Goal: Task Accomplishment & Management: Use online tool/utility

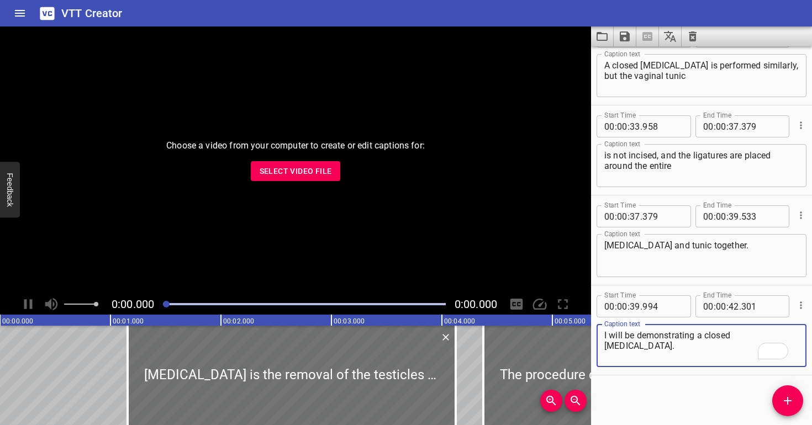
scroll to position [843, 0]
click at [701, 36] on button "Clear captions" at bounding box center [693, 37] width 22 height 20
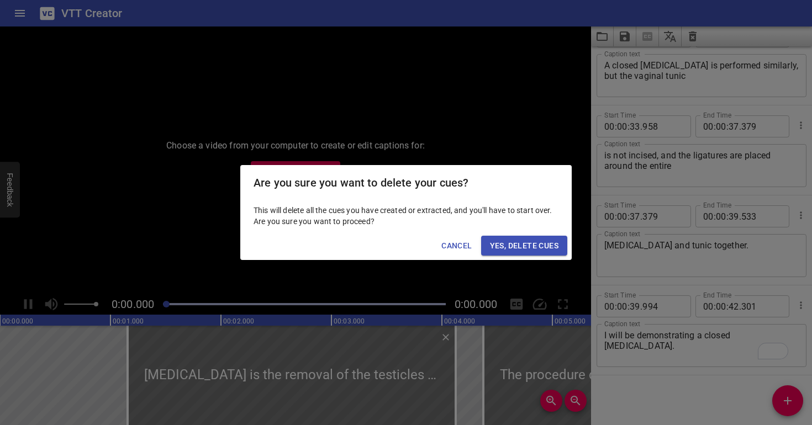
click at [542, 239] on span "Yes, Delete Cues" at bounding box center [524, 246] width 68 height 14
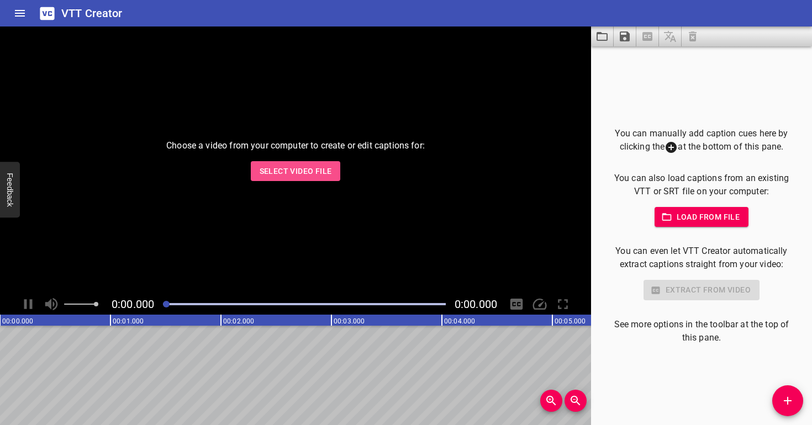
click at [277, 179] on button "Select Video File" at bounding box center [296, 171] width 90 height 20
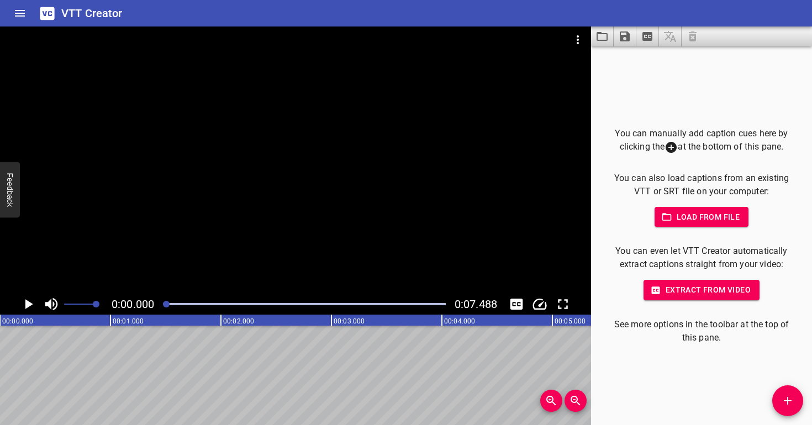
click at [320, 151] on div at bounding box center [295, 160] width 591 height 267
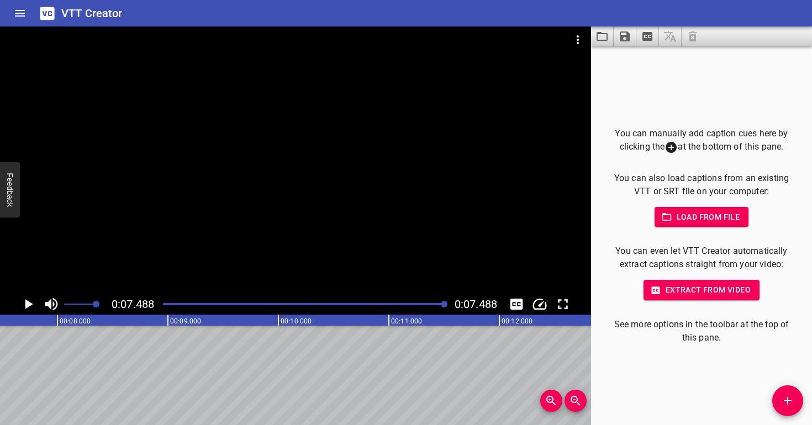
scroll to position [0, 827]
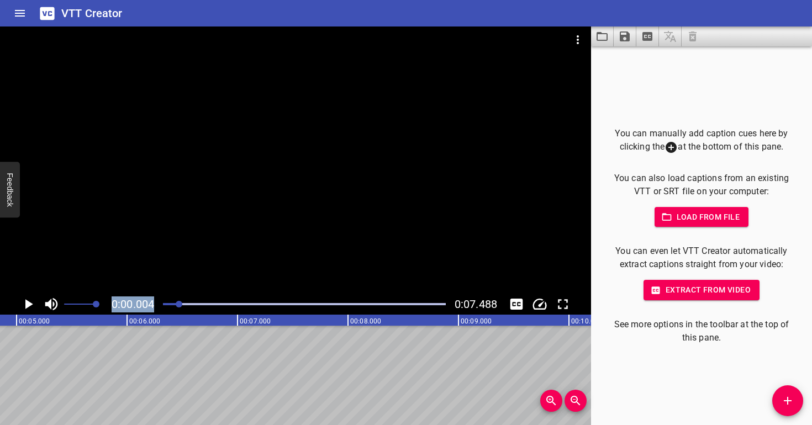
click at [180, 279] on div "0:00.004 0:07.488" at bounding box center [295, 171] width 591 height 288
click at [213, 207] on div at bounding box center [295, 160] width 591 height 267
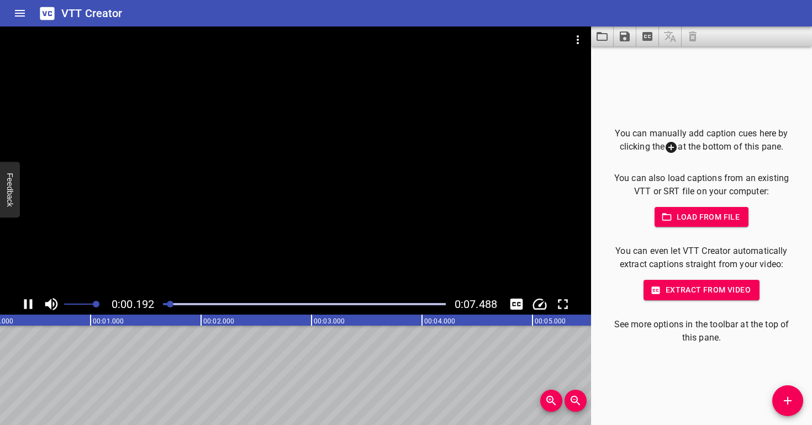
click at [262, 217] on div at bounding box center [295, 160] width 591 height 267
click at [788, 404] on icon "Add Cue" at bounding box center [788, 401] width 8 height 8
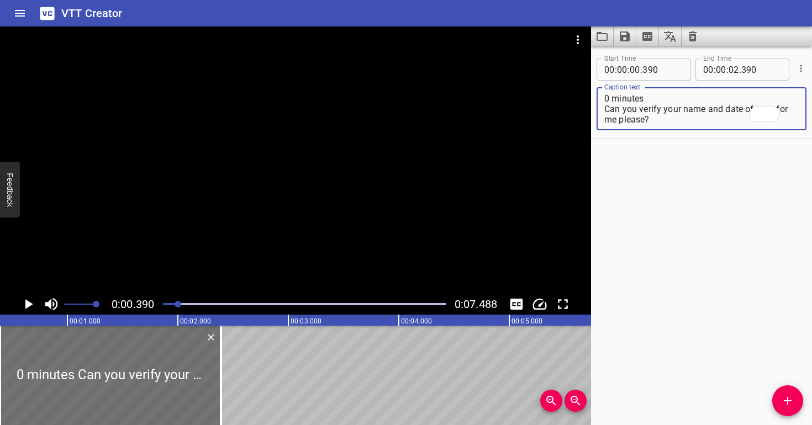
scroll to position [10, 0]
type textarea "0 minutes Can you verify your name and date of birth for me please?"
drag, startPoint x: 658, startPoint y: 123, endPoint x: 629, endPoint y: 121, distance: 29.9
click at [616, 120] on div "0 minutes Can you verify your name and date of birth for me please? Caption text" at bounding box center [701, 108] width 210 height 43
drag, startPoint x: 675, startPoint y: 119, endPoint x: 746, endPoint y: 111, distance: 71.7
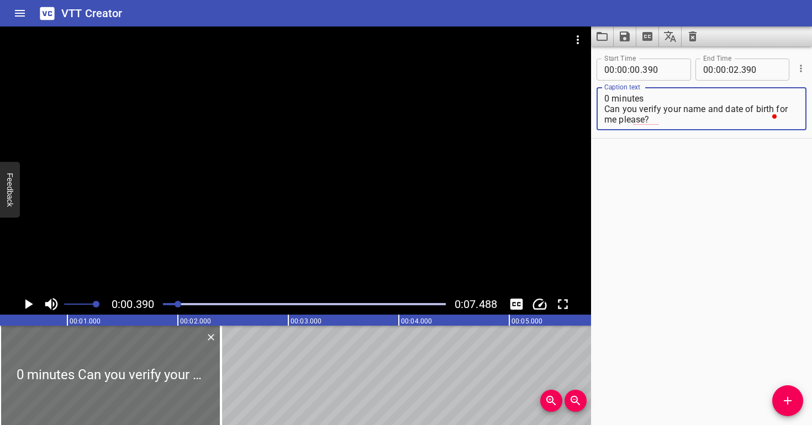
click at [746, 111] on textarea "0 minutes Can you verify your name and date of birth for me please?" at bounding box center [701, 108] width 194 height 31
click at [257, 221] on div at bounding box center [295, 160] width 591 height 267
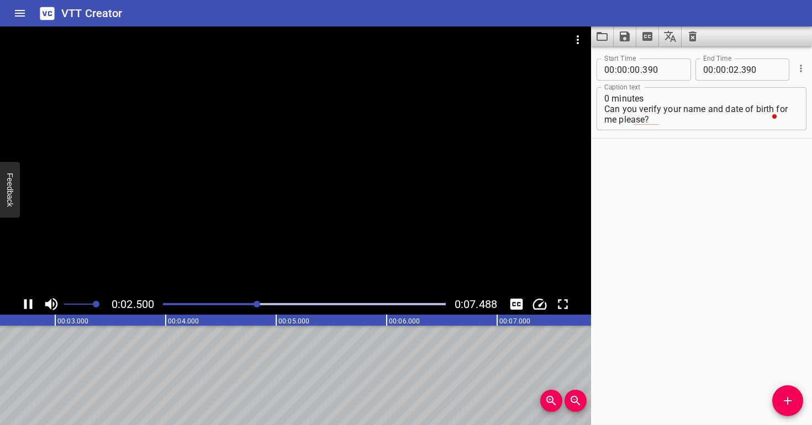
click at [264, 222] on div at bounding box center [295, 160] width 591 height 267
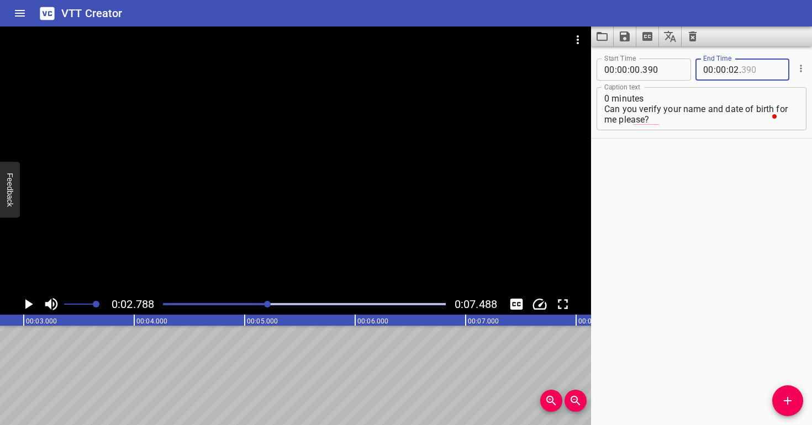
click at [769, 67] on input "number" at bounding box center [761, 70] width 40 height 22
type input "788"
click at [688, 255] on div "Start Time 00 : 00 : 00 . 390 Start Time End Time 00 : 00 : 02 . 788 End Time C…" at bounding box center [701, 235] width 221 height 379
click at [191, 297] on div at bounding box center [304, 304] width 296 height 15
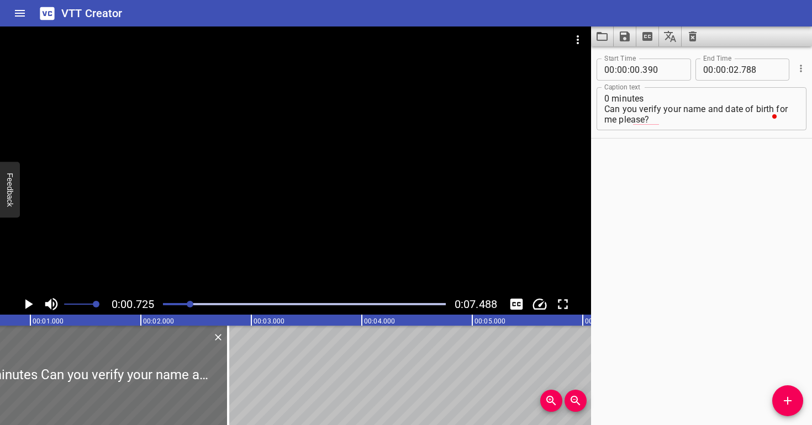
click at [245, 220] on div at bounding box center [295, 160] width 591 height 267
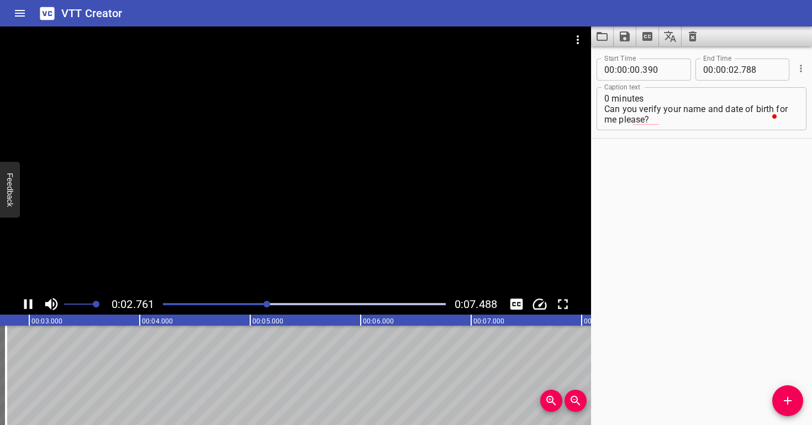
click at [355, 181] on div at bounding box center [295, 160] width 591 height 267
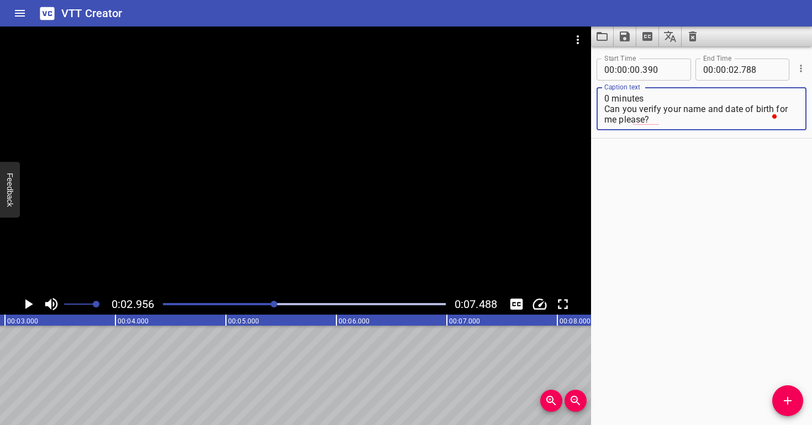
drag, startPoint x: 603, startPoint y: 101, endPoint x: 601, endPoint y: 89, distance: 11.2
click at [601, 89] on div "0 minutes Can you verify your name and date of birth for me please? Caption text" at bounding box center [701, 108] width 210 height 43
type textarea "Can you verify your name and date of birth for me please?"
click at [713, 161] on div "Start Time 00 : 00 : 00 . 390 Start Time End Time 00 : 00 : 02 . 788 End Time C…" at bounding box center [701, 235] width 221 height 379
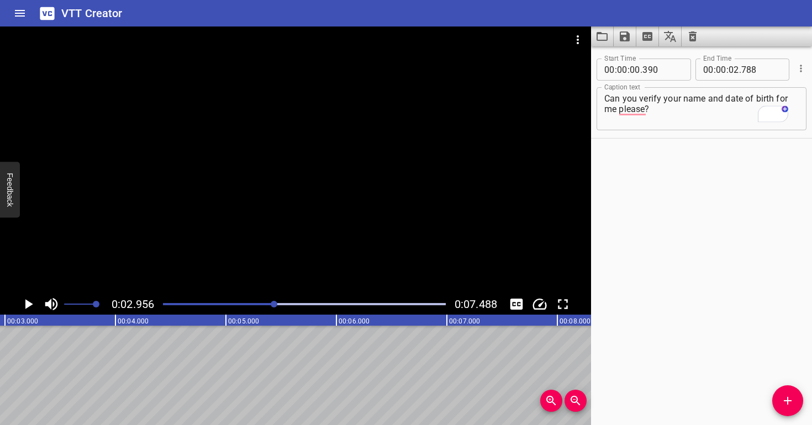
click at [228, 302] on div at bounding box center [304, 304] width 296 height 15
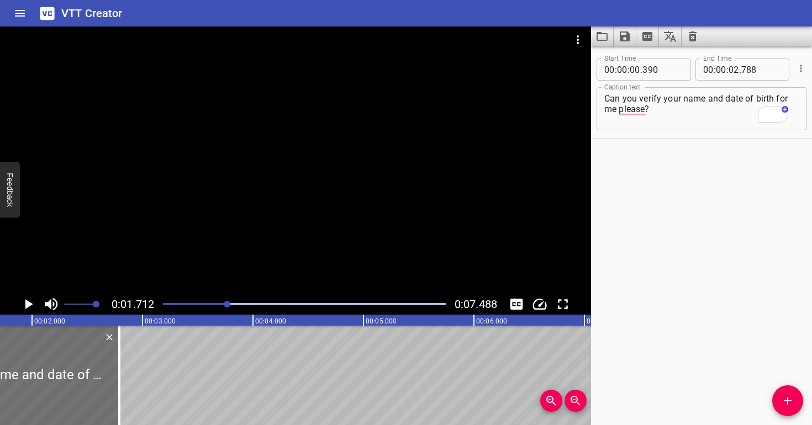
click at [199, 303] on div "Play progress" at bounding box center [86, 304] width 283 height 2
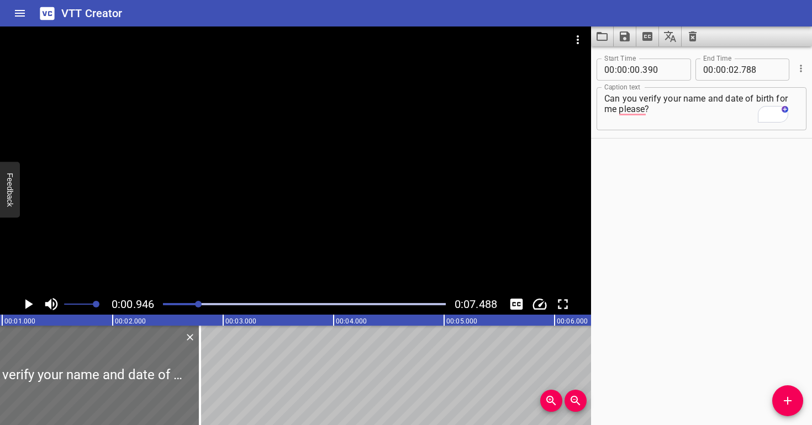
scroll to position [0, 104]
click at [166, 305] on div at bounding box center [304, 304] width 296 height 15
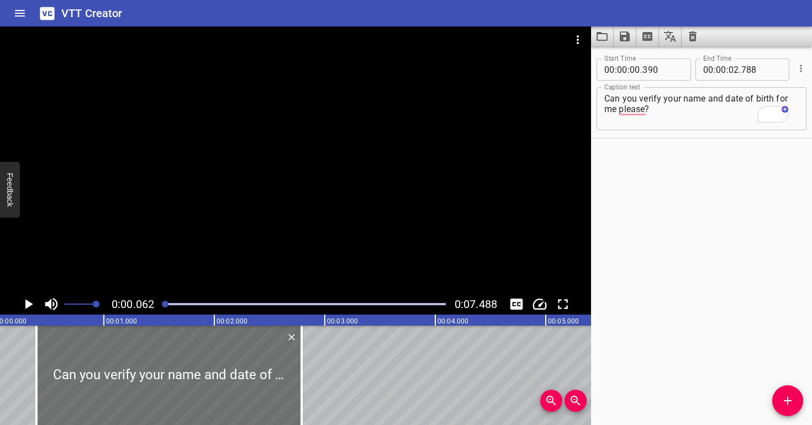
click at [203, 182] on div at bounding box center [295, 160] width 591 height 267
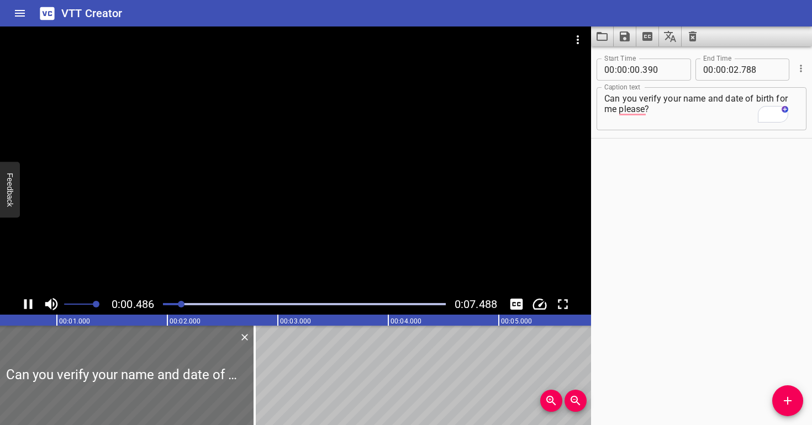
click at [213, 170] on div at bounding box center [295, 160] width 591 height 267
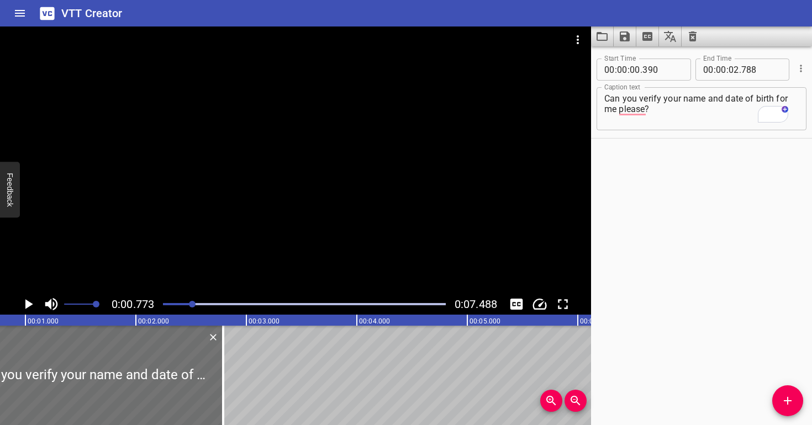
click at [167, 304] on div "Play progress" at bounding box center [50, 304] width 283 height 2
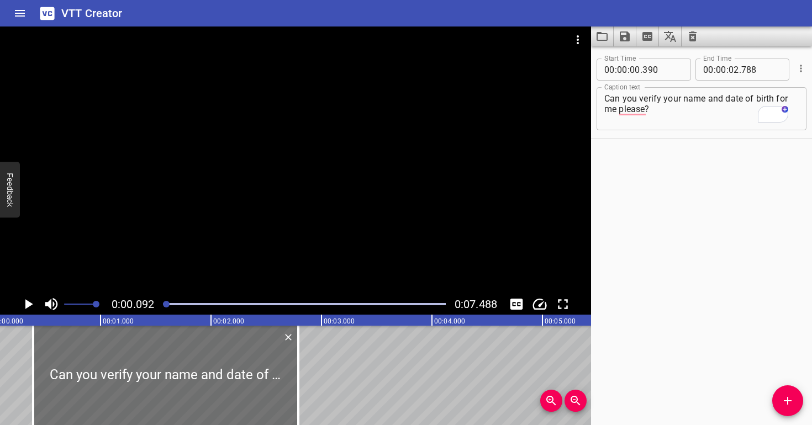
click at [184, 249] on div at bounding box center [295, 160] width 591 height 267
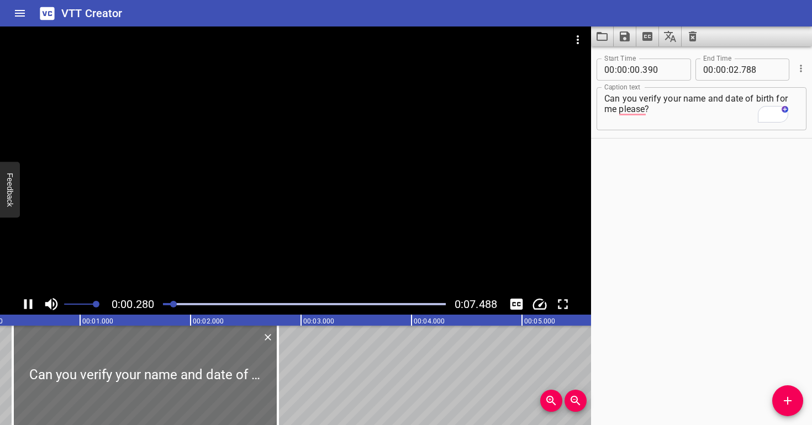
click at [192, 248] on div at bounding box center [295, 160] width 591 height 267
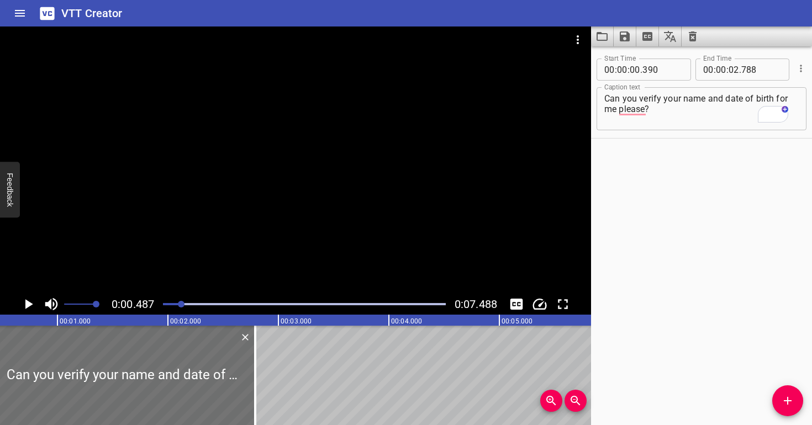
scroll to position [0, 54]
click at [667, 71] on input "number" at bounding box center [662, 70] width 40 height 22
type input "487"
click at [662, 113] on textarea "Can you verify your name and date of birth for me please?" at bounding box center [701, 108] width 194 height 31
click at [180, 304] on div at bounding box center [179, 304] width 7 height 7
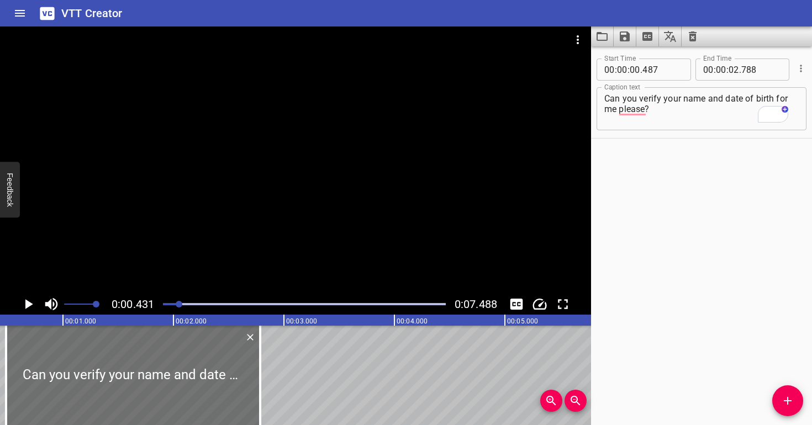
click at [202, 267] on div at bounding box center [295, 160] width 591 height 267
click at [257, 265] on div at bounding box center [295, 160] width 591 height 267
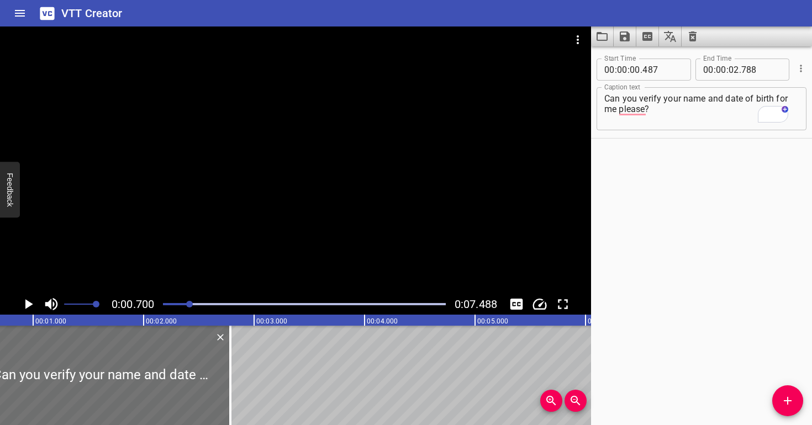
click at [177, 305] on div "Play progress" at bounding box center [48, 304] width 283 height 2
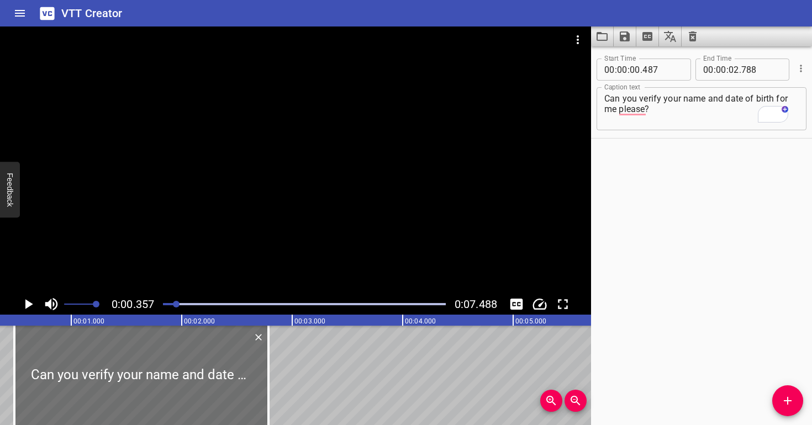
click at [208, 261] on div at bounding box center [295, 160] width 591 height 267
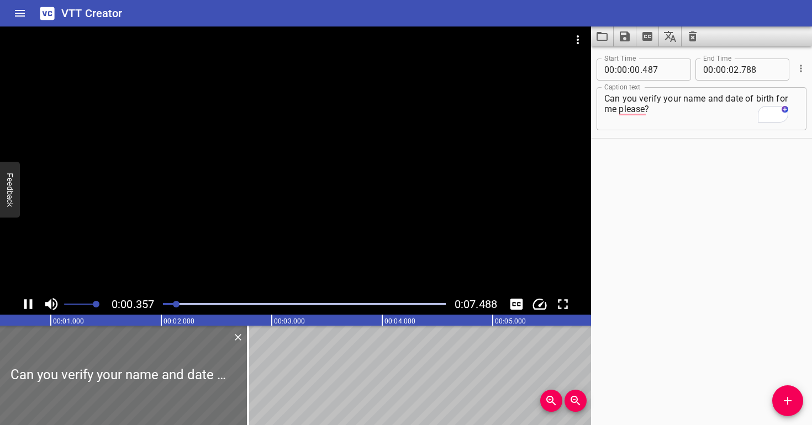
click at [221, 260] on div at bounding box center [295, 160] width 591 height 267
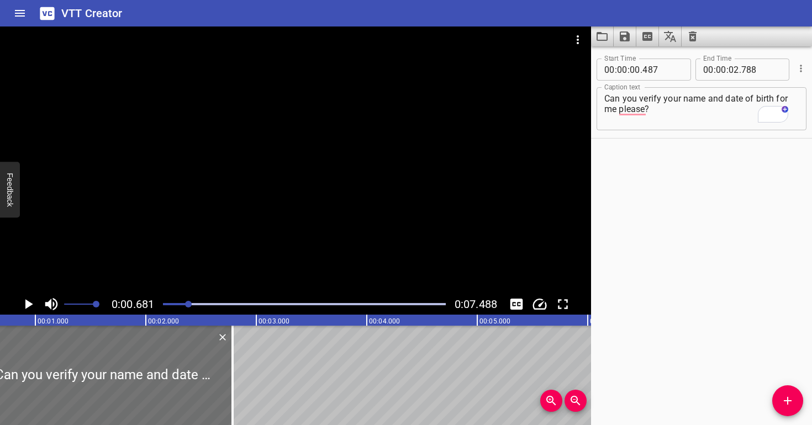
click at [177, 307] on div at bounding box center [304, 304] width 296 height 15
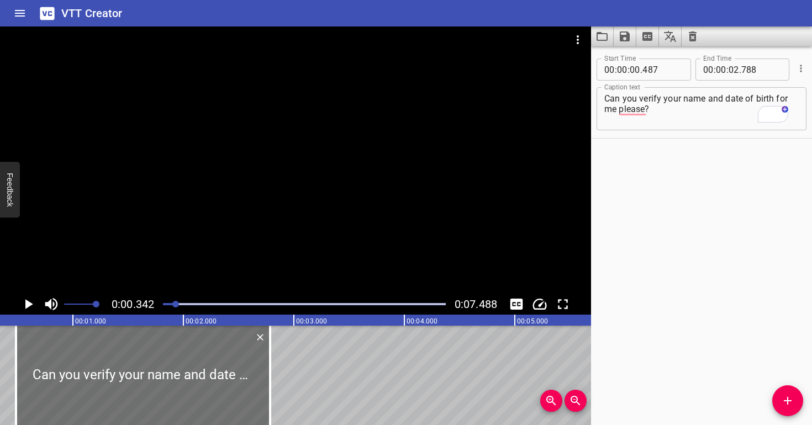
click at [199, 266] on div at bounding box center [295, 160] width 591 height 267
click at [212, 262] on div at bounding box center [295, 160] width 591 height 267
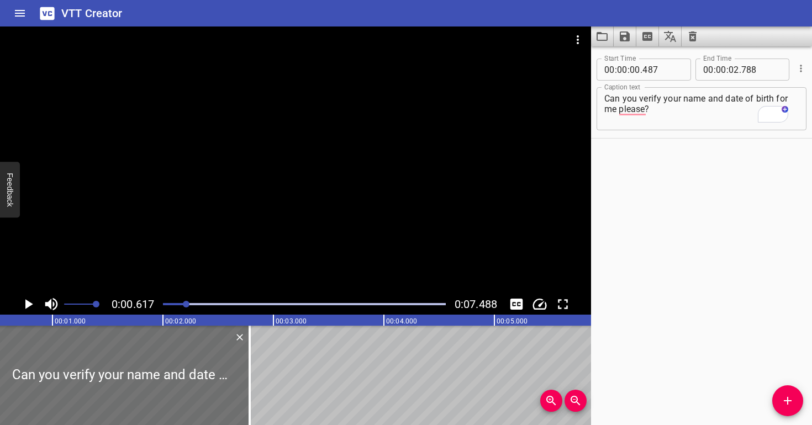
scroll to position [0, 68]
click at [673, 62] on input "number" at bounding box center [662, 70] width 40 height 22
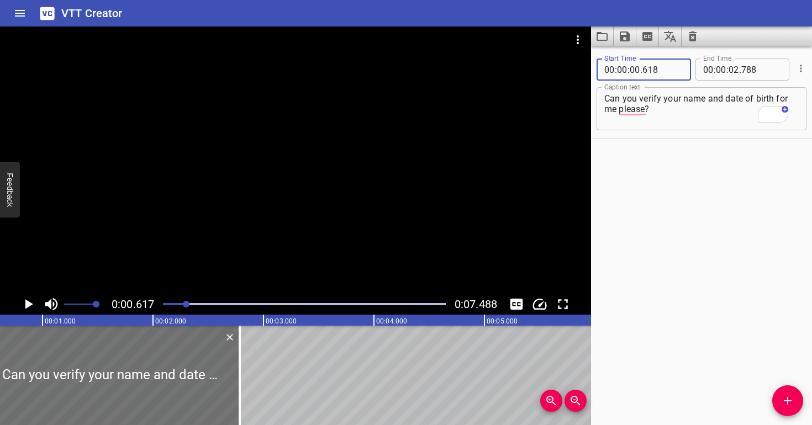
type input "618"
click at [677, 113] on textarea "Can you verify your name and date of birth for me please?" at bounding box center [701, 108] width 194 height 31
click at [181, 302] on div at bounding box center [304, 304] width 296 height 15
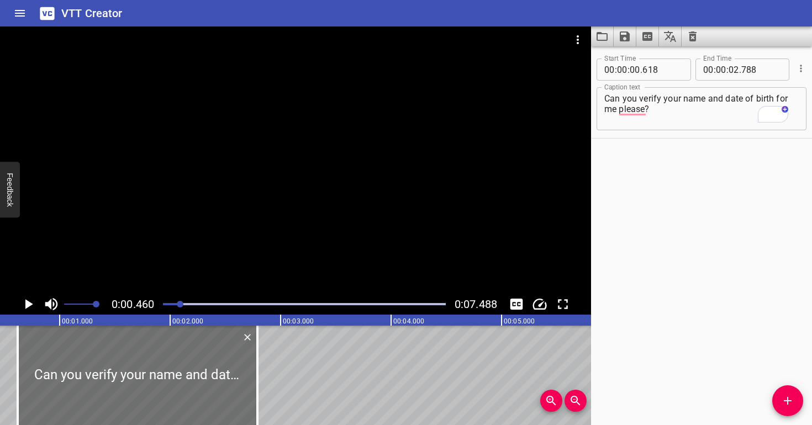
click at [194, 261] on div at bounding box center [295, 160] width 591 height 267
click at [205, 256] on div at bounding box center [295, 160] width 591 height 267
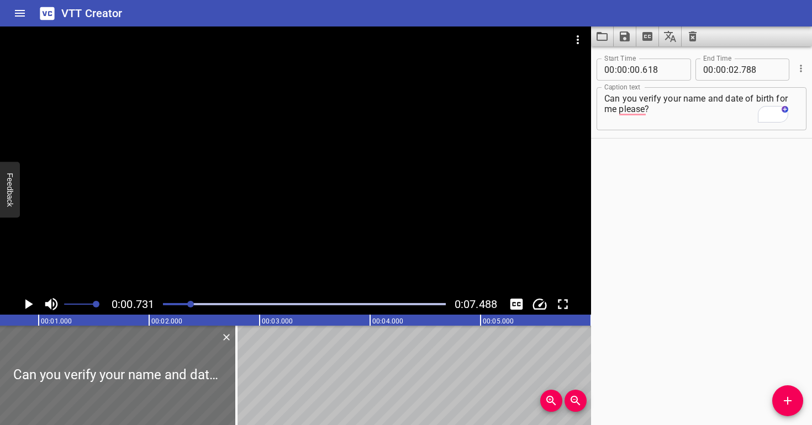
scroll to position [0, 81]
click at [181, 303] on div at bounding box center [304, 304] width 296 height 15
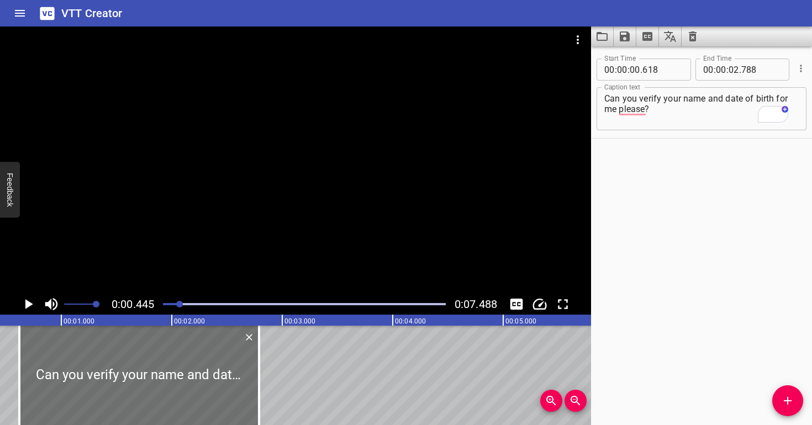
click at [219, 237] on div at bounding box center [295, 160] width 591 height 267
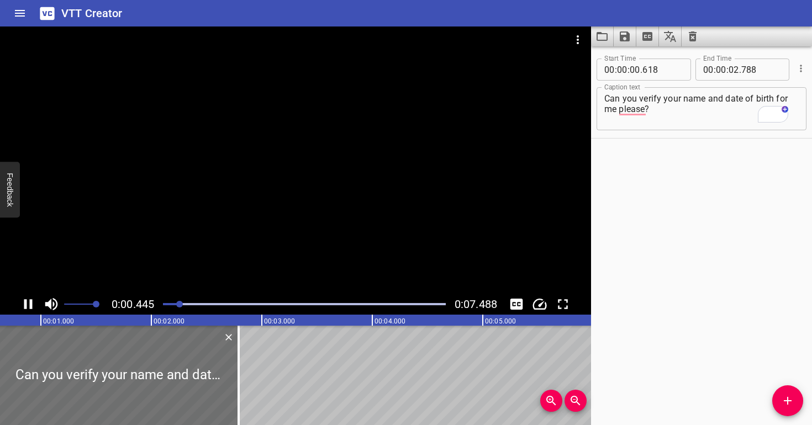
click at [298, 242] on div at bounding box center [295, 160] width 591 height 267
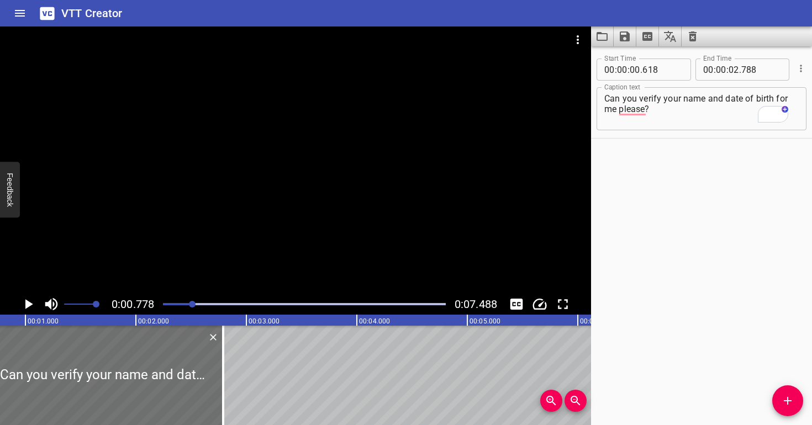
scroll to position [0, 86]
click at [298, 242] on div at bounding box center [295, 160] width 591 height 267
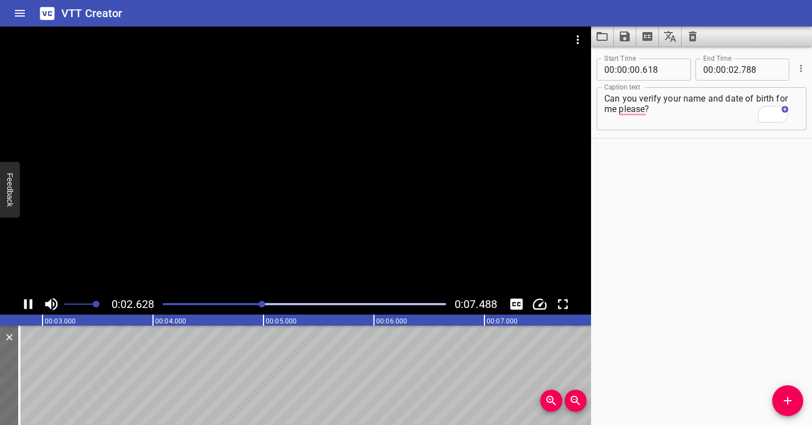
click at [294, 229] on div at bounding box center [295, 160] width 591 height 267
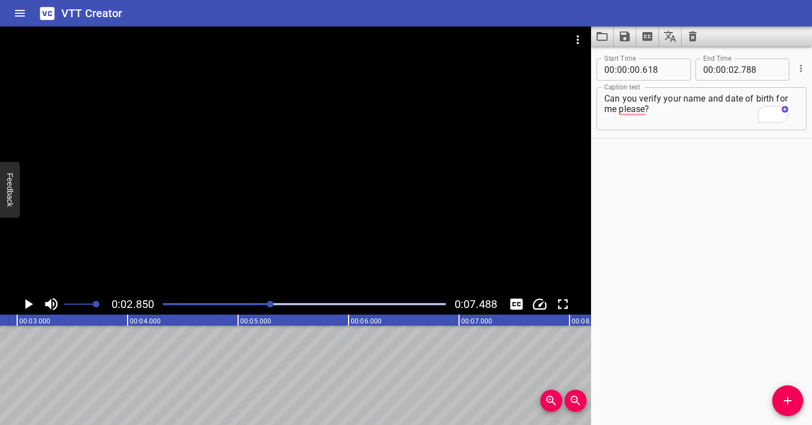
scroll to position [0, 315]
click at [793, 403] on icon "Add Cue" at bounding box center [787, 400] width 13 height 13
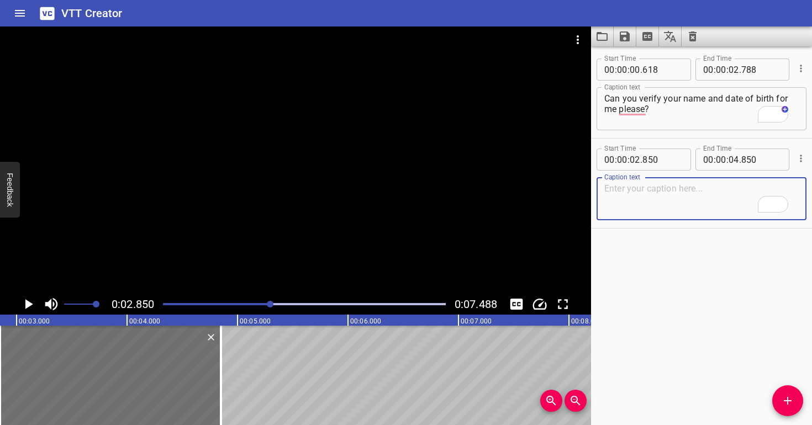
paste textarea "Stacy Fielder, March 23rd, 1996."
type textarea "Stacy Fielder, March 23rd, 1996."
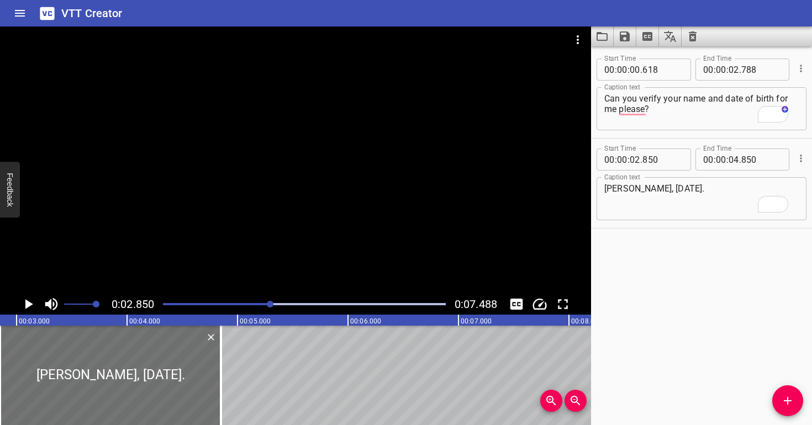
click at [306, 213] on div at bounding box center [295, 160] width 591 height 267
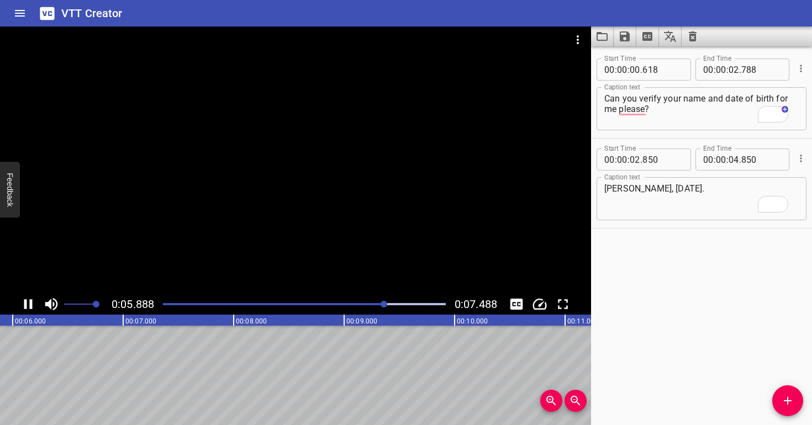
click at [306, 212] on div at bounding box center [295, 160] width 591 height 267
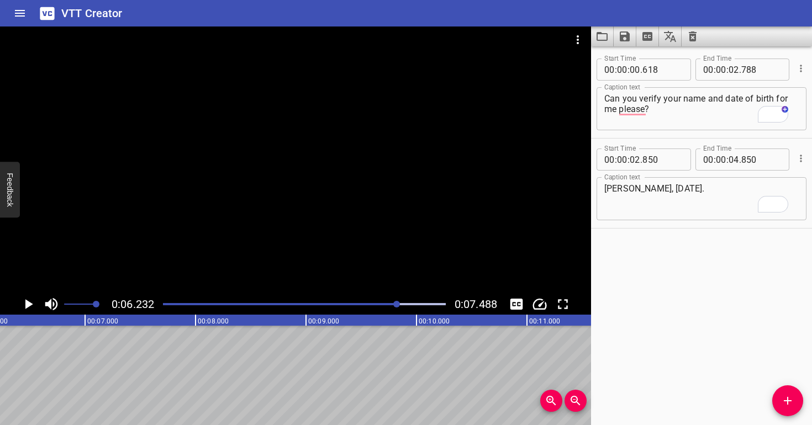
click at [306, 212] on div at bounding box center [295, 160] width 591 height 267
click at [305, 212] on div at bounding box center [295, 160] width 591 height 267
click at [732, 162] on input "number" at bounding box center [733, 160] width 10 height 22
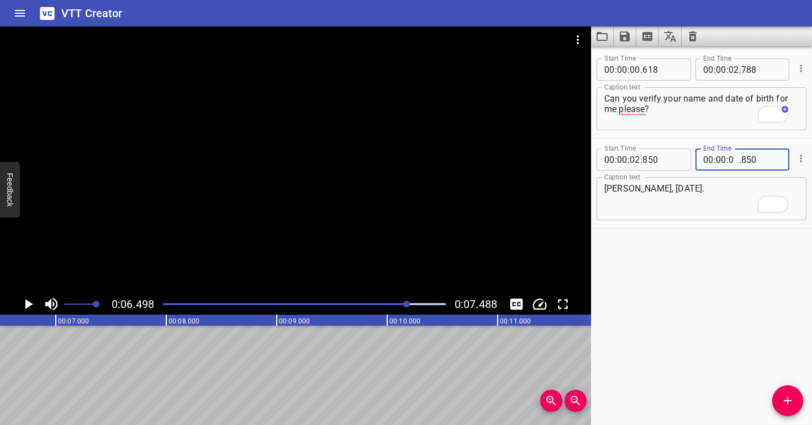
type input "06"
type input "498"
click at [732, 201] on textarea "Stacy Fielder, March 23rd, 1996." at bounding box center [701, 198] width 194 height 31
click at [161, 204] on div at bounding box center [295, 160] width 591 height 267
click at [349, 299] on div at bounding box center [304, 304] width 296 height 15
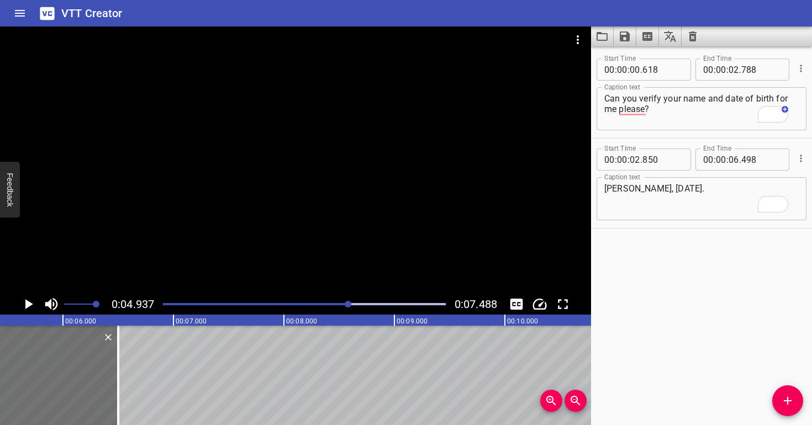
click at [402, 242] on div at bounding box center [295, 160] width 591 height 267
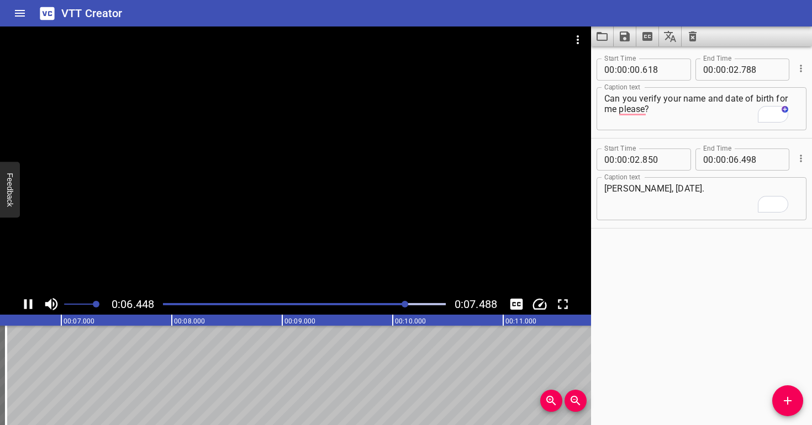
click at [402, 228] on div at bounding box center [295, 160] width 591 height 267
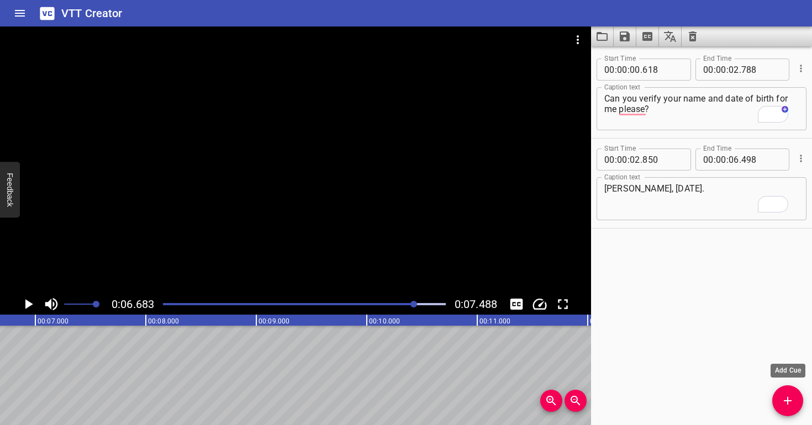
click at [784, 399] on icon "Add Cue" at bounding box center [787, 400] width 13 height 13
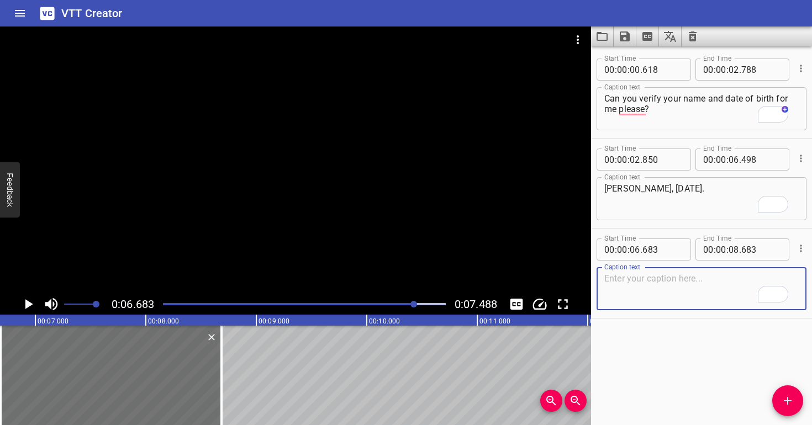
paste textarea "Awesome"
type textarea "Awesome"
click at [368, 195] on div at bounding box center [295, 160] width 591 height 267
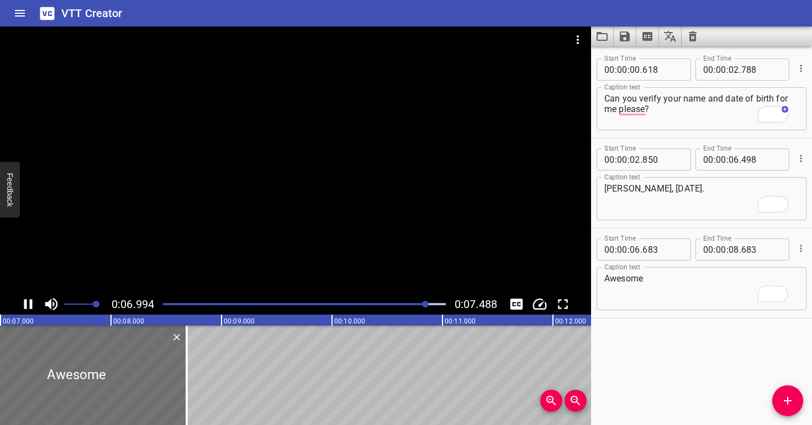
click at [314, 167] on div at bounding box center [295, 160] width 591 height 267
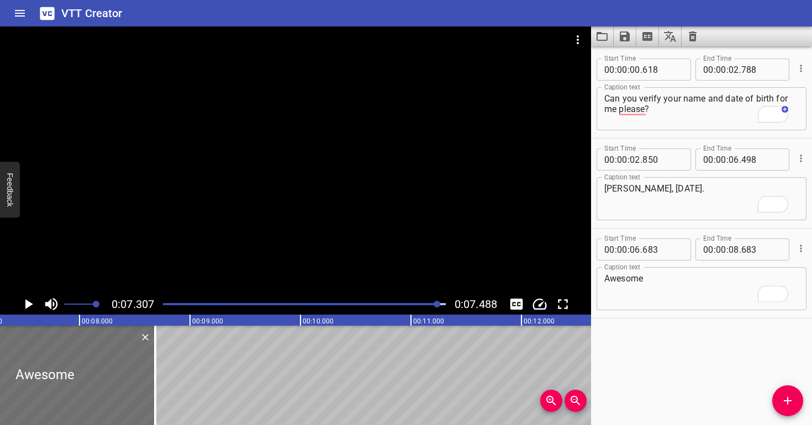
scroll to position [0, 807]
click at [733, 247] on input "number" at bounding box center [733, 250] width 10 height 22
type input "07"
type input "307"
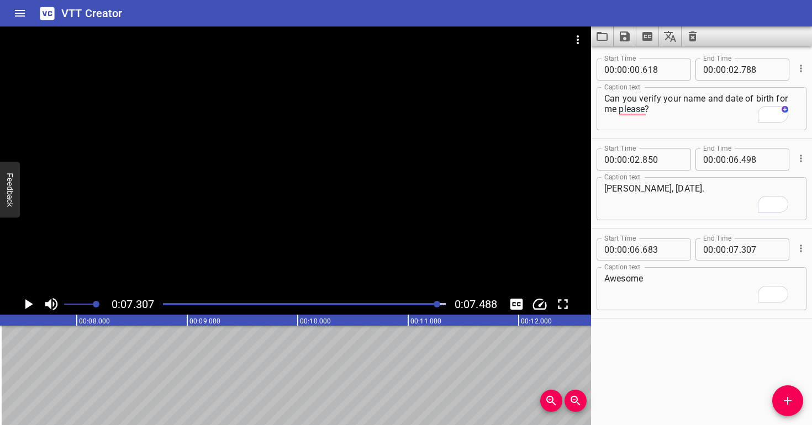
click at [731, 313] on div "Start Time 00 : 00 : 06 . 683 Start Time End Time 00 : 00 : 07 . 307 End Time C…" at bounding box center [701, 273] width 221 height 89
click at [680, 284] on textarea "Awesome" at bounding box center [701, 288] width 194 height 31
type textarea "Awesome."
click at [257, 166] on div at bounding box center [295, 160] width 591 height 267
click at [220, 193] on div at bounding box center [295, 160] width 591 height 267
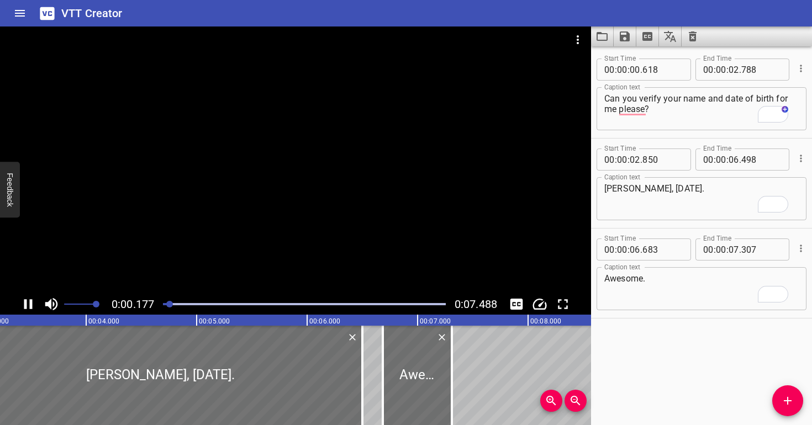
click at [265, 198] on div at bounding box center [295, 160] width 591 height 267
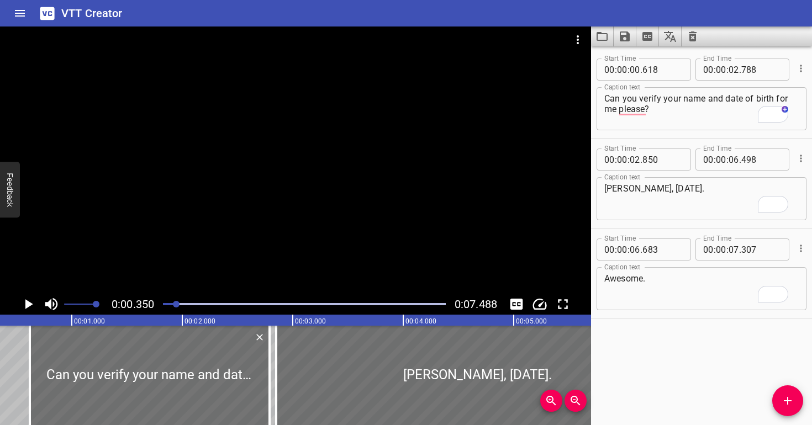
click at [265, 198] on div at bounding box center [295, 160] width 591 height 267
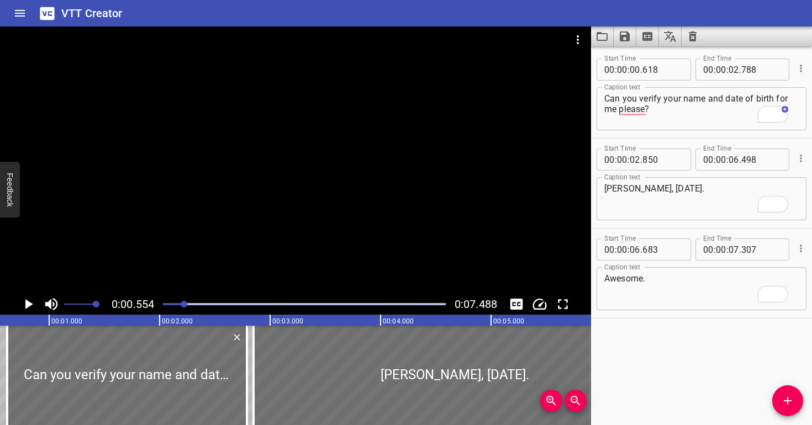
click at [265, 198] on div at bounding box center [295, 160] width 591 height 267
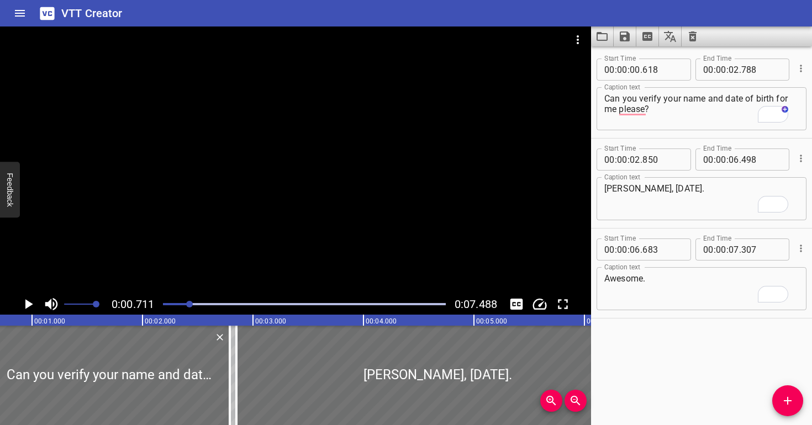
click at [265, 198] on div at bounding box center [295, 160] width 591 height 267
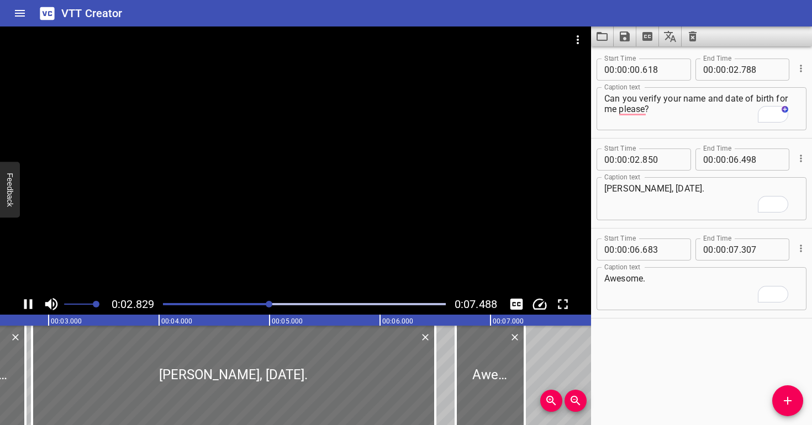
click at [374, 205] on div at bounding box center [295, 160] width 591 height 267
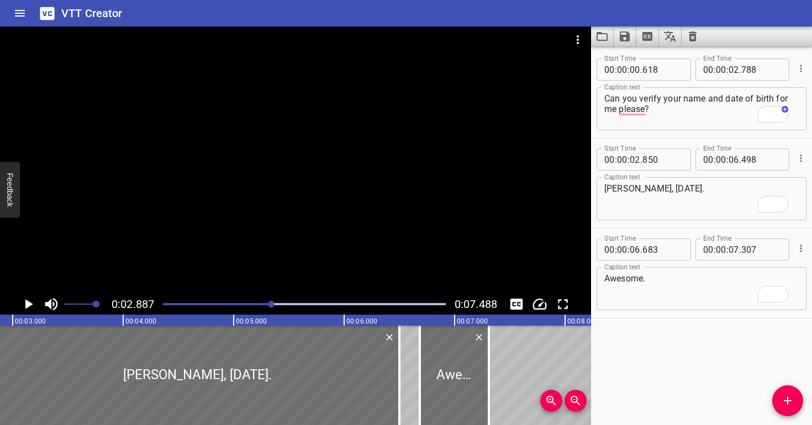
click at [374, 206] on div at bounding box center [295, 160] width 591 height 267
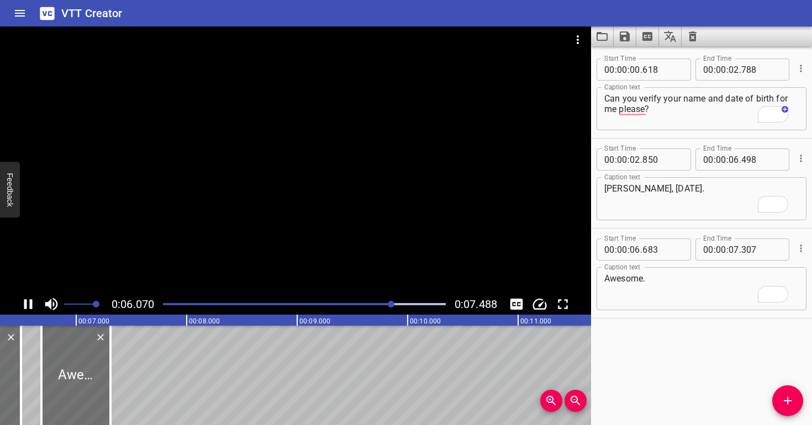
click at [369, 184] on div at bounding box center [295, 160] width 591 height 267
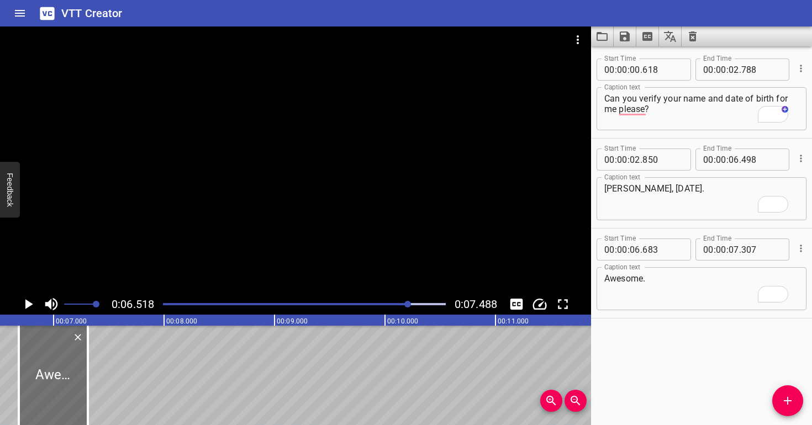
click at [368, 186] on div at bounding box center [295, 160] width 591 height 267
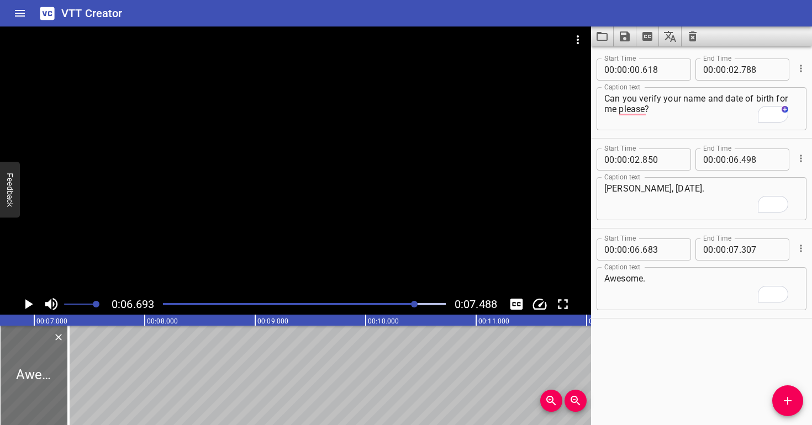
click at [368, 186] on div at bounding box center [295, 160] width 591 height 267
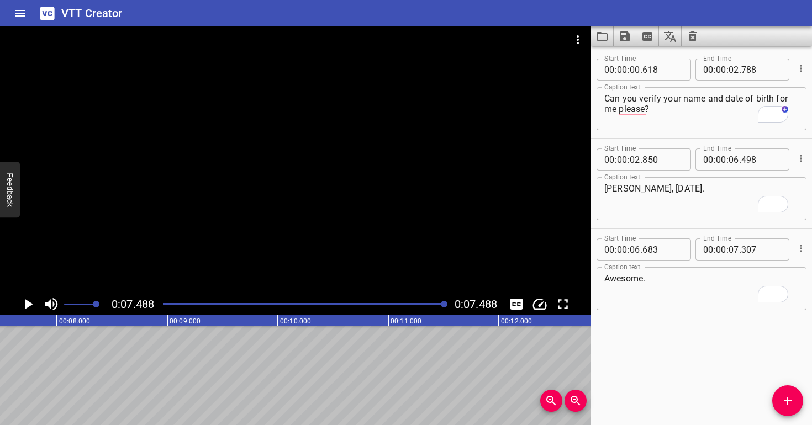
click at [342, 186] on div at bounding box center [295, 160] width 591 height 267
click at [627, 33] on icon "Save captions to file" at bounding box center [625, 36] width 10 height 10
click at [646, 59] on li "Save to VTT file" at bounding box center [654, 61] width 81 height 20
click at [695, 34] on icon "Clear captions" at bounding box center [693, 36] width 8 height 10
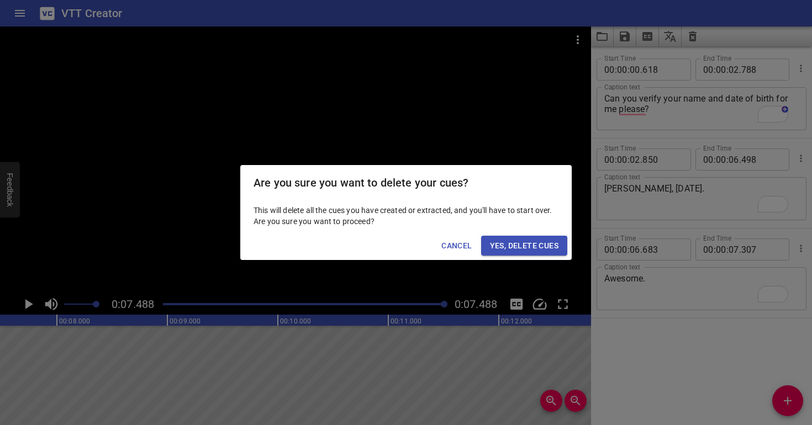
click at [532, 247] on span "Yes, Delete Cues" at bounding box center [524, 246] width 68 height 14
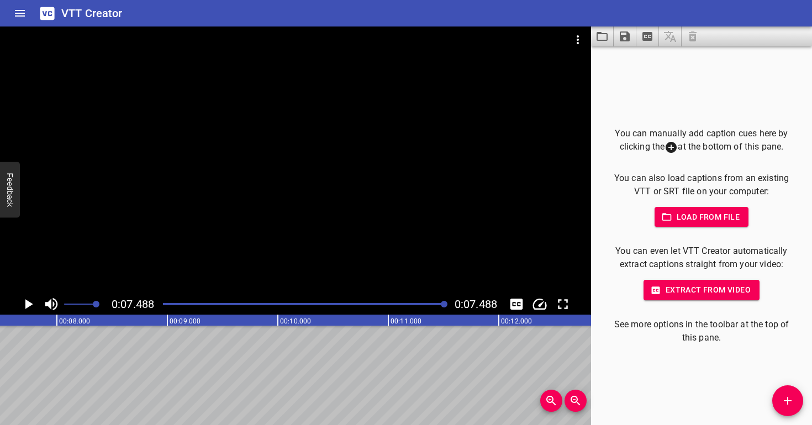
click at [574, 45] on icon "Video Options" at bounding box center [577, 39] width 13 height 13
click at [575, 46] on li "Select New Video File..." at bounding box center [619, 41] width 110 height 20
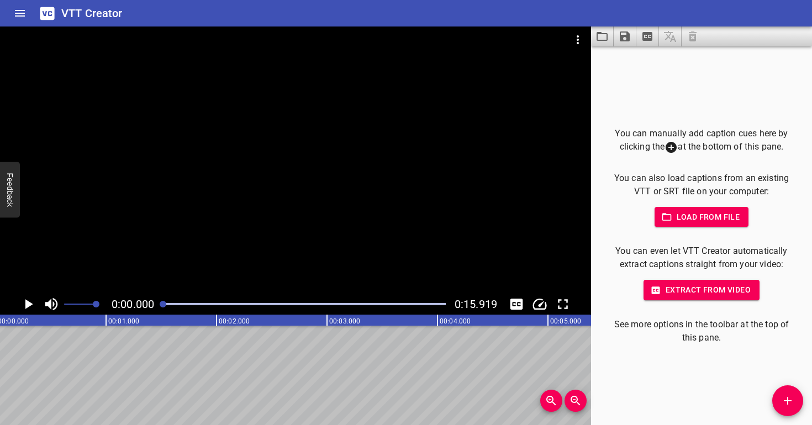
scroll to position [0, 0]
click at [262, 181] on div at bounding box center [295, 160] width 591 height 267
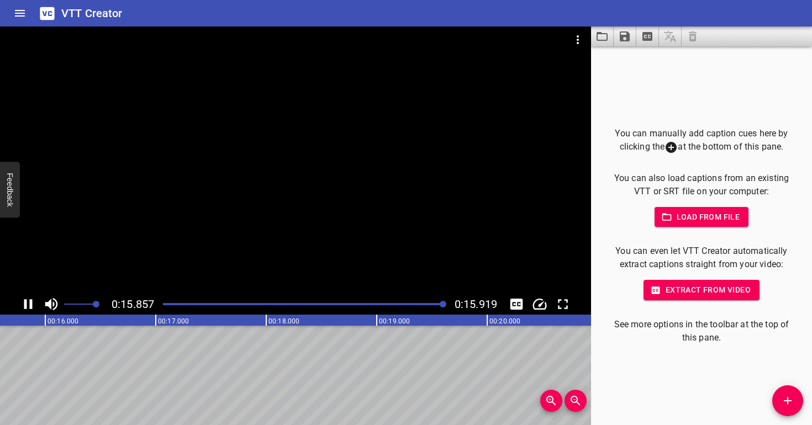
scroll to position [0, 1759]
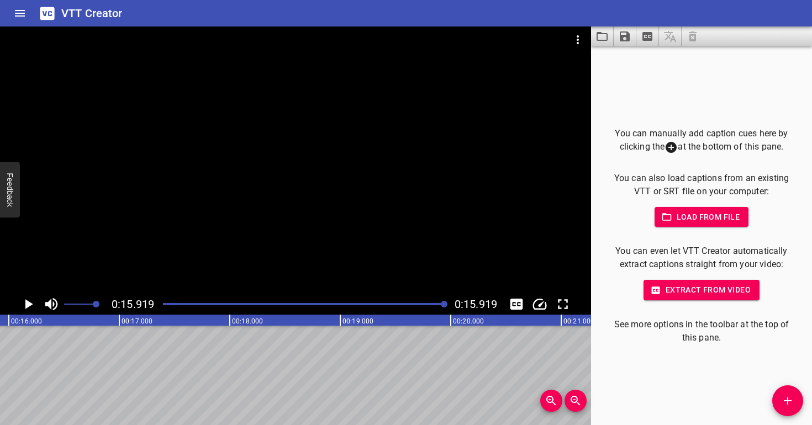
click at [307, 112] on div at bounding box center [295, 160] width 591 height 267
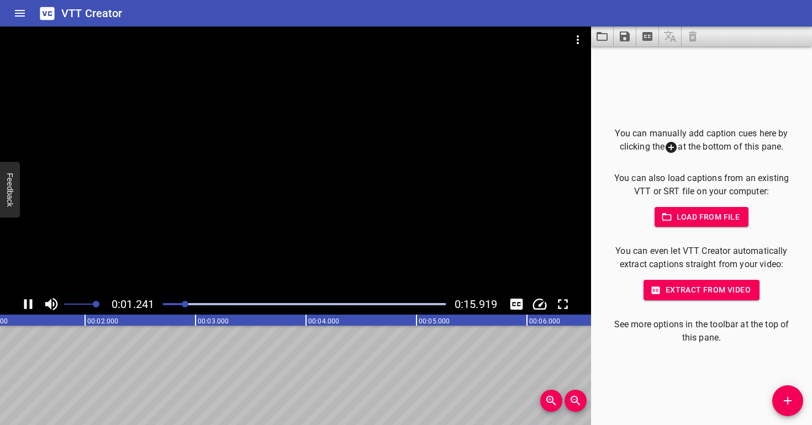
click at [331, 147] on div at bounding box center [295, 160] width 591 height 267
click at [175, 303] on div at bounding box center [304, 304] width 296 height 15
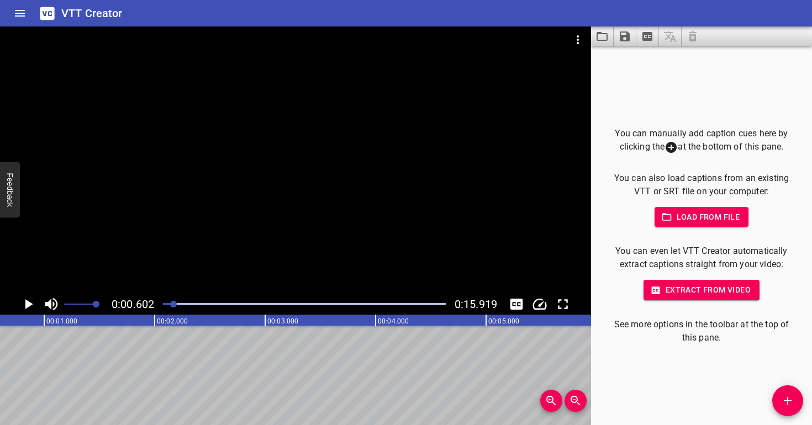
click at [192, 254] on div at bounding box center [295, 160] width 591 height 267
click at [209, 242] on div at bounding box center [295, 160] width 591 height 267
click at [788, 397] on icon "Add Cue" at bounding box center [787, 400] width 13 height 13
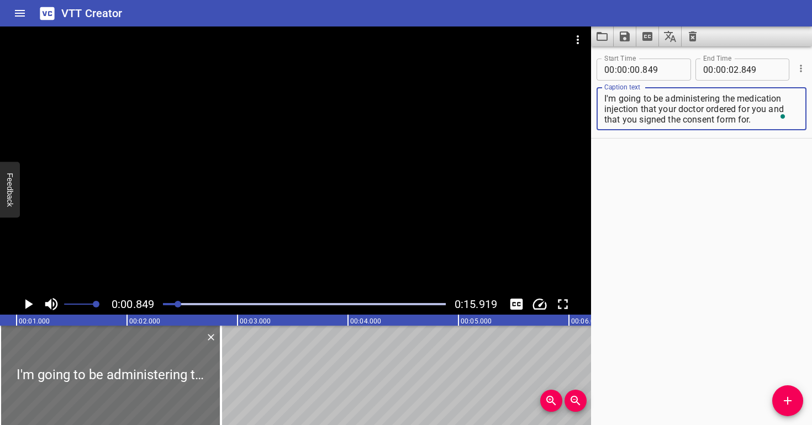
drag, startPoint x: 760, startPoint y: 117, endPoint x: 640, endPoint y: 109, distance: 120.1
click at [640, 109] on textarea "I'm going to be administering the medication injection that your doctor ordered…" at bounding box center [701, 108] width 194 height 31
type textarea "I'm going to be administering the medication injection"
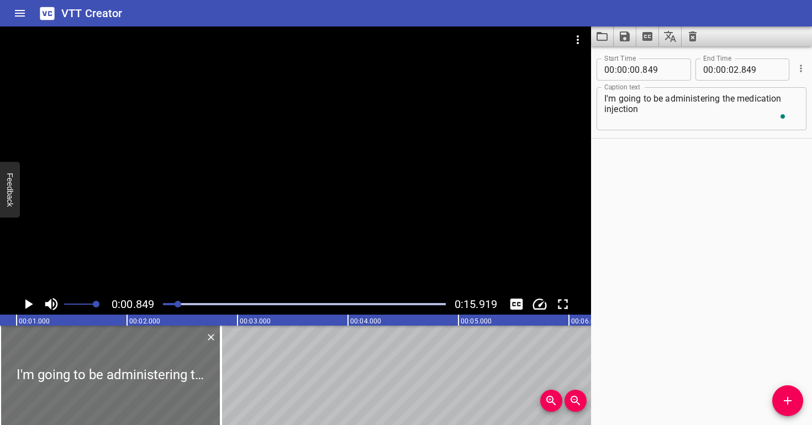
click at [286, 133] on div at bounding box center [295, 160] width 591 height 267
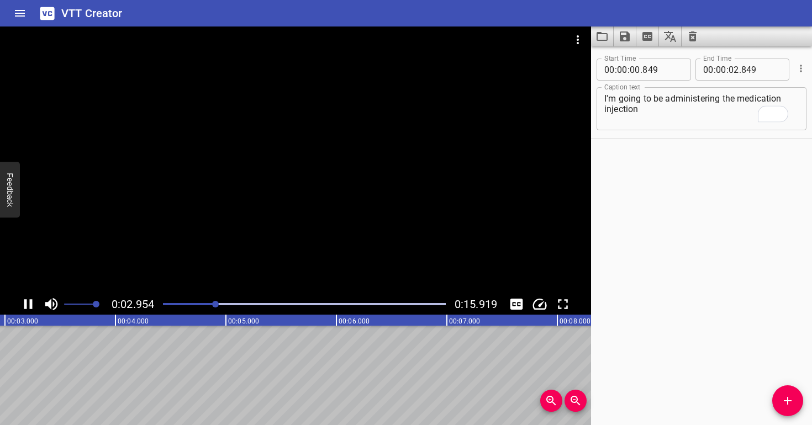
click at [326, 223] on div at bounding box center [295, 160] width 591 height 267
click at [325, 226] on div at bounding box center [295, 160] width 591 height 267
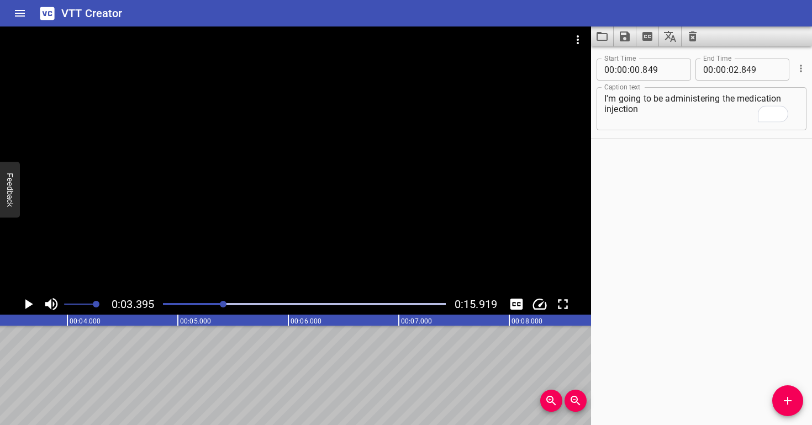
scroll to position [0, 375]
click at [214, 302] on div at bounding box center [304, 304] width 296 height 15
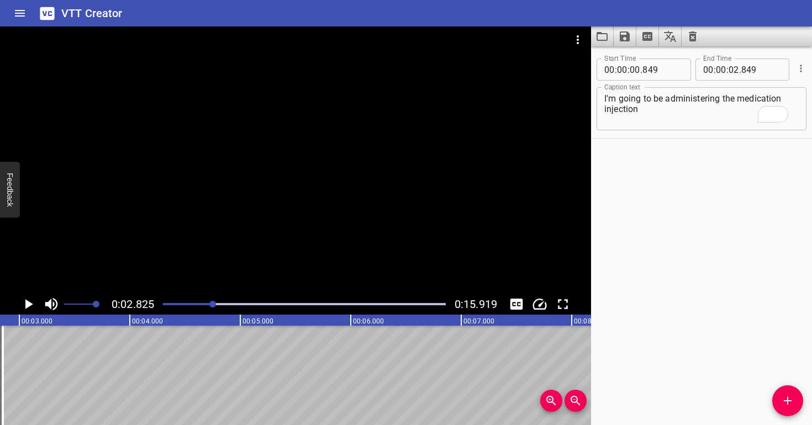
click at [262, 197] on div at bounding box center [295, 160] width 591 height 267
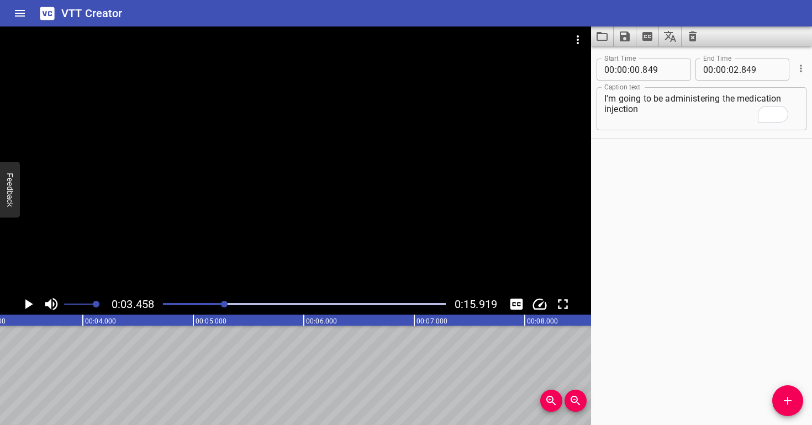
scroll to position [0, 382]
click at [200, 304] on div "Play progress" at bounding box center [83, 304] width 283 height 2
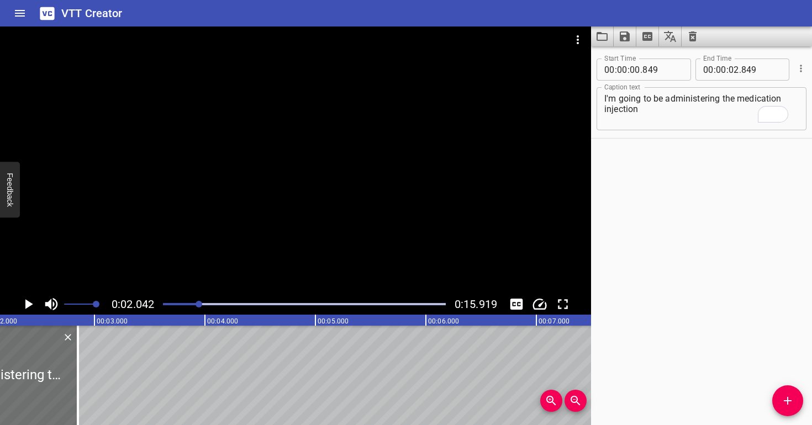
click at [234, 235] on div at bounding box center [295, 160] width 591 height 267
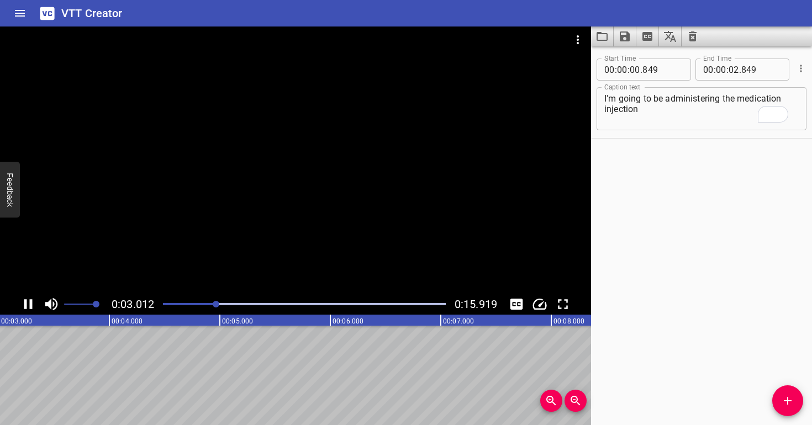
click at [241, 231] on div at bounding box center [295, 160] width 591 height 267
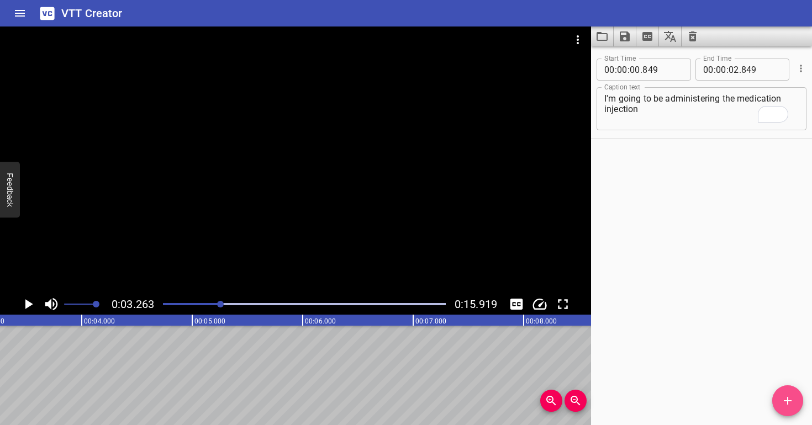
click at [794, 403] on icon "Add Cue" at bounding box center [787, 400] width 13 height 13
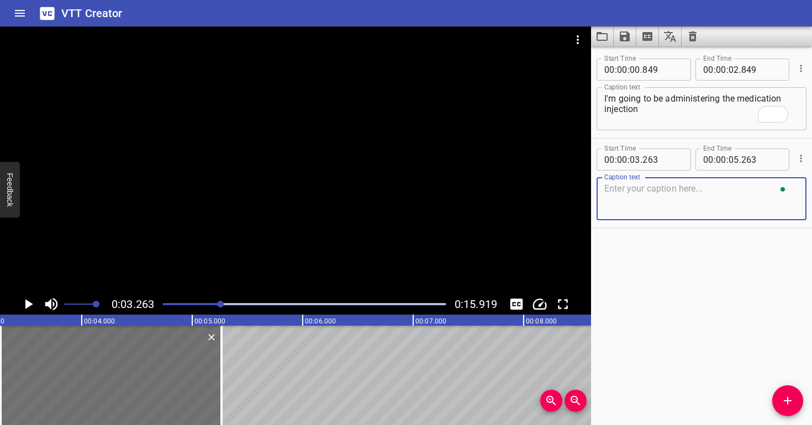
type textarea "кембридж"
drag, startPoint x: 658, startPoint y: 186, endPoint x: 524, endPoint y: 176, distance: 134.5
click at [524, 176] on main "0:03.263 0:15.919 00:00.000 00:01.000 00:02.000 00:03.000 00:04.000 00:05.000 0…" at bounding box center [406, 226] width 812 height 399
paste textarea "that your doctor ordered for you and that you signed the consent form for."
type textarea "that your doctor ordered for you and that you signed the consent form for."
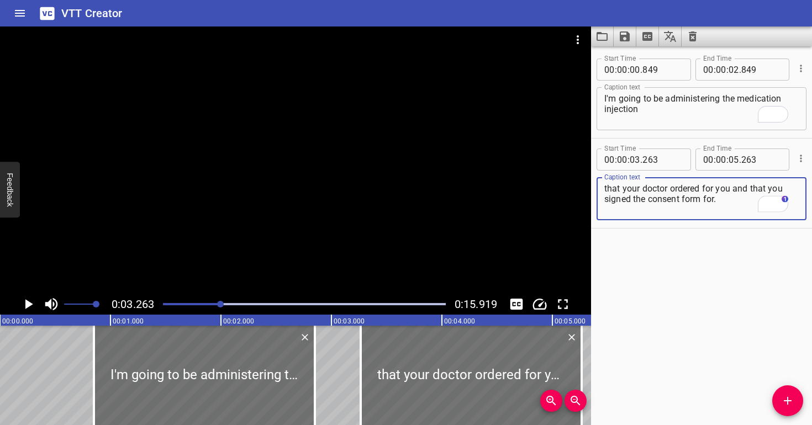
scroll to position [0, 360]
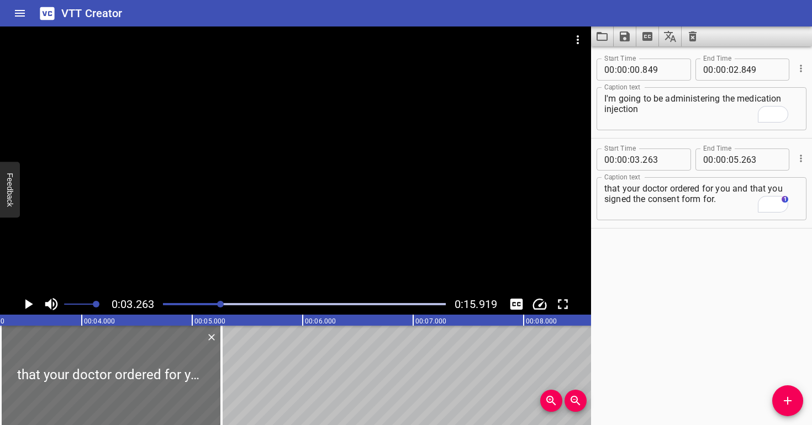
click at [291, 196] on div at bounding box center [295, 160] width 591 height 267
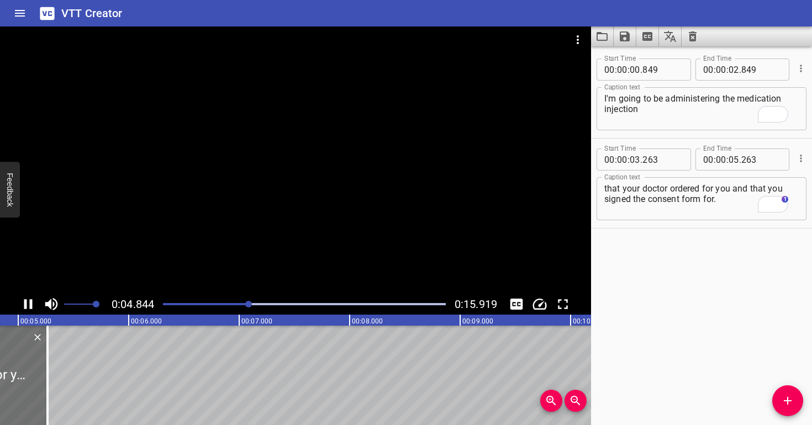
click at [394, 180] on div at bounding box center [295, 160] width 591 height 267
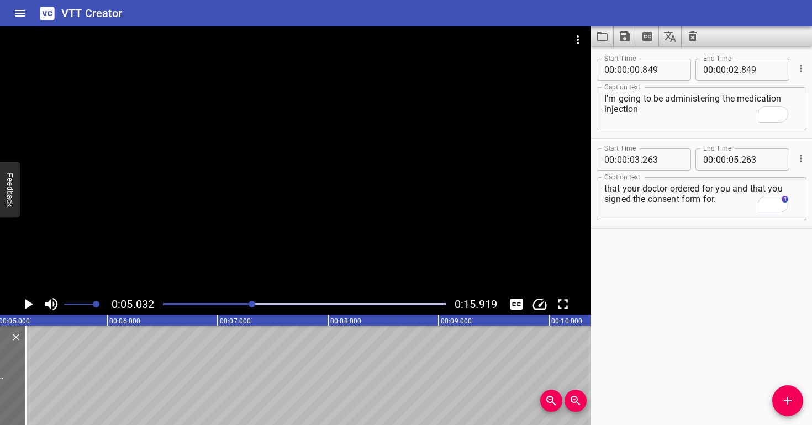
scroll to position [0, 556]
drag, startPoint x: 738, startPoint y: 198, endPoint x: 735, endPoint y: 192, distance: 7.7
click at [735, 192] on textarea "that your doctor ordered for you and that you signed the consent form for." at bounding box center [701, 198] width 194 height 31
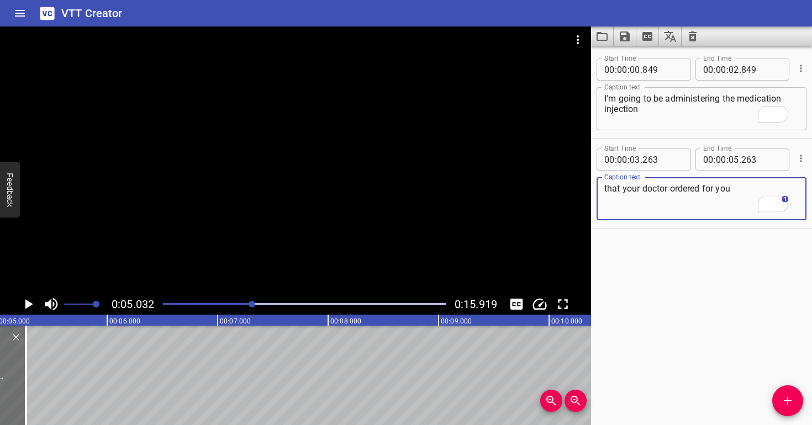
paste textarea "and that you signed the consent form for."
drag, startPoint x: 743, startPoint y: 198, endPoint x: 633, endPoint y: 198, distance: 109.9
click at [633, 198] on textarea "that your doctor ordered for you and that you signed the consent form for." at bounding box center [701, 198] width 194 height 31
type textarea "that your doctor ordered for you and that you signed"
click at [330, 163] on div at bounding box center [295, 160] width 591 height 267
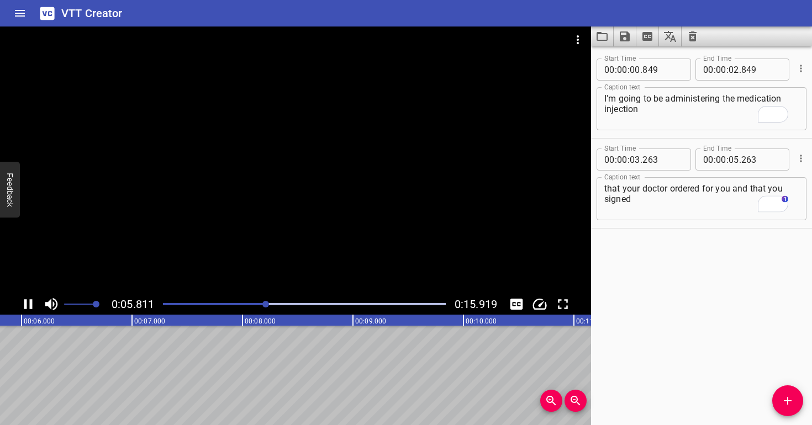
click at [357, 163] on div at bounding box center [295, 160] width 591 height 267
click at [263, 303] on div at bounding box center [304, 304] width 296 height 15
click at [275, 226] on div at bounding box center [295, 160] width 591 height 267
click at [246, 297] on div at bounding box center [304, 304] width 296 height 15
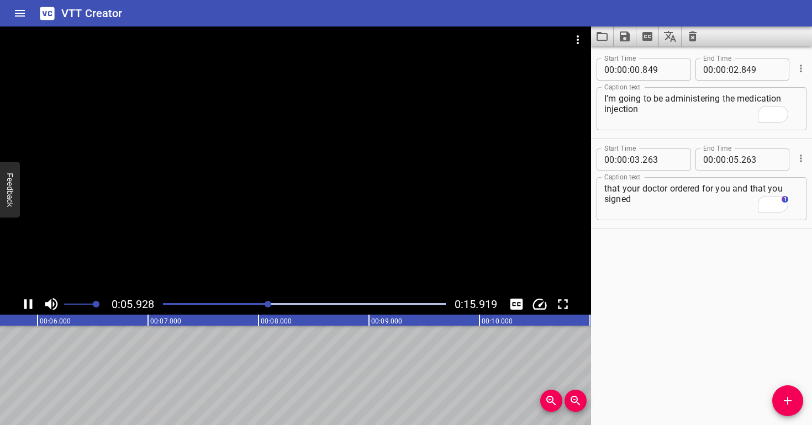
click at [305, 229] on div at bounding box center [295, 160] width 591 height 267
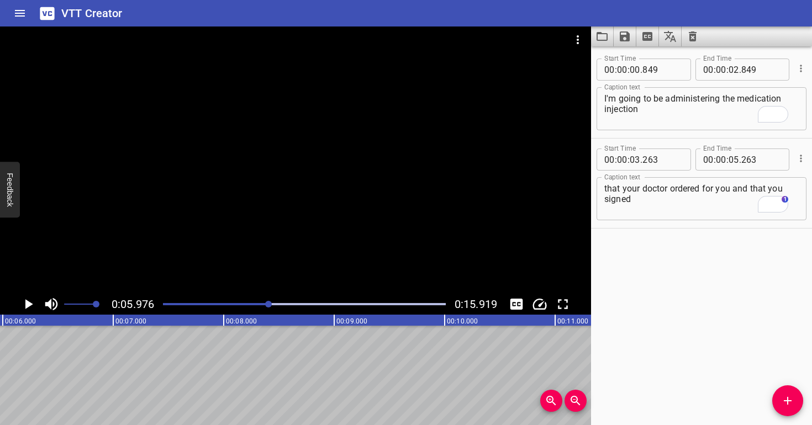
click at [258, 308] on div at bounding box center [304, 304] width 296 height 15
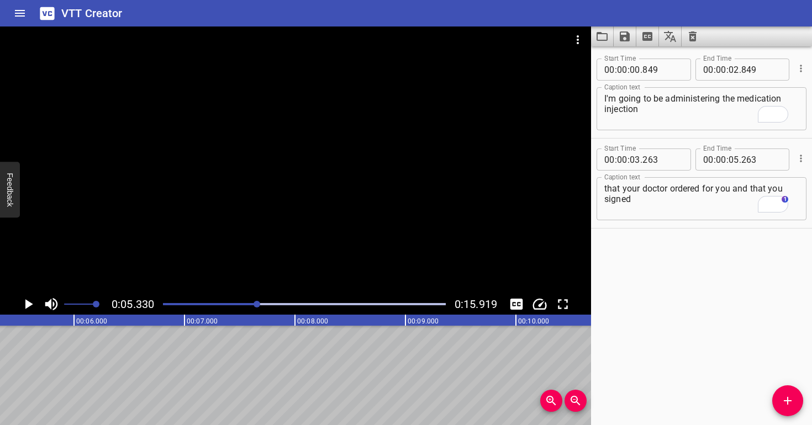
click at [245, 233] on div at bounding box center [295, 160] width 591 height 267
click at [239, 300] on div at bounding box center [304, 304] width 296 height 15
click at [268, 247] on div at bounding box center [295, 160] width 591 height 267
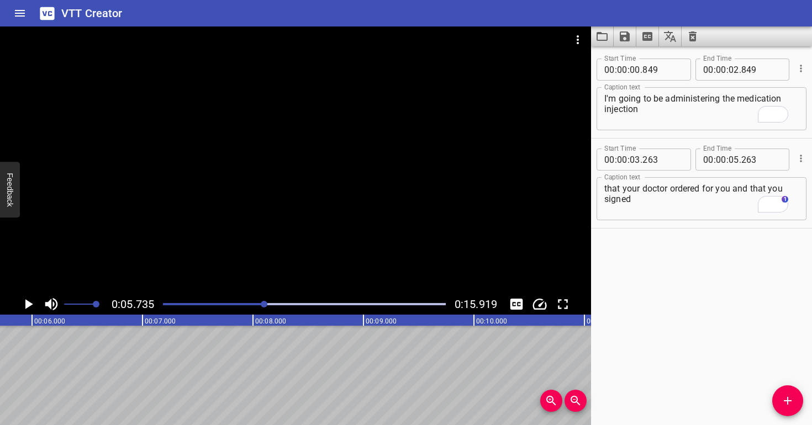
scroll to position [0, 633]
click at [255, 305] on div "Play progress" at bounding box center [123, 304] width 283 height 2
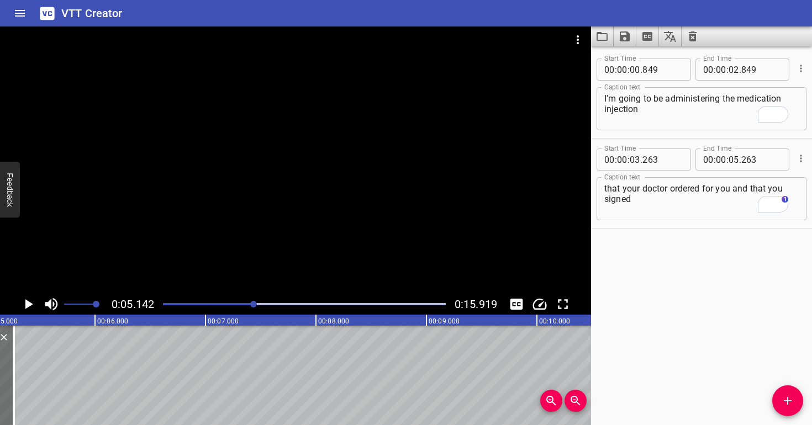
click at [271, 262] on div at bounding box center [295, 160] width 591 height 267
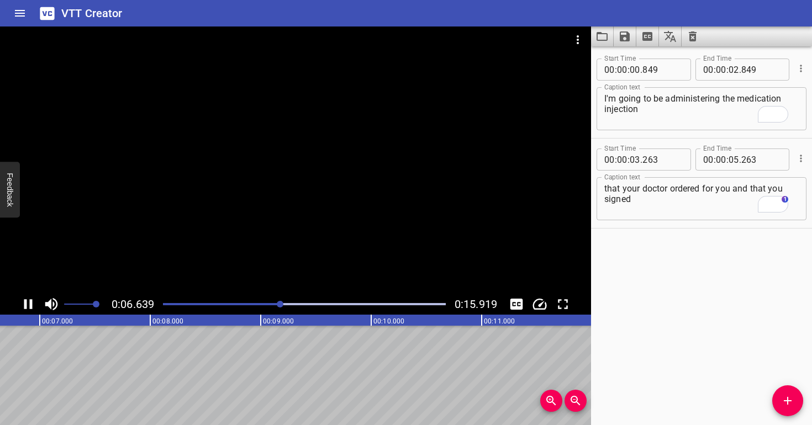
click at [254, 309] on div at bounding box center [304, 304] width 296 height 15
click at [259, 239] on div at bounding box center [295, 160] width 591 height 267
click at [260, 304] on div "Play progress" at bounding box center [138, 304] width 283 height 2
click at [267, 281] on div at bounding box center [295, 160] width 591 height 267
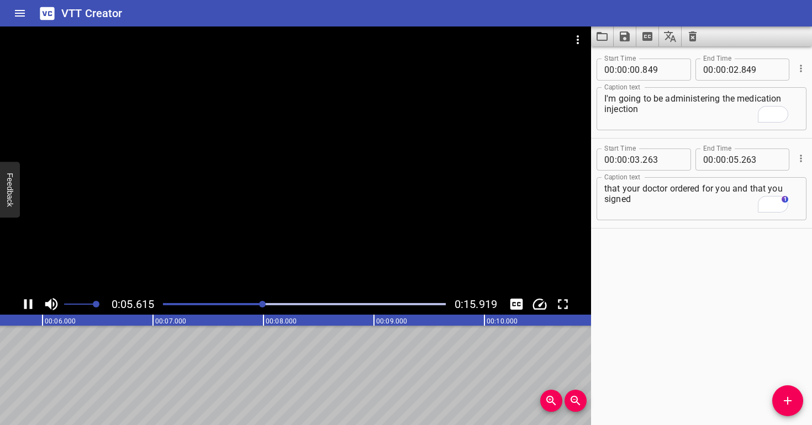
scroll to position [0, 652]
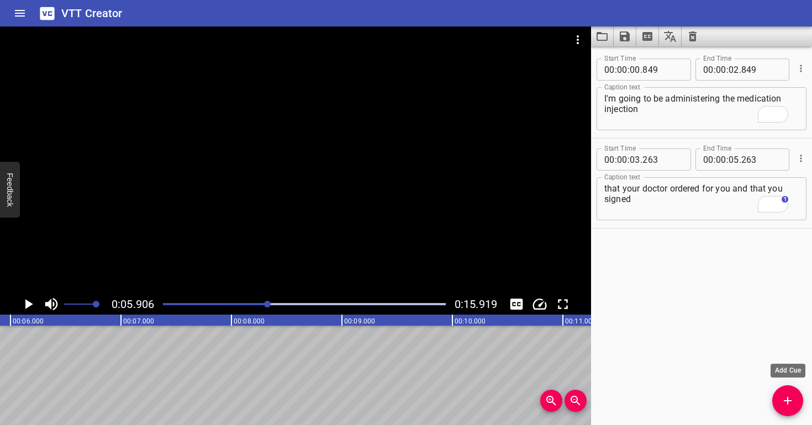
click at [781, 399] on icon "Add Cue" at bounding box center [787, 400] width 13 height 13
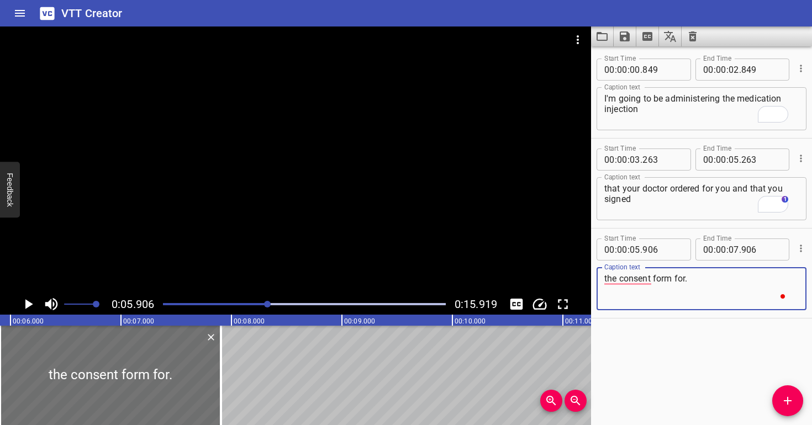
type textarea "the consent form for."
click at [259, 301] on div at bounding box center [304, 304] width 296 height 15
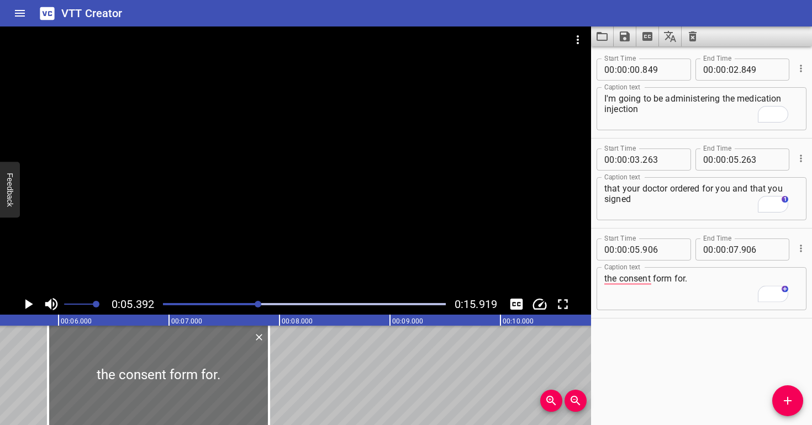
scroll to position [0, 595]
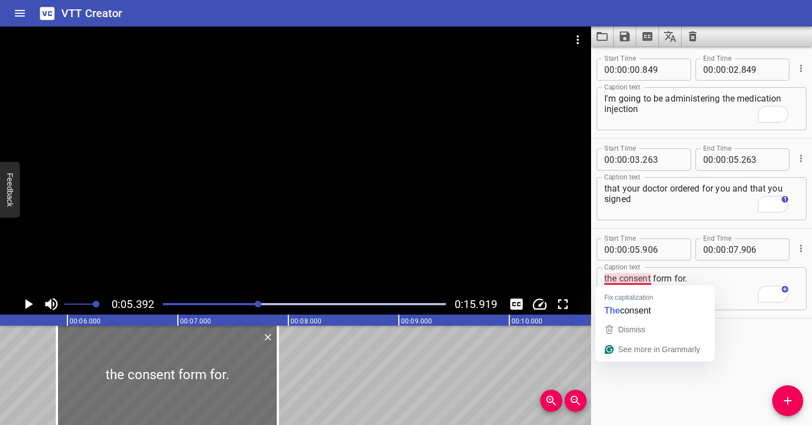
click at [281, 250] on div at bounding box center [295, 160] width 591 height 267
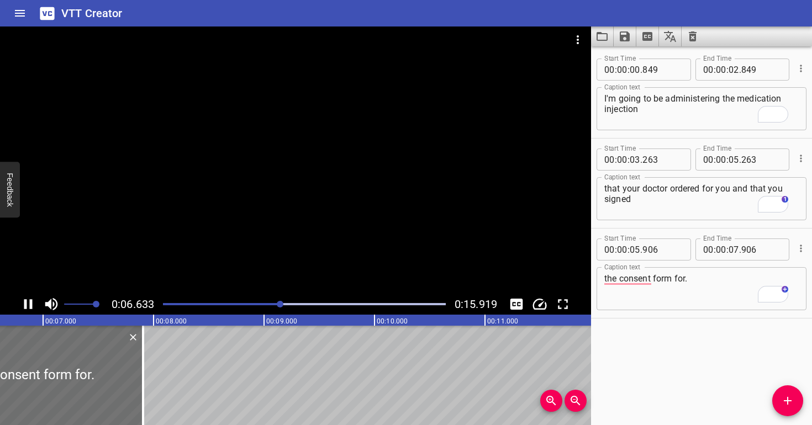
click at [261, 308] on div at bounding box center [304, 304] width 296 height 15
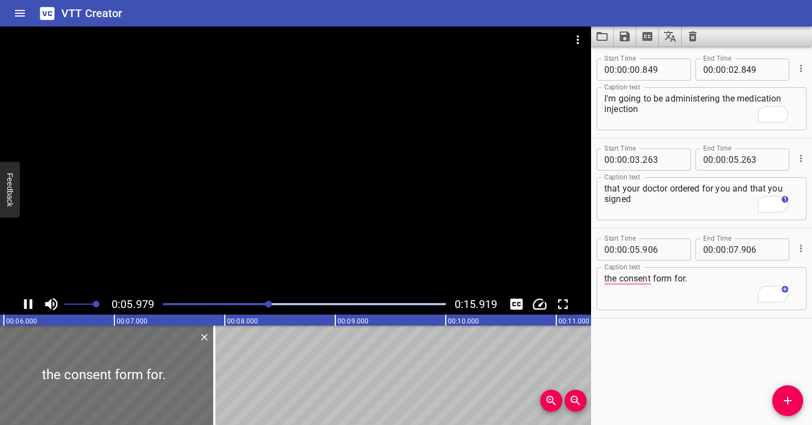
click at [262, 245] on div at bounding box center [295, 160] width 591 height 267
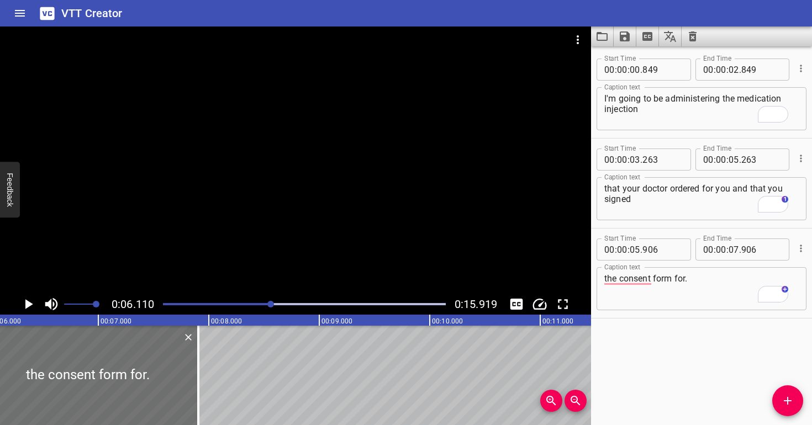
click at [262, 303] on div "Play progress" at bounding box center [130, 304] width 283 height 2
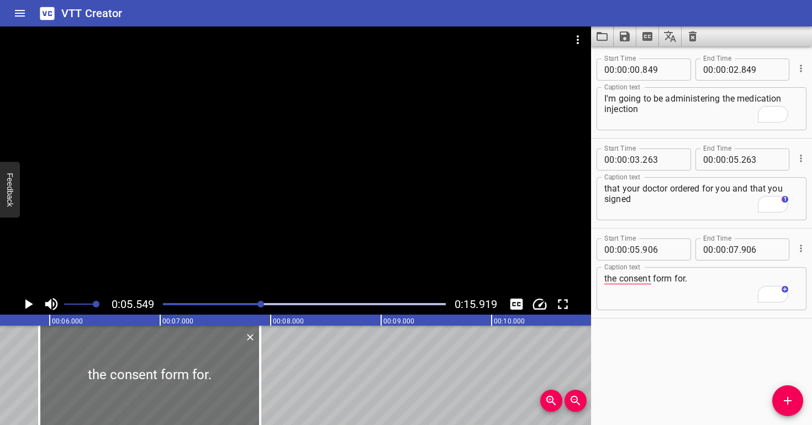
click at [248, 299] on div at bounding box center [304, 304] width 296 height 15
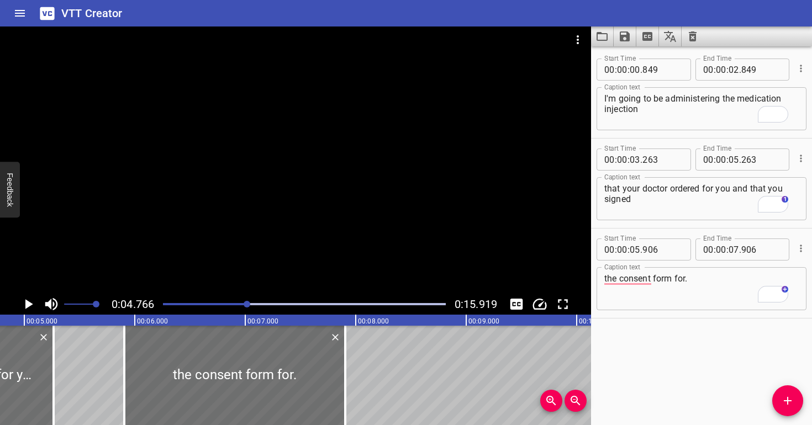
click at [263, 262] on div at bounding box center [295, 160] width 591 height 267
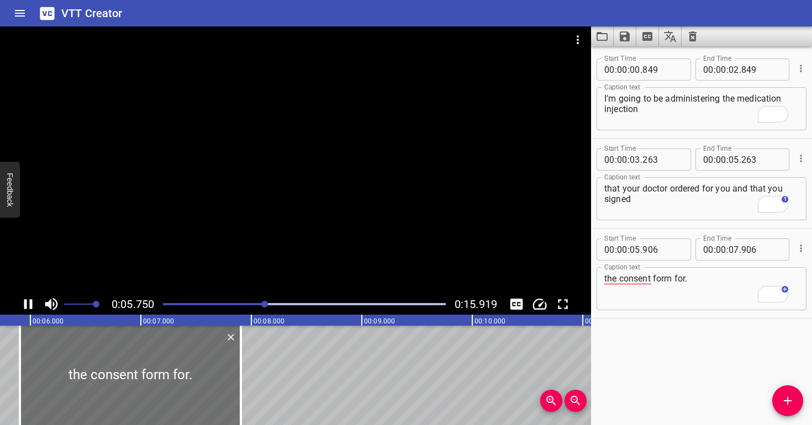
click at [266, 249] on div at bounding box center [295, 160] width 591 height 267
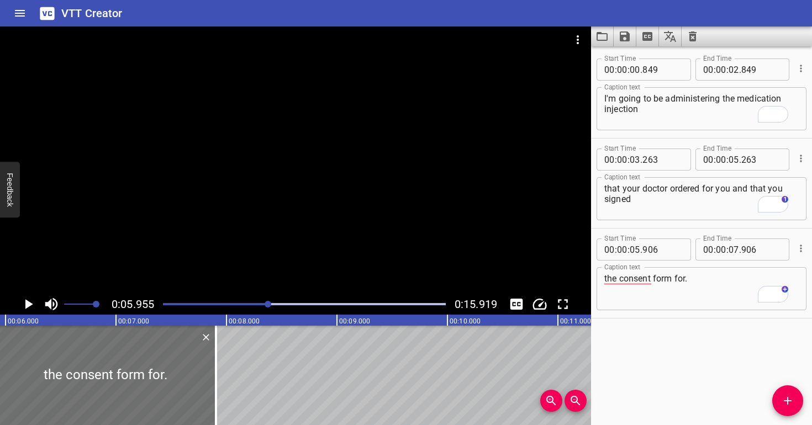
scroll to position [0, 658]
click at [256, 302] on div at bounding box center [304, 304] width 296 height 15
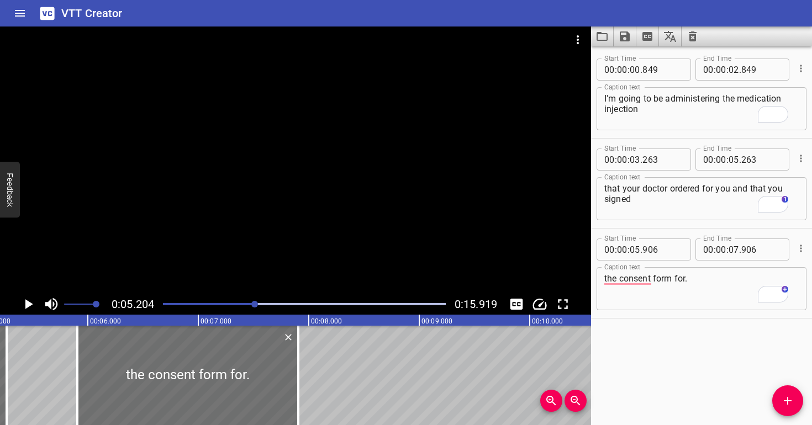
click at [246, 261] on div at bounding box center [295, 160] width 591 height 267
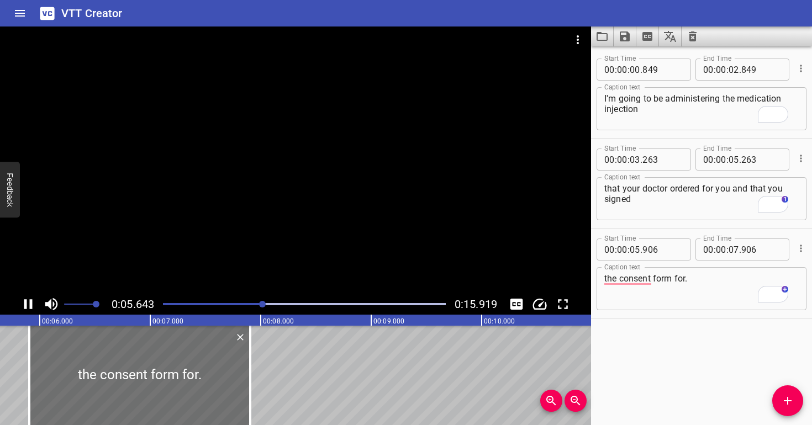
click at [248, 246] on div at bounding box center [295, 160] width 591 height 267
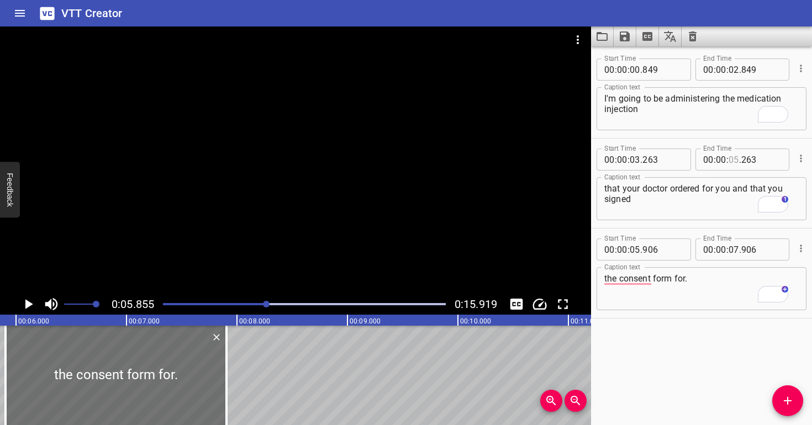
click at [732, 157] on input "number" at bounding box center [733, 160] width 10 height 22
type input "05"
click at [758, 161] on input "number" at bounding box center [761, 160] width 40 height 22
drag, startPoint x: 737, startPoint y: 157, endPoint x: 757, endPoint y: 163, distance: 21.3
click at [757, 163] on input "856" at bounding box center [761, 160] width 40 height 22
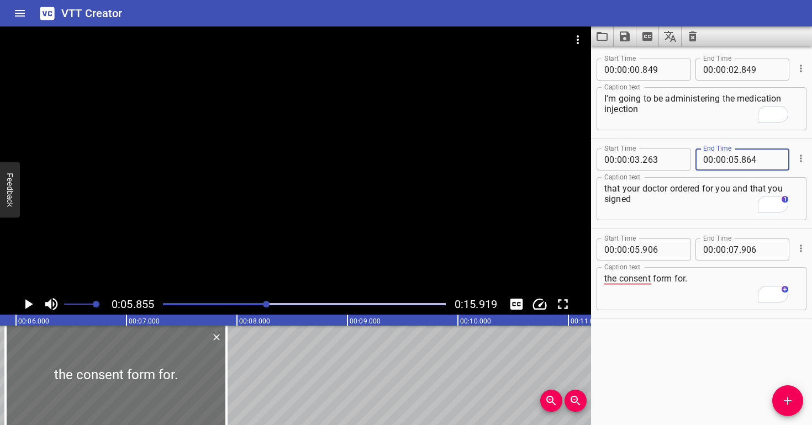
type input "864"
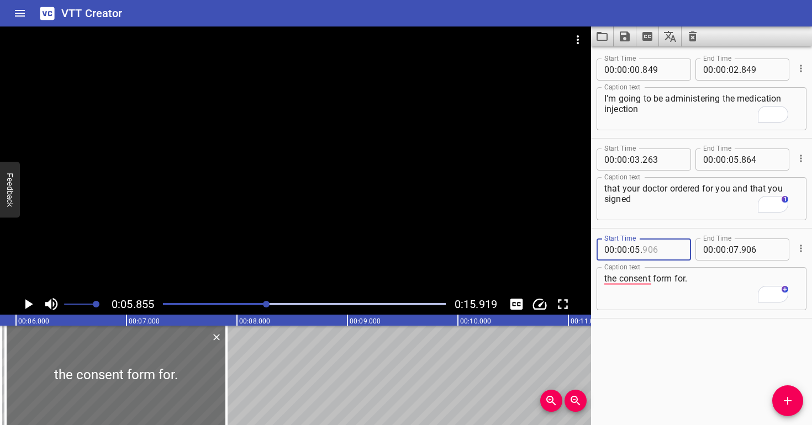
click at [669, 246] on input "number" at bounding box center [662, 250] width 40 height 22
type input "864"
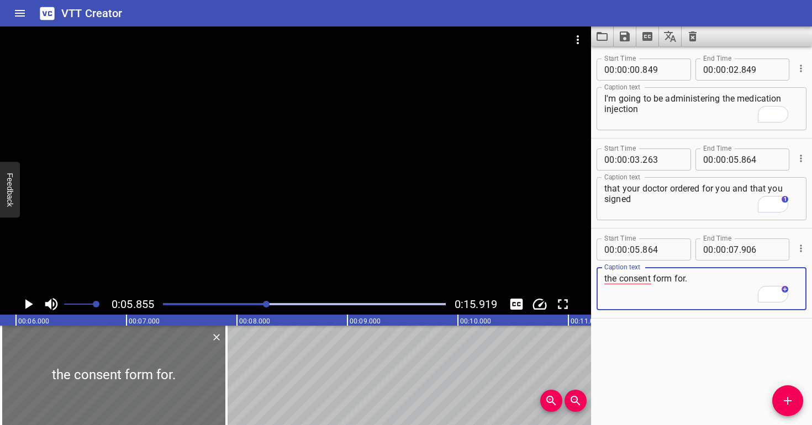
click at [679, 288] on textarea "the consent form for." at bounding box center [701, 288] width 194 height 31
click at [192, 169] on div at bounding box center [295, 160] width 591 height 267
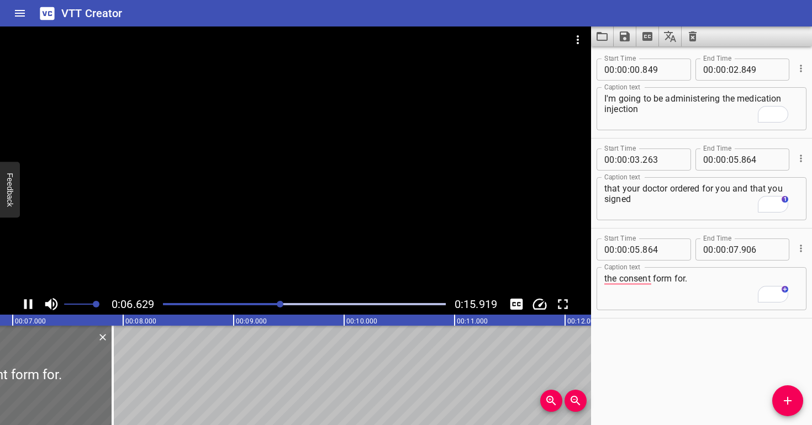
click at [226, 188] on div at bounding box center [295, 160] width 591 height 267
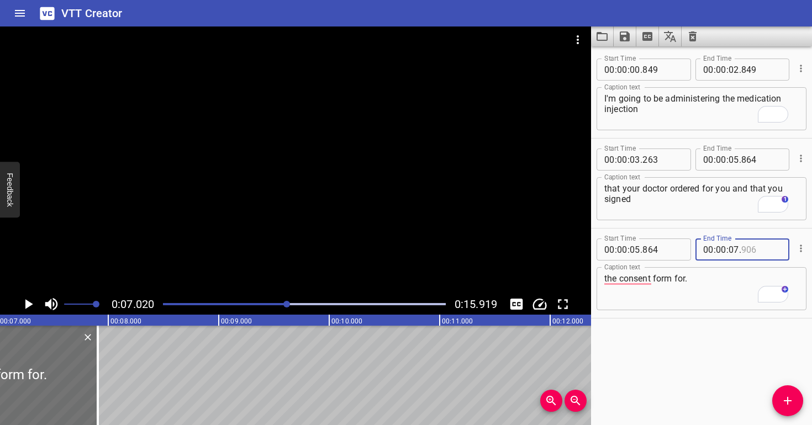
click at [759, 253] on input "number" at bounding box center [761, 250] width 40 height 22
type input "020"
click at [747, 298] on textarea "the consent form for." at bounding box center [701, 288] width 194 height 31
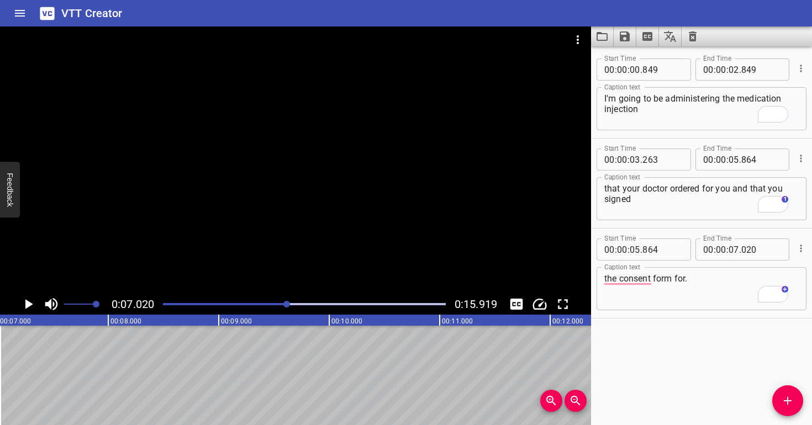
click at [367, 208] on div at bounding box center [295, 160] width 591 height 267
click at [372, 208] on div at bounding box center [295, 160] width 591 height 267
click at [371, 208] on div at bounding box center [295, 160] width 591 height 267
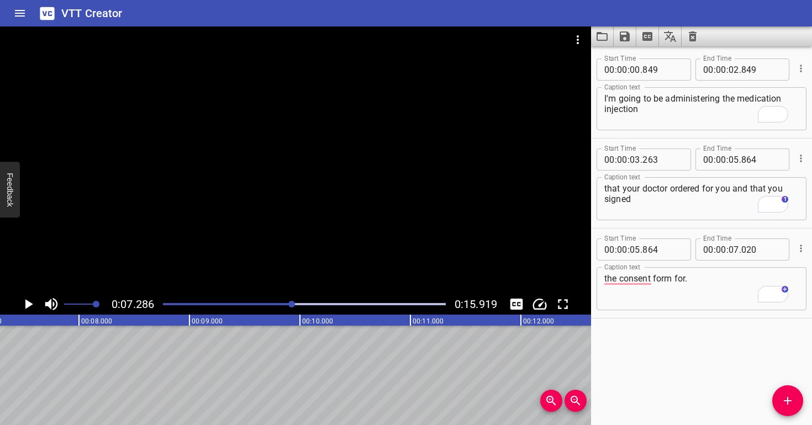
click at [361, 238] on div at bounding box center [295, 160] width 591 height 267
click at [289, 302] on div at bounding box center [304, 304] width 296 height 15
click at [300, 242] on div at bounding box center [295, 160] width 591 height 267
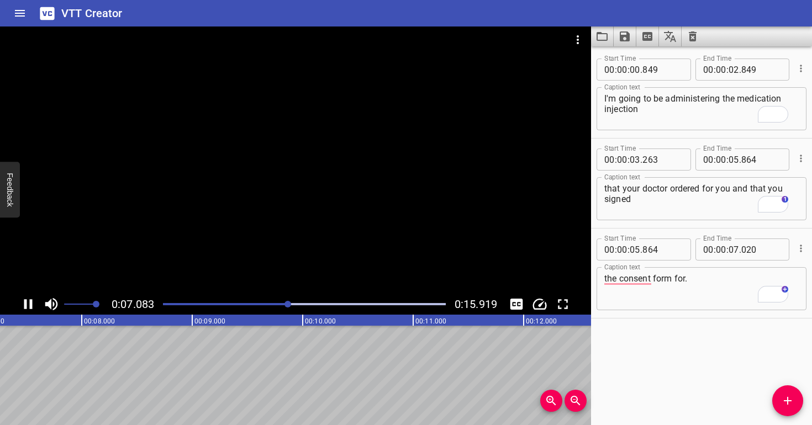
click at [307, 240] on div at bounding box center [295, 160] width 591 height 267
click at [292, 303] on div at bounding box center [294, 304] width 7 height 7
click at [282, 271] on div at bounding box center [295, 160] width 591 height 267
click at [282, 270] on div at bounding box center [295, 160] width 591 height 267
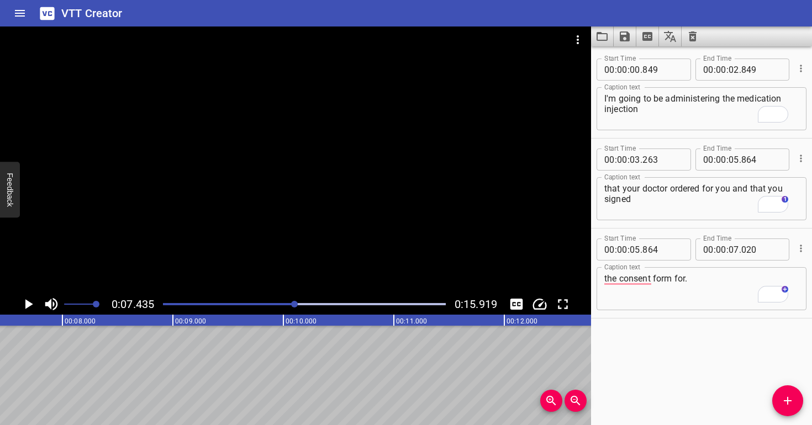
click at [282, 304] on div "Play progress" at bounding box center [154, 304] width 283 height 2
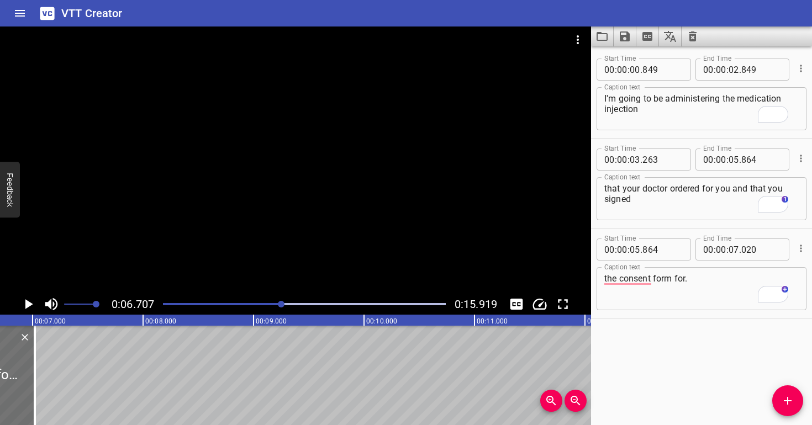
click at [300, 272] on div at bounding box center [295, 160] width 591 height 267
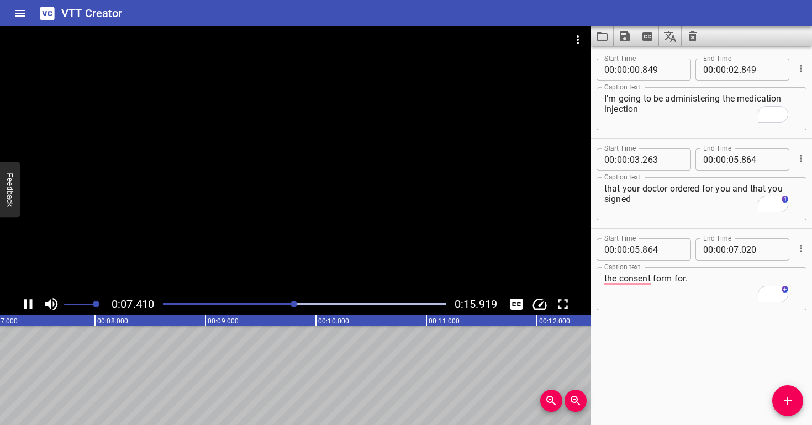
click at [307, 261] on div at bounding box center [295, 160] width 591 height 267
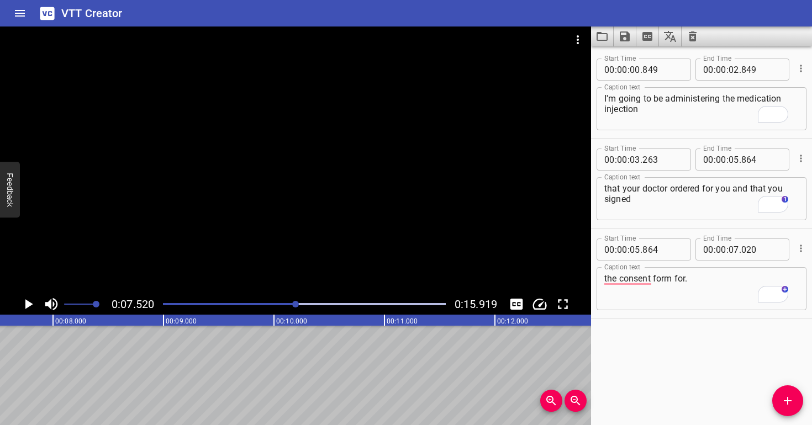
click at [288, 307] on div at bounding box center [304, 304] width 296 height 15
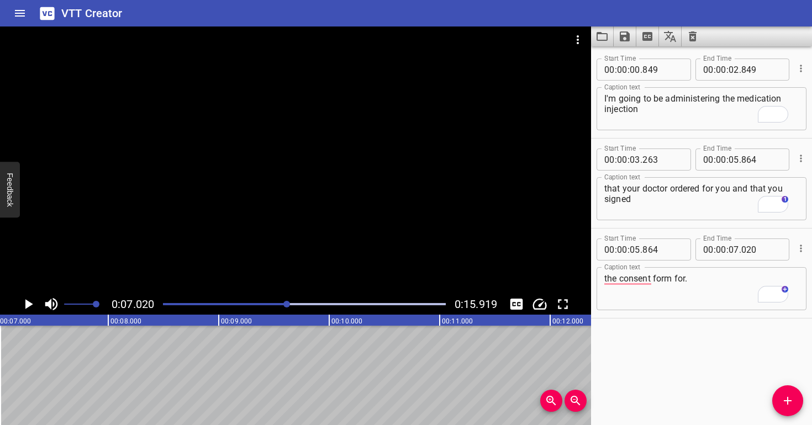
click at [277, 259] on div at bounding box center [295, 160] width 591 height 267
click at [284, 258] on div at bounding box center [295, 160] width 591 height 267
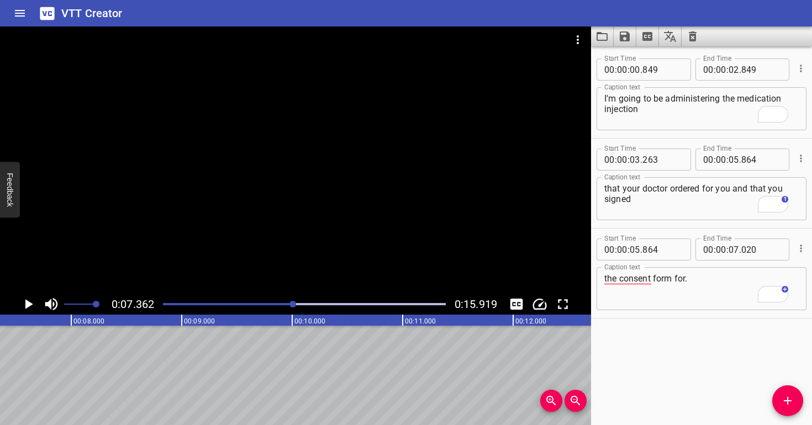
scroll to position [0, 813]
click at [790, 408] on button "Add Cue" at bounding box center [787, 401] width 31 height 31
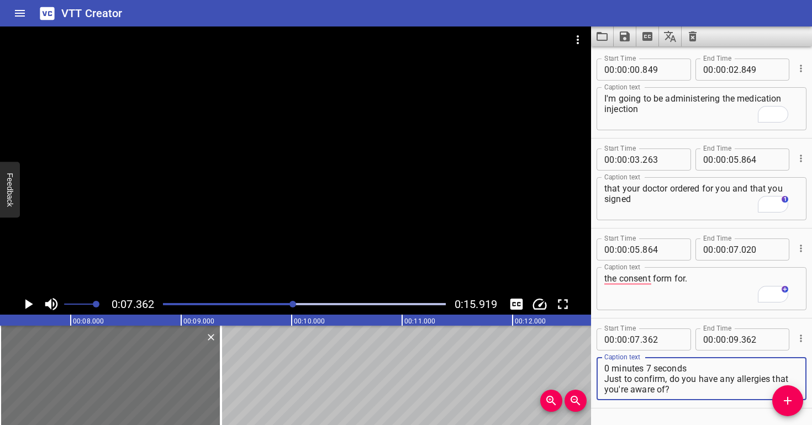
scroll to position [10, 0]
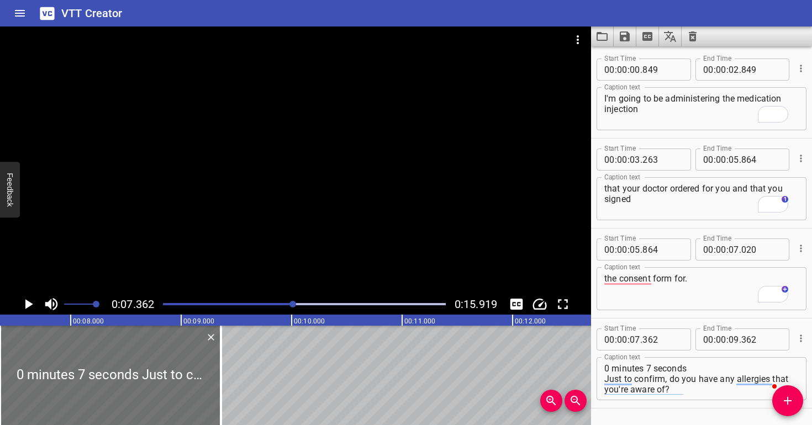
drag, startPoint x: 604, startPoint y: 378, endPoint x: 603, endPoint y: 365, distance: 12.8
click at [601, 362] on div "0 minutes 7 seconds Just to confirm, do you have any allergies that you're awar…" at bounding box center [701, 378] width 210 height 43
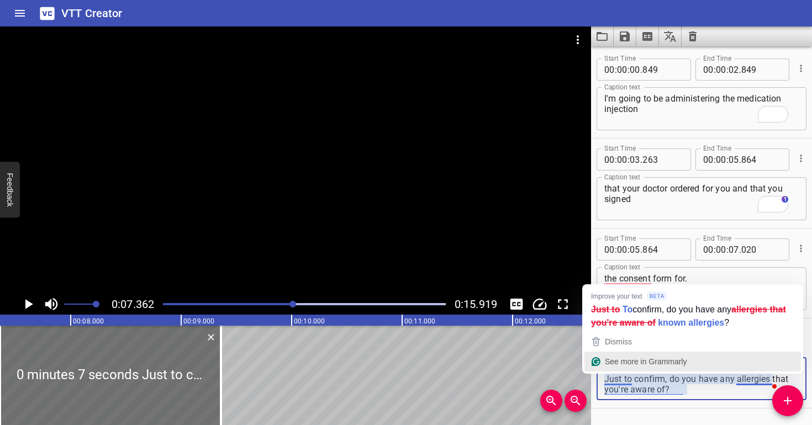
drag, startPoint x: 605, startPoint y: 378, endPoint x: 602, endPoint y: 367, distance: 11.5
click at [602, 367] on html "VTT Creator Caption Editor Batch Transcribe Login Sign Up Privacy Contact 0:07.…" at bounding box center [406, 212] width 812 height 425
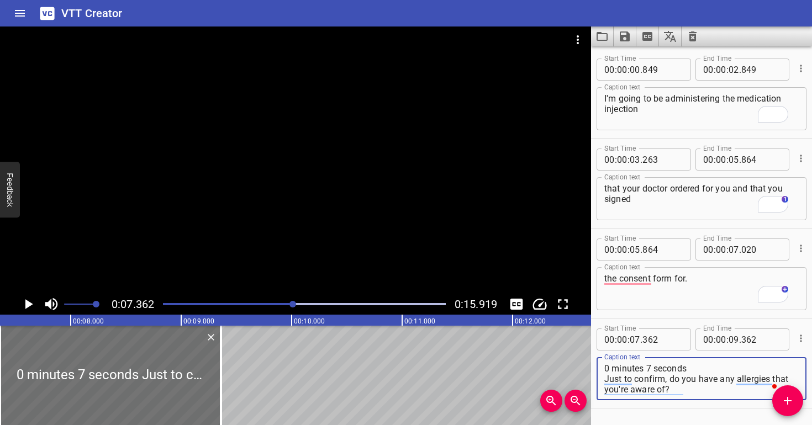
click at [626, 395] on div "0 minutes 7 seconds Just to confirm, do you have any allergies that you're awar…" at bounding box center [701, 378] width 210 height 43
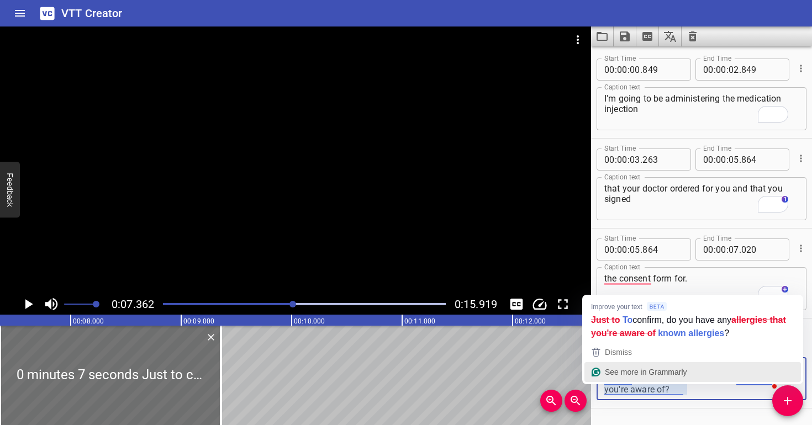
click at [607, 381] on button "See more in Grammarly" at bounding box center [692, 372] width 217 height 20
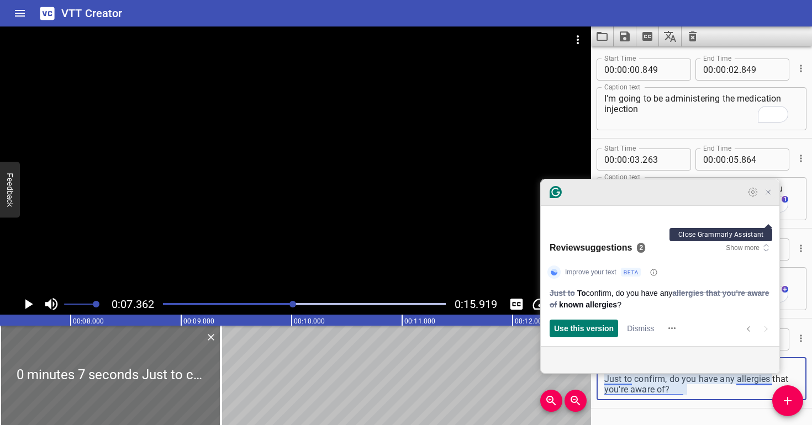
click at [765, 199] on icon "Close Grammarly Assistant" at bounding box center [768, 192] width 13 height 13
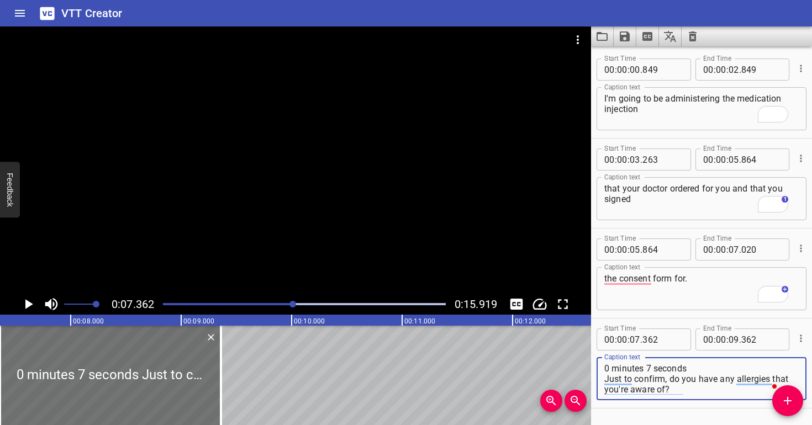
scroll to position [0, 0]
drag, startPoint x: 701, startPoint y: 371, endPoint x: 588, endPoint y: 370, distance: 113.8
click at [588, 370] on main "0:07.362 0:15.919 00:00.000 00:01.000 00:02.000 00:03.000 00:04.000 00:05.000 0…" at bounding box center [406, 226] width 812 height 399
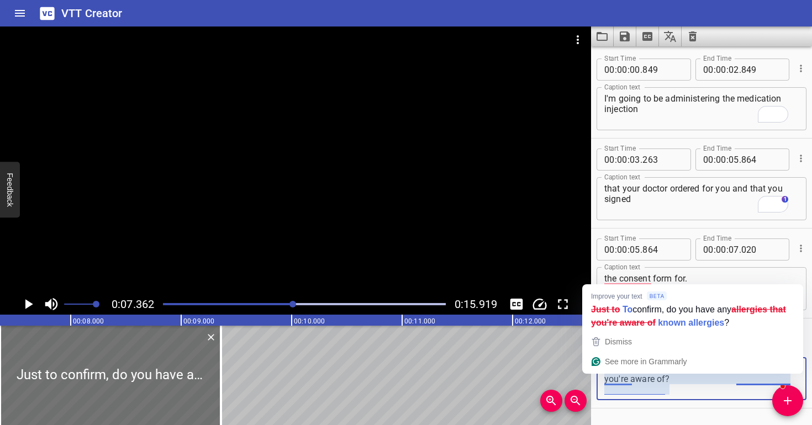
click at [605, 379] on textarea "Just to confirm, do you have any allergies that you're aware of?" at bounding box center [701, 378] width 194 height 31
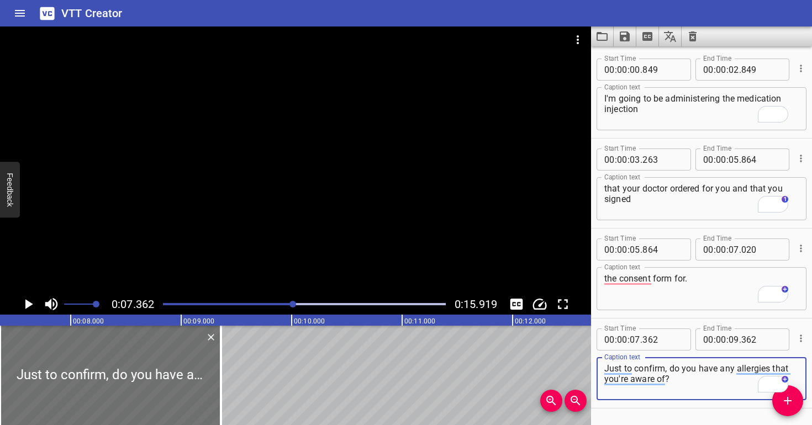
type textarea "Just to confirm, do you have any allergies that you're aware of?"
click at [286, 300] on div at bounding box center [304, 304] width 296 height 15
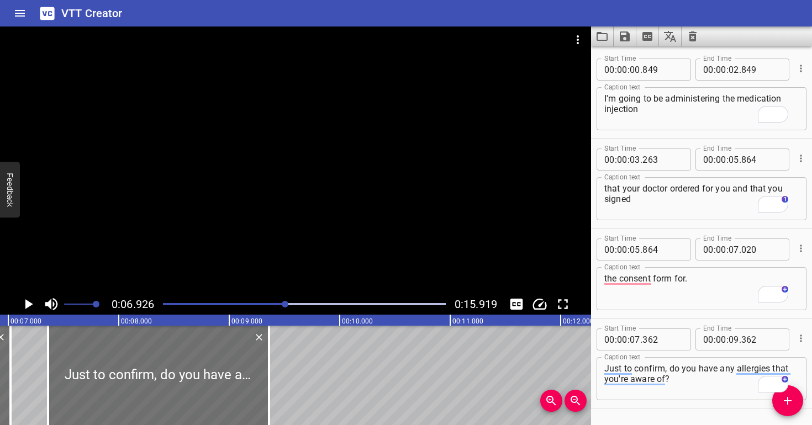
click at [298, 269] on div at bounding box center [295, 160] width 591 height 267
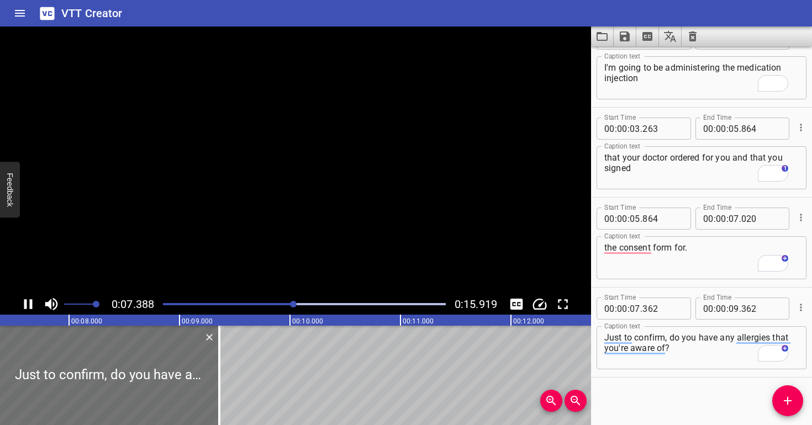
scroll to position [33, 0]
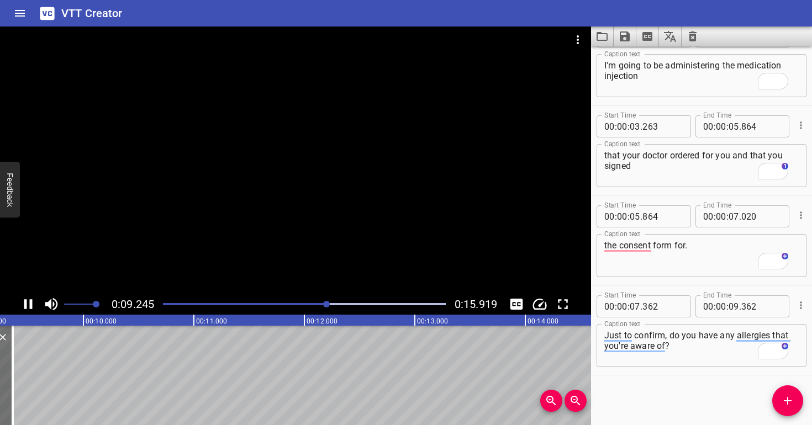
click at [295, 252] on div at bounding box center [295, 160] width 591 height 267
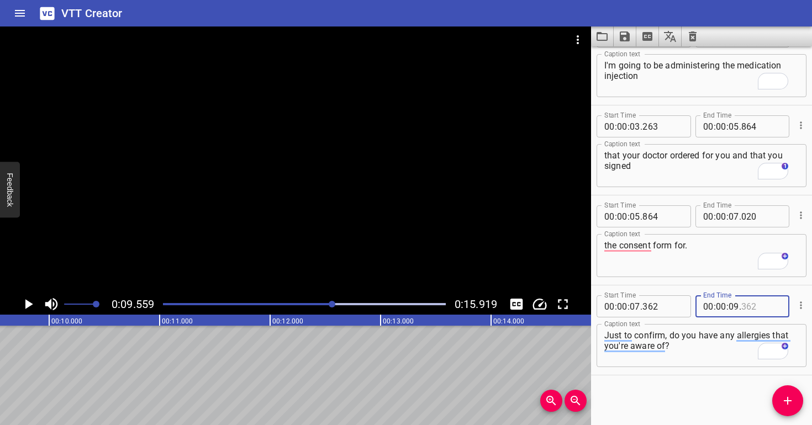
click at [761, 307] on input "number" at bounding box center [761, 306] width 40 height 22
type input "559"
click at [732, 354] on textarea "Just to confirm, do you have any allergies that you're aware of?" at bounding box center [701, 345] width 194 height 31
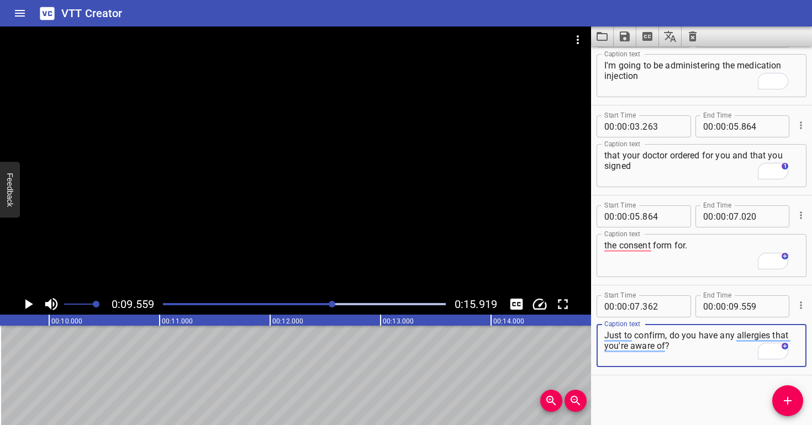
click at [320, 191] on div at bounding box center [295, 160] width 591 height 267
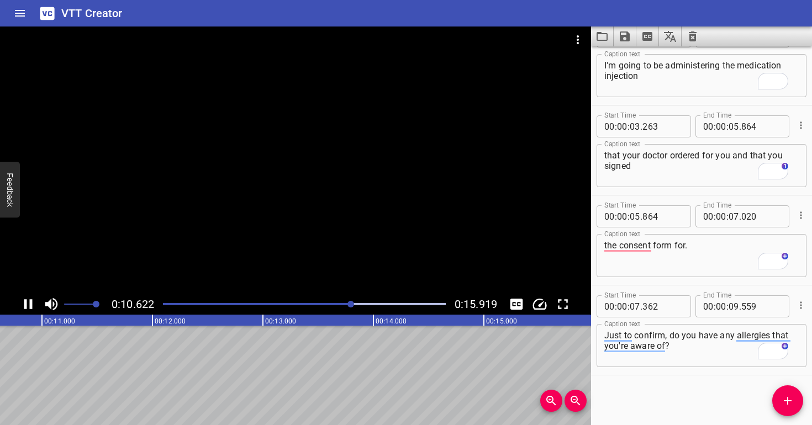
click at [332, 302] on div at bounding box center [304, 304] width 296 height 15
click at [341, 268] on div at bounding box center [295, 160] width 591 height 267
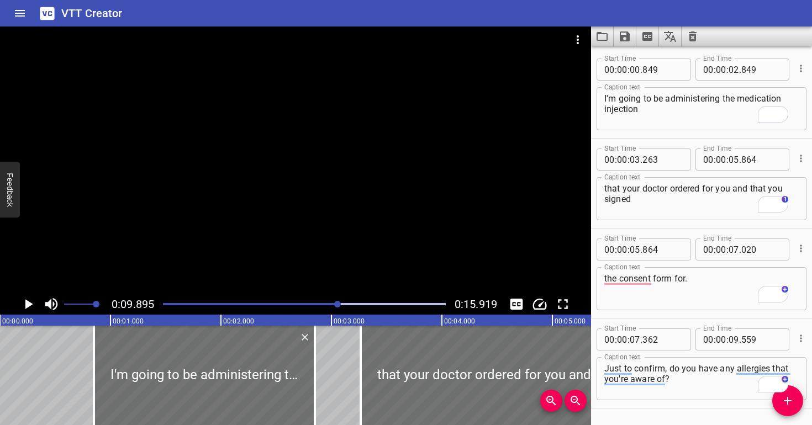
scroll to position [33, 0]
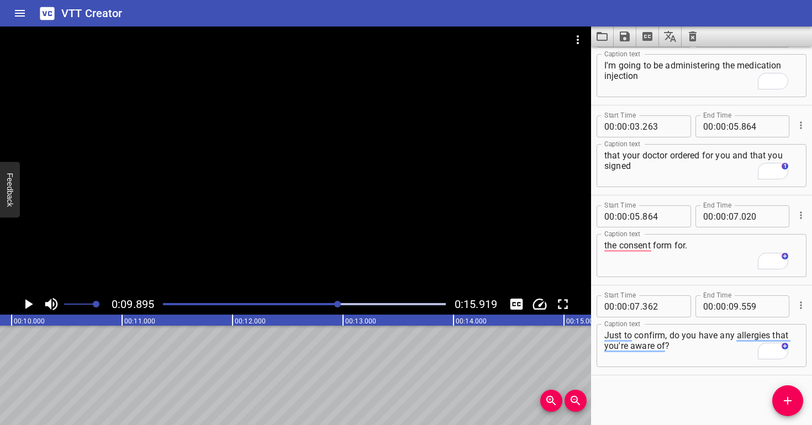
click at [681, 348] on textarea "Just to confirm, do you have any allergies that you're aware of?" at bounding box center [701, 345] width 194 height 31
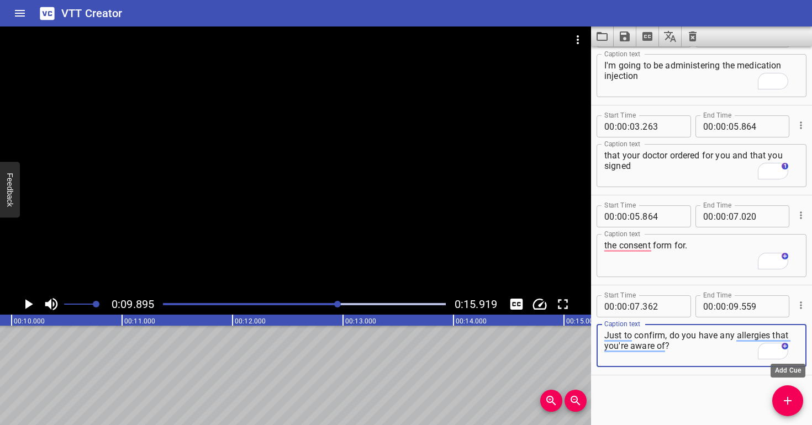
click at [797, 405] on span "Add Cue" at bounding box center [787, 400] width 31 height 13
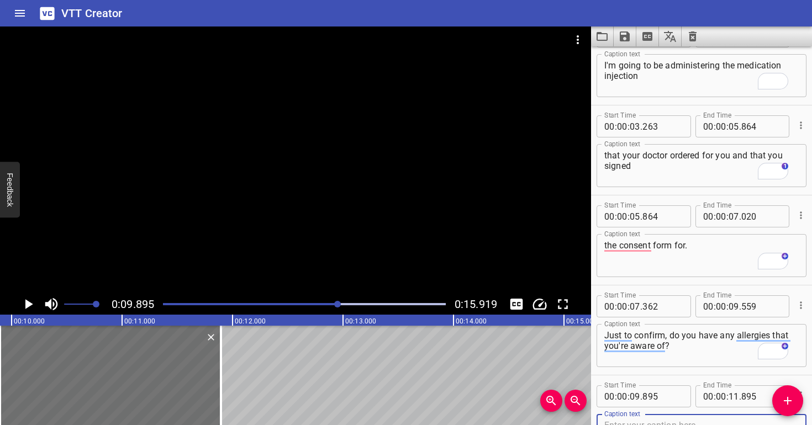
scroll to position [38, 0]
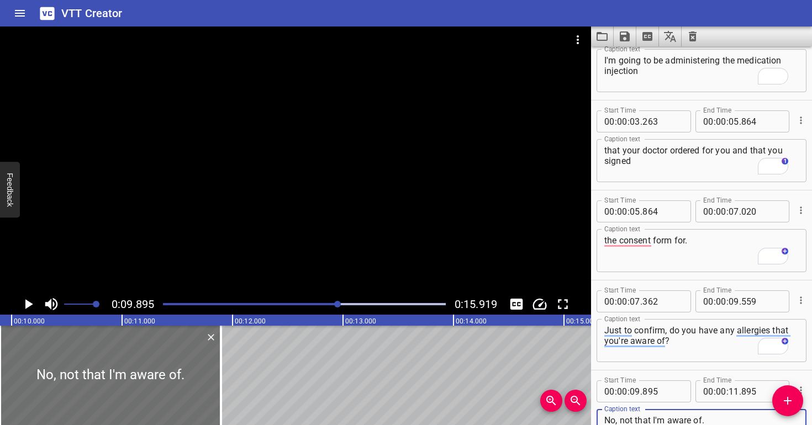
type textarea "No, not that I'm aware of."
click at [261, 214] on div at bounding box center [295, 160] width 591 height 267
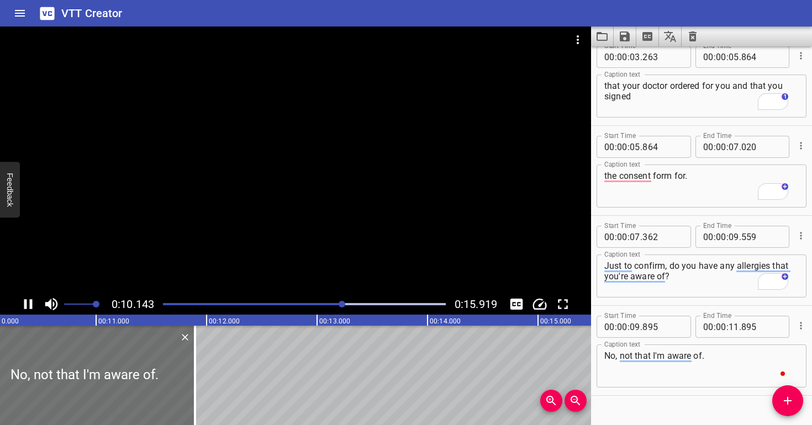
scroll to position [0, 0]
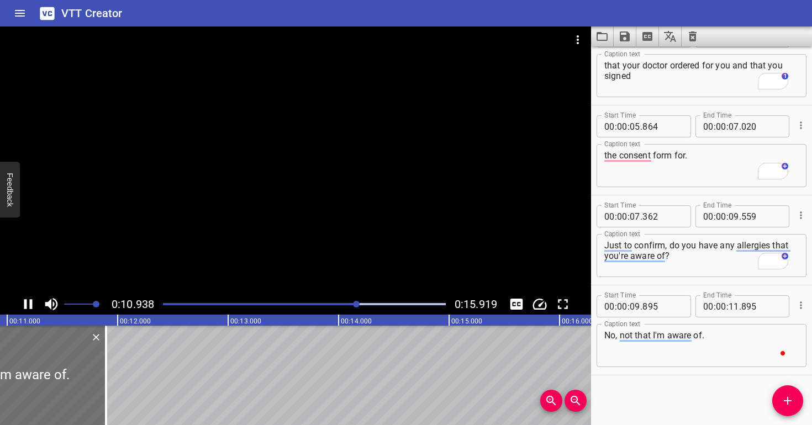
click at [266, 214] on div at bounding box center [295, 160] width 591 height 267
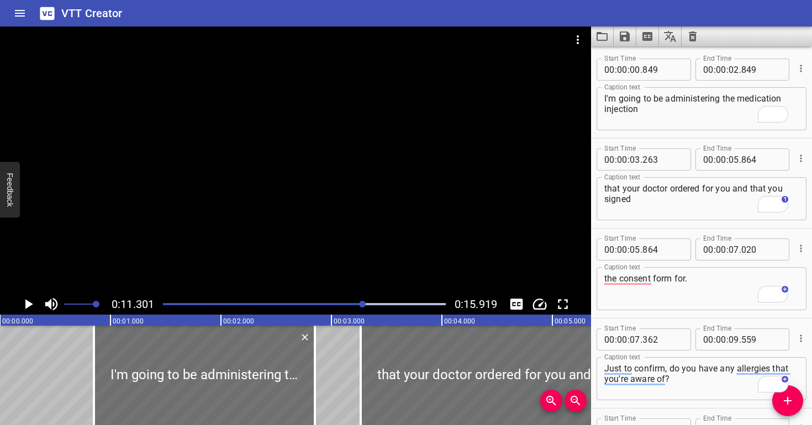
scroll to position [213, 0]
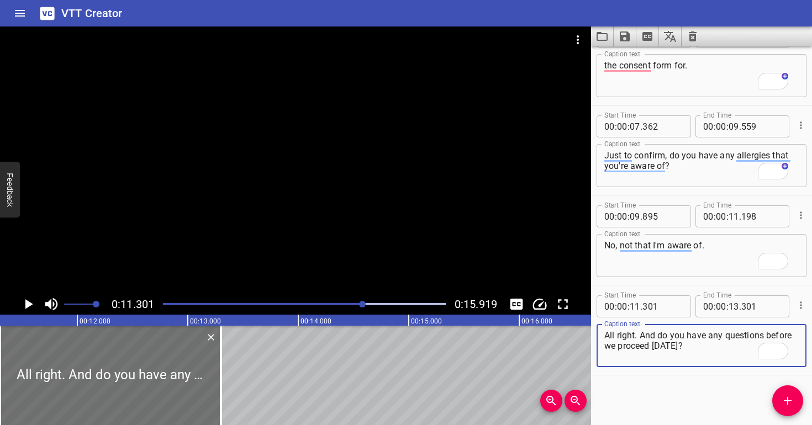
click at [340, 231] on div at bounding box center [295, 160] width 591 height 267
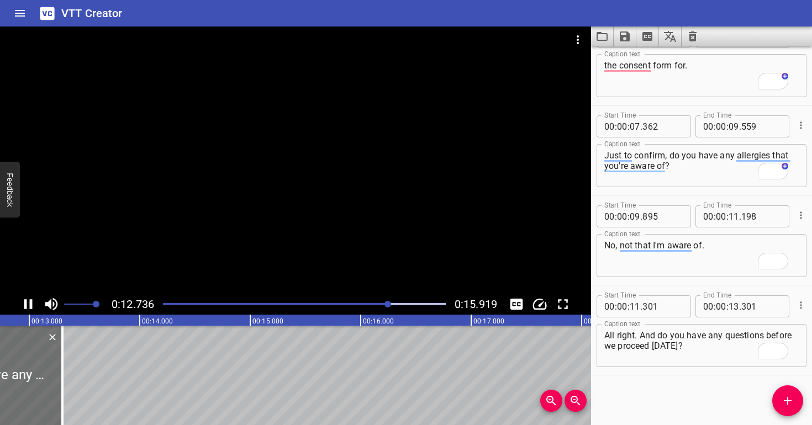
click at [343, 224] on div at bounding box center [295, 160] width 591 height 267
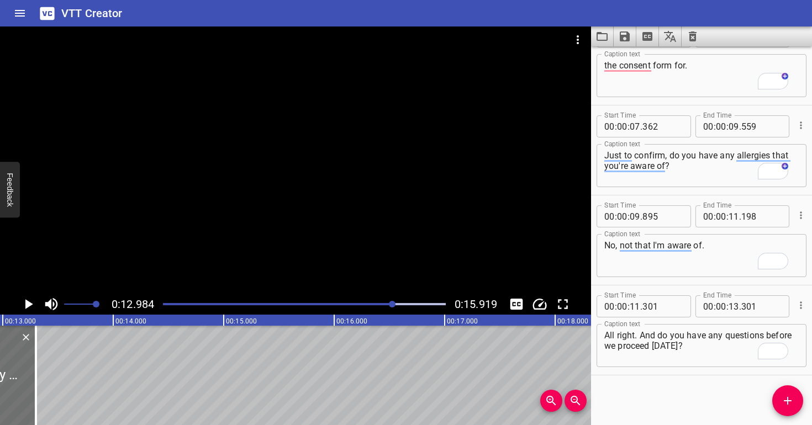
scroll to position [0, 1434]
click at [362, 302] on div at bounding box center [304, 304] width 296 height 15
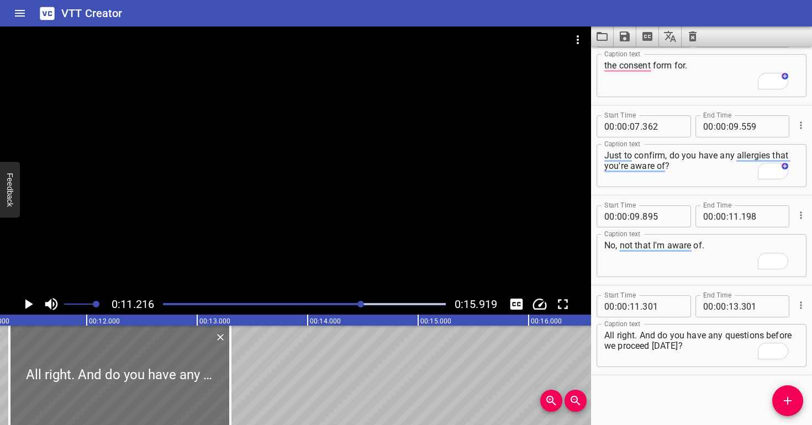
click at [344, 240] on div at bounding box center [295, 160] width 591 height 267
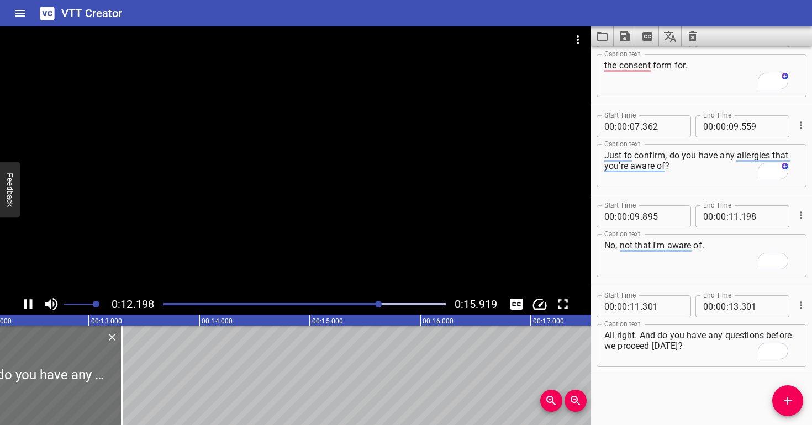
click at [346, 237] on div at bounding box center [295, 160] width 591 height 267
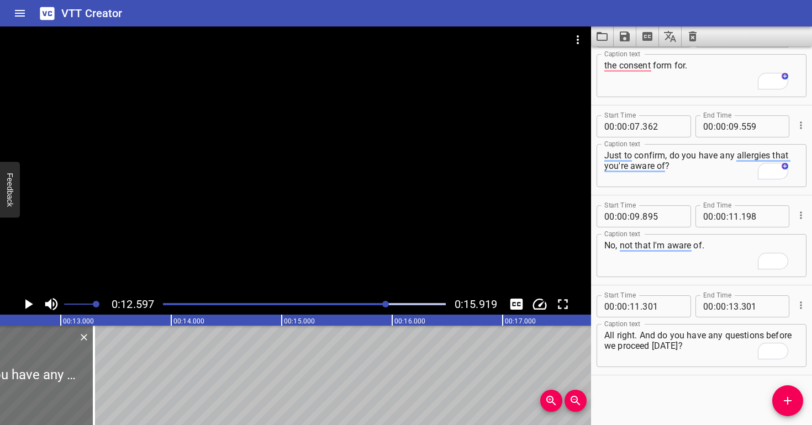
scroll to position [0, 1391]
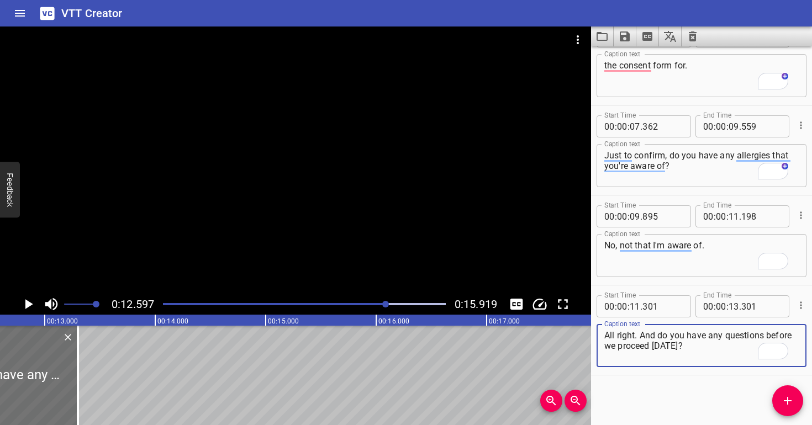
drag, startPoint x: 712, startPoint y: 342, endPoint x: 635, endPoint y: 348, distance: 78.1
click at [635, 348] on textarea "All right. And do you have any questions before we proceed today?" at bounding box center [701, 345] width 194 height 31
type textarea "All right. And do you have any questions before"
click at [789, 399] on icon "Add Cue" at bounding box center [787, 400] width 13 height 13
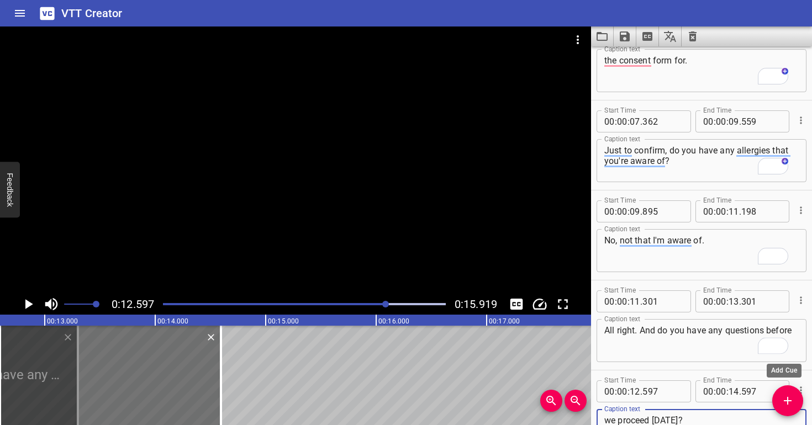
scroll to position [218, 0]
type textarea "we proceed today?"
click at [370, 303] on div "Play progress" at bounding box center [245, 304] width 283 height 2
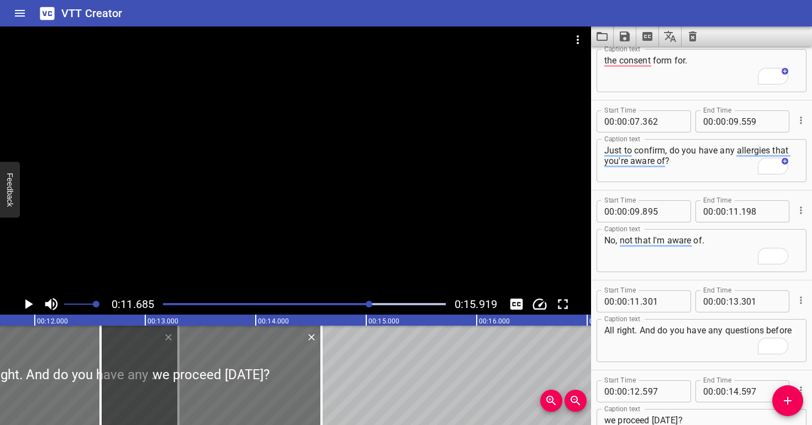
click at [340, 225] on div at bounding box center [295, 160] width 591 height 267
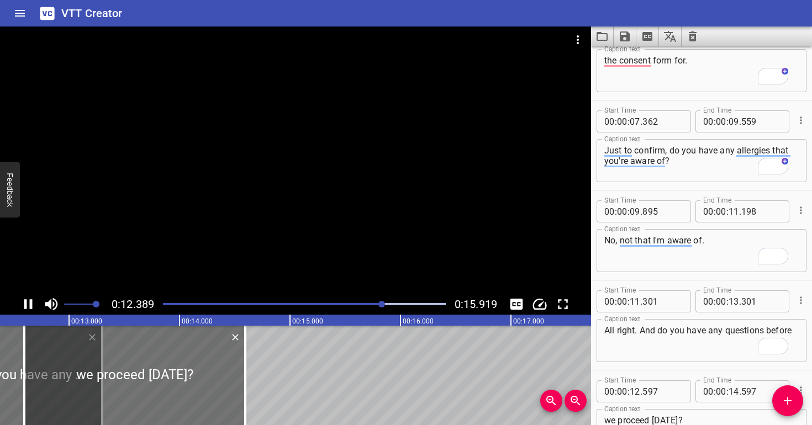
click at [344, 229] on div at bounding box center [295, 160] width 591 height 267
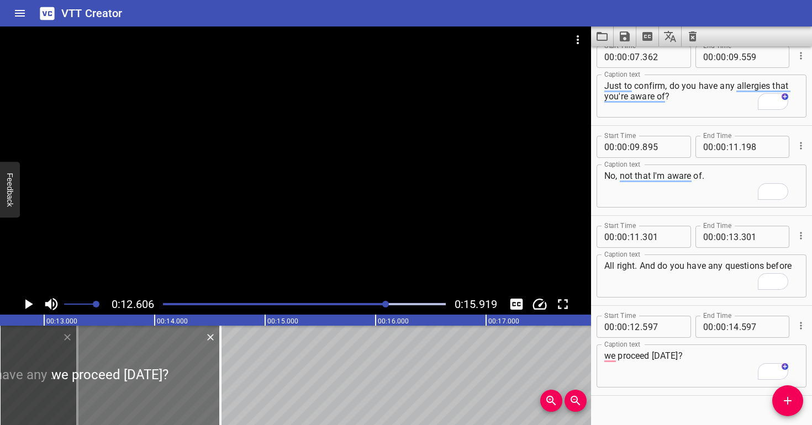
scroll to position [0, 0]
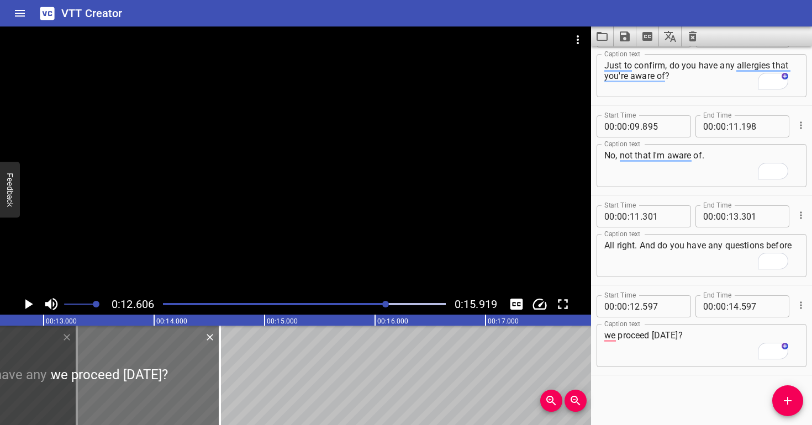
click at [355, 302] on div at bounding box center [304, 304] width 296 height 15
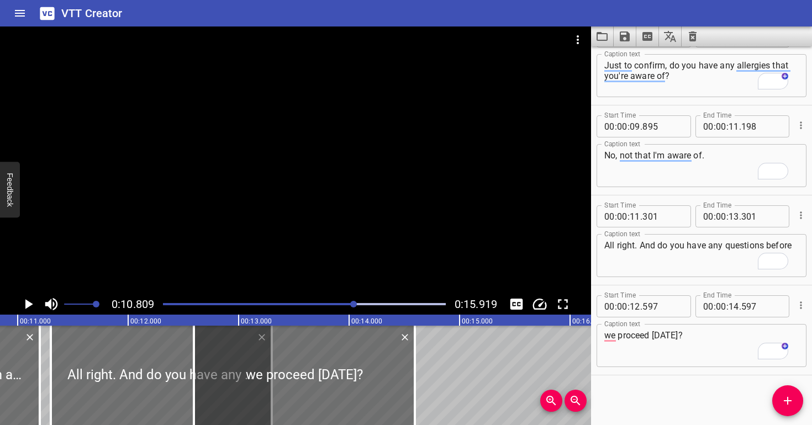
click at [345, 265] on div at bounding box center [295, 160] width 591 height 267
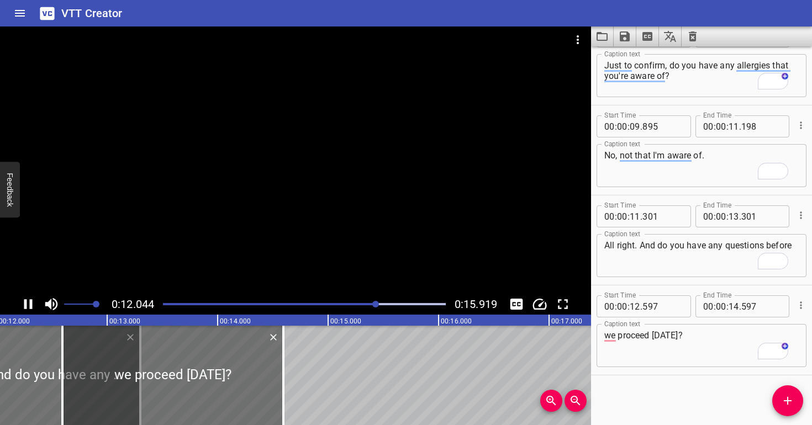
click at [347, 248] on div at bounding box center [295, 160] width 591 height 267
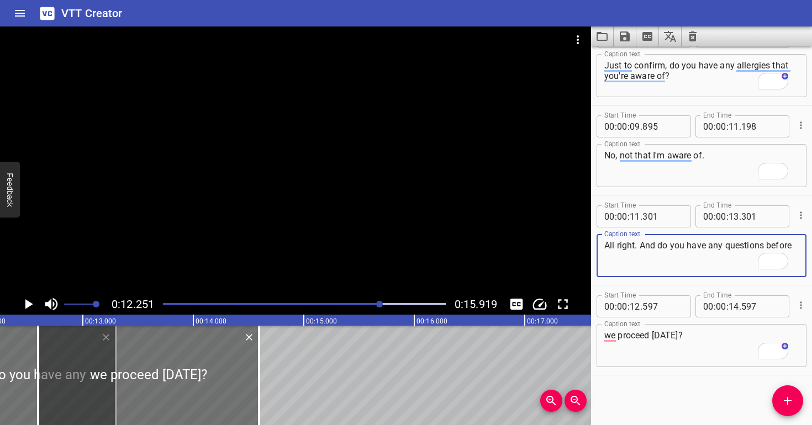
drag, startPoint x: 633, startPoint y: 258, endPoint x: 585, endPoint y: 257, distance: 47.5
click at [585, 257] on main "0:12.251 0:15.919 00:00.000 00:01.000 00:02.000 00:03.000 00:04.000 00:05.000 0…" at bounding box center [406, 226] width 812 height 399
type textarea "All right. And do you have any questions"
click at [732, 215] on input "number" at bounding box center [733, 216] width 10 height 22
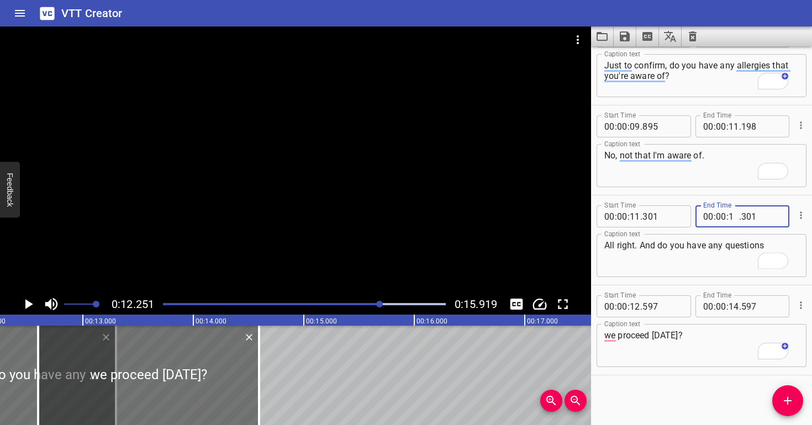
type input "12"
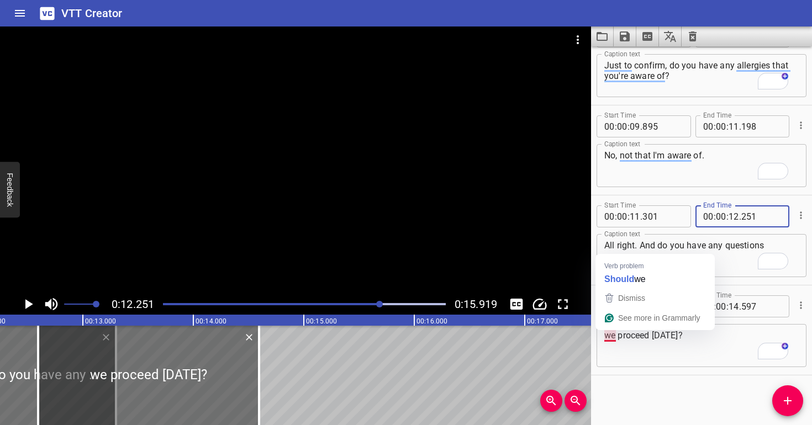
type input "251"
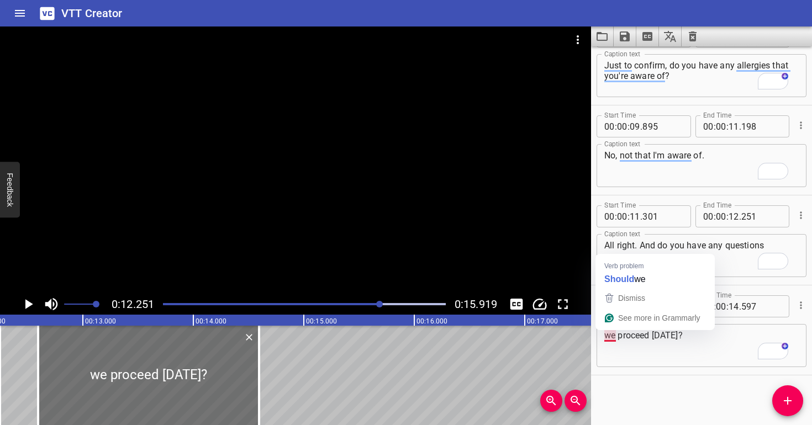
click at [604, 335] on div "we proceed today? Caption text" at bounding box center [701, 345] width 210 height 43
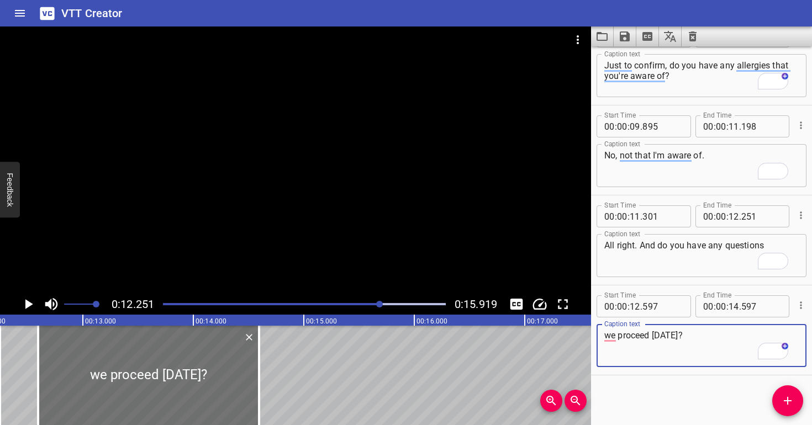
paste textarea "before"
drag, startPoint x: 714, startPoint y: 334, endPoint x: 679, endPoint y: 336, distance: 34.8
click at [679, 336] on textarea "we proceed today?before" at bounding box center [701, 345] width 194 height 31
click at [606, 336] on textarea "we proceed today?" at bounding box center [701, 345] width 194 height 31
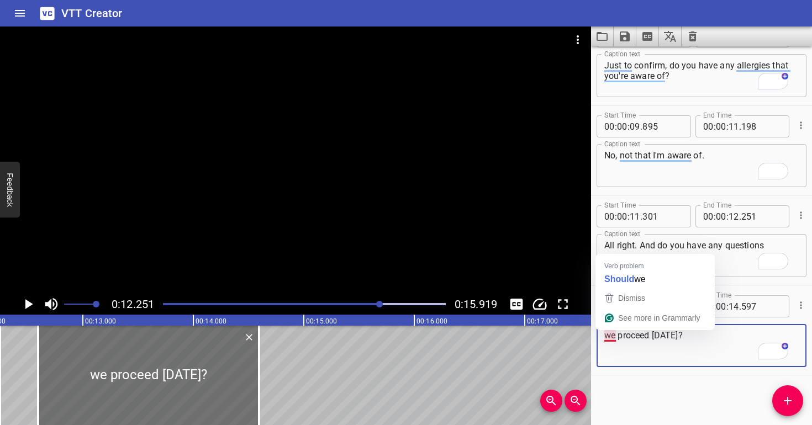
paste textarea "before"
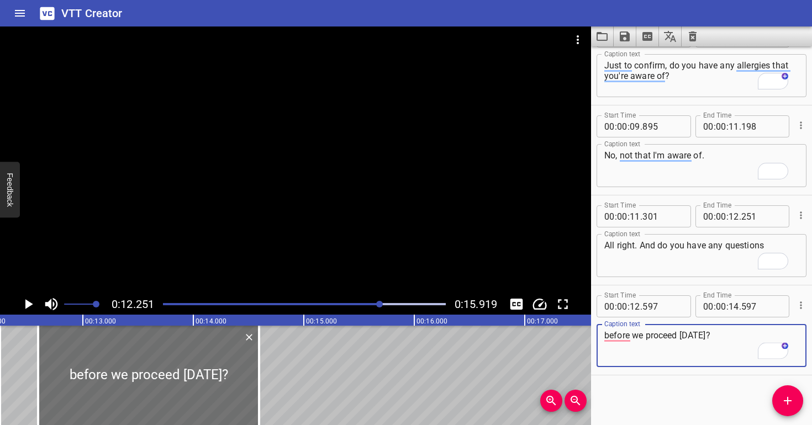
type textarea "before we proceed today?"
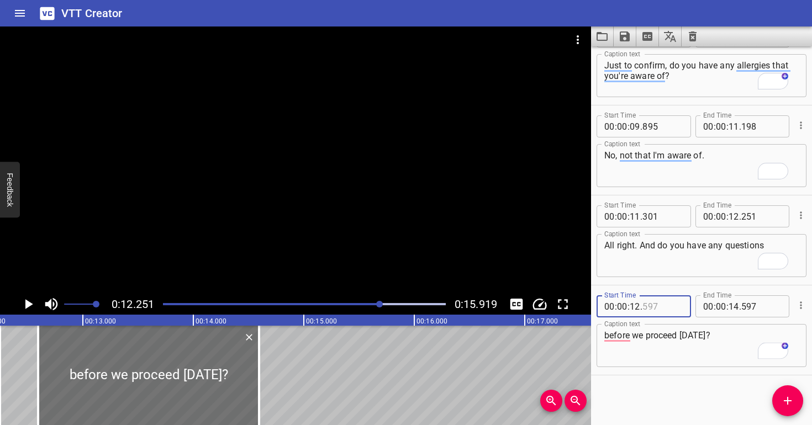
click at [657, 308] on input "number" at bounding box center [662, 306] width 40 height 22
type input "251"
click at [690, 356] on textarea "before we proceed today?" at bounding box center [701, 345] width 194 height 31
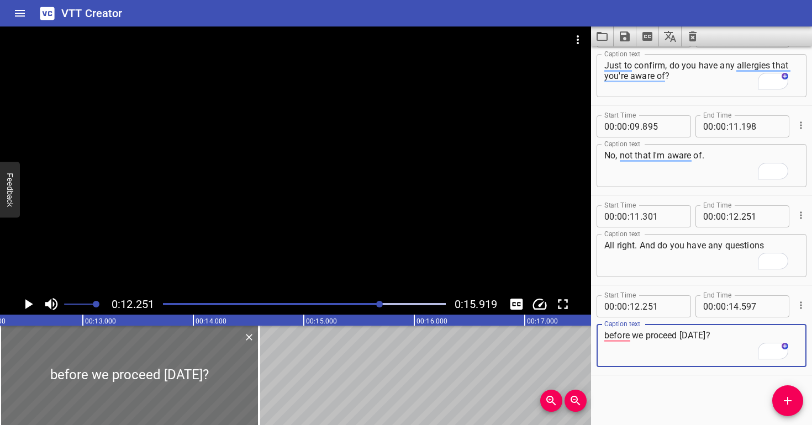
click at [285, 214] on div at bounding box center [295, 160] width 591 height 267
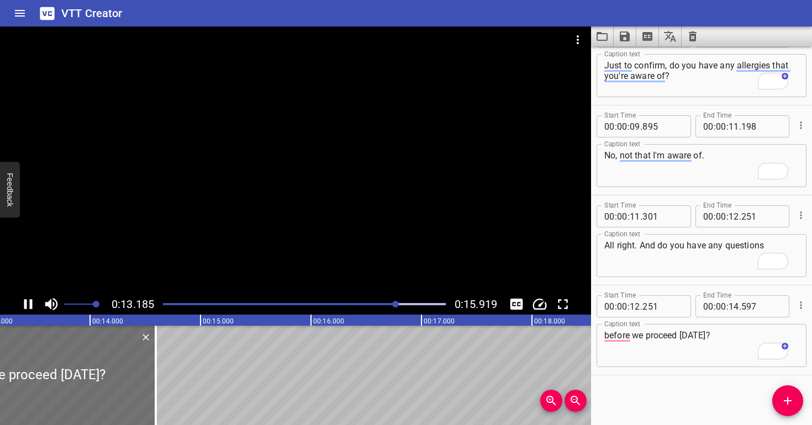
click at [342, 241] on div at bounding box center [295, 160] width 591 height 267
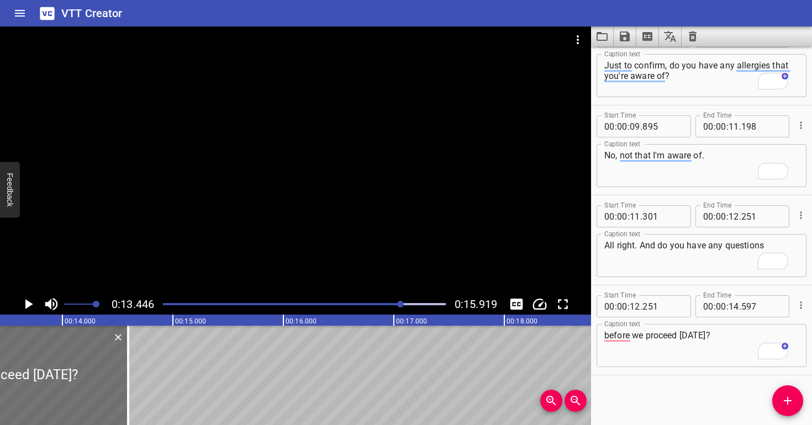
scroll to position [0, 1485]
click at [394, 302] on div at bounding box center [304, 304] width 296 height 15
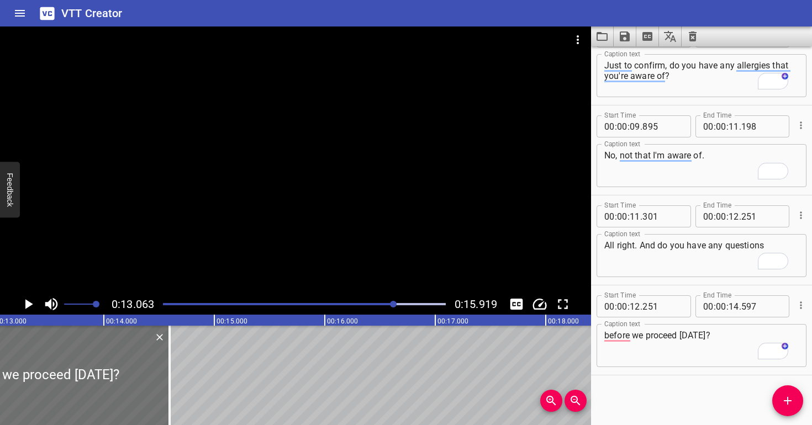
click at [373, 209] on div at bounding box center [295, 160] width 591 height 267
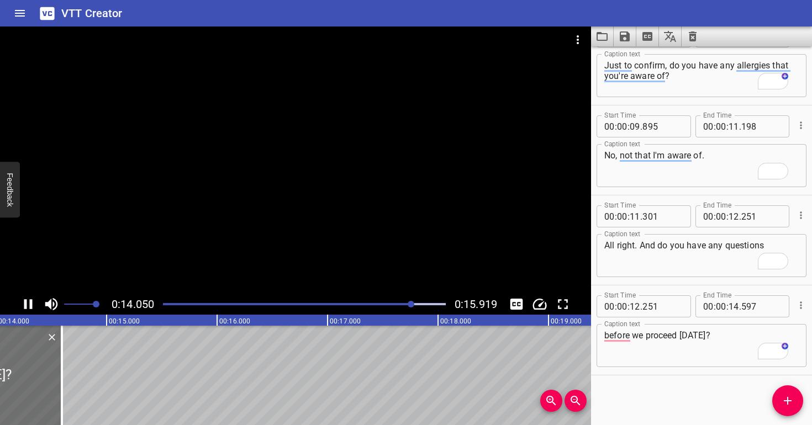
click at [375, 297] on div at bounding box center [304, 304] width 296 height 15
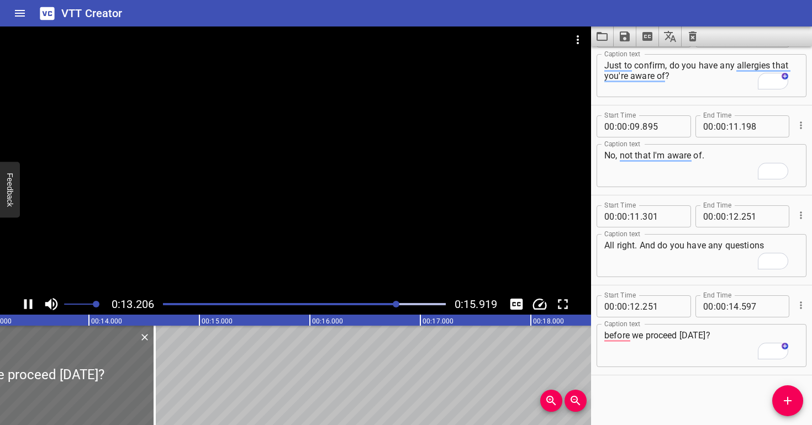
click at [371, 247] on div at bounding box center [295, 160] width 591 height 267
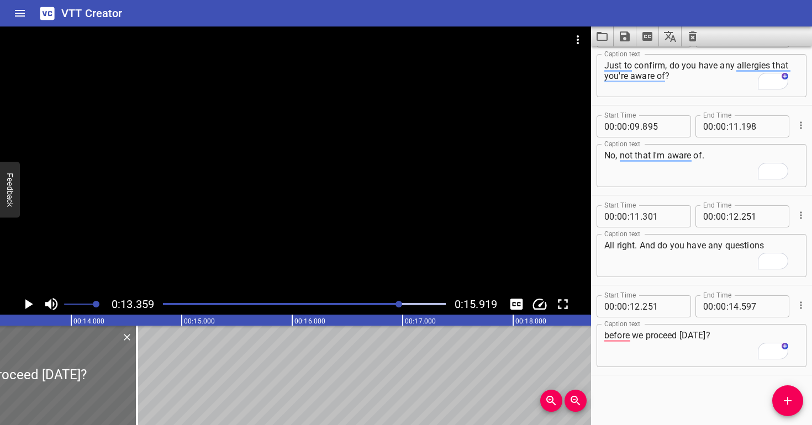
scroll to position [0, 1476]
click at [730, 304] on input "number" at bounding box center [733, 306] width 10 height 22
type input "13"
type input "359"
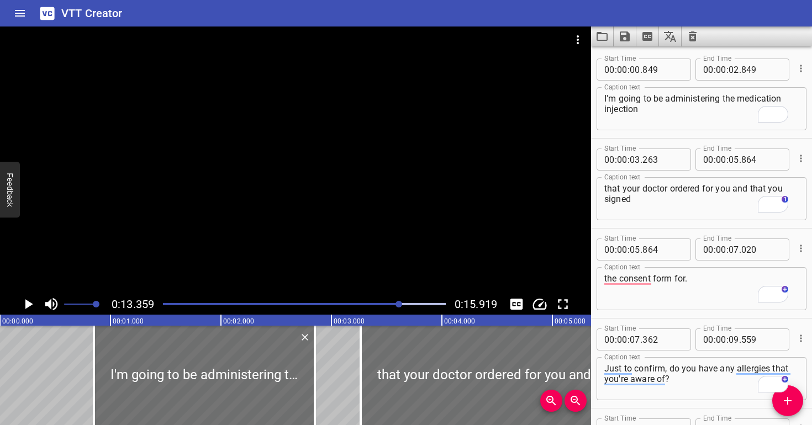
scroll to position [303, 0]
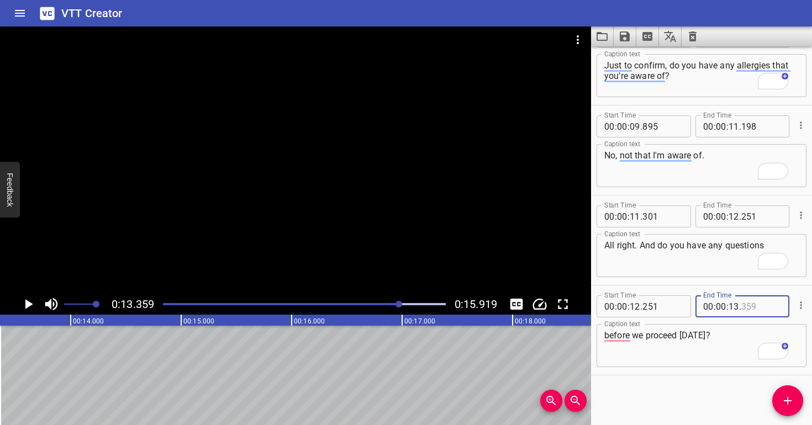
type input "359"
click at [662, 354] on textarea "before we proceed [DATE]?" at bounding box center [701, 345] width 194 height 31
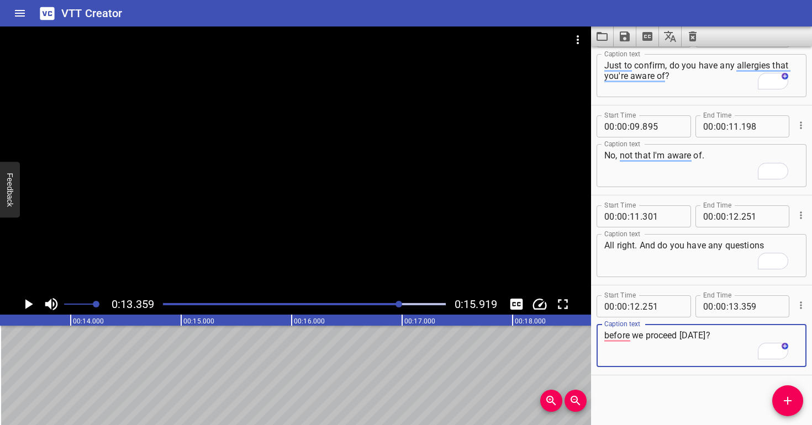
click at [346, 257] on div at bounding box center [295, 160] width 591 height 267
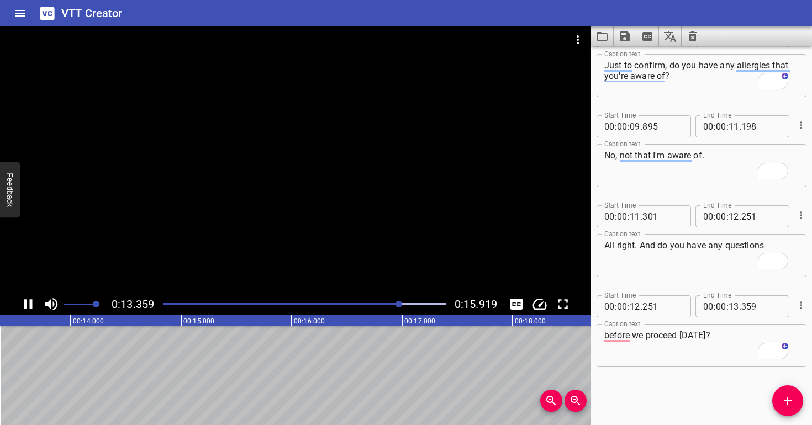
click at [347, 251] on div at bounding box center [295, 160] width 591 height 267
click at [390, 306] on div at bounding box center [304, 304] width 296 height 15
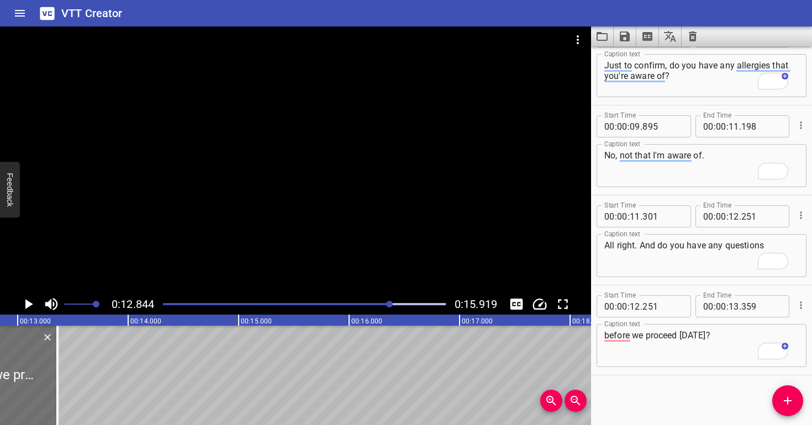
click at [355, 238] on div at bounding box center [295, 160] width 591 height 267
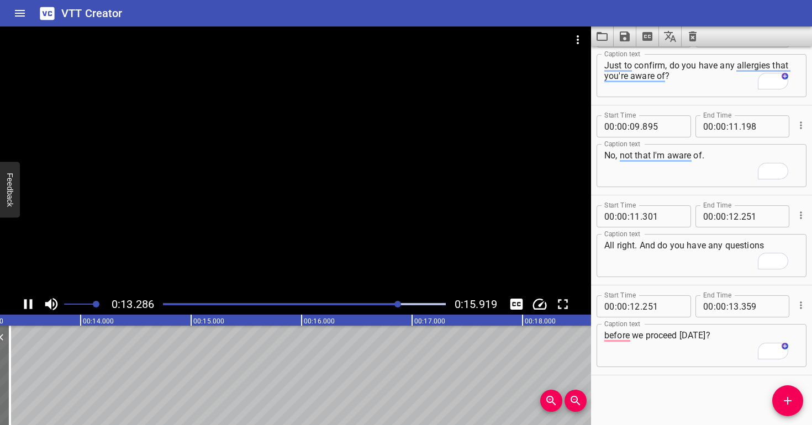
click at [361, 230] on div at bounding box center [295, 160] width 591 height 267
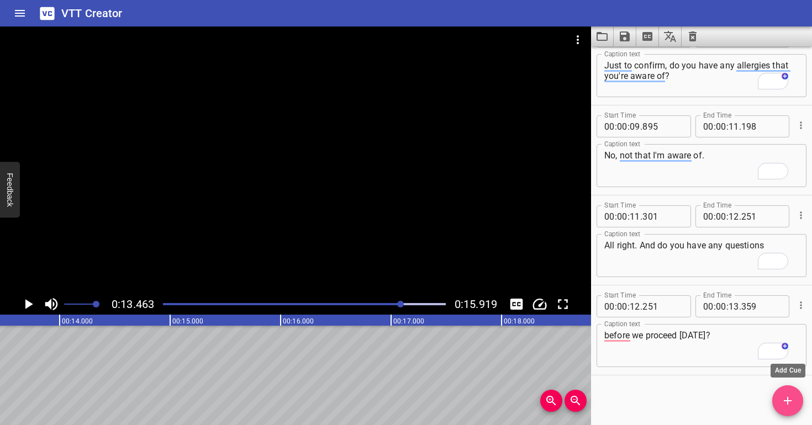
click at [785, 392] on button "Add Cue" at bounding box center [787, 401] width 31 height 31
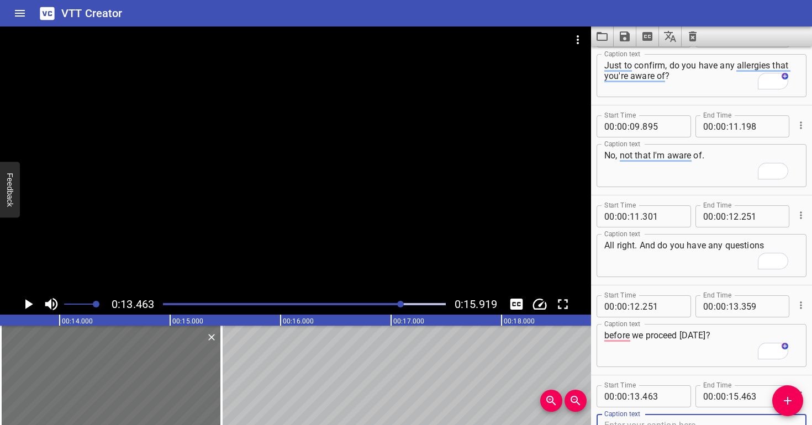
scroll to position [308, 0]
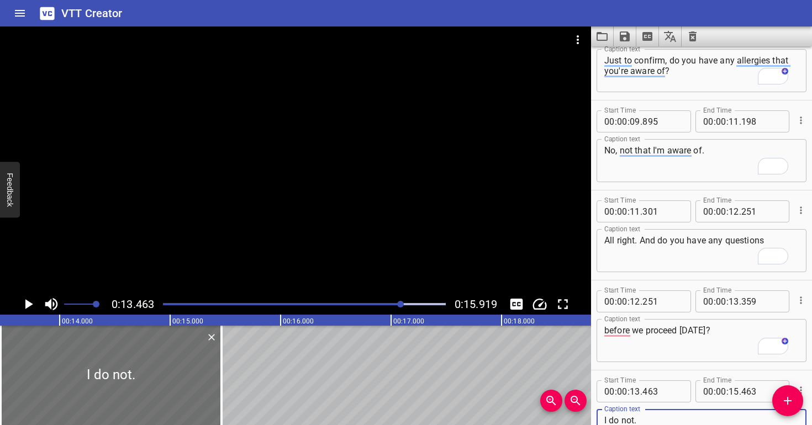
type textarea "I do not."
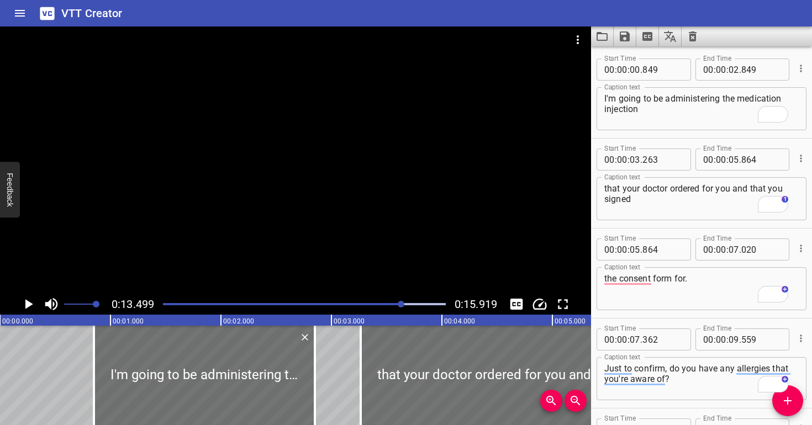
scroll to position [393, 0]
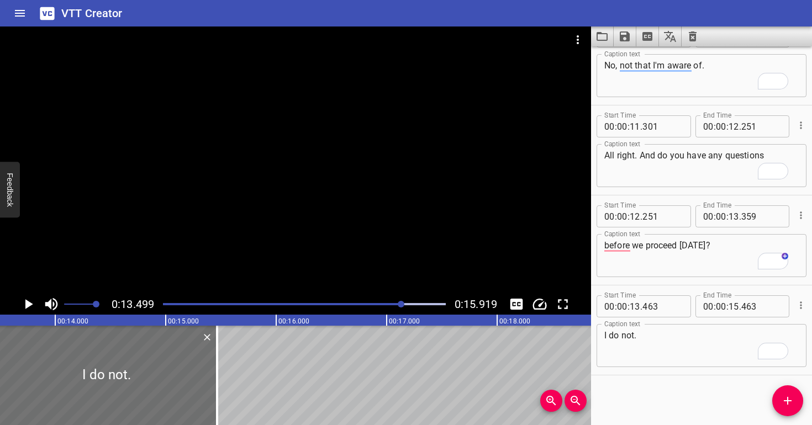
click at [346, 184] on div at bounding box center [295, 160] width 591 height 267
click at [347, 184] on div at bounding box center [295, 160] width 591 height 267
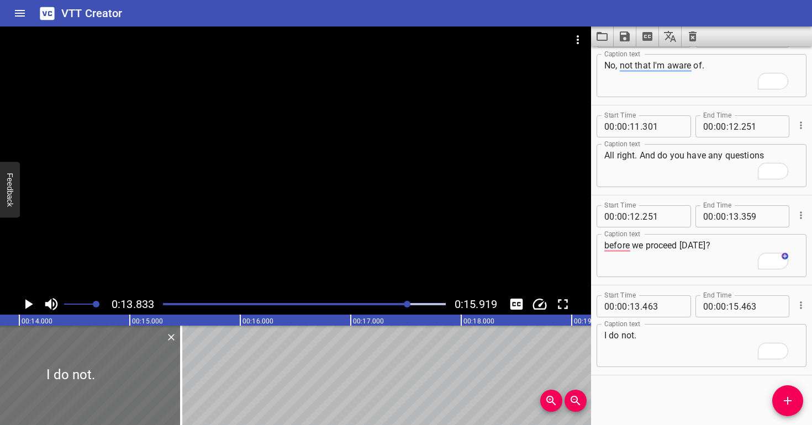
scroll to position [0, 1528]
click at [728, 304] on input "number" at bounding box center [733, 306] width 10 height 22
type input "13"
type input "834"
click at [725, 346] on textarea "I do not." at bounding box center [701, 345] width 194 height 31
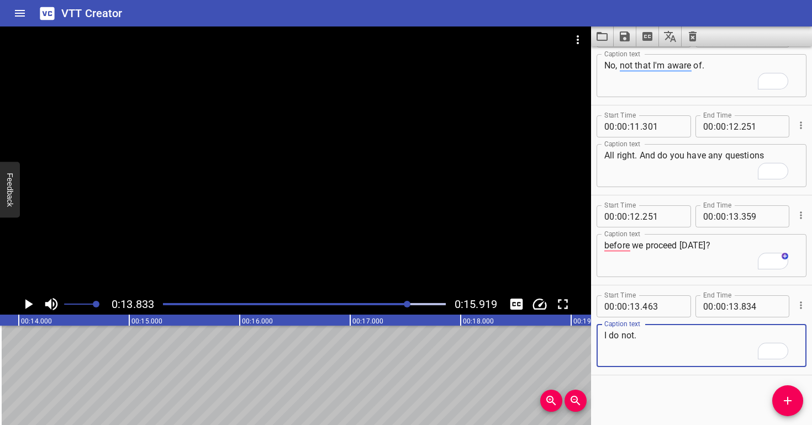
click at [319, 257] on div at bounding box center [295, 160] width 591 height 267
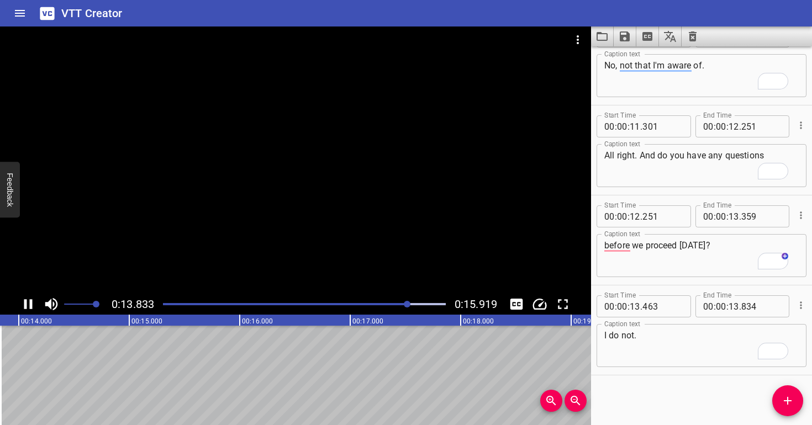
click at [320, 247] on div at bounding box center [295, 160] width 591 height 267
click at [320, 248] on div at bounding box center [295, 160] width 591 height 267
click at [331, 240] on div at bounding box center [295, 160] width 591 height 267
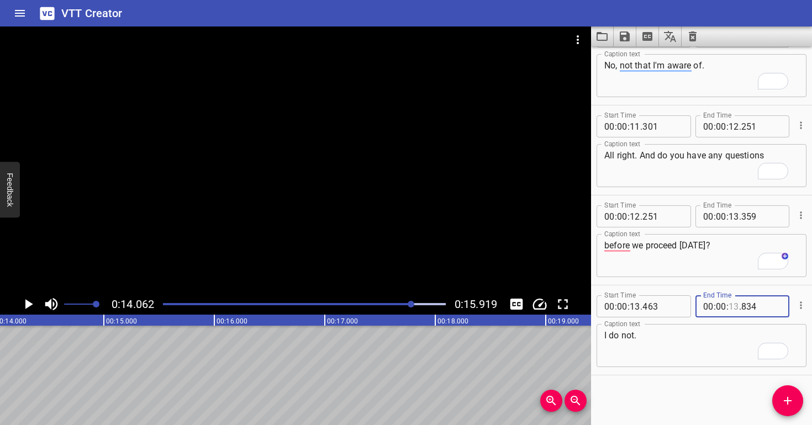
click at [732, 307] on input "number" at bounding box center [733, 306] width 10 height 22
type input "14"
type input "062"
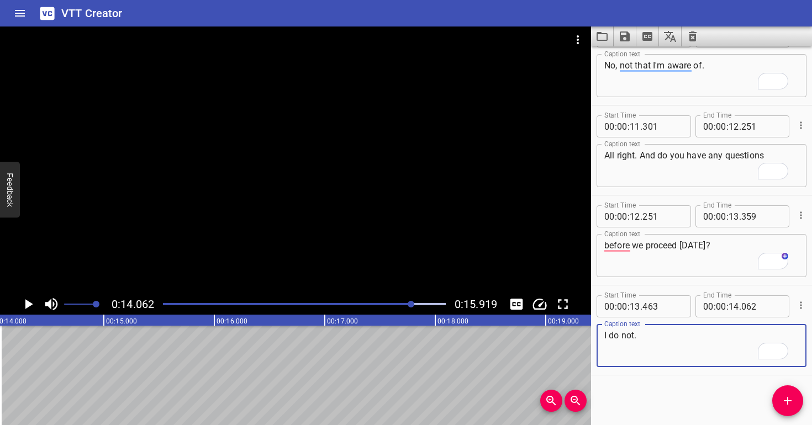
click at [643, 341] on textarea "I do not." at bounding box center [701, 345] width 194 height 31
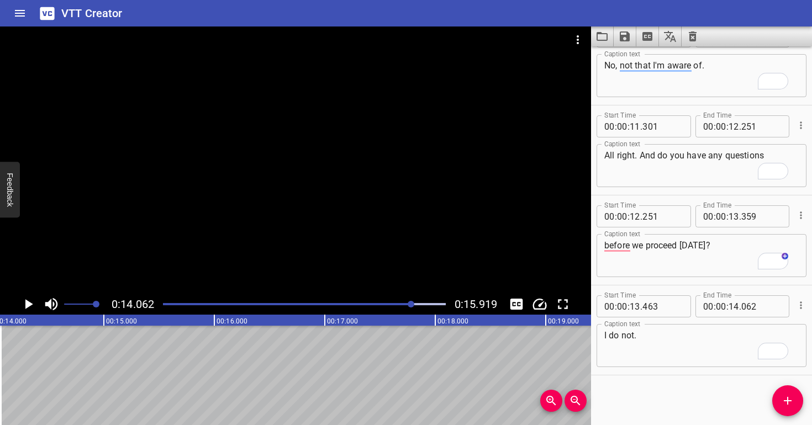
click at [381, 212] on div at bounding box center [295, 160] width 591 height 267
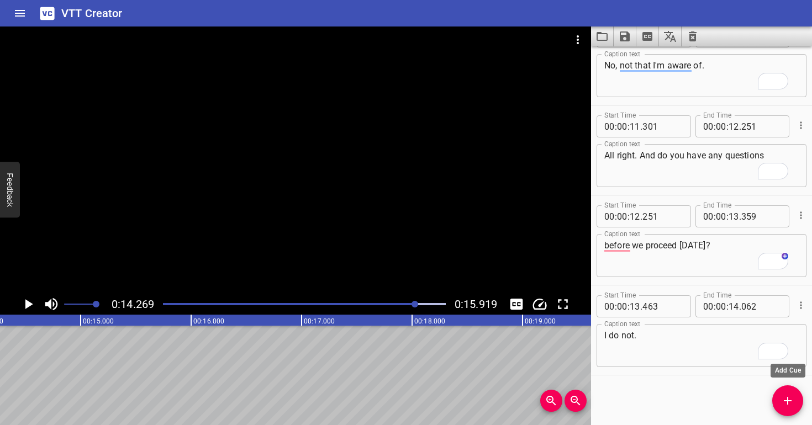
click at [789, 405] on icon "Add Cue" at bounding box center [787, 400] width 13 height 13
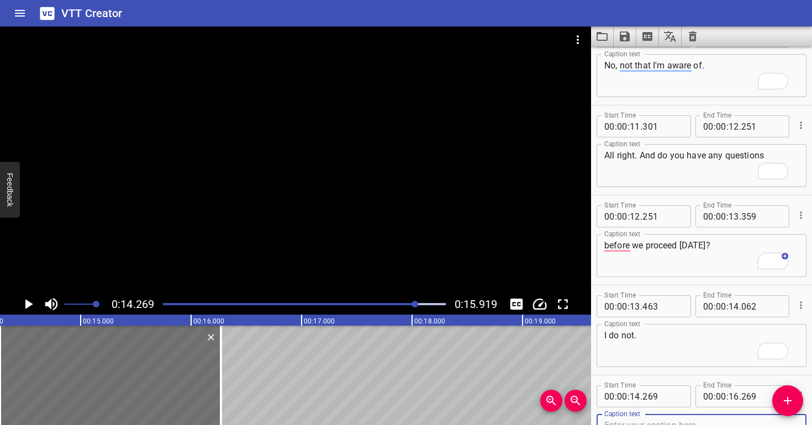
scroll to position [398, 0]
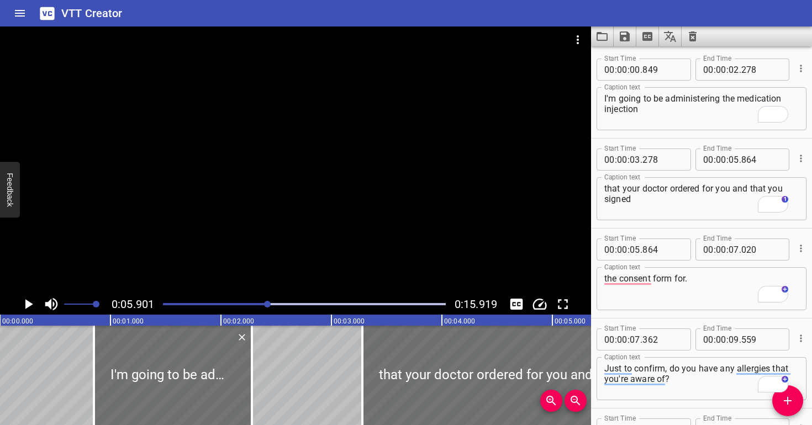
scroll to position [180, 0]
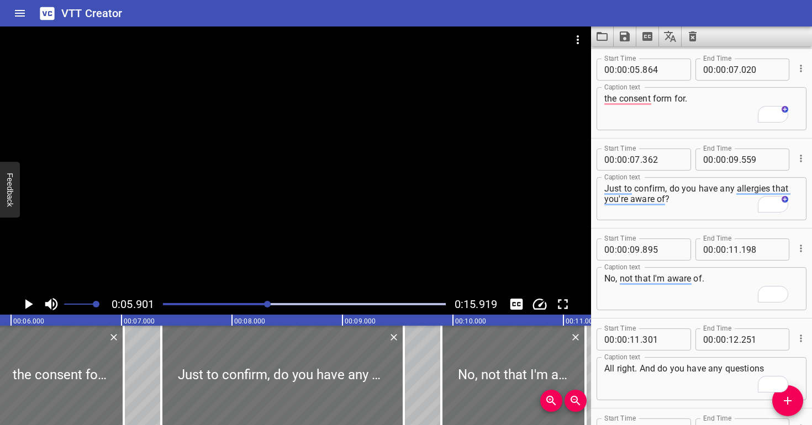
click at [415, 196] on div at bounding box center [295, 160] width 591 height 267
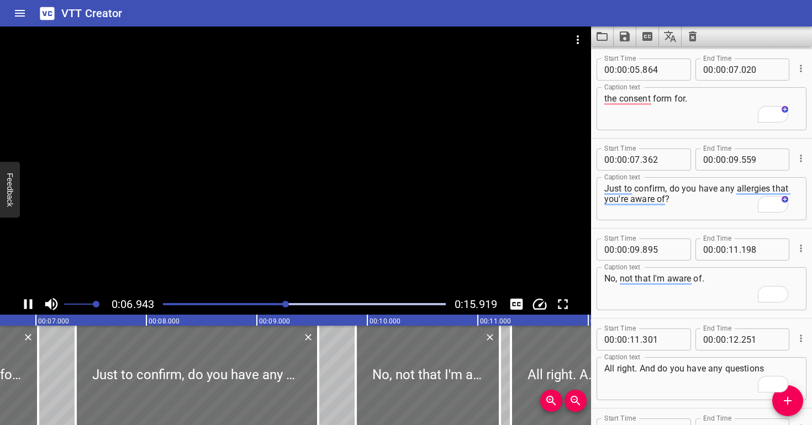
click at [415, 193] on div at bounding box center [295, 160] width 591 height 267
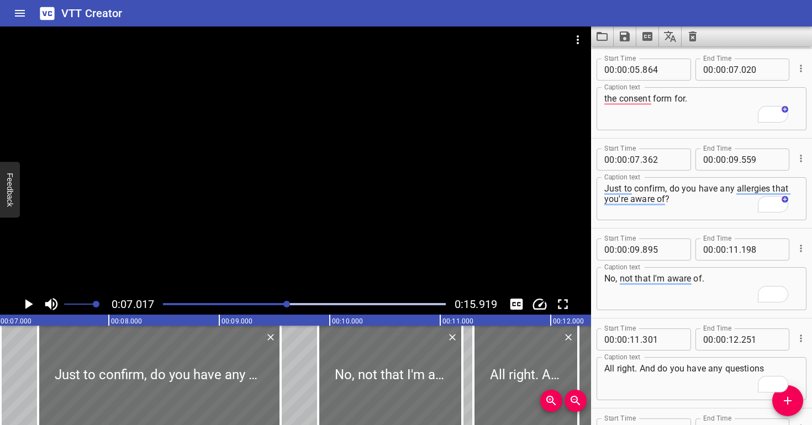
click at [794, 68] on button "Cue Options" at bounding box center [801, 68] width 14 height 14
click at [705, 124] on div at bounding box center [406, 212] width 812 height 425
click at [696, 111] on textarea "the consent form for." at bounding box center [701, 108] width 194 height 31
click at [758, 70] on input "number" at bounding box center [761, 70] width 40 height 22
type input "017"
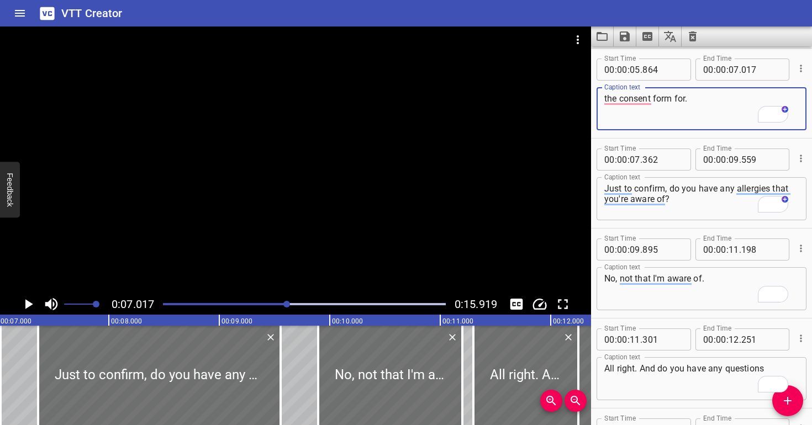
click at [724, 114] on textarea "the consent form for." at bounding box center [701, 108] width 194 height 31
click at [315, 183] on div at bounding box center [295, 160] width 591 height 267
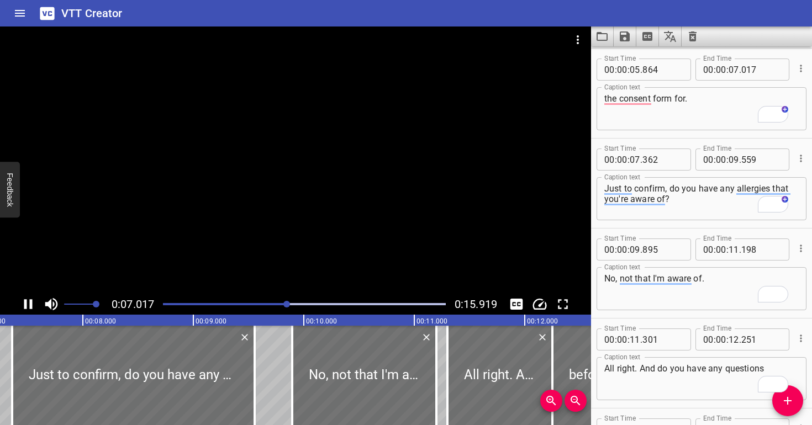
click at [315, 183] on div at bounding box center [295, 160] width 591 height 267
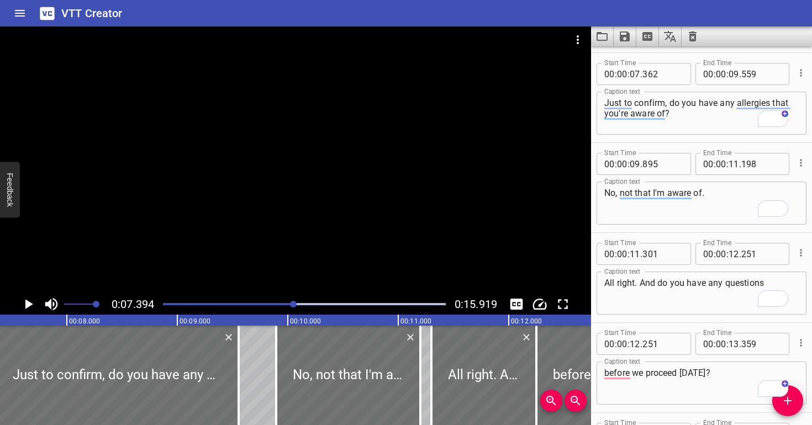
scroll to position [270, 0]
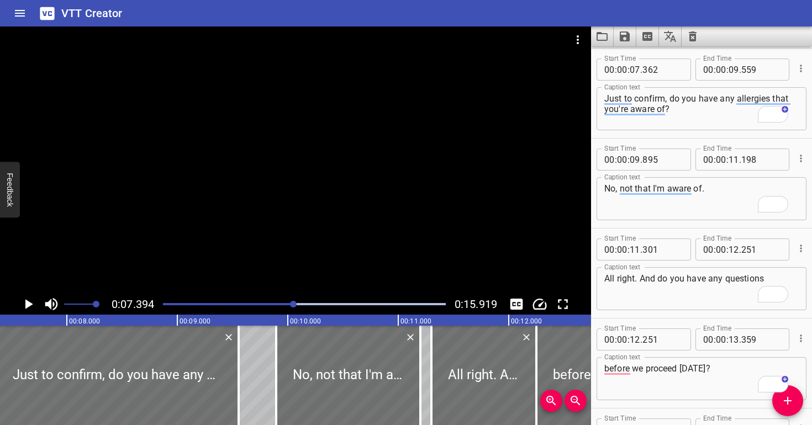
click at [291, 303] on div at bounding box center [293, 304] width 7 height 7
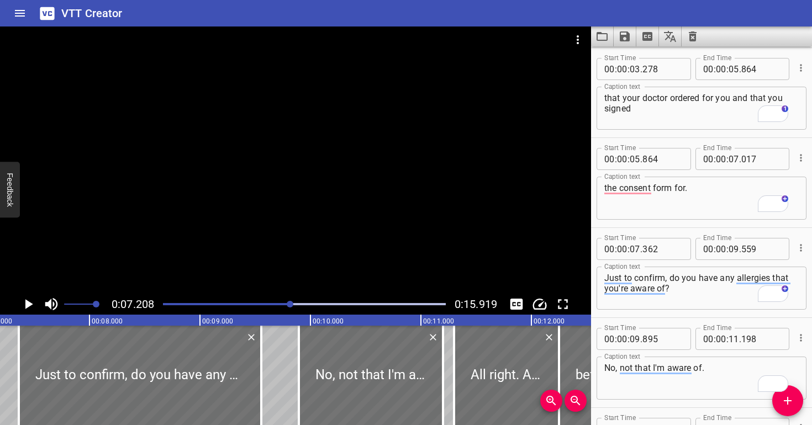
scroll to position [0, 0]
click at [292, 261] on div at bounding box center [295, 160] width 591 height 267
click at [299, 257] on div at bounding box center [295, 160] width 591 height 267
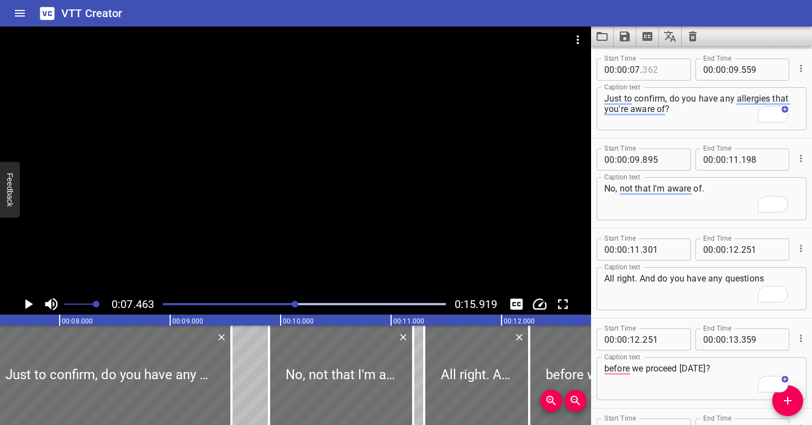
click at [659, 74] on input "number" at bounding box center [662, 70] width 40 height 22
type input "300"
click at [636, 118] on textarea "Just to confirm, do you have any allergies that you're aware of?" at bounding box center [701, 108] width 194 height 31
click at [290, 304] on div "Play progress" at bounding box center [154, 304] width 283 height 2
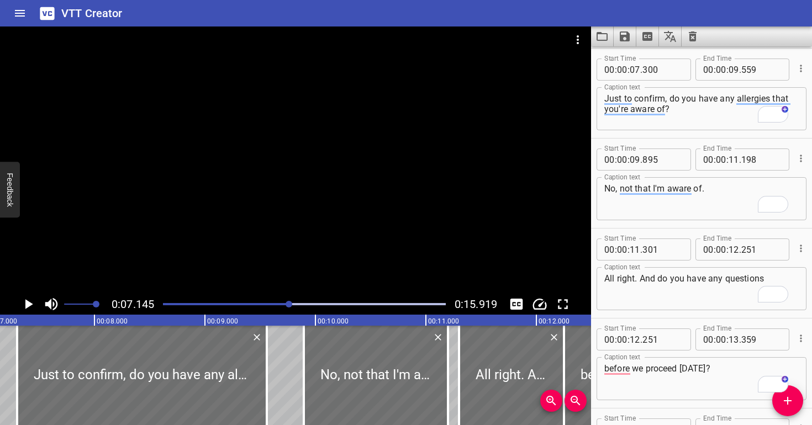
click at [292, 244] on div at bounding box center [295, 160] width 591 height 267
click at [297, 249] on div at bounding box center [295, 160] width 591 height 267
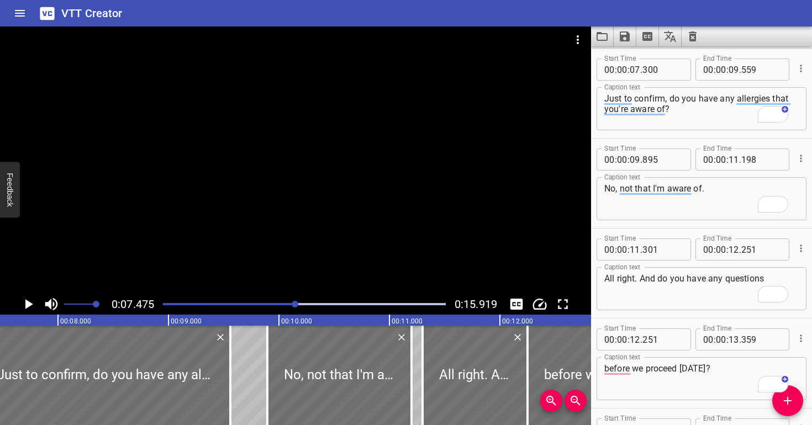
click at [288, 304] on div "Play progress" at bounding box center [154, 304] width 283 height 2
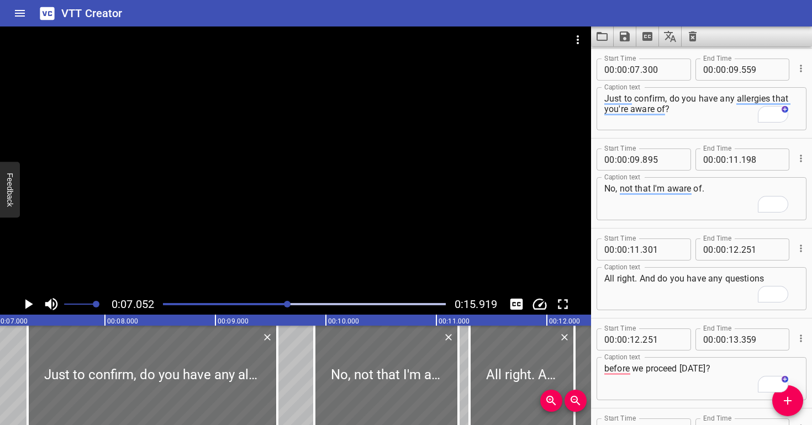
click at [267, 256] on div at bounding box center [295, 160] width 591 height 267
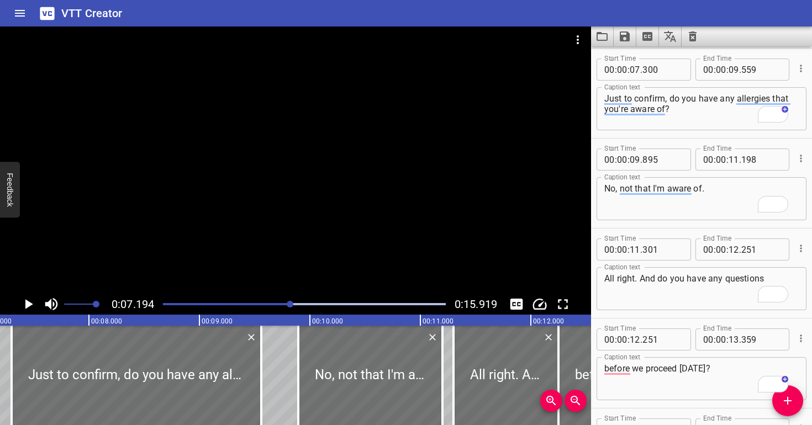
click at [267, 256] on div at bounding box center [295, 160] width 591 height 267
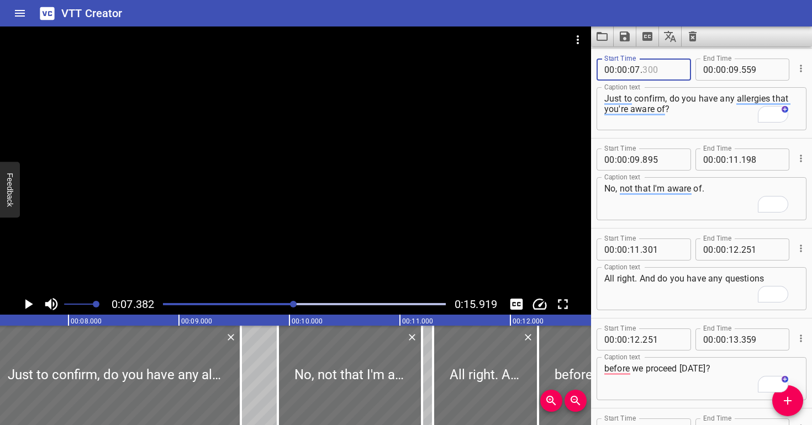
click at [662, 77] on input "number" at bounding box center [662, 70] width 40 height 22
type input "284"
click at [658, 125] on div "Just to confirm, do you have any allergies that you're aware of? Caption text" at bounding box center [701, 108] width 210 height 43
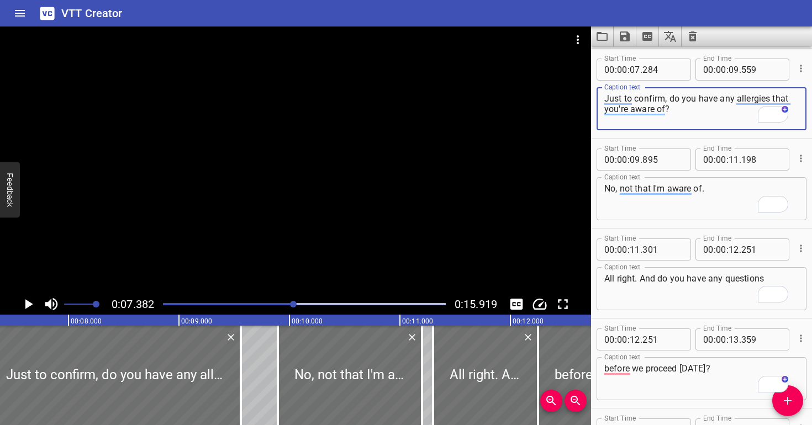
click at [290, 303] on div "Play progress" at bounding box center [153, 304] width 283 height 2
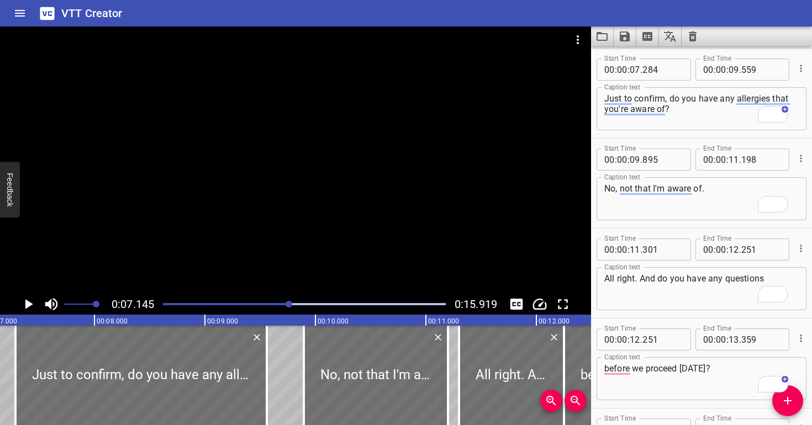
click at [284, 274] on div at bounding box center [295, 160] width 591 height 267
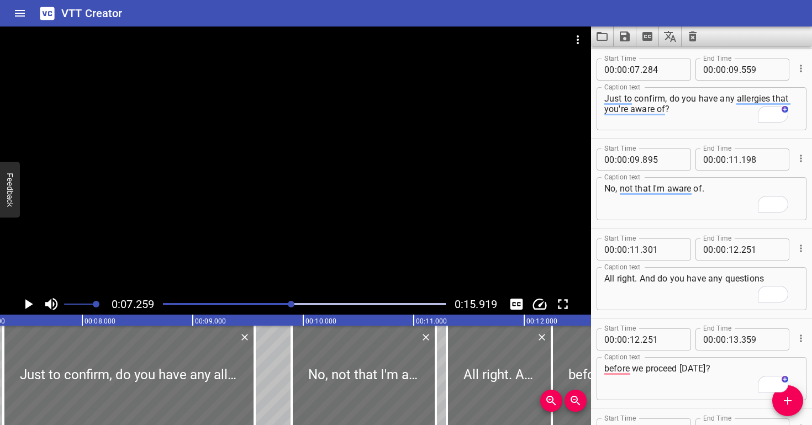
click at [284, 274] on div at bounding box center [295, 160] width 591 height 267
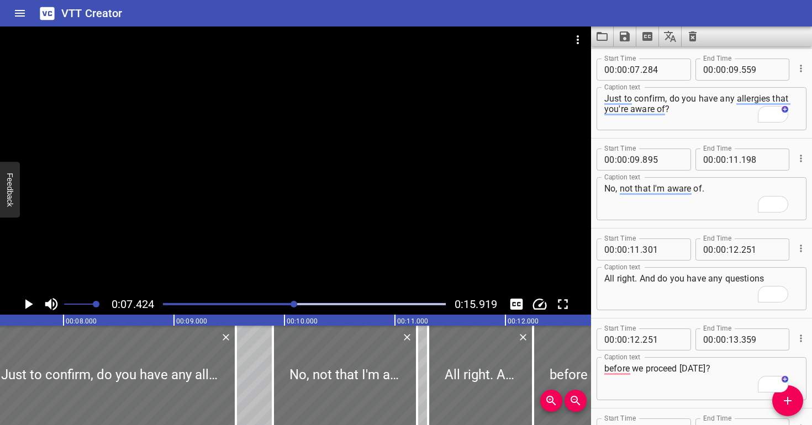
click at [288, 303] on div "Play progress" at bounding box center [153, 304] width 283 height 2
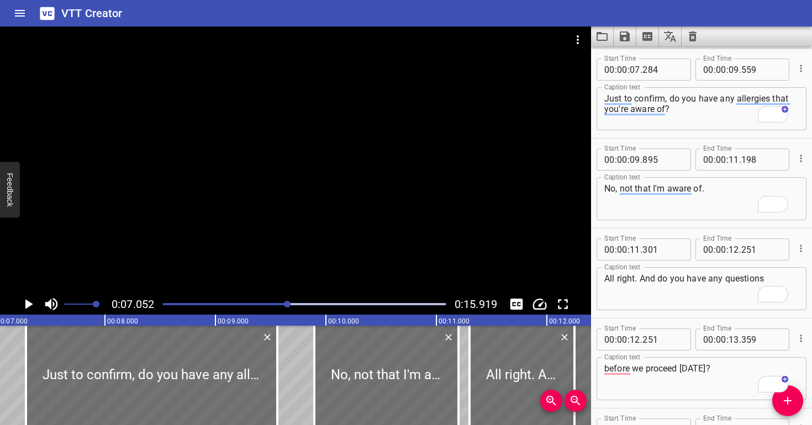
click at [271, 250] on div at bounding box center [295, 160] width 591 height 267
click at [272, 250] on div at bounding box center [295, 160] width 591 height 267
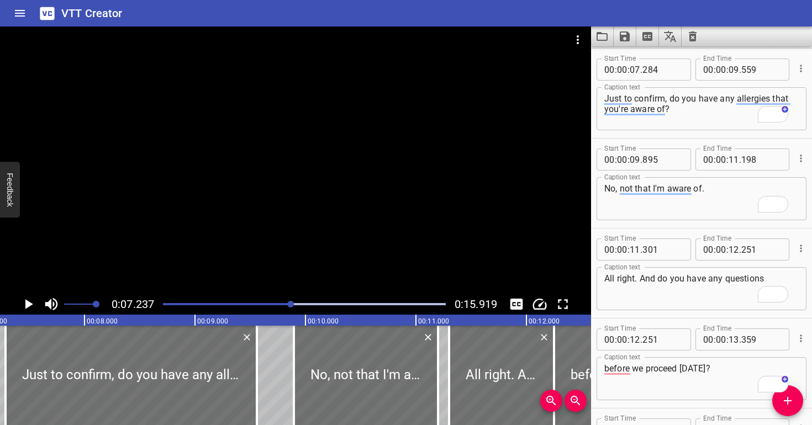
click at [272, 250] on div at bounding box center [295, 160] width 591 height 267
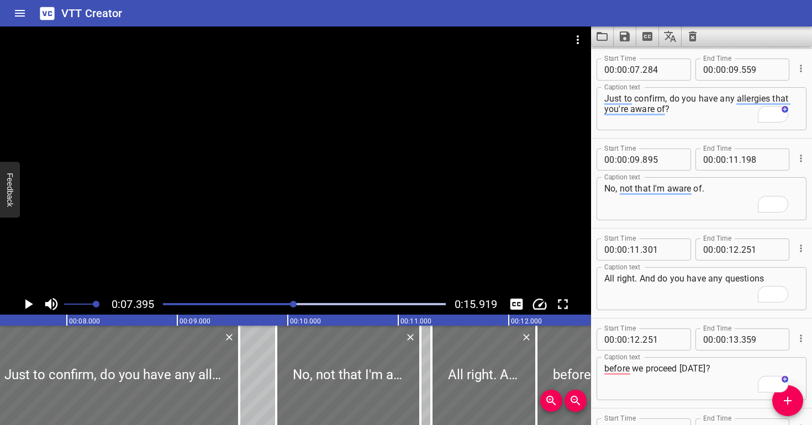
click at [272, 250] on div at bounding box center [295, 160] width 591 height 267
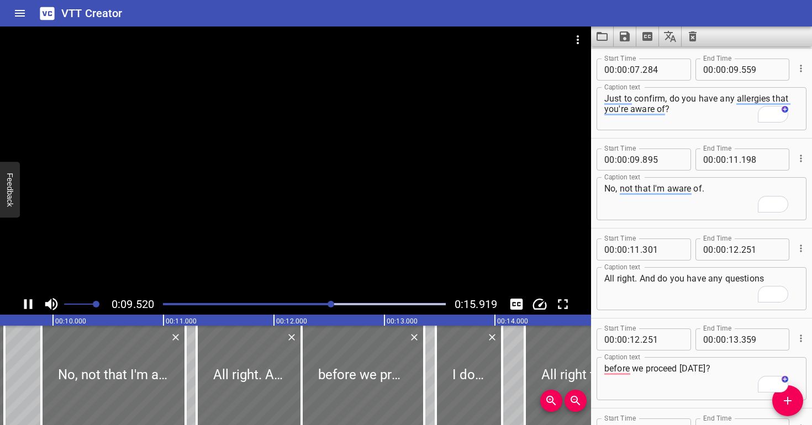
click at [310, 210] on div at bounding box center [295, 160] width 591 height 267
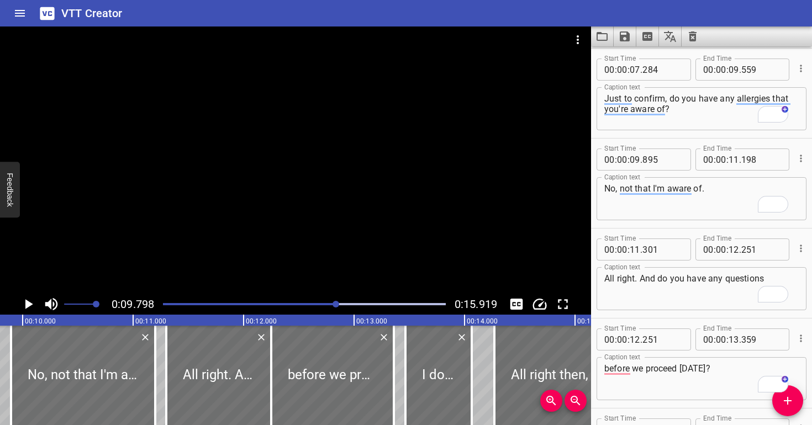
click at [326, 260] on div at bounding box center [295, 160] width 591 height 267
click at [326, 259] on div at bounding box center [295, 160] width 591 height 267
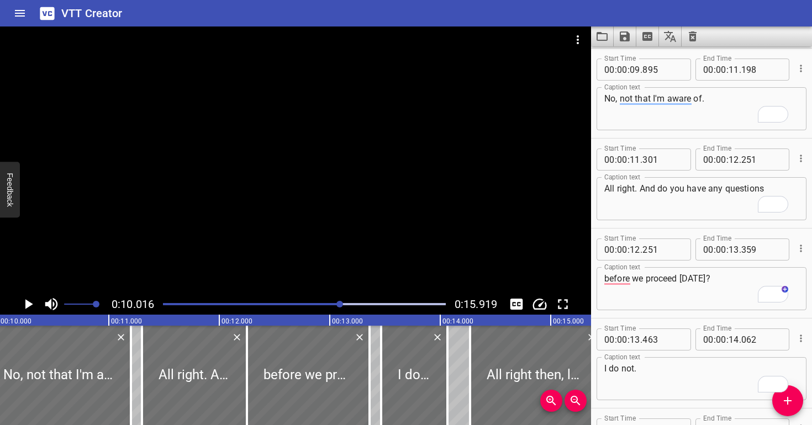
click at [326, 259] on div at bounding box center [295, 160] width 591 height 267
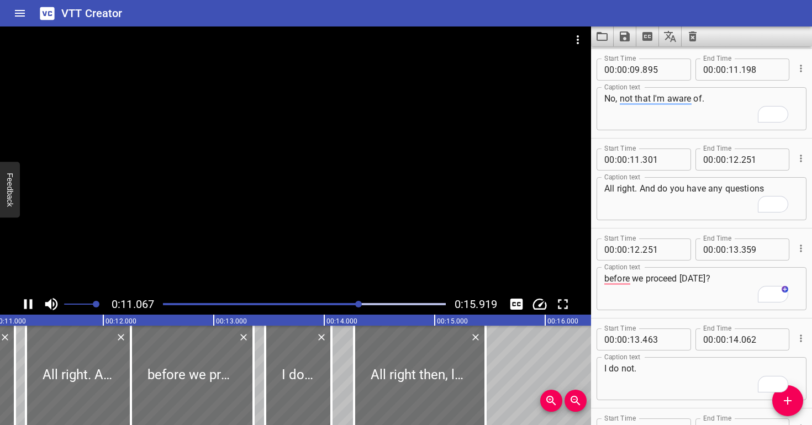
click at [350, 306] on div at bounding box center [304, 304] width 296 height 15
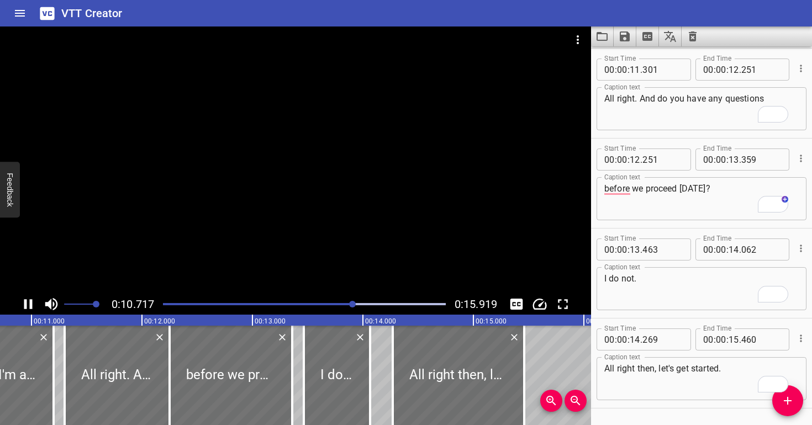
click at [344, 303] on div "Play progress" at bounding box center [212, 304] width 283 height 2
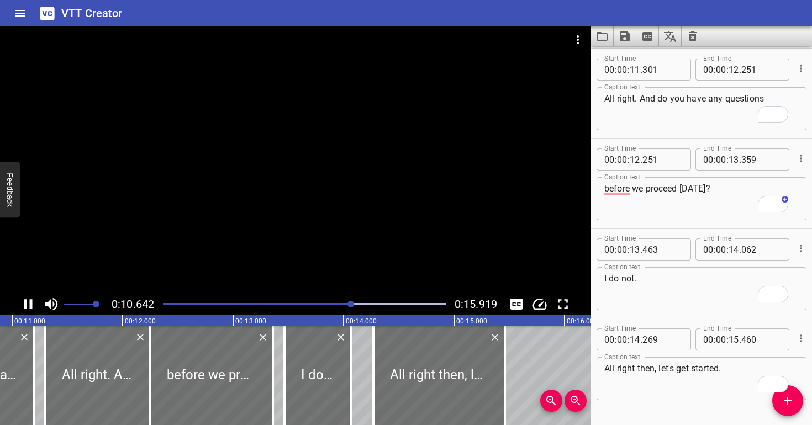
click at [338, 302] on div at bounding box center [304, 304] width 296 height 15
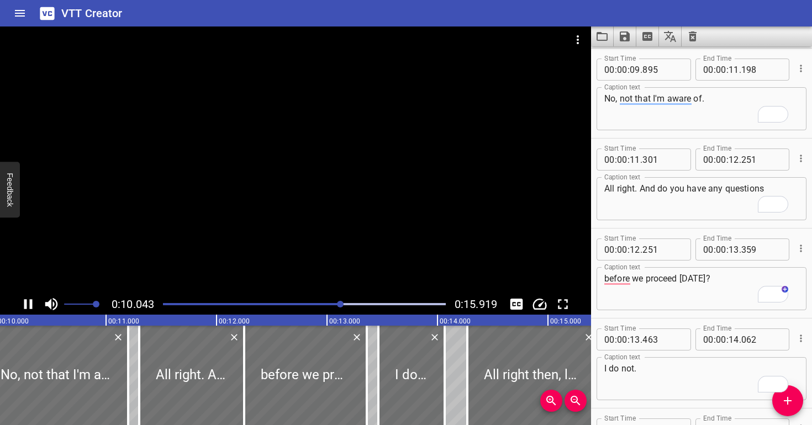
click at [328, 255] on div at bounding box center [295, 160] width 591 height 267
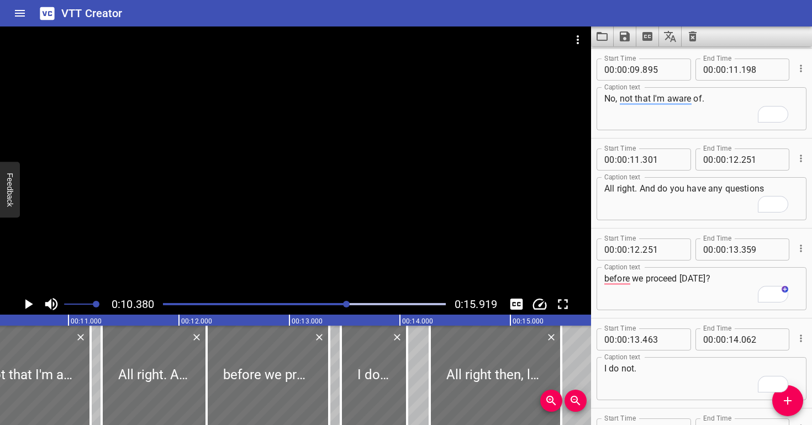
click at [330, 304] on div "Play progress" at bounding box center [206, 304] width 283 height 2
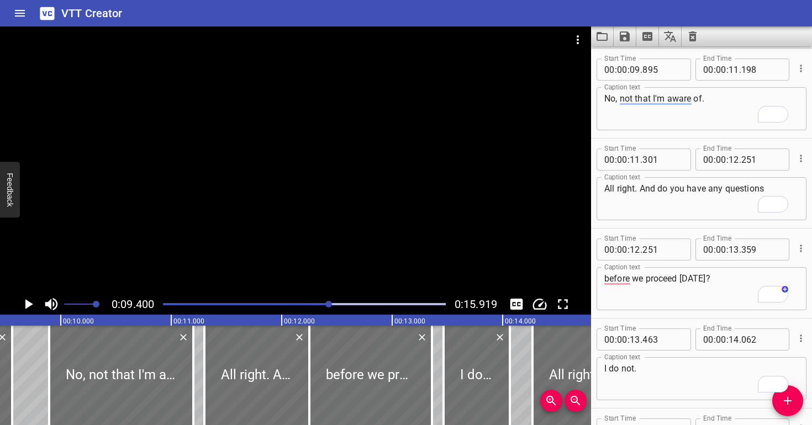
click at [355, 253] on div at bounding box center [295, 160] width 591 height 267
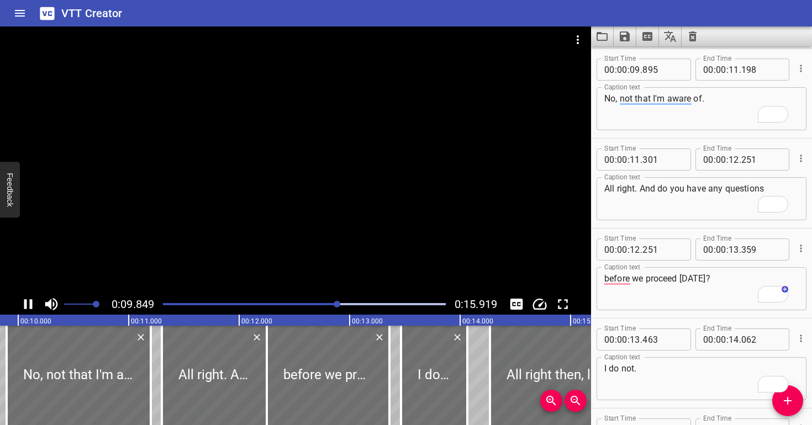
click at [360, 245] on div at bounding box center [295, 160] width 591 height 267
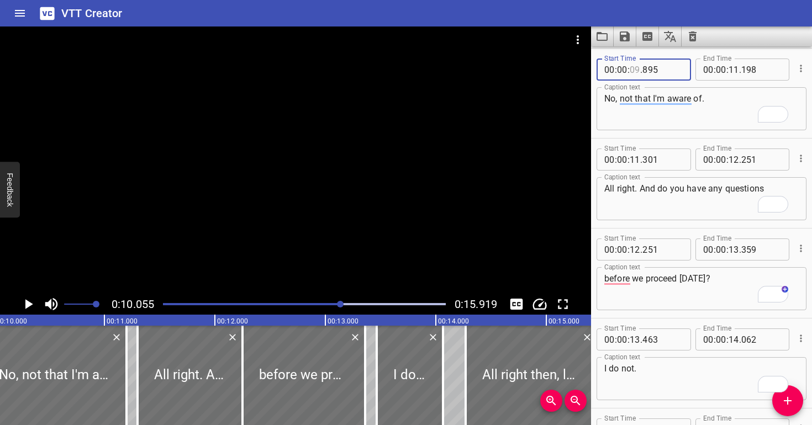
click at [636, 70] on input "number" at bounding box center [635, 70] width 10 height 22
type input "10"
type input "056"
click at [646, 109] on textarea "No, not that I'm aware of." at bounding box center [701, 108] width 194 height 31
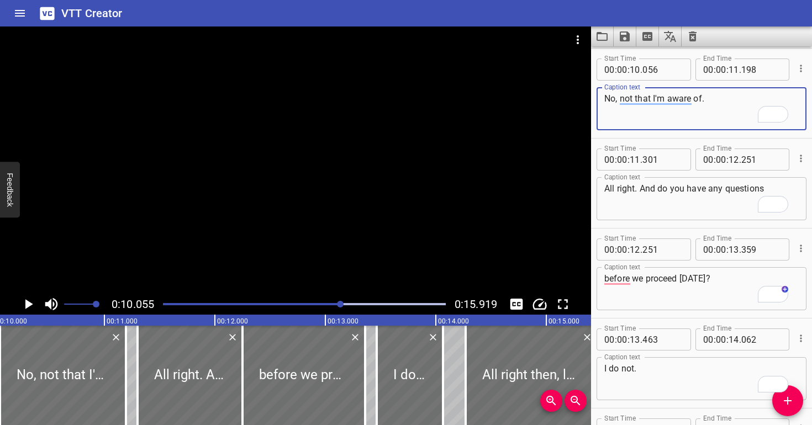
click at [326, 188] on div at bounding box center [295, 160] width 591 height 267
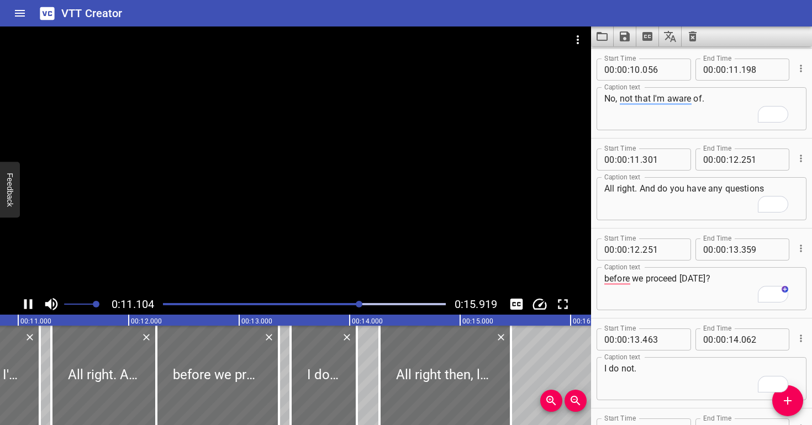
click at [323, 186] on div at bounding box center [295, 160] width 591 height 267
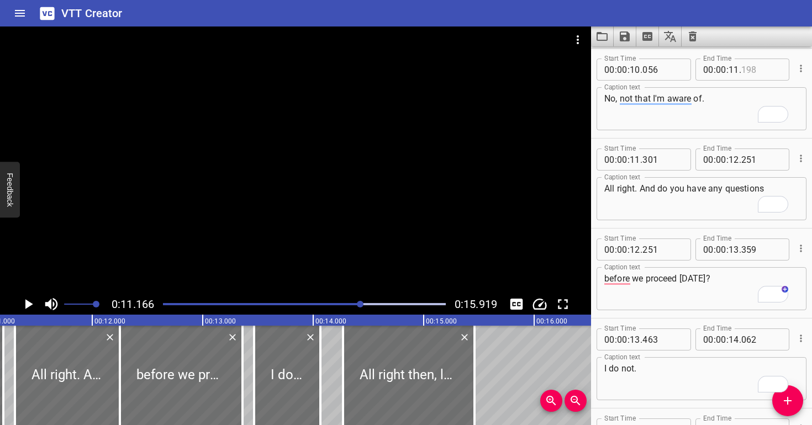
click at [749, 65] on input "number" at bounding box center [761, 70] width 40 height 22
type input "166"
click at [735, 124] on textarea "No, not that I'm aware of." at bounding box center [701, 108] width 194 height 31
click at [219, 235] on div at bounding box center [295, 160] width 591 height 267
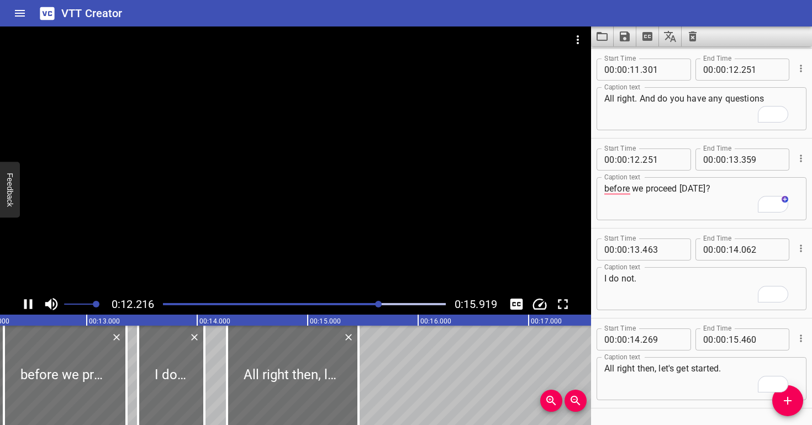
click at [221, 236] on div at bounding box center [295, 160] width 591 height 267
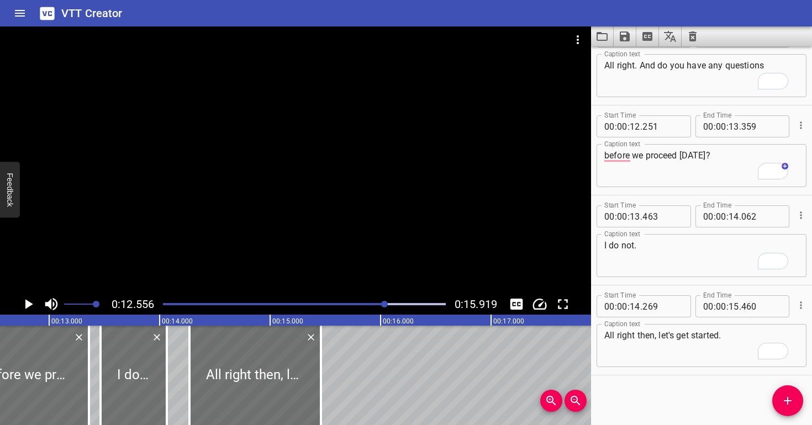
click at [376, 306] on div at bounding box center [304, 304] width 296 height 15
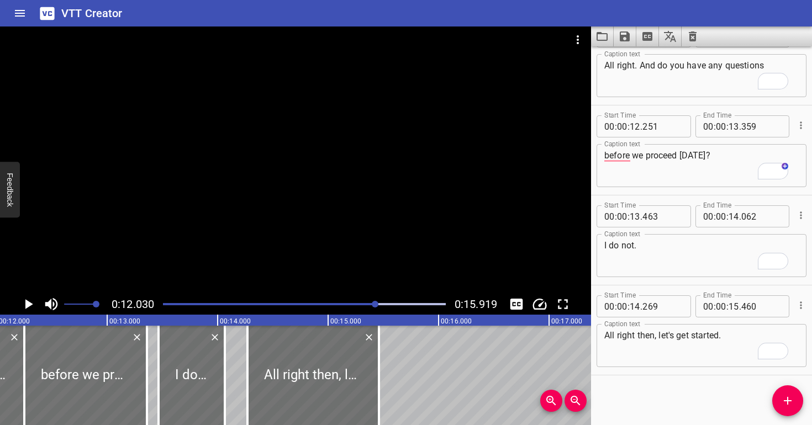
click at [360, 303] on div "Play progress" at bounding box center [235, 304] width 283 height 2
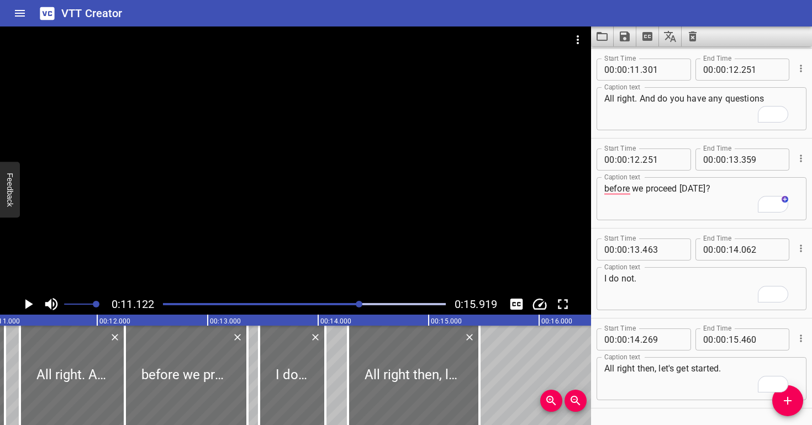
click at [361, 261] on div at bounding box center [295, 160] width 591 height 267
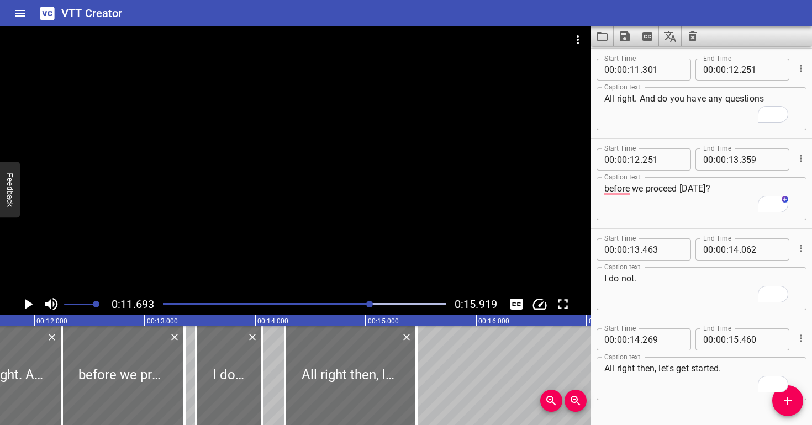
click at [368, 239] on div at bounding box center [295, 160] width 591 height 267
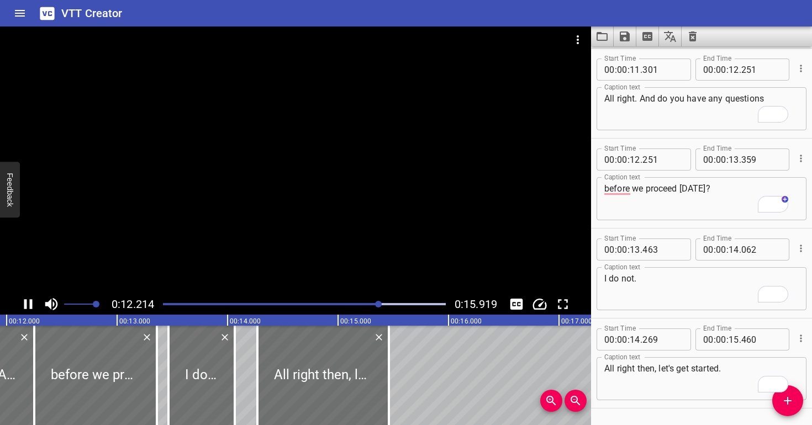
click at [406, 212] on div at bounding box center [295, 160] width 591 height 267
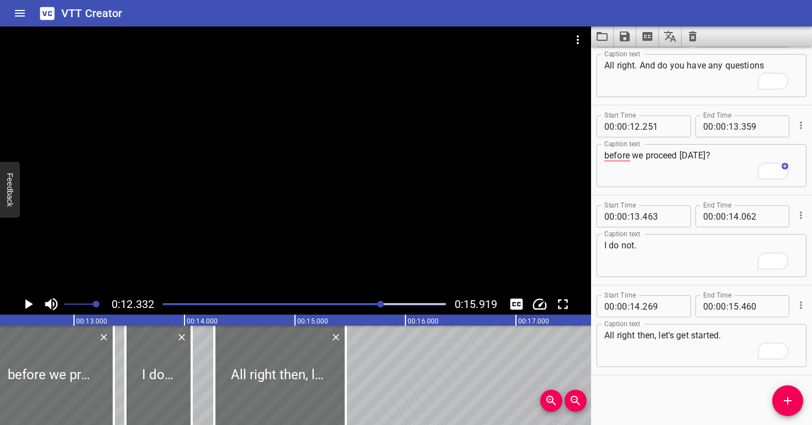
click at [371, 304] on div "Play progress" at bounding box center [240, 304] width 283 height 2
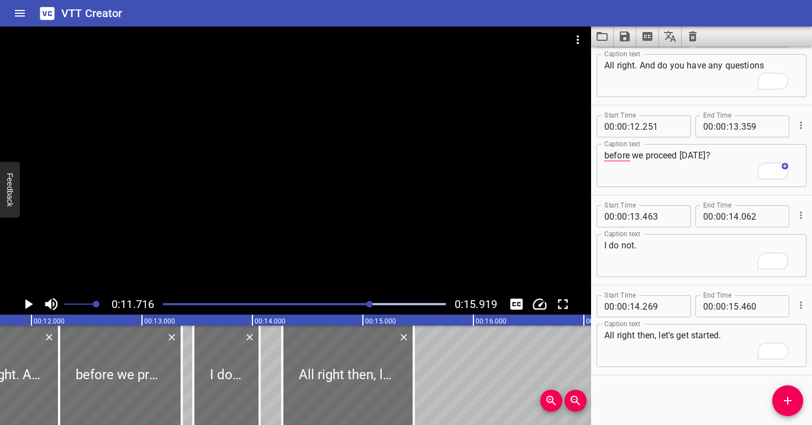
click at [300, 216] on div at bounding box center [295, 160] width 591 height 267
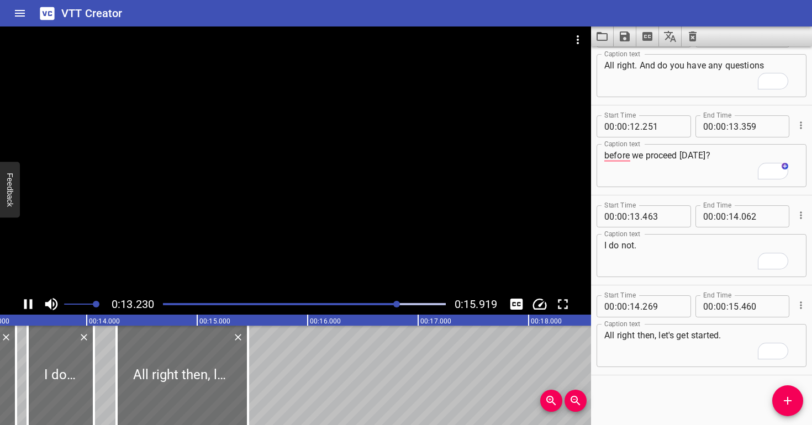
click at [358, 299] on div at bounding box center [304, 304] width 296 height 15
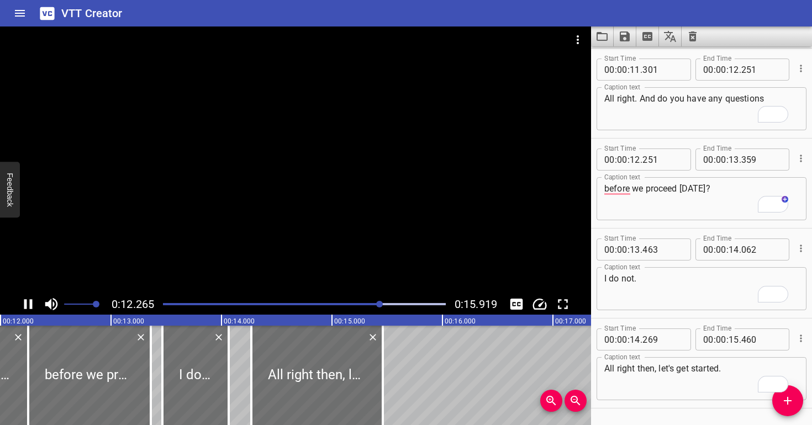
click at [424, 214] on div at bounding box center [295, 160] width 591 height 267
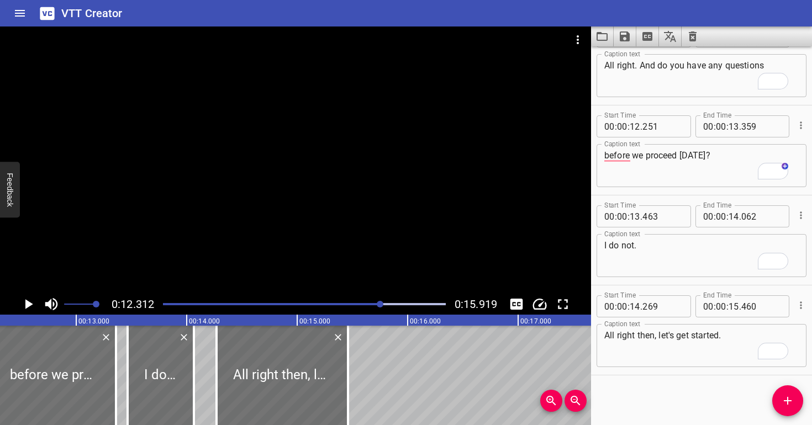
click at [368, 305] on div at bounding box center [304, 304] width 296 height 15
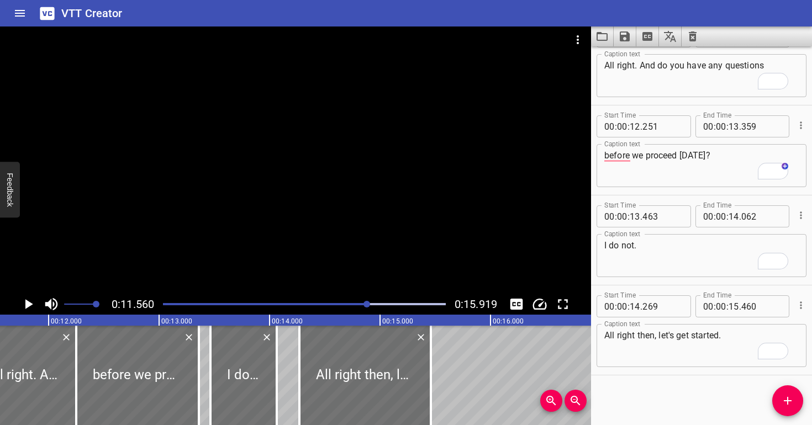
click at [356, 247] on div at bounding box center [295, 160] width 591 height 267
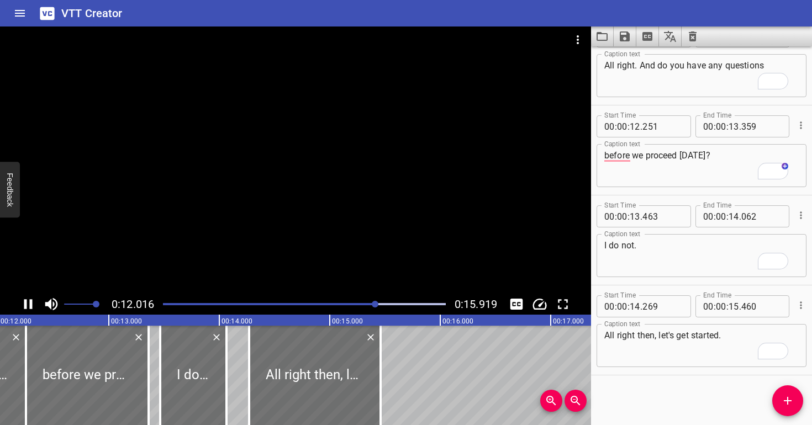
click at [452, 207] on div at bounding box center [295, 160] width 591 height 267
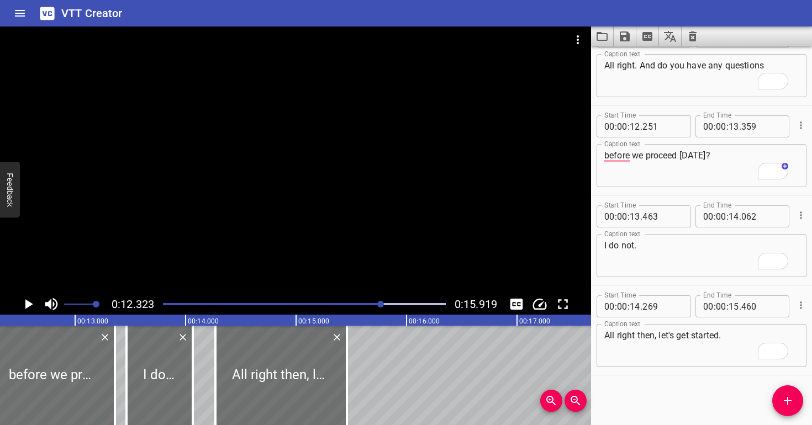
click at [366, 304] on div "Play progress" at bounding box center [240, 304] width 283 height 2
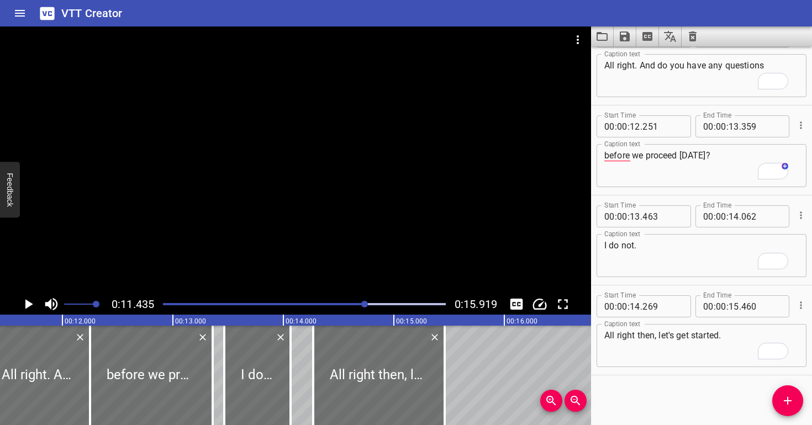
click at [333, 230] on div at bounding box center [295, 160] width 591 height 267
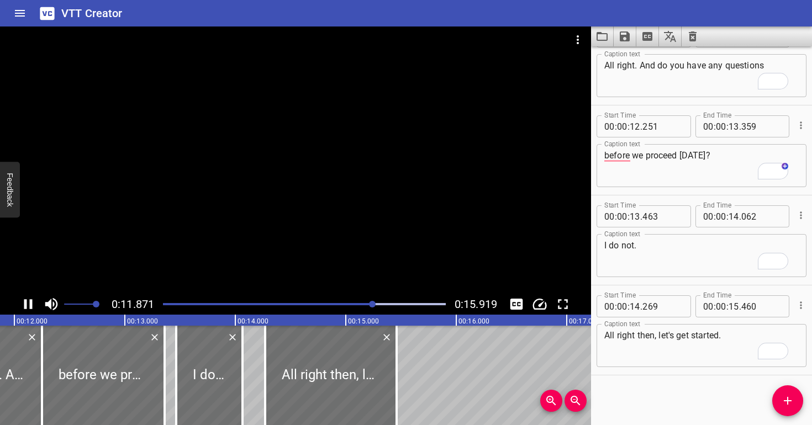
click at [450, 203] on div at bounding box center [295, 160] width 591 height 267
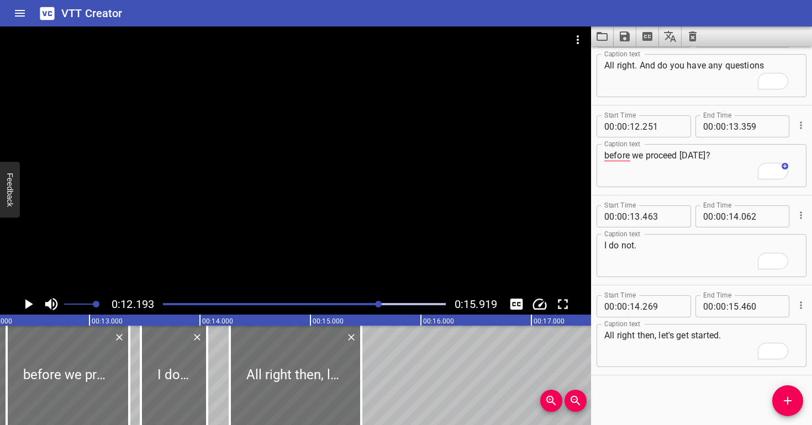
click at [448, 203] on div at bounding box center [295, 160] width 591 height 267
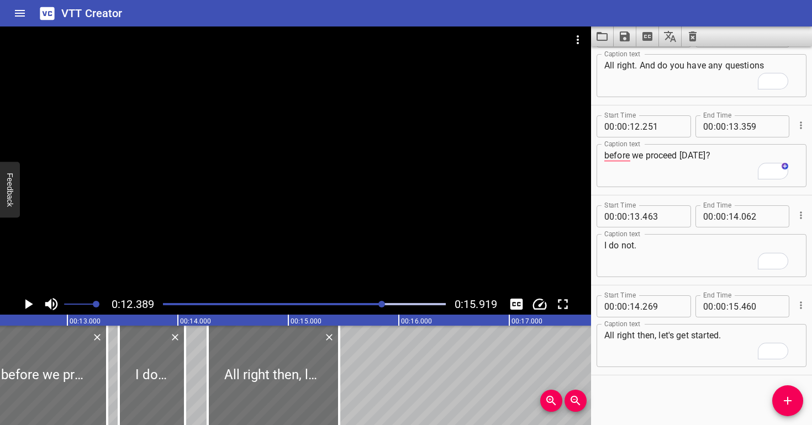
click at [448, 204] on div at bounding box center [295, 160] width 591 height 267
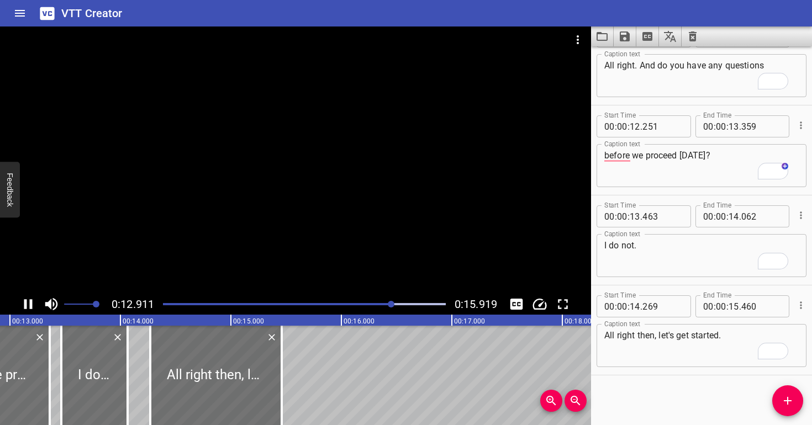
click at [404, 230] on div at bounding box center [295, 160] width 591 height 267
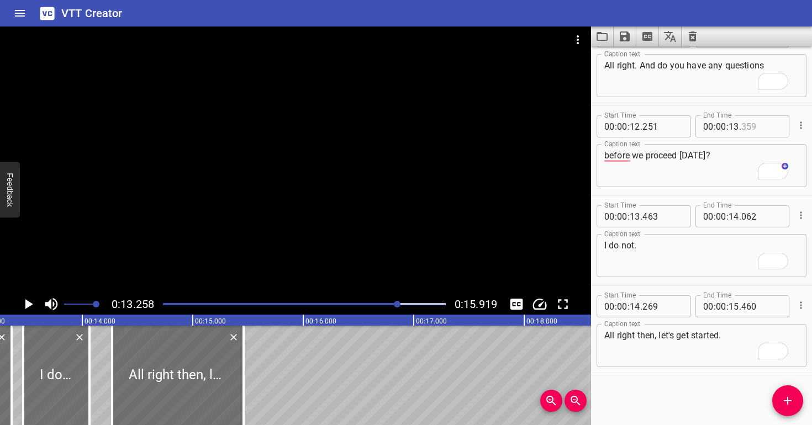
click at [752, 125] on input "number" at bounding box center [761, 126] width 40 height 22
type input "258"
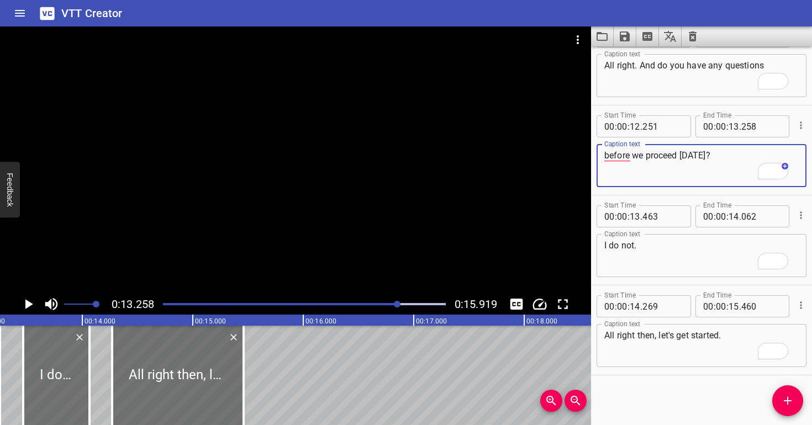
click at [727, 178] on textarea "before we proceed today?" at bounding box center [701, 165] width 194 height 31
click at [749, 125] on input "number" at bounding box center [761, 126] width 40 height 22
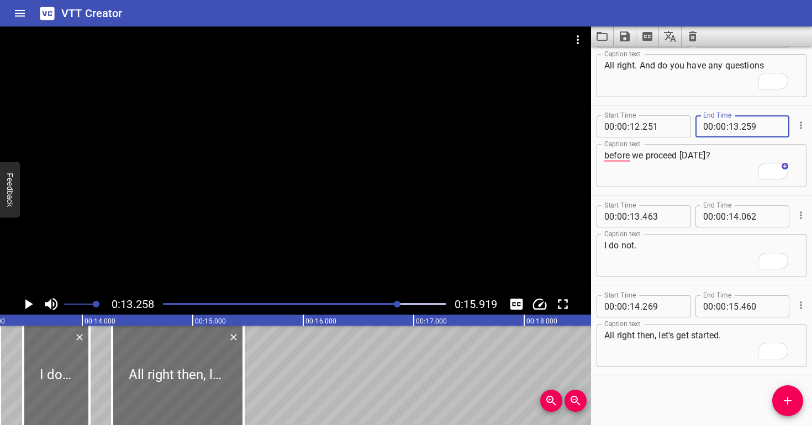
type input "259"
click at [716, 172] on textarea "before we proceed today?" at bounding box center [701, 165] width 194 height 31
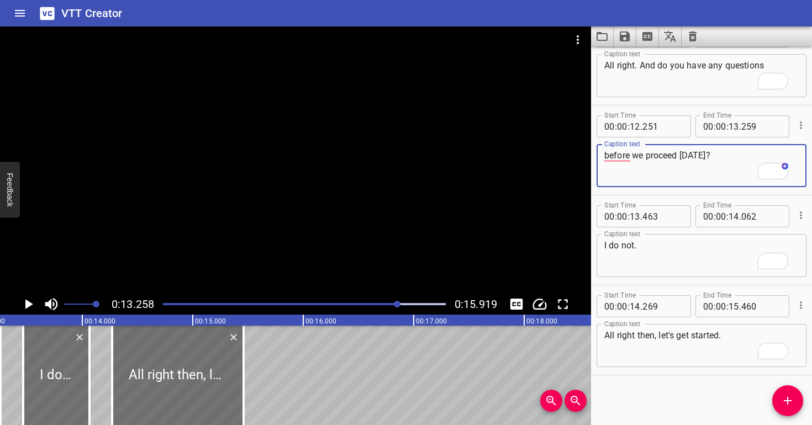
click at [219, 213] on div at bounding box center [295, 160] width 591 height 267
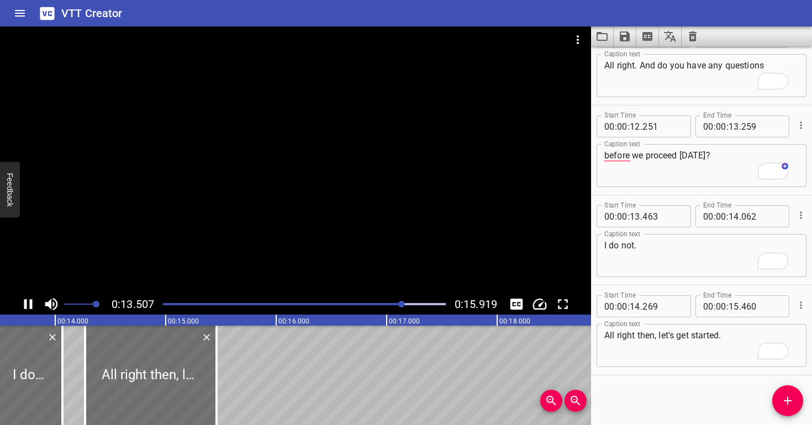
click at [278, 217] on div at bounding box center [295, 160] width 591 height 267
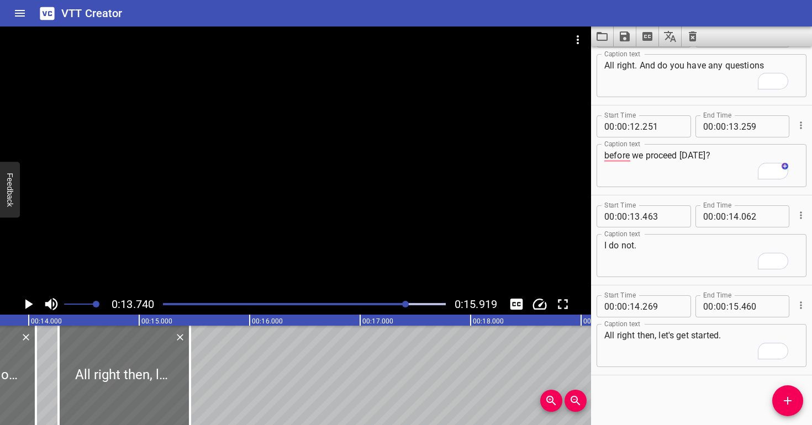
click at [272, 204] on div at bounding box center [295, 160] width 591 height 267
click at [282, 205] on div at bounding box center [295, 160] width 591 height 267
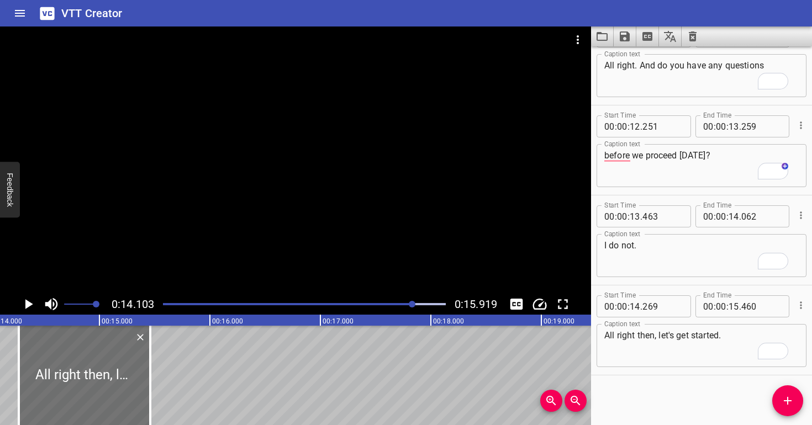
click at [377, 279] on div at bounding box center [295, 160] width 591 height 267
click at [379, 274] on div at bounding box center [295, 160] width 591 height 267
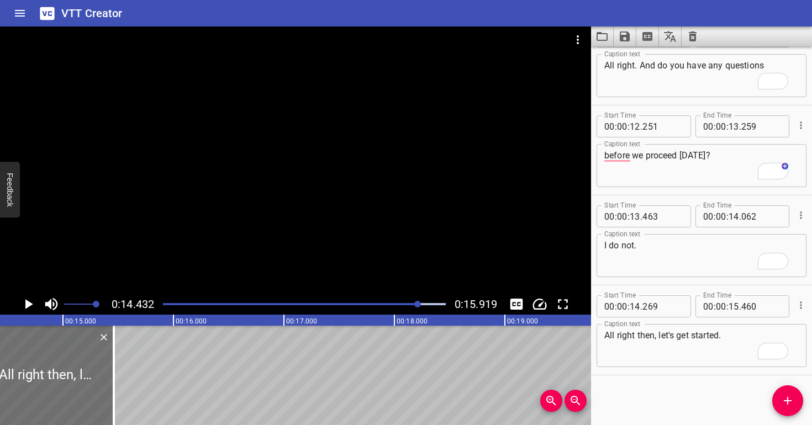
click at [379, 274] on div at bounding box center [295, 160] width 591 height 267
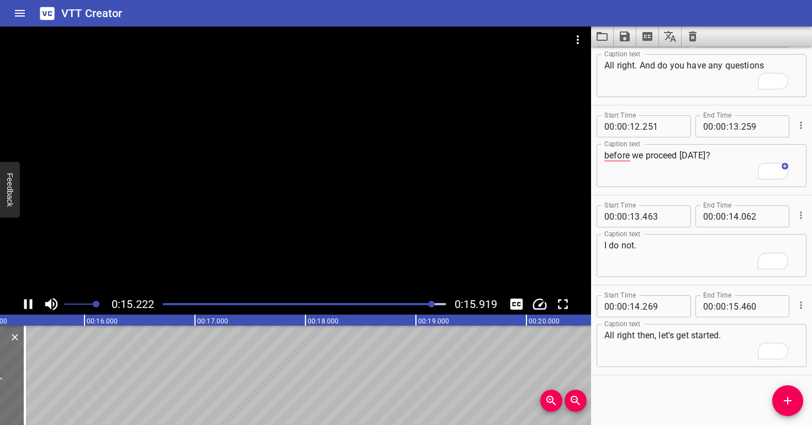
click at [381, 272] on div at bounding box center [295, 160] width 591 height 267
click at [767, 309] on input "number" at bounding box center [761, 306] width 40 height 22
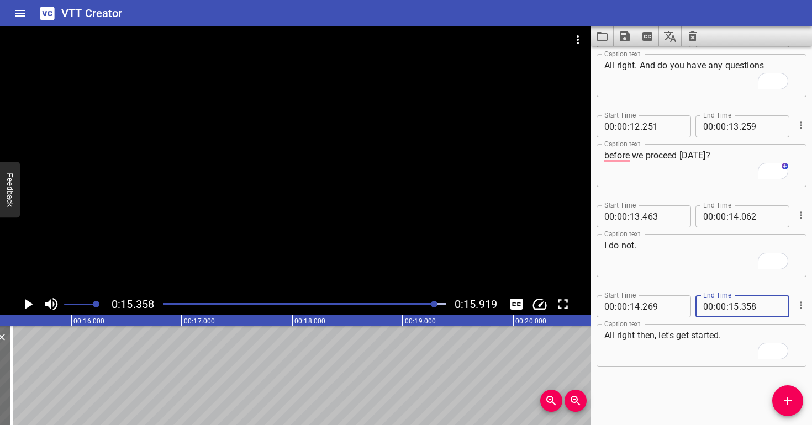
type input "358"
drag, startPoint x: 729, startPoint y: 351, endPoint x: 728, endPoint y: 369, distance: 18.3
click at [729, 350] on textarea "All right then, let's get started." at bounding box center [701, 345] width 194 height 31
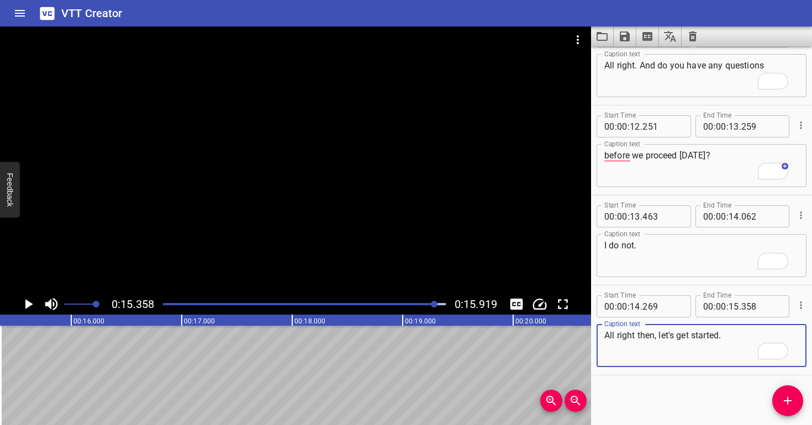
click at [214, 200] on div at bounding box center [295, 160] width 591 height 267
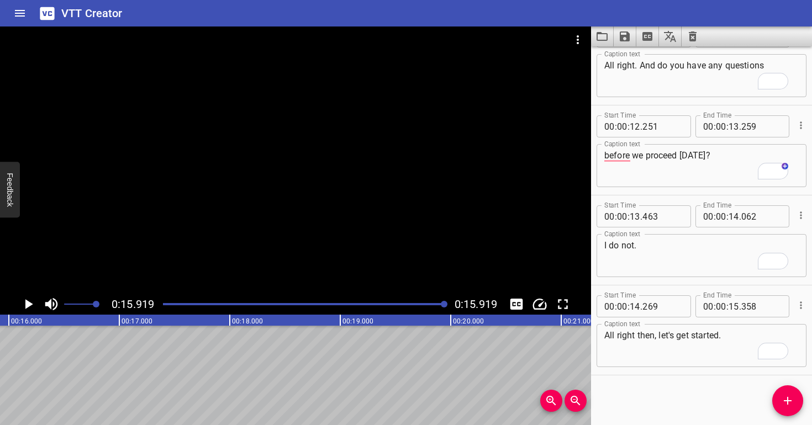
click at [220, 216] on div at bounding box center [295, 160] width 591 height 267
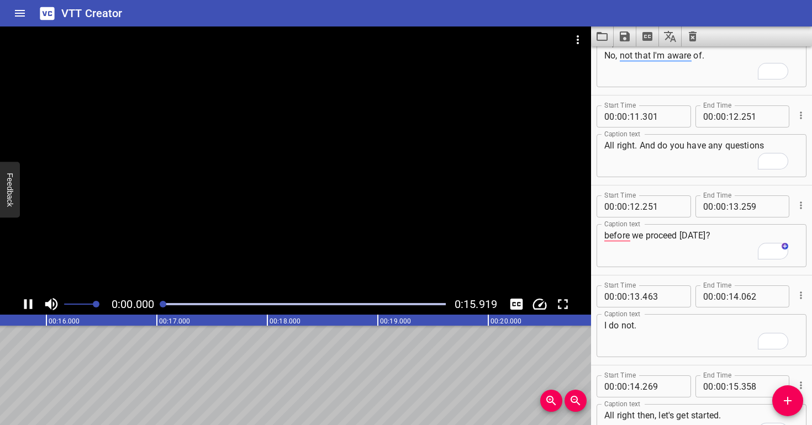
scroll to position [360, 0]
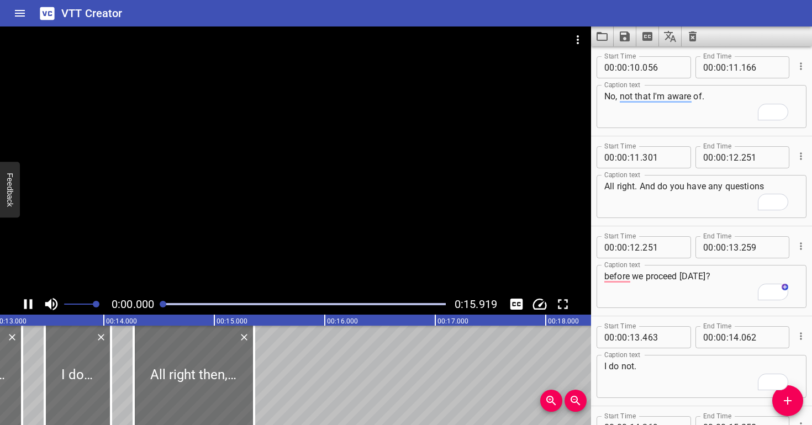
click at [228, 215] on div at bounding box center [295, 160] width 591 height 267
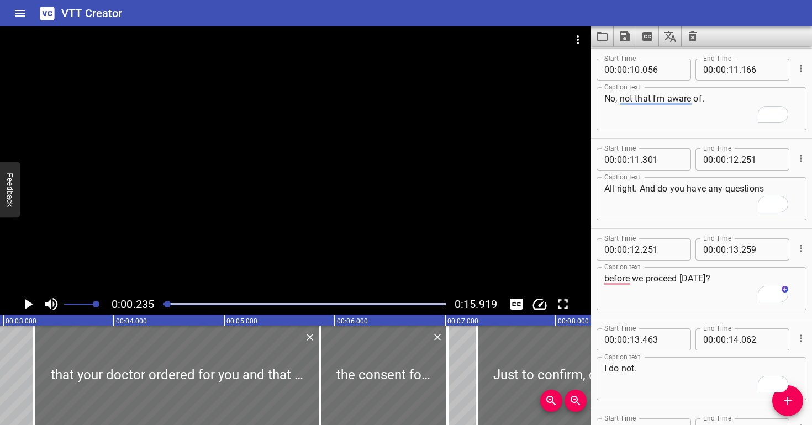
click at [228, 215] on div at bounding box center [295, 160] width 591 height 267
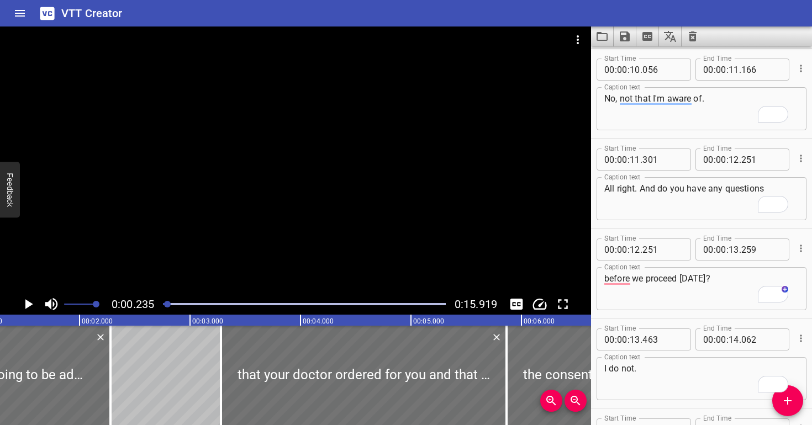
click at [228, 214] on div at bounding box center [295, 160] width 591 height 267
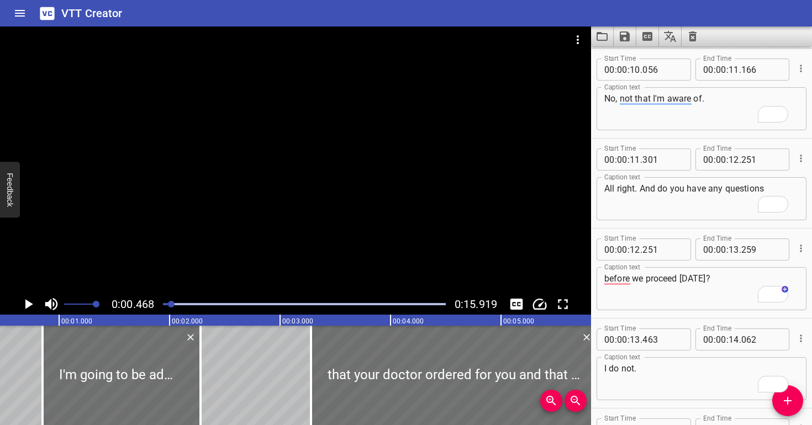
click at [228, 214] on div at bounding box center [295, 160] width 591 height 267
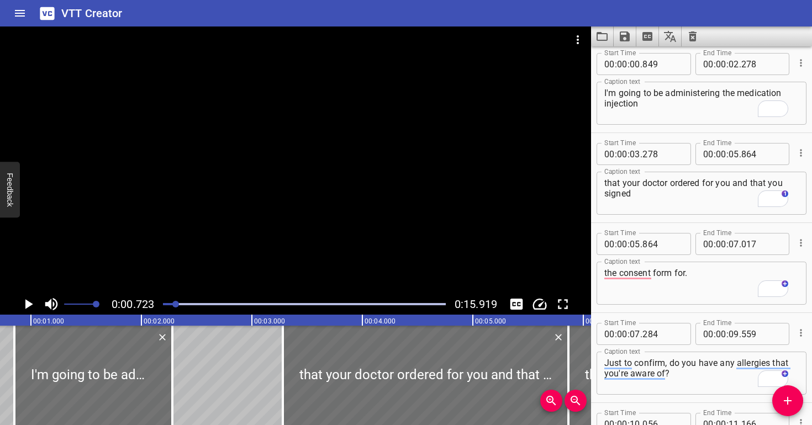
scroll to position [0, 0]
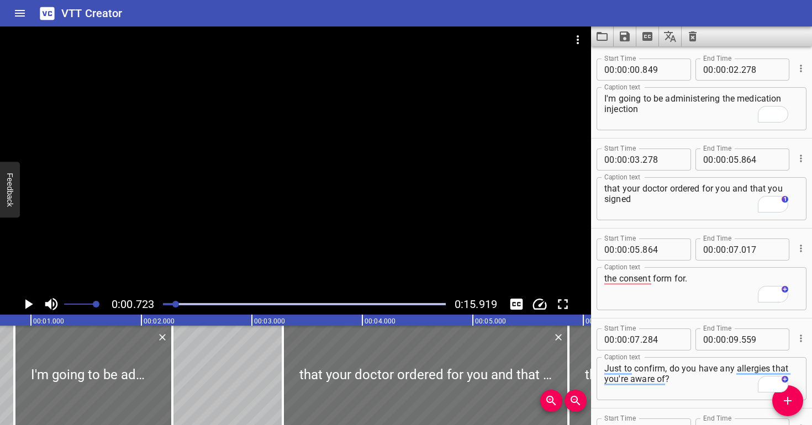
click at [287, 193] on div at bounding box center [295, 160] width 591 height 267
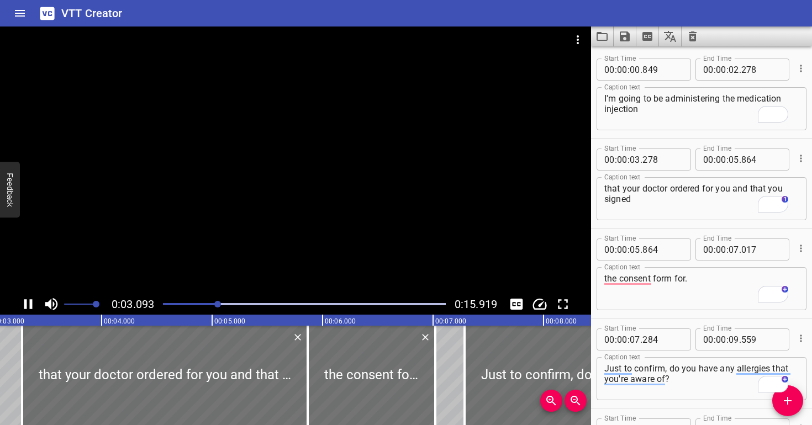
click at [292, 182] on div at bounding box center [295, 160] width 591 height 267
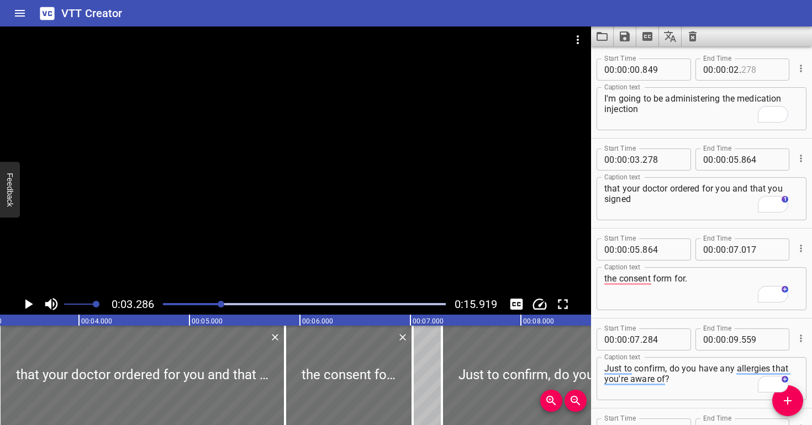
click at [756, 66] on input "number" at bounding box center [761, 70] width 40 height 22
type input "286"
click at [705, 125] on div "I'm going to be administering the medication injection Caption text" at bounding box center [701, 108] width 210 height 43
click at [657, 165] on input "number" at bounding box center [662, 160] width 40 height 22
type input "286"
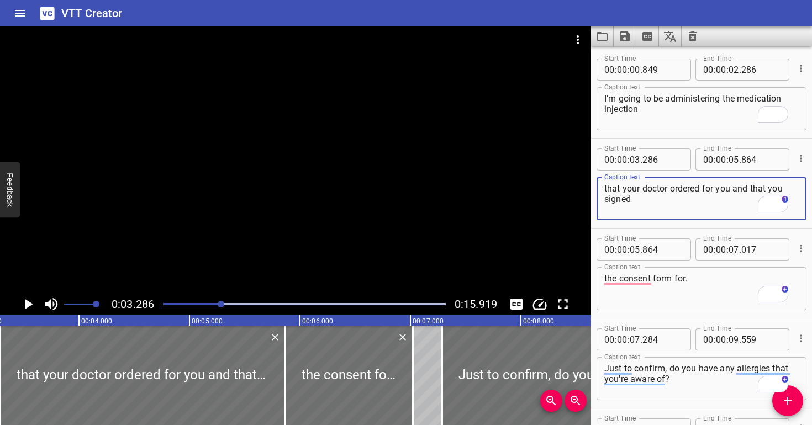
click at [650, 210] on textarea "that your doctor ordered for you and that you signed" at bounding box center [701, 198] width 194 height 31
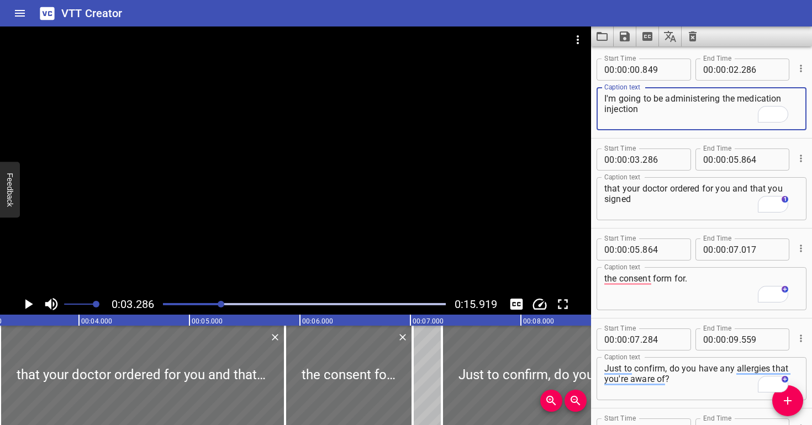
click at [643, 117] on textarea "I'm going to be administering the medication injection" at bounding box center [701, 108] width 194 height 31
click at [166, 303] on div "Play progress" at bounding box center [80, 304] width 283 height 2
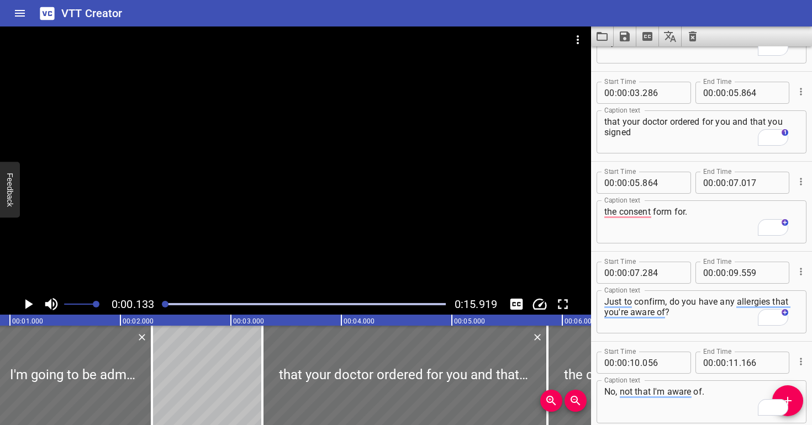
scroll to position [88, 0]
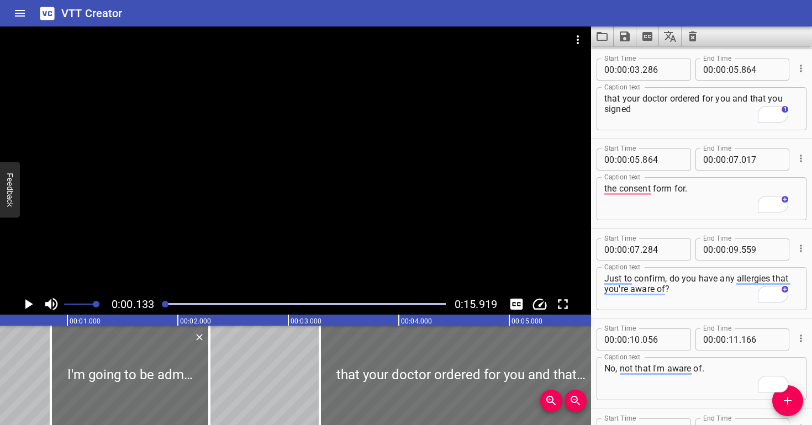
click at [168, 244] on div at bounding box center [295, 160] width 591 height 267
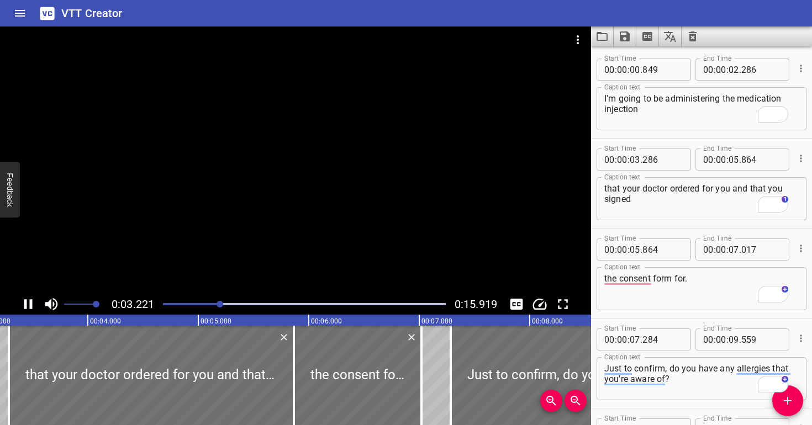
click at [415, 232] on div at bounding box center [295, 160] width 591 height 267
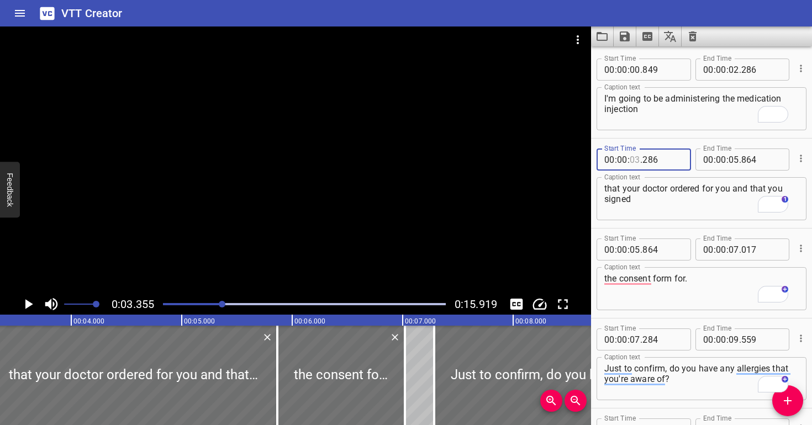
click at [636, 162] on input "number" at bounding box center [635, 160] width 10 height 22
type input "03"
click at [732, 69] on input "number" at bounding box center [733, 70] width 10 height 22
type input "03"
type input "286"
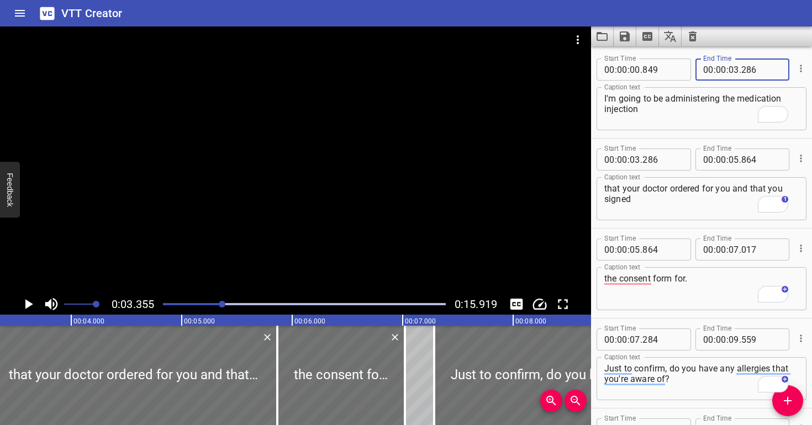
click at [700, 116] on textarea "I'm going to be administering the medication injection" at bounding box center [701, 108] width 194 height 31
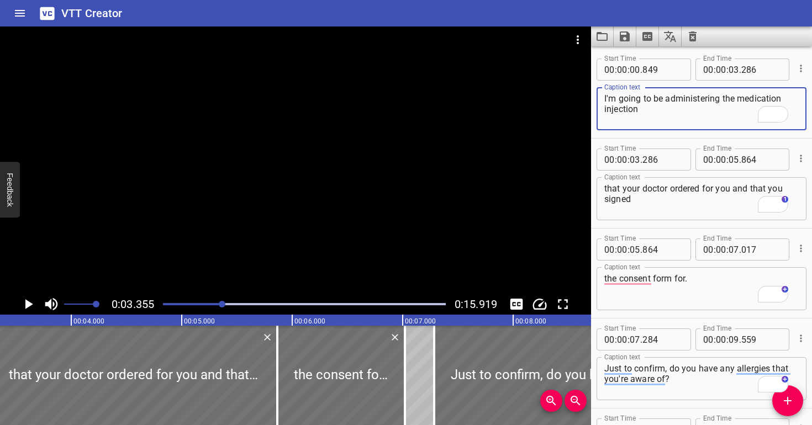
click at [164, 303] on div "Play progress" at bounding box center [81, 304] width 283 height 2
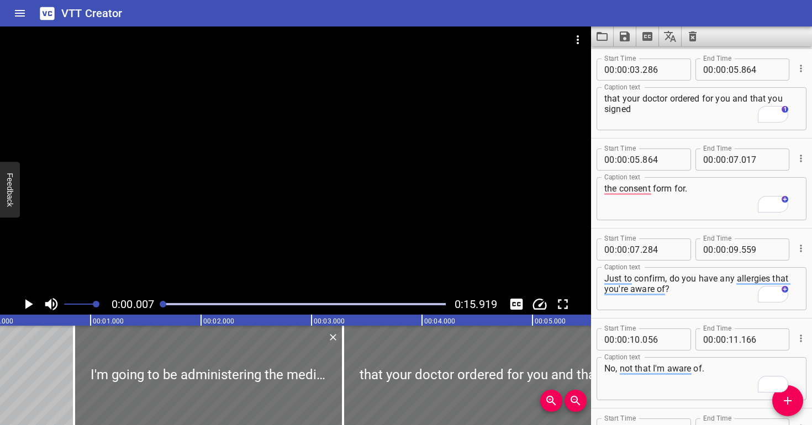
click at [204, 228] on div at bounding box center [295, 160] width 591 height 267
click at [253, 228] on div at bounding box center [295, 160] width 591 height 267
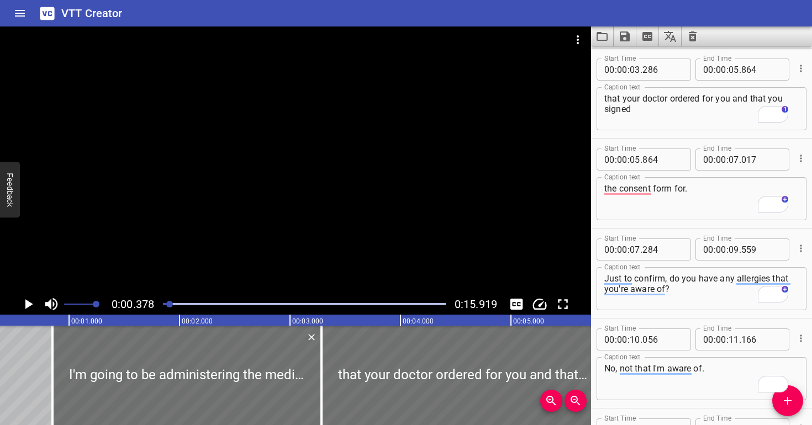
click at [252, 229] on div at bounding box center [295, 160] width 591 height 267
click at [254, 227] on div at bounding box center [295, 160] width 591 height 267
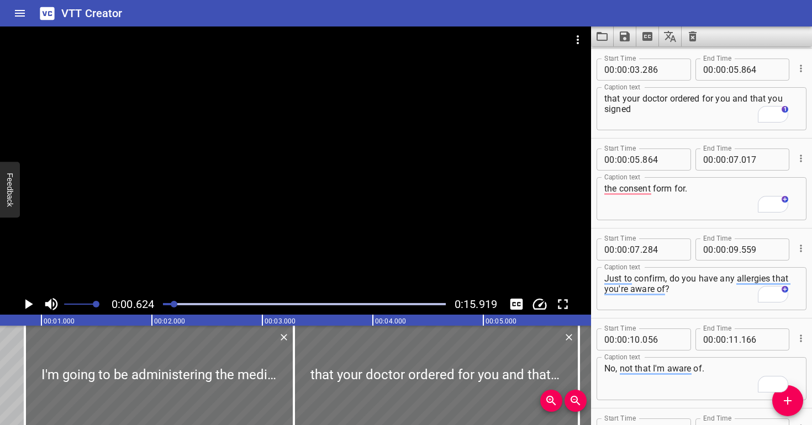
click at [254, 227] on div at bounding box center [295, 160] width 591 height 267
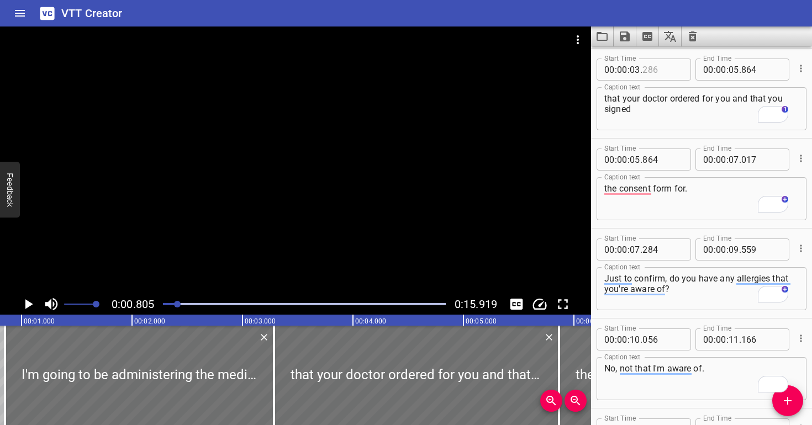
click at [665, 71] on input "number" at bounding box center [662, 70] width 40 height 22
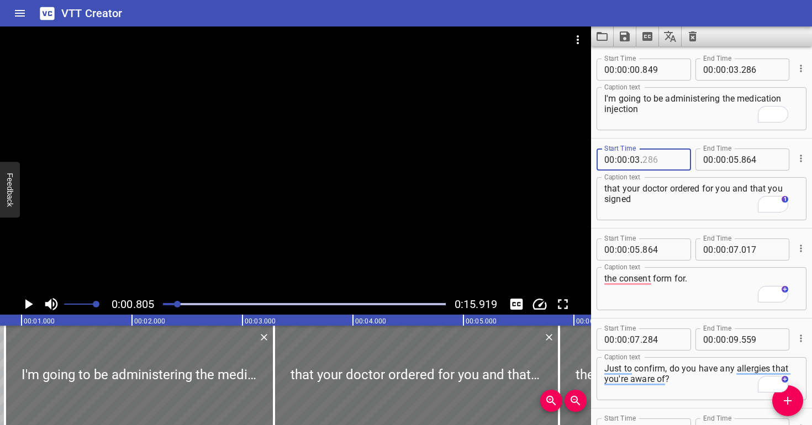
type input "286"
click at [653, 68] on input "number" at bounding box center [662, 70] width 40 height 22
type input "806"
click at [648, 112] on textarea "I'm going to be administering the medication injection" at bounding box center [701, 108] width 194 height 31
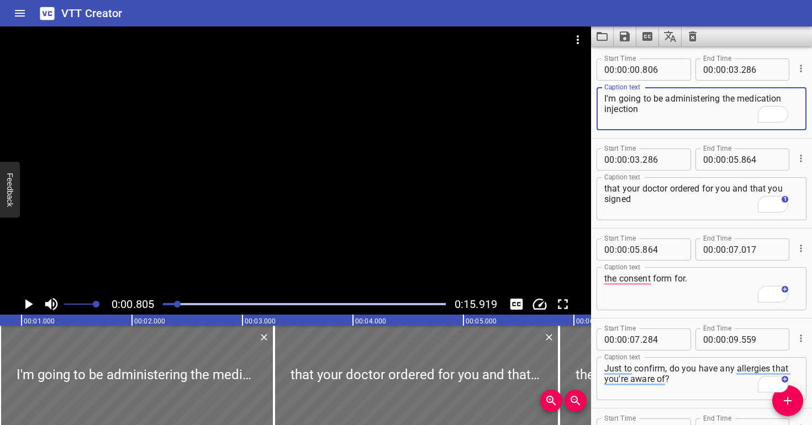
click at [326, 187] on div at bounding box center [295, 160] width 591 height 267
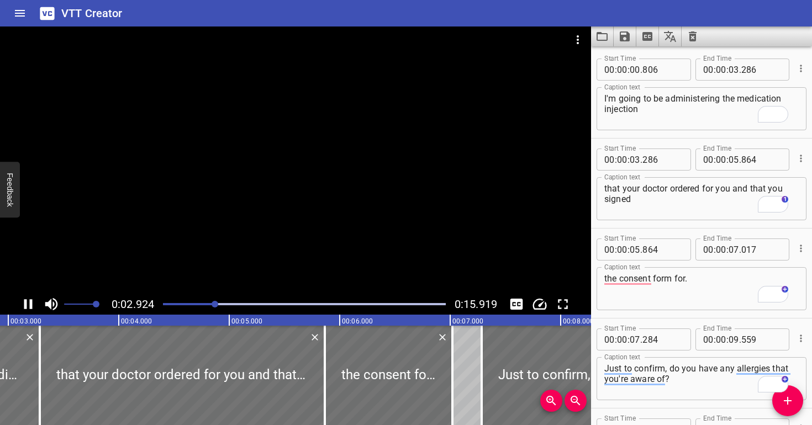
click at [358, 197] on div at bounding box center [295, 160] width 591 height 267
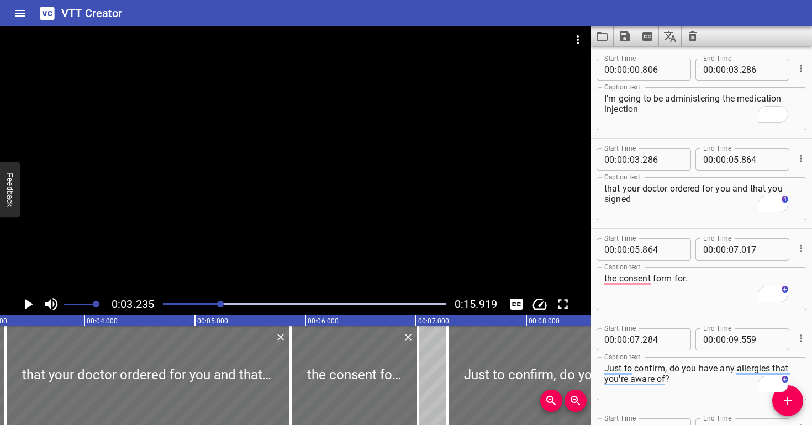
click at [358, 197] on div at bounding box center [295, 160] width 591 height 267
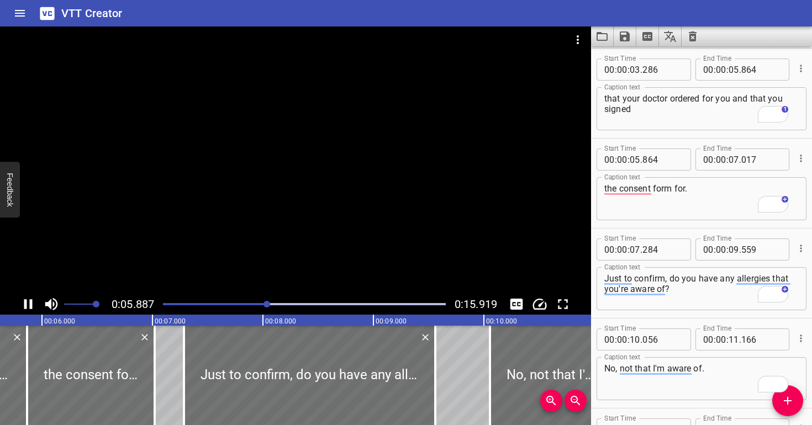
click at [364, 191] on div at bounding box center [295, 160] width 591 height 267
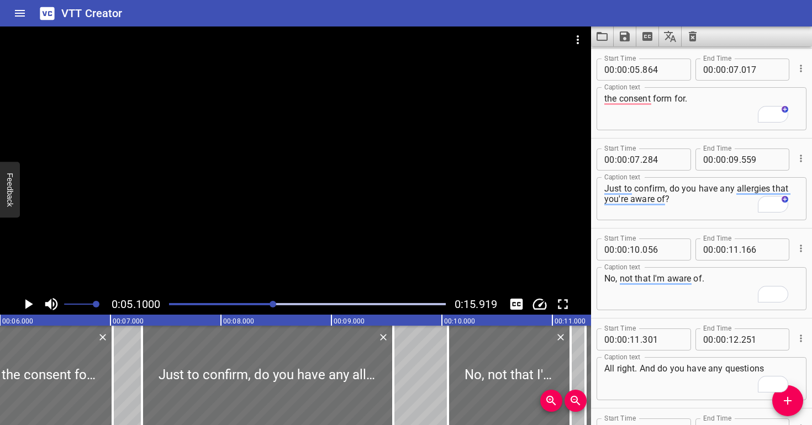
click at [363, 191] on div at bounding box center [295, 160] width 591 height 267
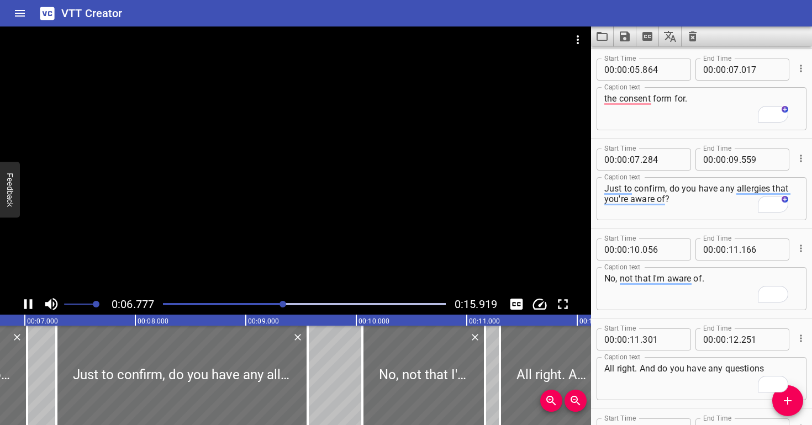
click at [362, 192] on div at bounding box center [295, 160] width 591 height 267
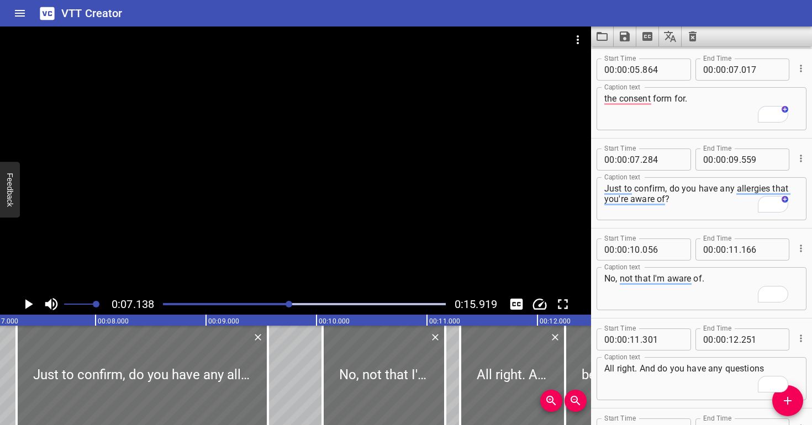
click at [362, 192] on div at bounding box center [295, 160] width 591 height 267
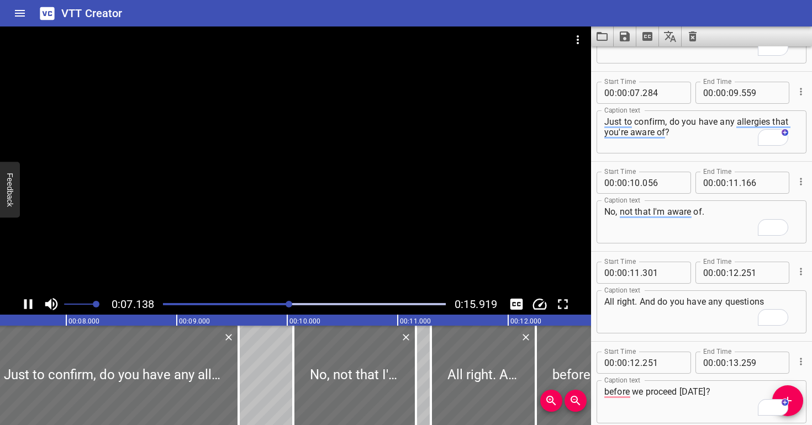
click at [362, 192] on div at bounding box center [295, 160] width 591 height 267
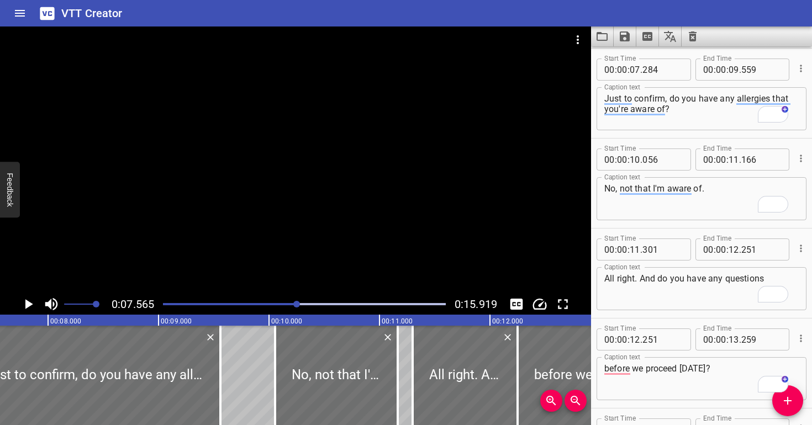
click at [362, 193] on div at bounding box center [295, 160] width 591 height 267
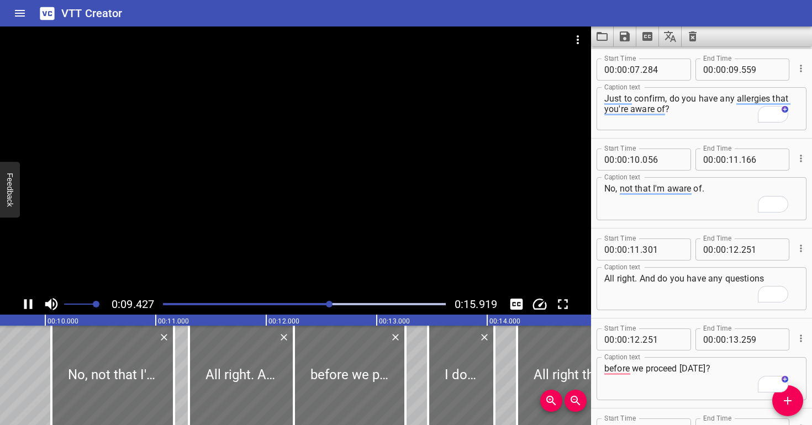
click at [362, 193] on div at bounding box center [295, 160] width 591 height 267
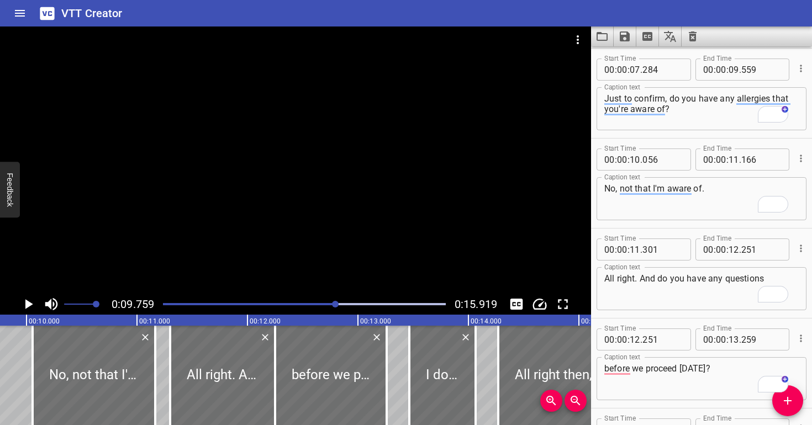
click at [362, 193] on div at bounding box center [295, 160] width 591 height 267
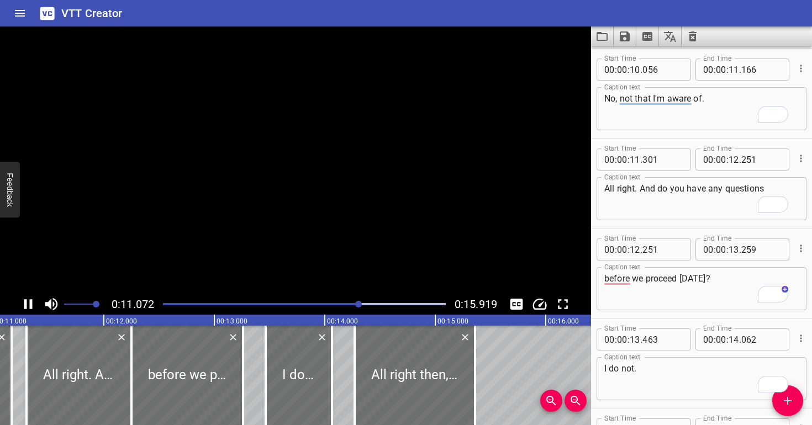
click at [362, 193] on video at bounding box center [295, 160] width 591 height 267
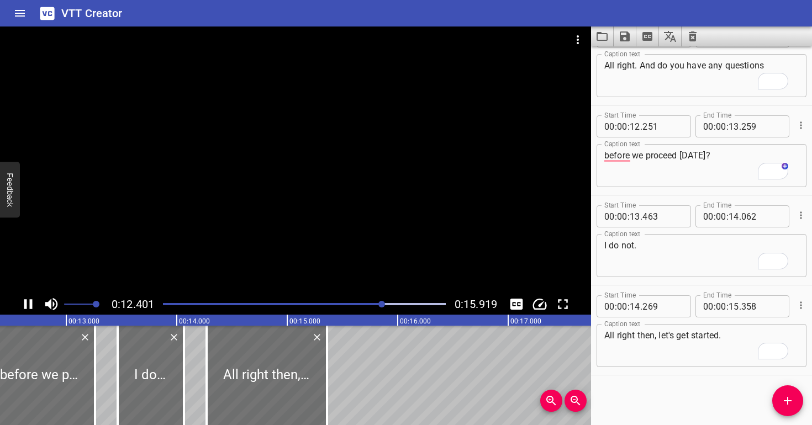
click at [353, 305] on div "Play progress" at bounding box center [242, 304] width 283 height 2
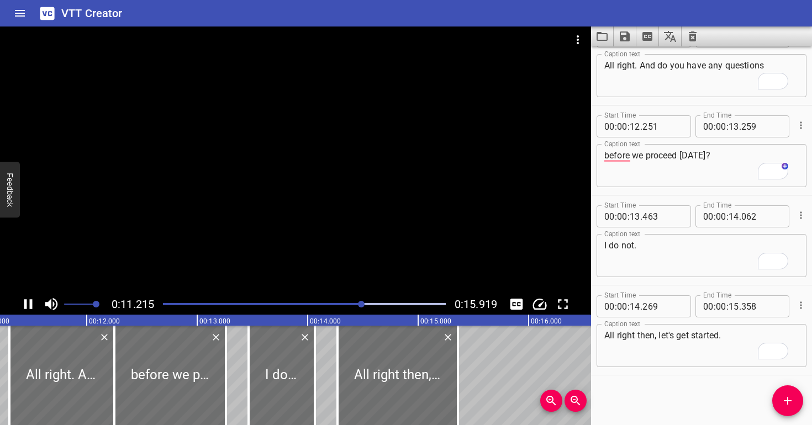
click at [375, 265] on div at bounding box center [295, 160] width 591 height 267
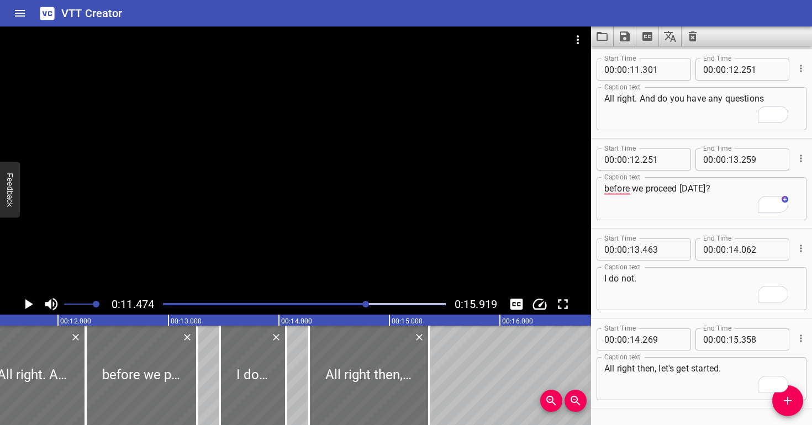
click at [353, 303] on div "Play progress" at bounding box center [225, 304] width 283 height 2
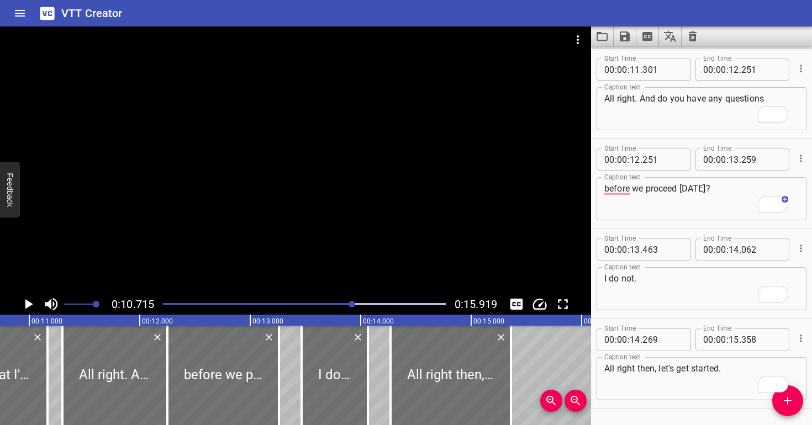
click at [366, 240] on div at bounding box center [295, 160] width 591 height 267
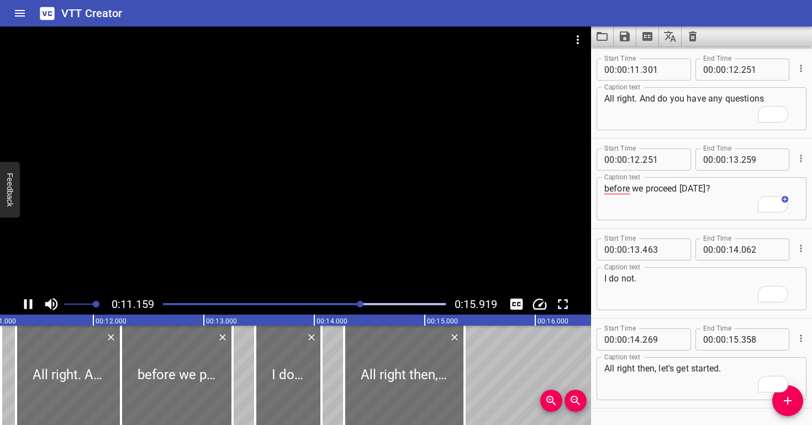
click at [372, 230] on div at bounding box center [295, 160] width 591 height 267
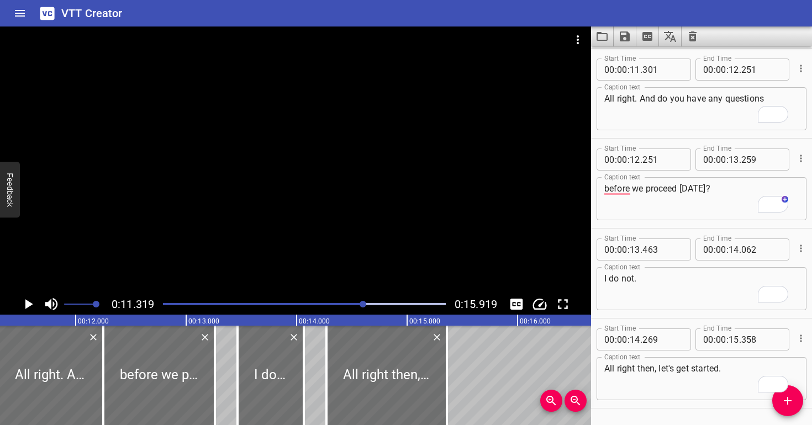
click at [371, 231] on div at bounding box center [295, 160] width 591 height 267
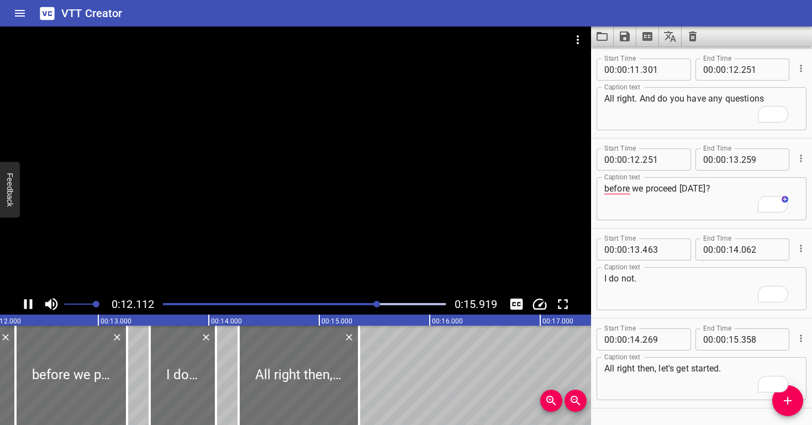
click at [373, 225] on div at bounding box center [295, 160] width 591 height 267
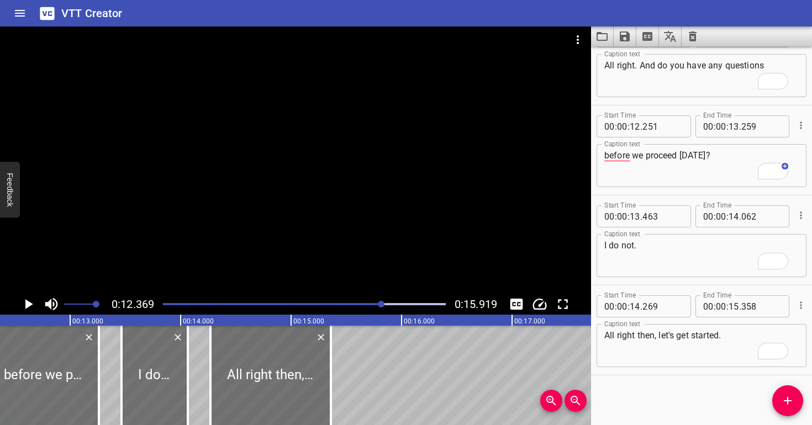
click at [373, 225] on div at bounding box center [295, 160] width 591 height 267
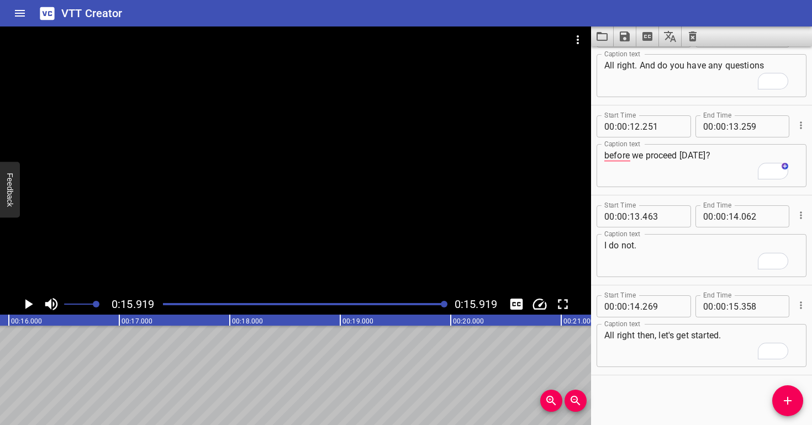
click at [308, 179] on div at bounding box center [295, 160] width 591 height 267
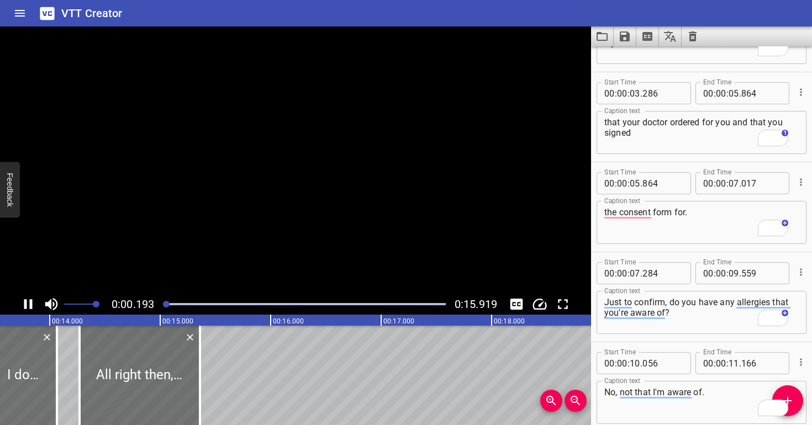
scroll to position [23, 0]
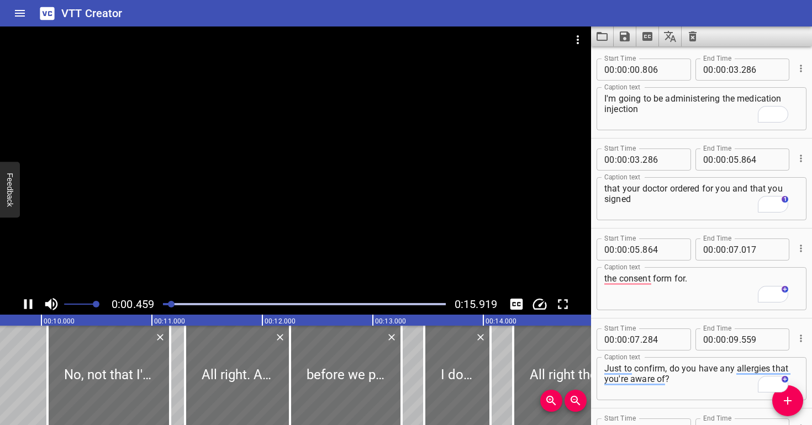
click at [313, 188] on div at bounding box center [295, 160] width 591 height 267
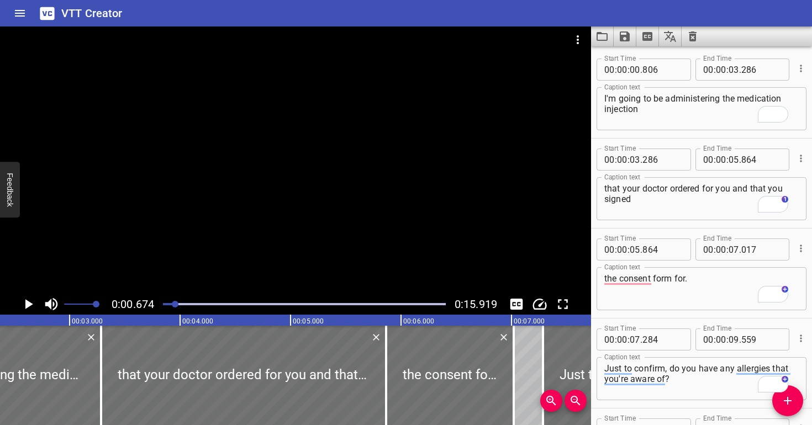
click at [313, 188] on div at bounding box center [295, 160] width 591 height 267
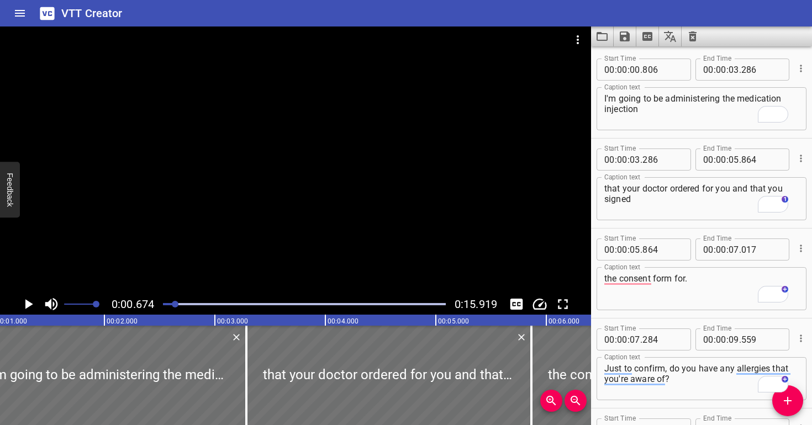
click at [313, 188] on div at bounding box center [295, 160] width 591 height 267
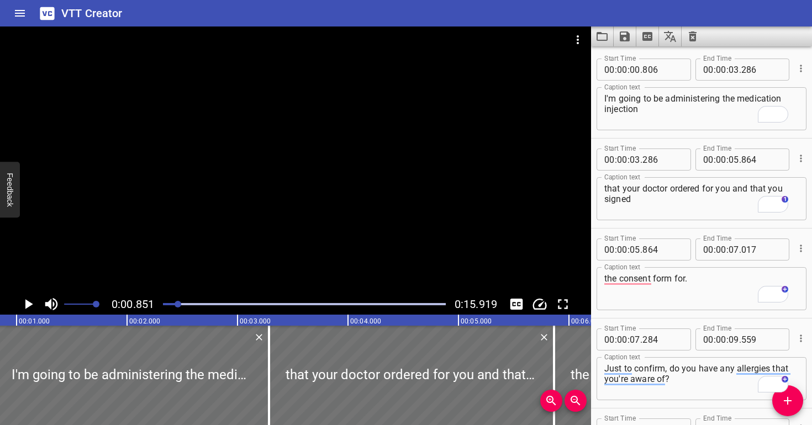
click at [313, 188] on div at bounding box center [295, 160] width 591 height 267
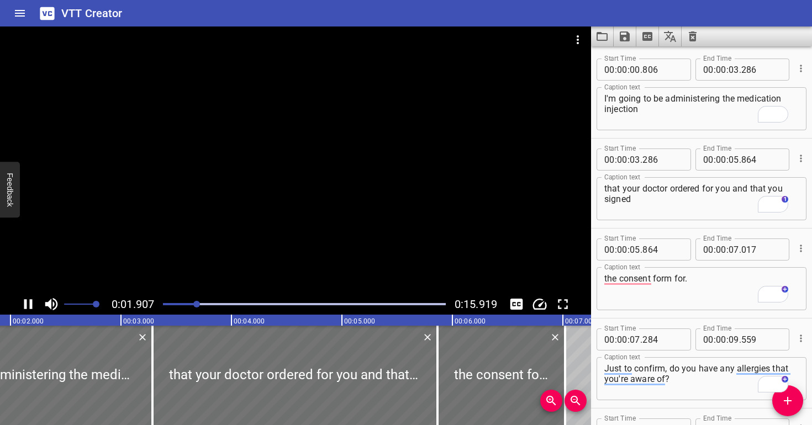
click at [175, 303] on div at bounding box center [304, 304] width 296 height 15
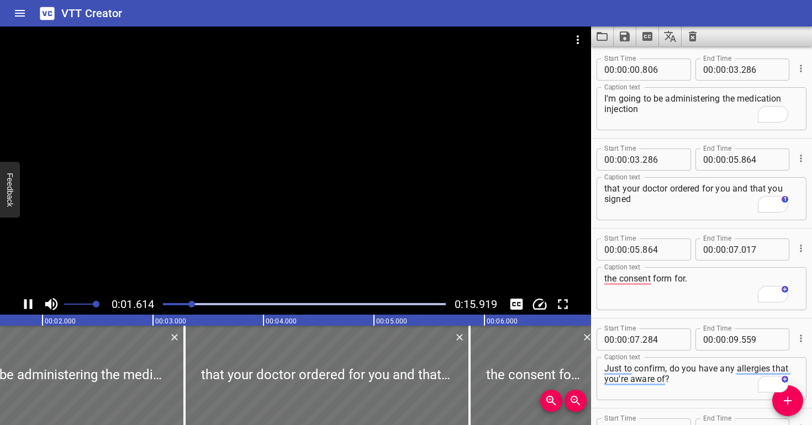
click at [177, 303] on div at bounding box center [304, 304] width 296 height 15
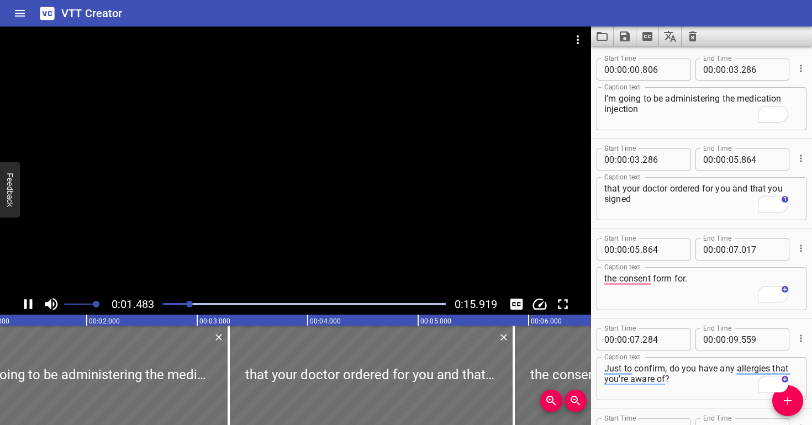
click at [171, 305] on div "Play progress" at bounding box center [48, 304] width 283 height 2
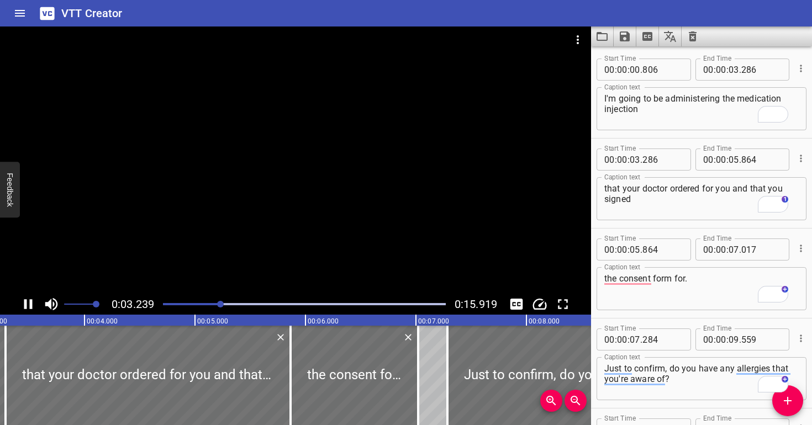
click at [464, 180] on div at bounding box center [295, 160] width 591 height 267
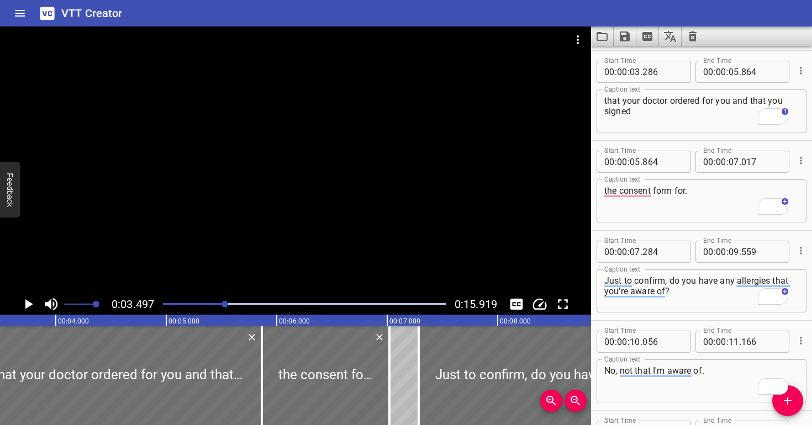
scroll to position [90, 0]
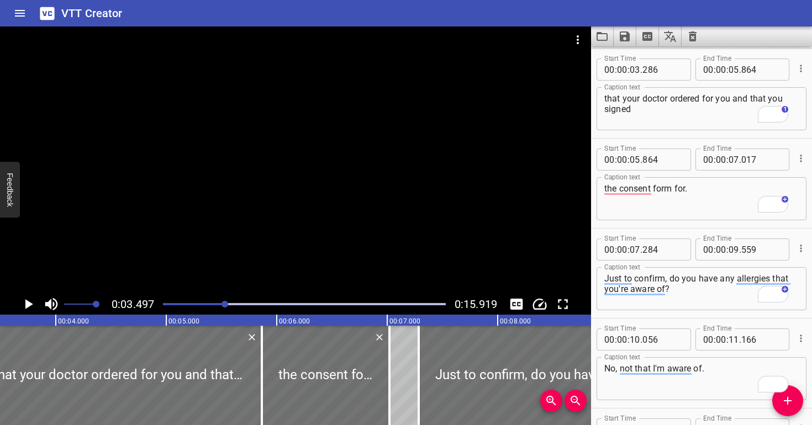
click at [464, 180] on div at bounding box center [295, 160] width 591 height 267
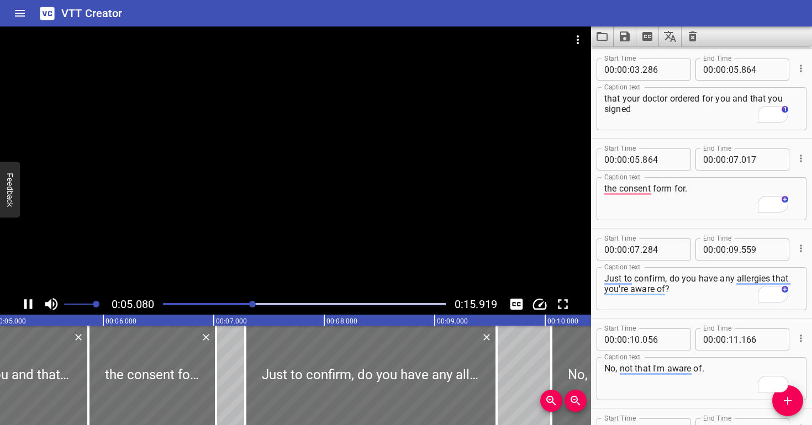
scroll to position [0, 561]
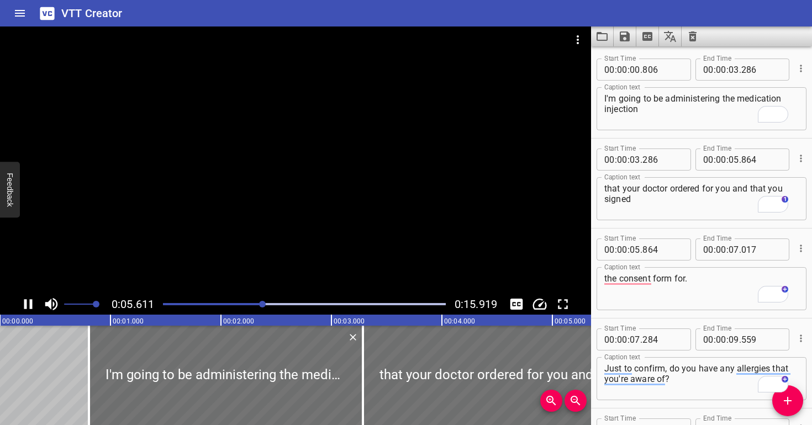
click at [445, 176] on div at bounding box center [295, 160] width 591 height 267
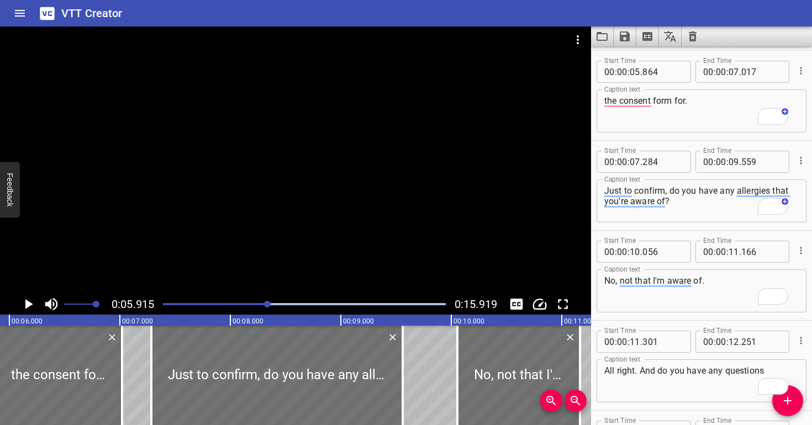
scroll to position [180, 0]
click at [248, 305] on div at bounding box center [304, 304] width 296 height 15
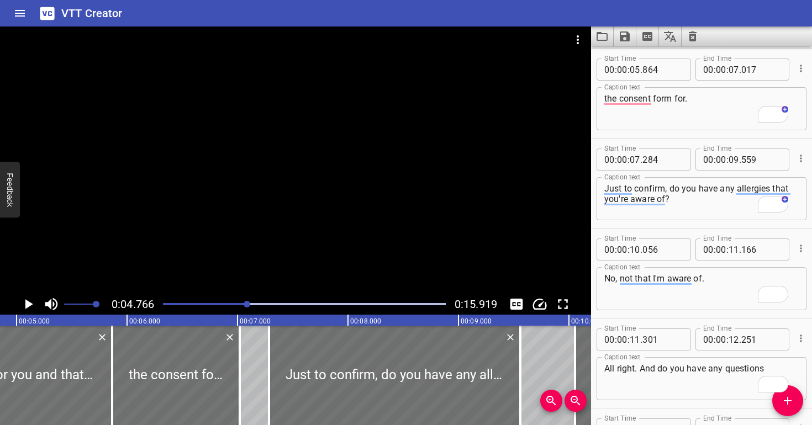
click at [252, 230] on div at bounding box center [295, 160] width 591 height 267
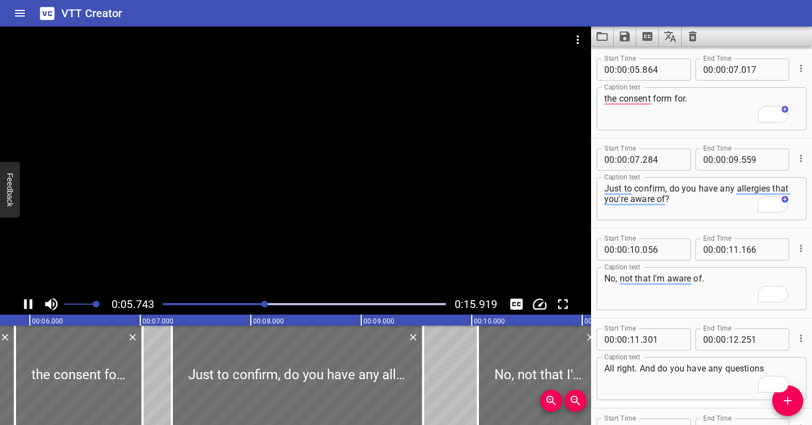
click at [293, 210] on div at bounding box center [295, 160] width 591 height 267
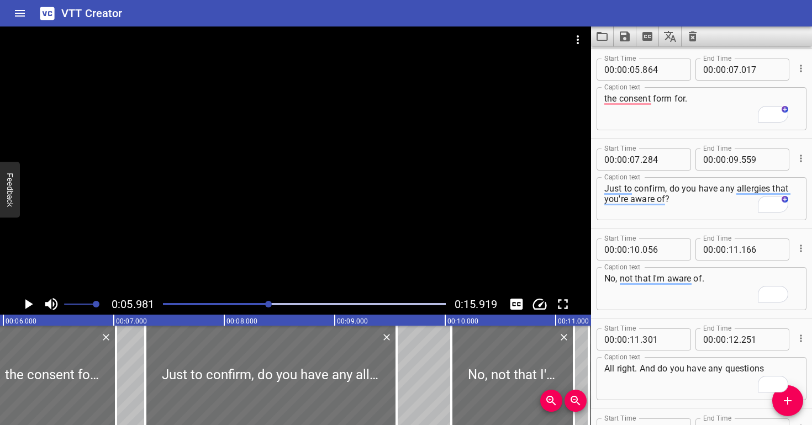
scroll to position [0, 661]
click at [239, 302] on div at bounding box center [304, 304] width 296 height 15
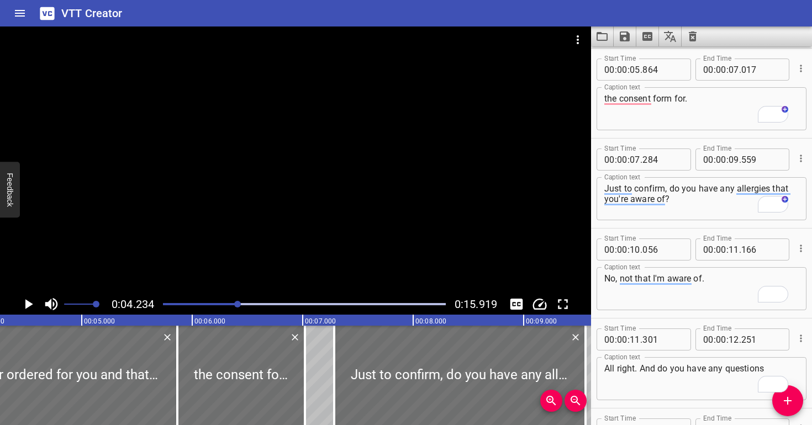
click at [239, 263] on div at bounding box center [295, 160] width 591 height 267
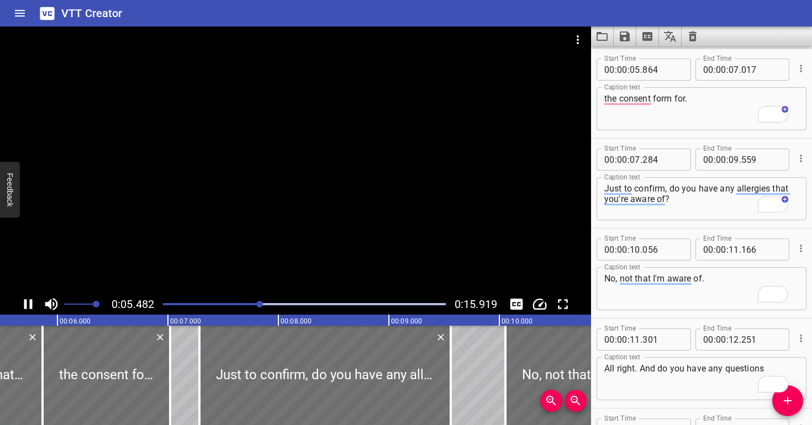
click at [277, 230] on div at bounding box center [295, 160] width 591 height 267
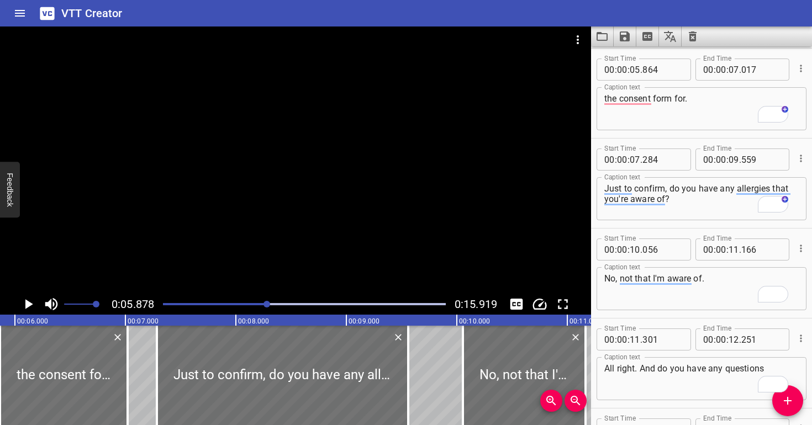
scroll to position [0, 649]
click at [277, 230] on div at bounding box center [295, 160] width 591 height 267
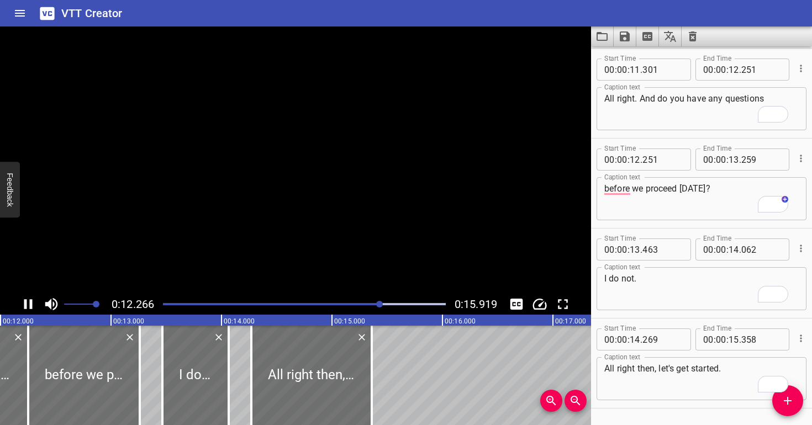
scroll to position [0, 0]
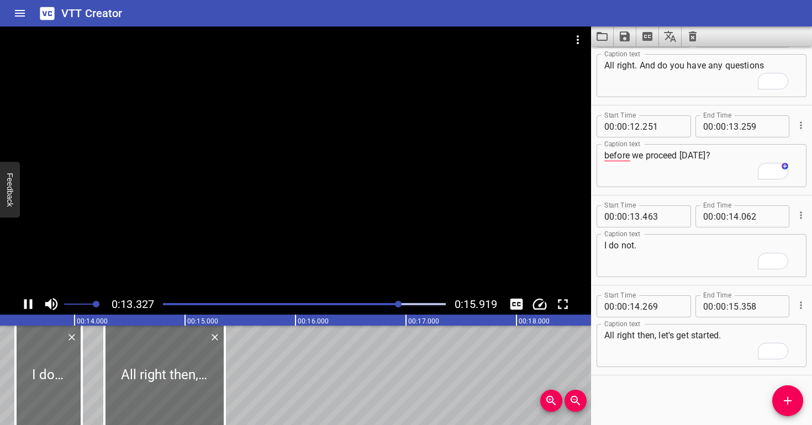
click at [347, 305] on div "Play progress" at bounding box center [258, 304] width 283 height 2
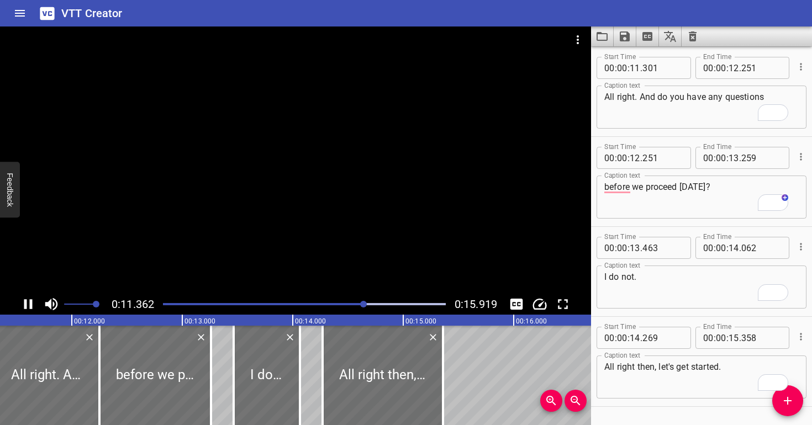
click at [366, 268] on div at bounding box center [295, 160] width 591 height 267
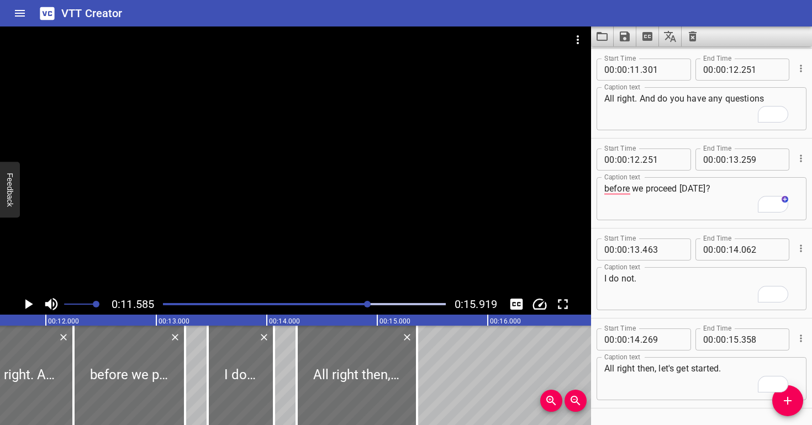
click at [366, 268] on div at bounding box center [295, 160] width 591 height 267
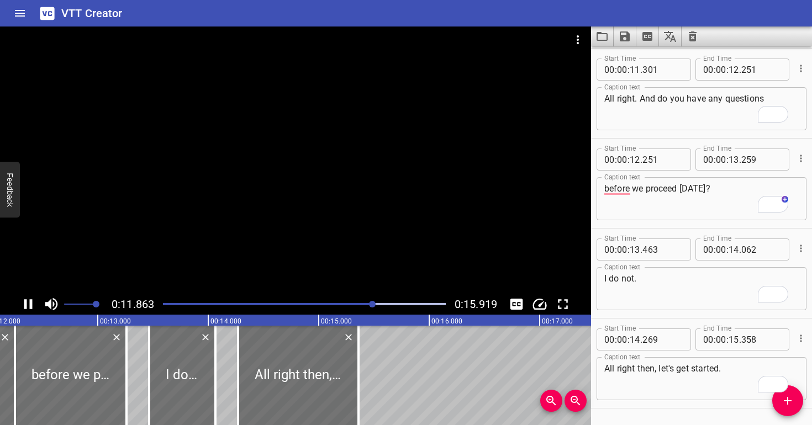
click at [373, 257] on div at bounding box center [295, 160] width 591 height 267
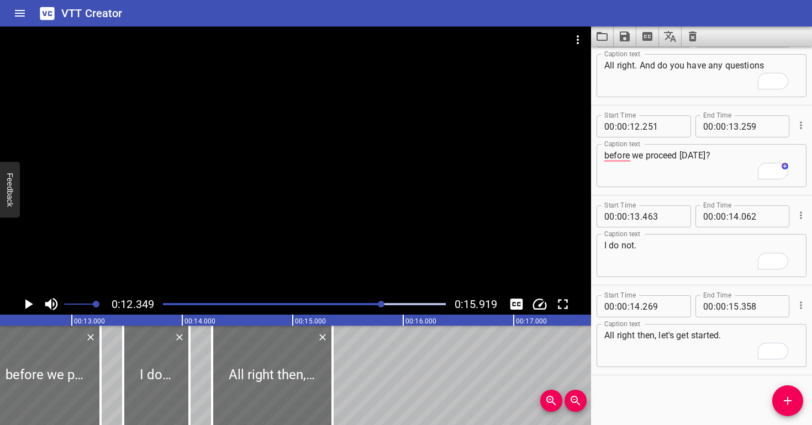
click at [367, 307] on div at bounding box center [304, 304] width 296 height 15
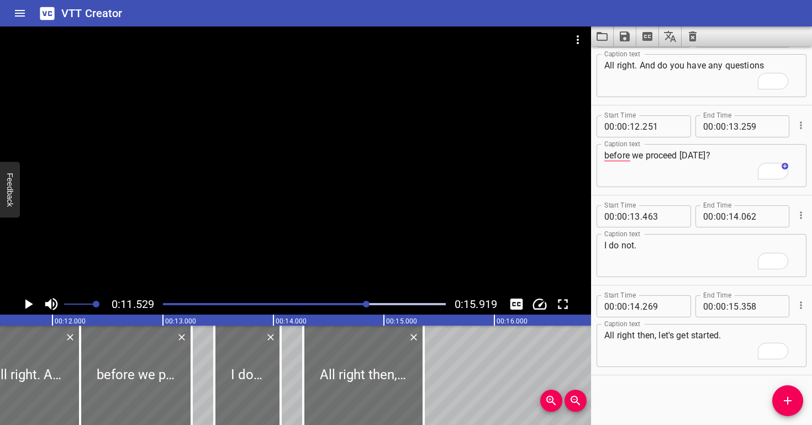
click at [344, 271] on div at bounding box center [295, 160] width 591 height 267
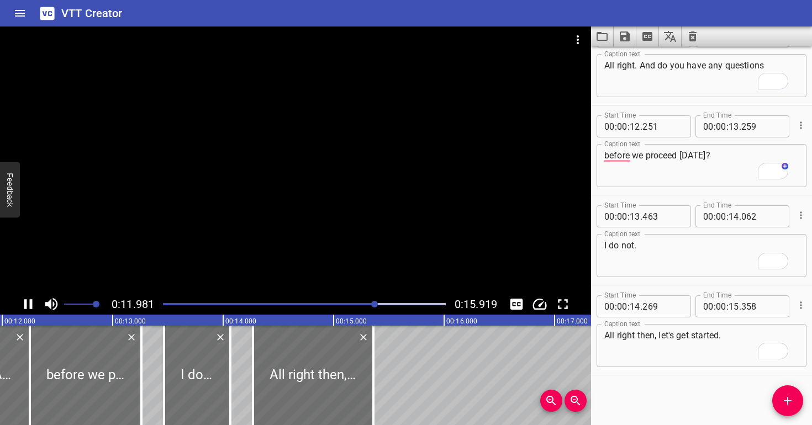
click at [368, 237] on div at bounding box center [295, 160] width 591 height 267
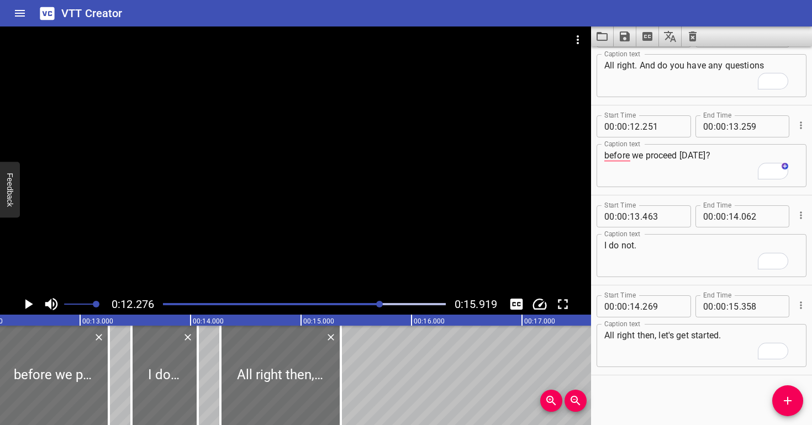
click at [368, 303] on div at bounding box center [304, 304] width 296 height 15
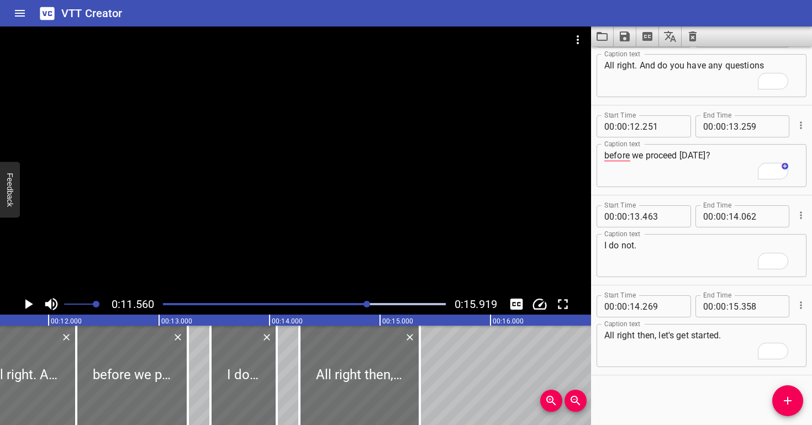
click at [360, 241] on div at bounding box center [295, 160] width 591 height 267
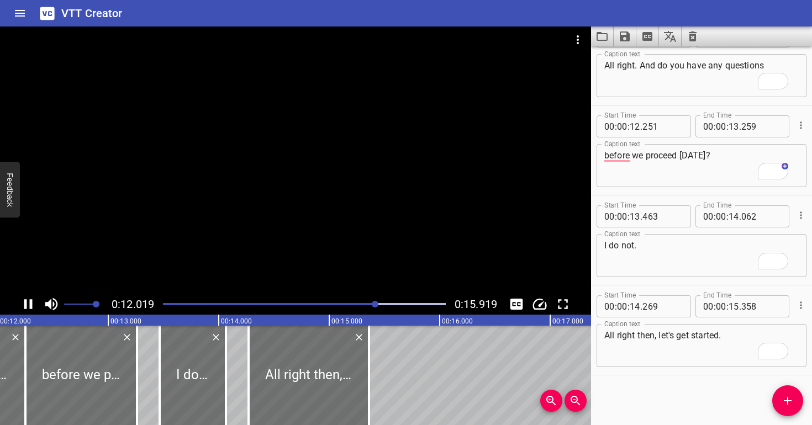
click at [369, 236] on div at bounding box center [295, 160] width 591 height 267
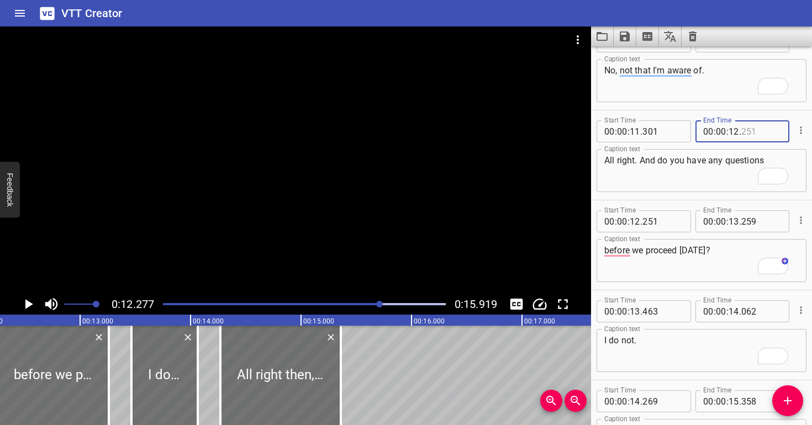
click at [760, 132] on input "number" at bounding box center [761, 131] width 40 height 22
type input "277"
click at [665, 224] on input "number" at bounding box center [662, 221] width 40 height 22
type input "277"
click at [645, 273] on textarea "before we proceed today?" at bounding box center [701, 260] width 194 height 31
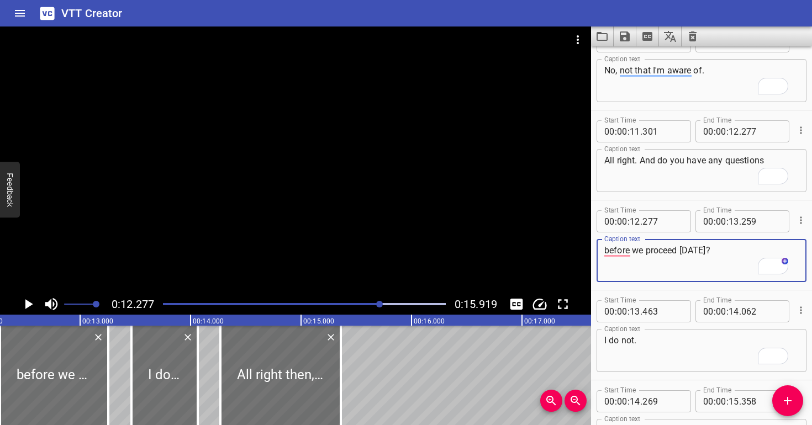
click at [372, 302] on div at bounding box center [304, 304] width 296 height 15
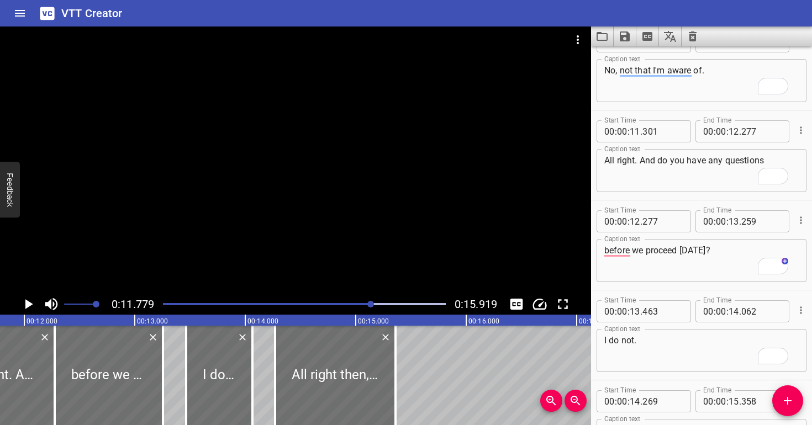
click at [379, 242] on div at bounding box center [295, 160] width 591 height 267
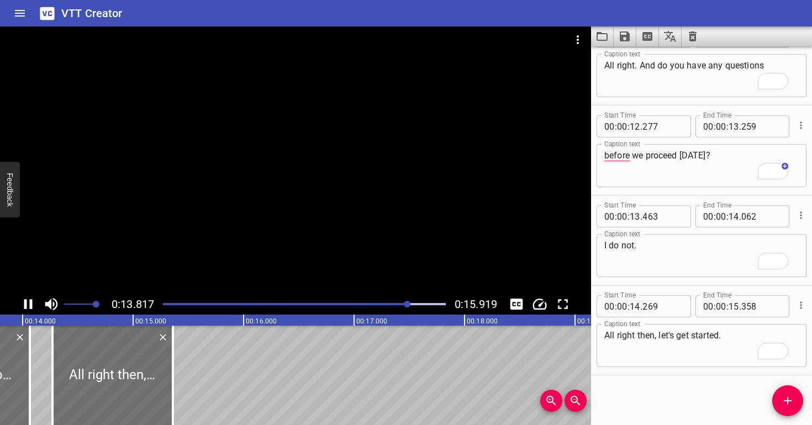
click at [376, 302] on div at bounding box center [304, 304] width 296 height 15
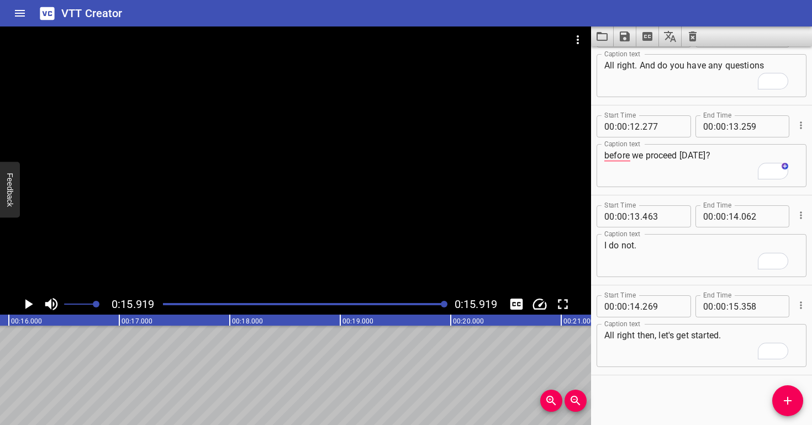
click at [335, 200] on div at bounding box center [295, 160] width 591 height 267
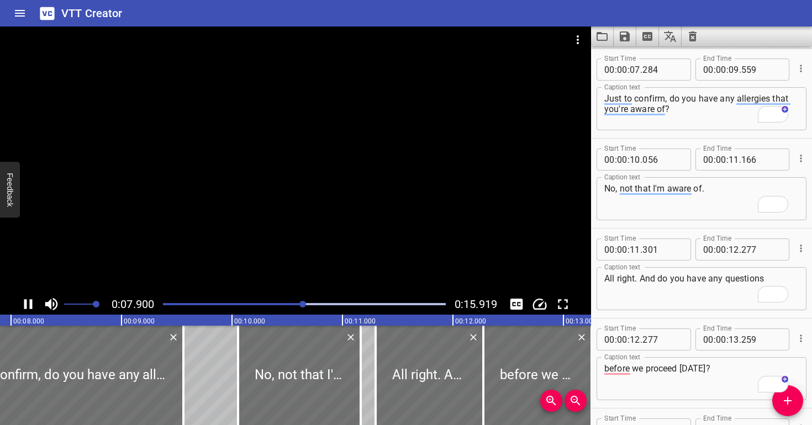
click at [273, 303] on div at bounding box center [304, 304] width 296 height 15
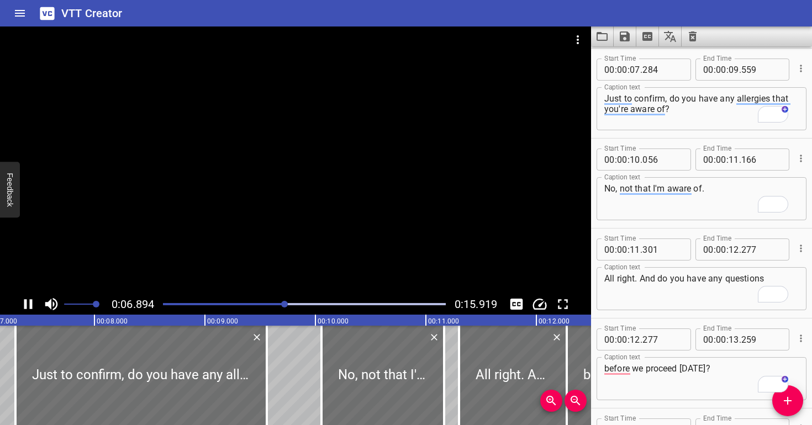
click at [258, 303] on div "Play progress" at bounding box center [144, 304] width 283 height 2
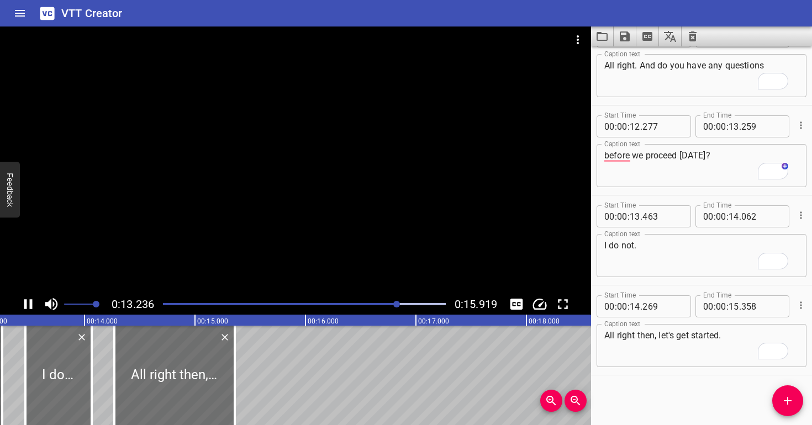
click at [363, 298] on div at bounding box center [304, 304] width 296 height 15
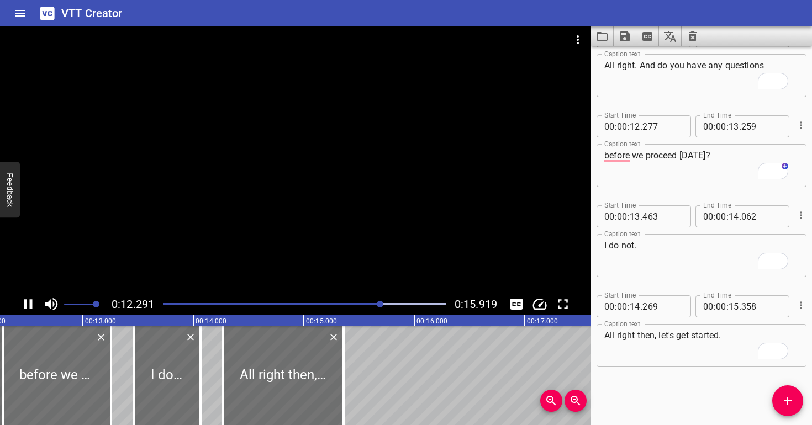
click at [369, 250] on div at bounding box center [295, 160] width 591 height 267
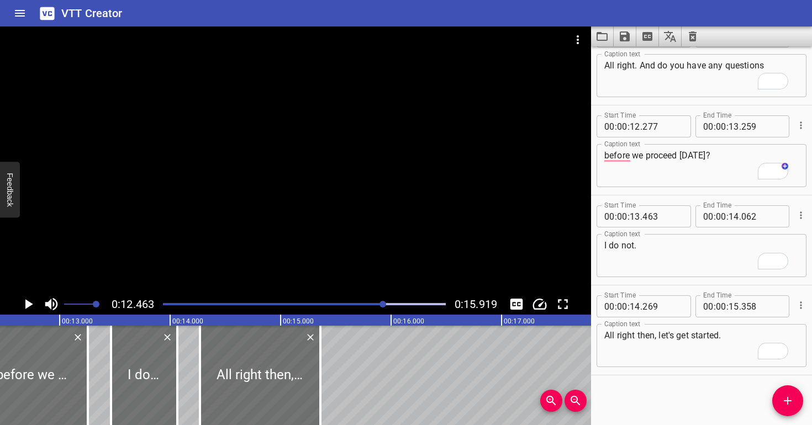
click at [369, 250] on div at bounding box center [295, 160] width 591 height 267
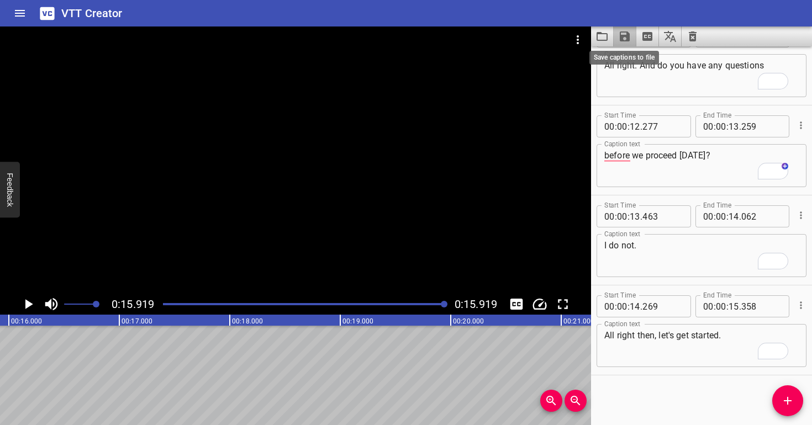
click at [625, 35] on icon "Save captions to file" at bounding box center [625, 36] width 10 height 10
click at [649, 62] on li "Save to VTT file" at bounding box center [654, 61] width 81 height 20
click at [691, 36] on icon "Clear captions" at bounding box center [692, 36] width 13 height 13
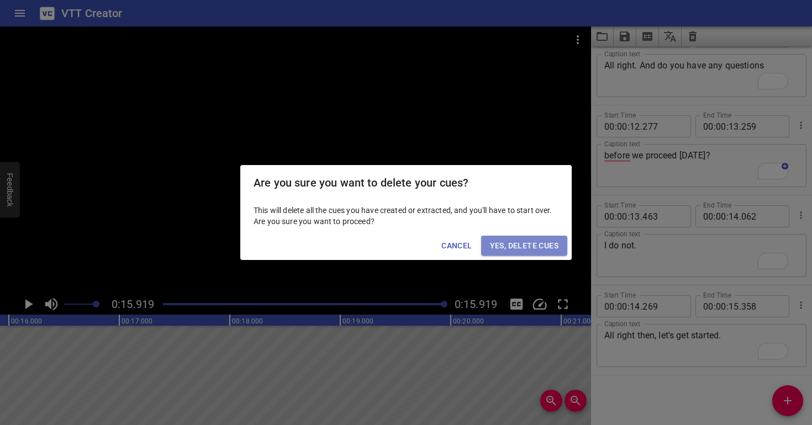
click at [526, 253] on button "Yes, Delete Cues" at bounding box center [524, 246] width 86 height 20
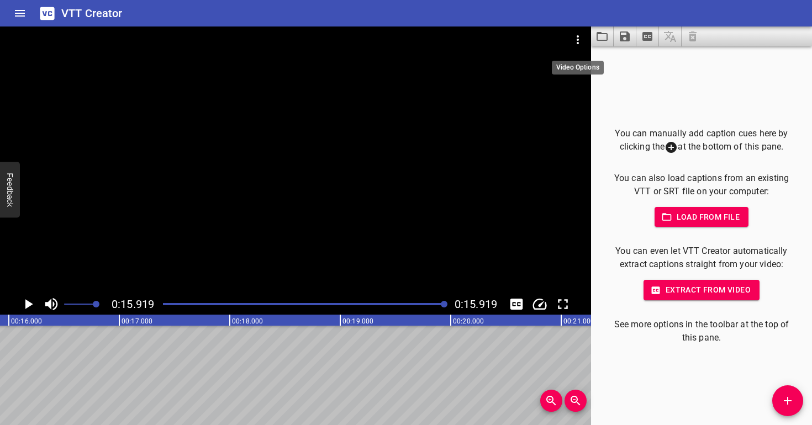
click at [575, 40] on icon "Video Options" at bounding box center [577, 39] width 13 height 13
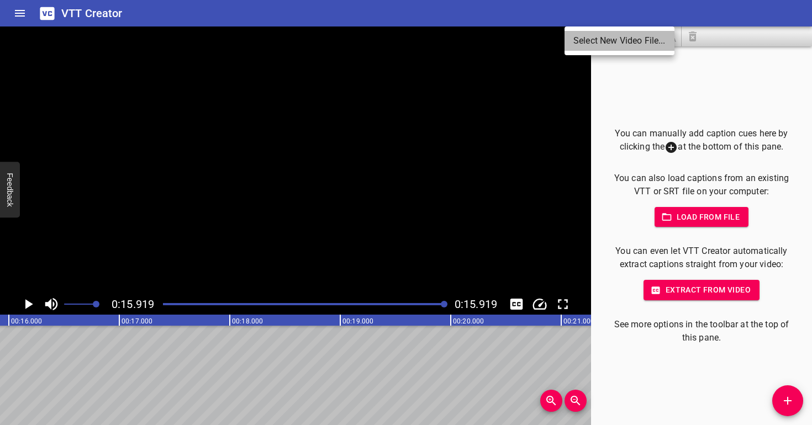
click at [580, 46] on li "Select New Video File..." at bounding box center [619, 41] width 110 height 20
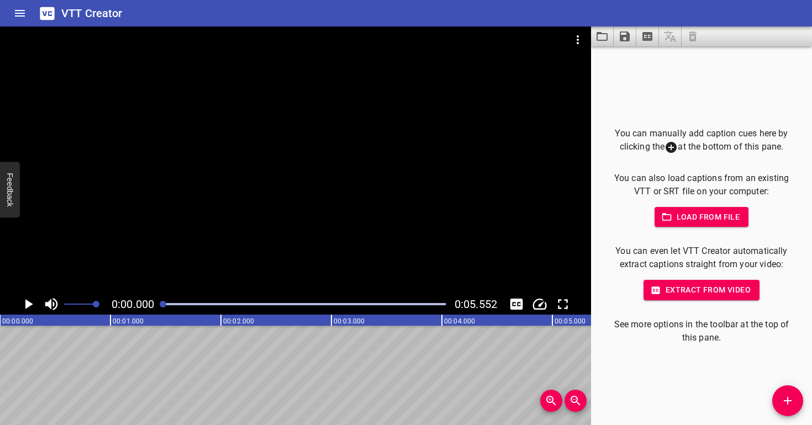
click at [347, 241] on div at bounding box center [295, 160] width 591 height 267
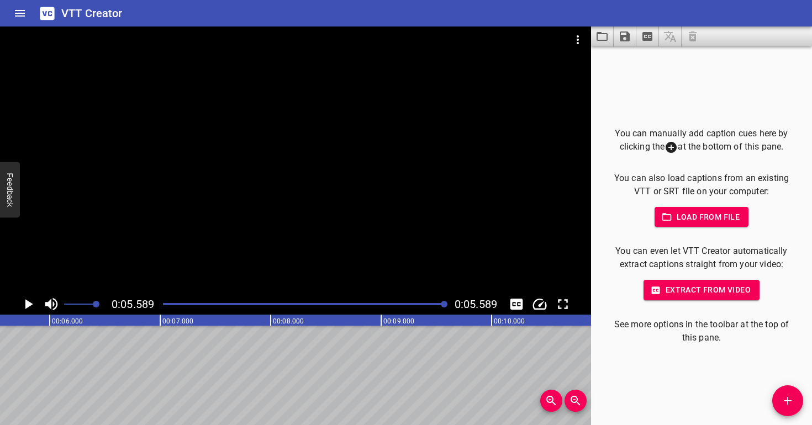
scroll to position [0, 617]
click at [579, 36] on icon "Video Options" at bounding box center [577, 39] width 13 height 13
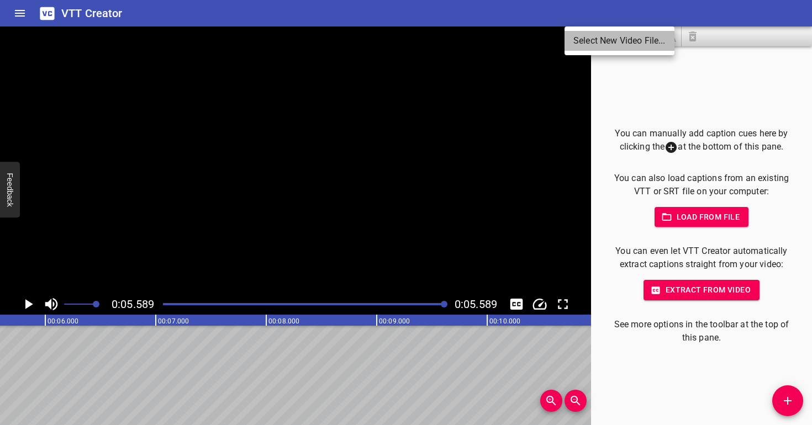
click at [587, 39] on li "Select New Video File..." at bounding box center [619, 41] width 110 height 20
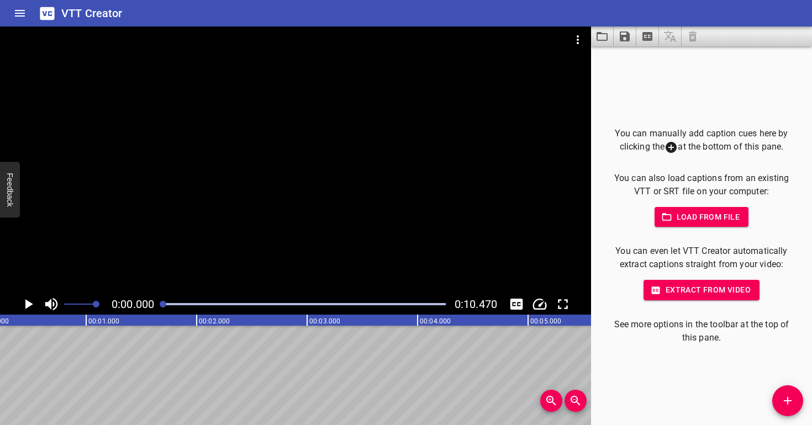
scroll to position [0, 0]
click at [476, 153] on div at bounding box center [295, 160] width 591 height 267
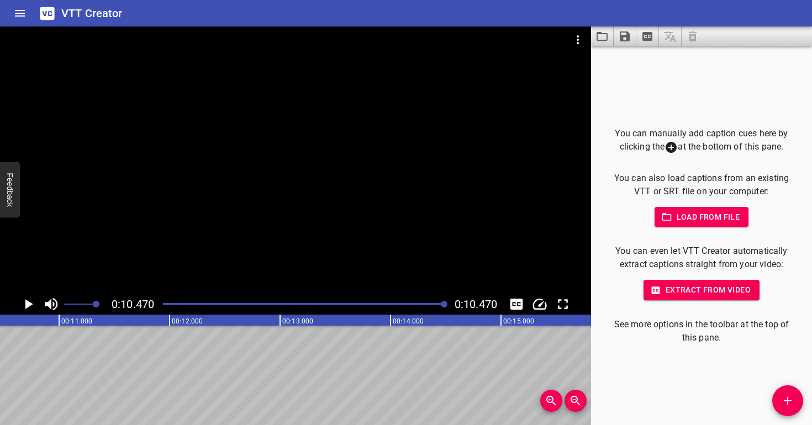
scroll to position [0, 1157]
click at [271, 219] on div at bounding box center [295, 160] width 591 height 267
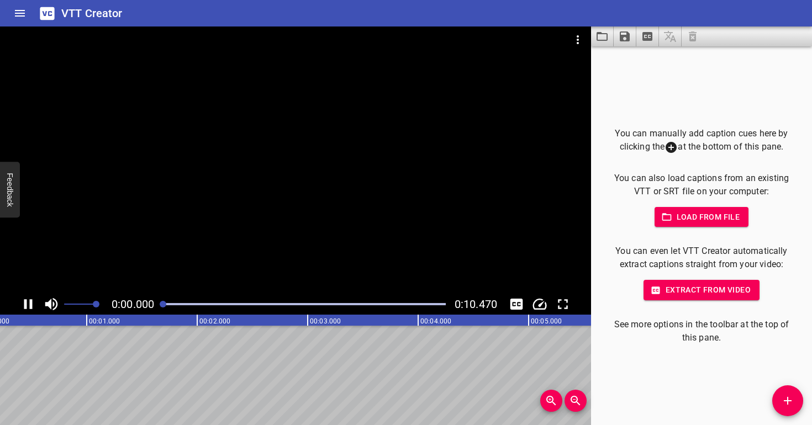
scroll to position [0, 0]
click at [277, 213] on div at bounding box center [295, 160] width 591 height 267
click at [289, 221] on div at bounding box center [295, 160] width 591 height 267
click at [279, 220] on div at bounding box center [295, 160] width 591 height 267
click at [283, 221] on div at bounding box center [295, 160] width 591 height 267
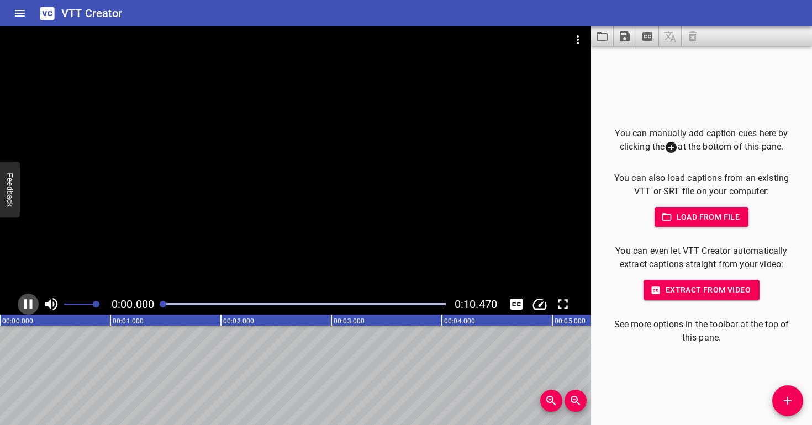
click at [33, 308] on icon "Play/Pause" at bounding box center [28, 304] width 17 height 17
click at [24, 305] on icon "Play/Pause" at bounding box center [28, 304] width 17 height 17
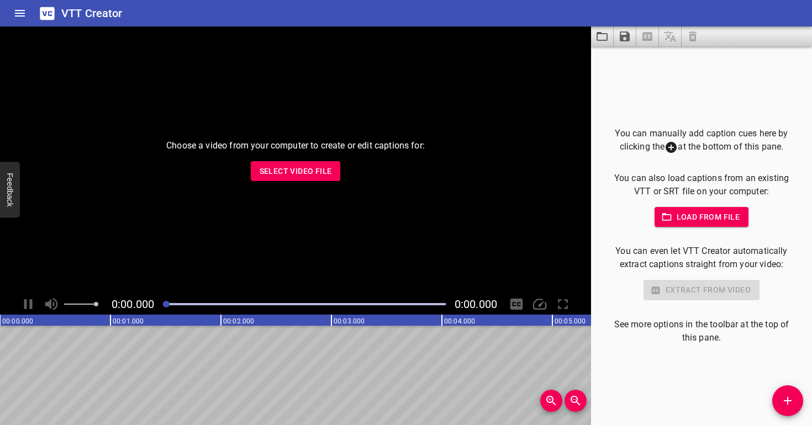
click at [331, 171] on button "Select Video File" at bounding box center [296, 171] width 90 height 20
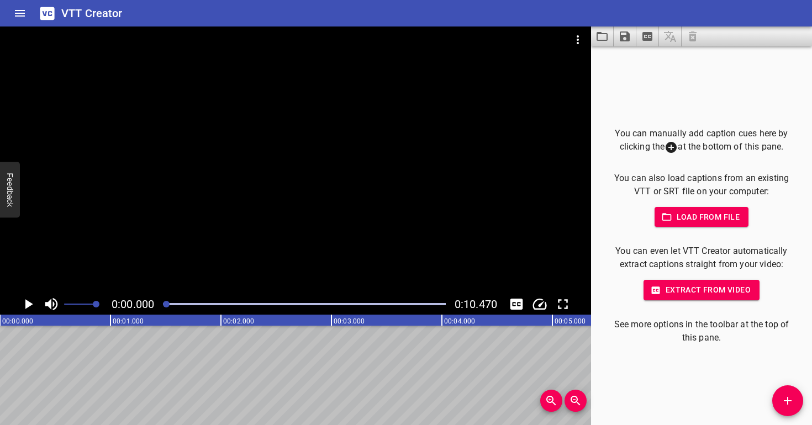
click at [270, 244] on div at bounding box center [295, 160] width 591 height 267
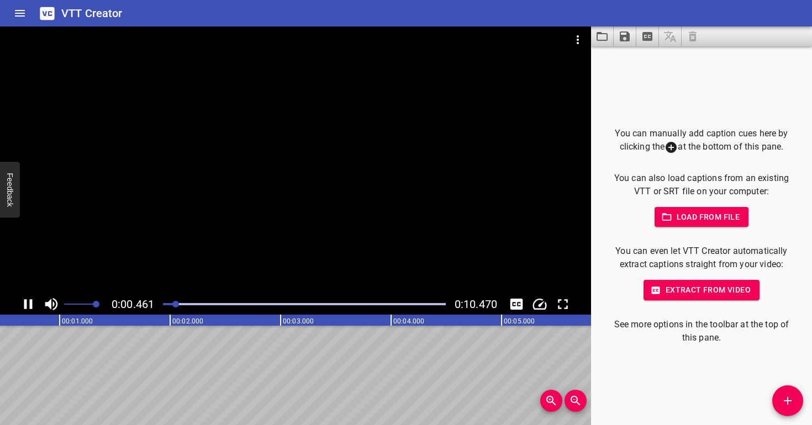
click at [281, 230] on div at bounding box center [295, 160] width 591 height 267
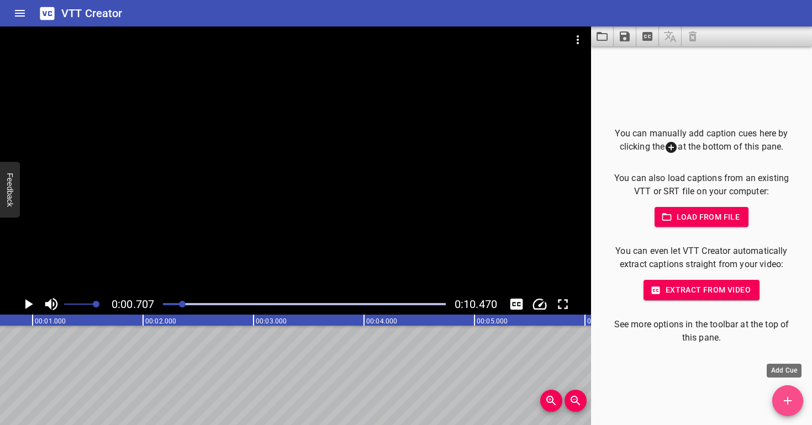
click at [793, 399] on icon "Add Cue" at bounding box center [787, 400] width 13 height 13
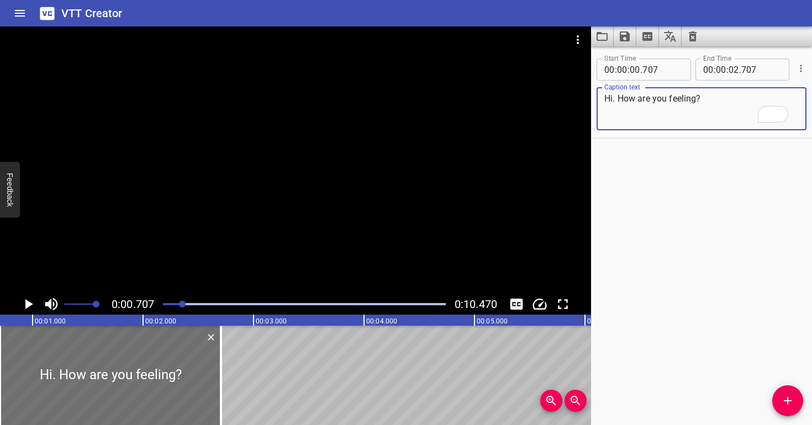
type textarea "Hi. How are you feeling?"
click at [213, 260] on div at bounding box center [295, 160] width 591 height 267
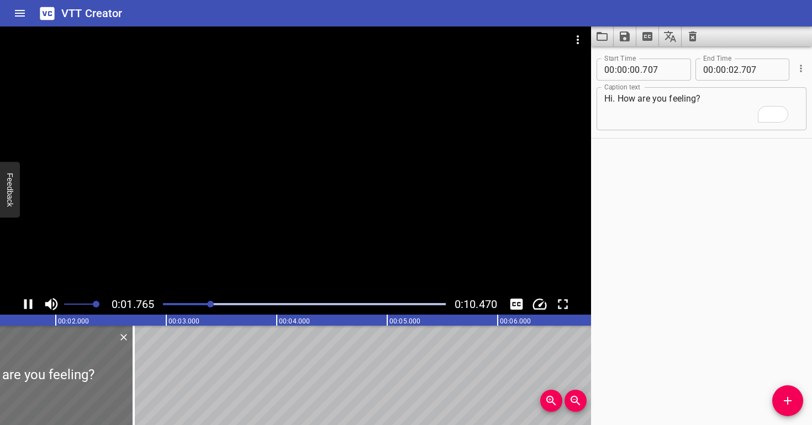
click at [229, 242] on div at bounding box center [295, 160] width 591 height 267
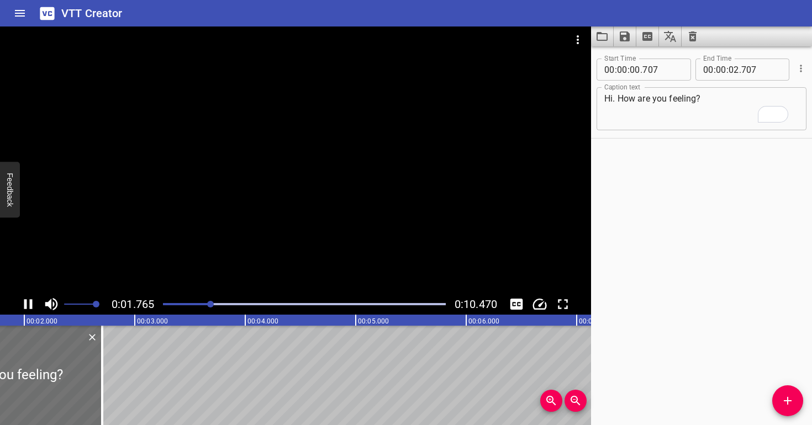
scroll to position [0, 199]
click at [730, 68] on input "number" at bounding box center [733, 70] width 10 height 22
type input "01"
type input "801"
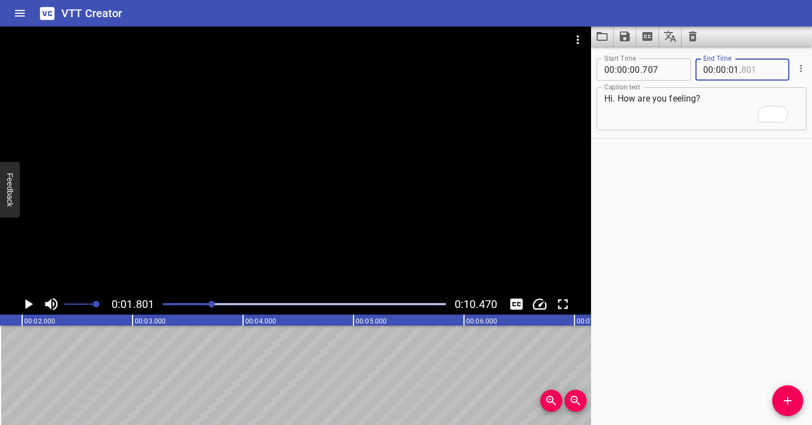
type input "801"
click at [377, 252] on div at bounding box center [295, 160] width 591 height 267
click at [382, 237] on div at bounding box center [295, 160] width 591 height 267
click at [214, 305] on div at bounding box center [216, 304] width 7 height 7
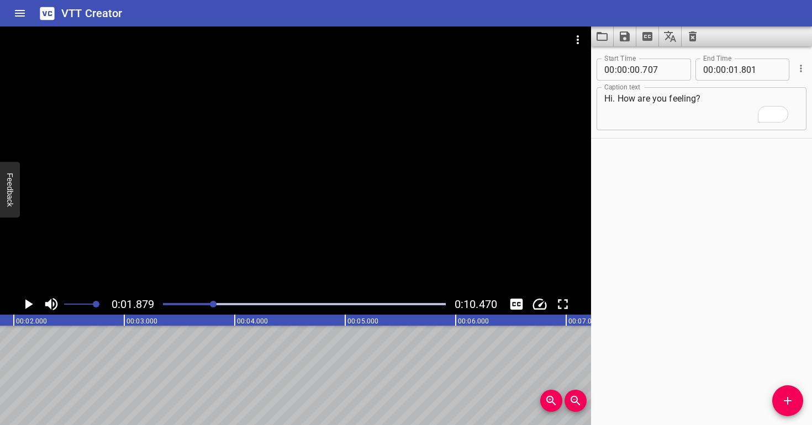
click at [217, 235] on div at bounding box center [295, 160] width 591 height 267
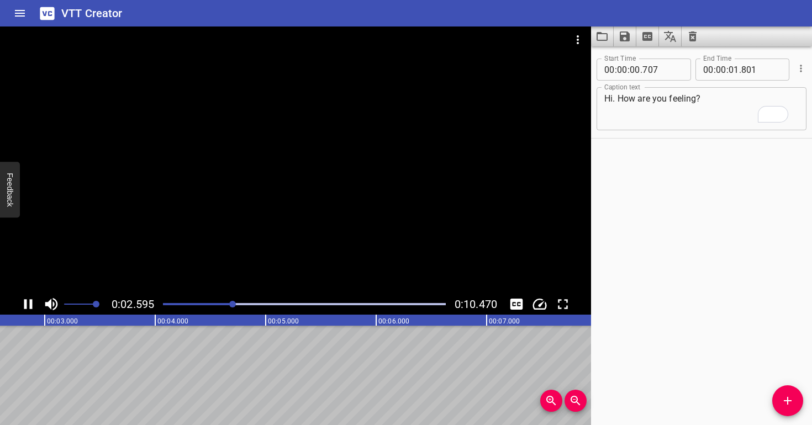
click at [220, 298] on div at bounding box center [304, 304] width 296 height 15
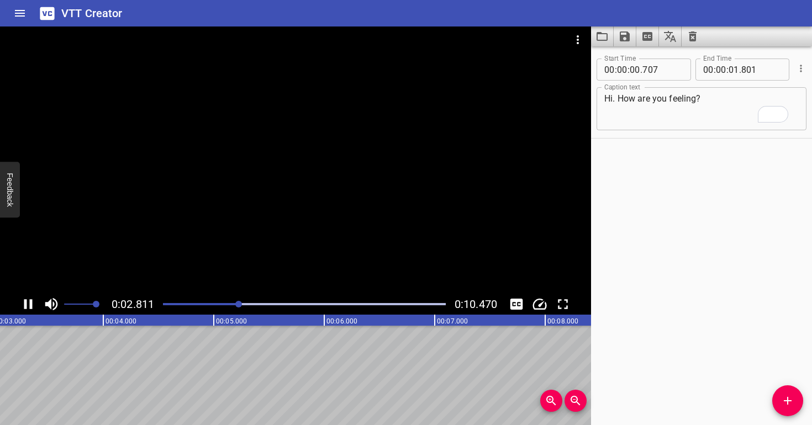
click at [208, 313] on div "0:02.811 0:10.470" at bounding box center [295, 304] width 591 height 21
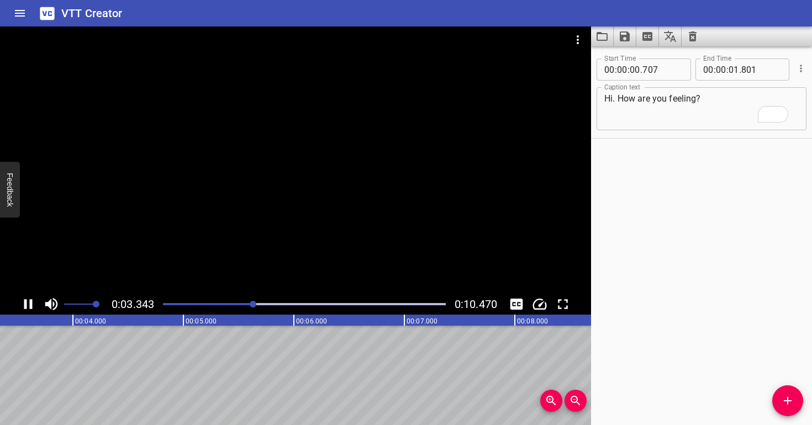
click at [206, 304] on div "Play progress" at bounding box center [112, 304] width 283 height 2
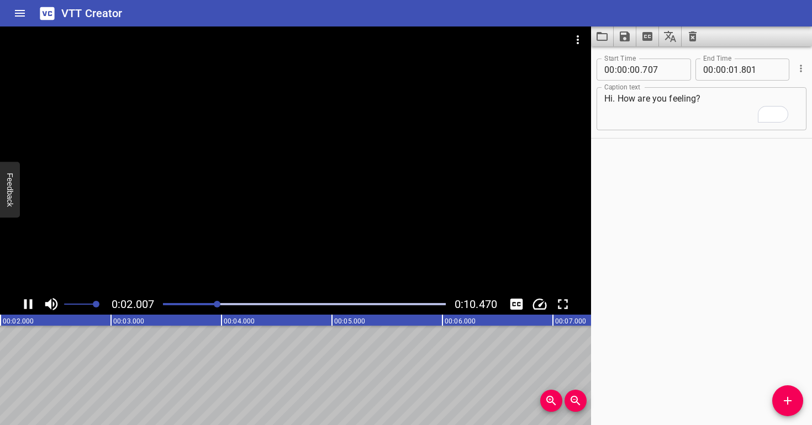
click at [284, 263] on div at bounding box center [295, 160] width 591 height 267
click at [197, 303] on div "Play progress" at bounding box center [81, 304] width 283 height 2
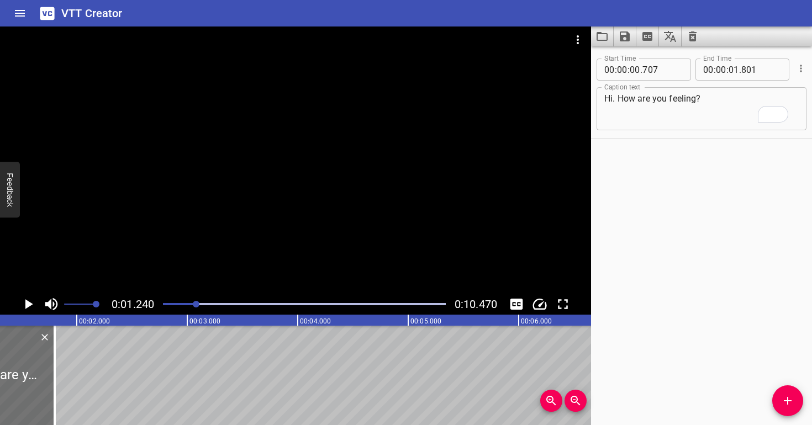
click at [218, 233] on div at bounding box center [295, 160] width 591 height 267
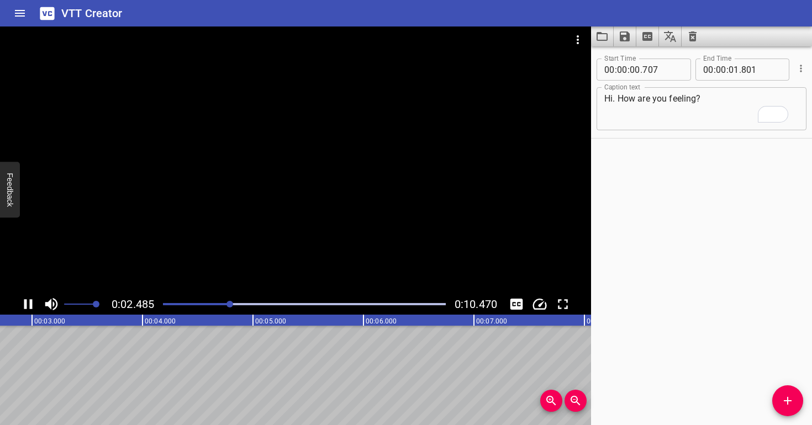
click at [189, 291] on div at bounding box center [295, 160] width 591 height 267
click at [196, 301] on div at bounding box center [304, 304] width 296 height 15
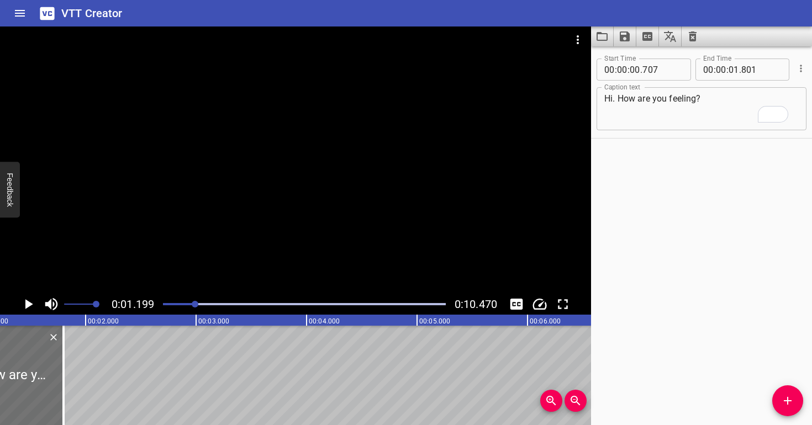
scroll to position [0, 133]
click at [230, 245] on div at bounding box center [295, 160] width 591 height 267
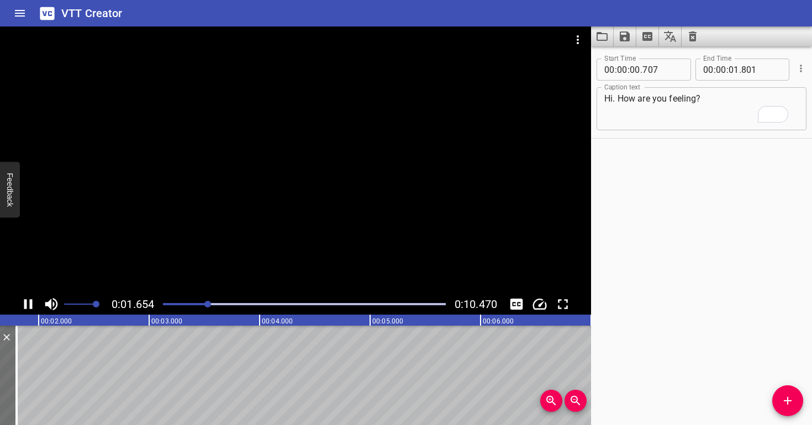
click at [248, 216] on div at bounding box center [295, 160] width 591 height 267
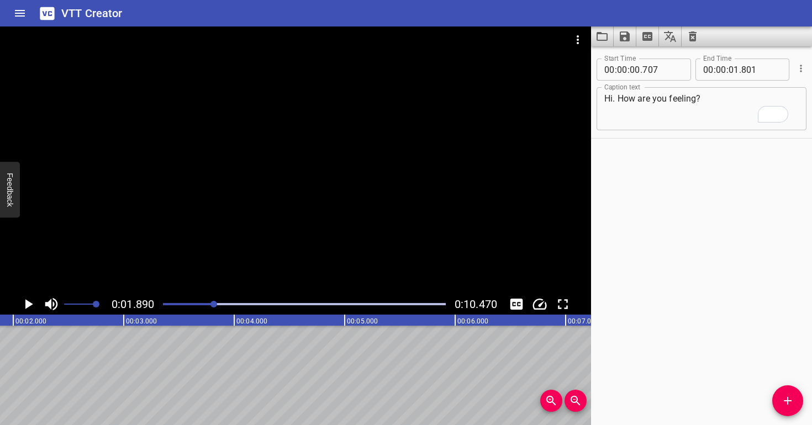
scroll to position [0, 209]
click at [788, 403] on icon "Add Cue" at bounding box center [788, 401] width 8 height 8
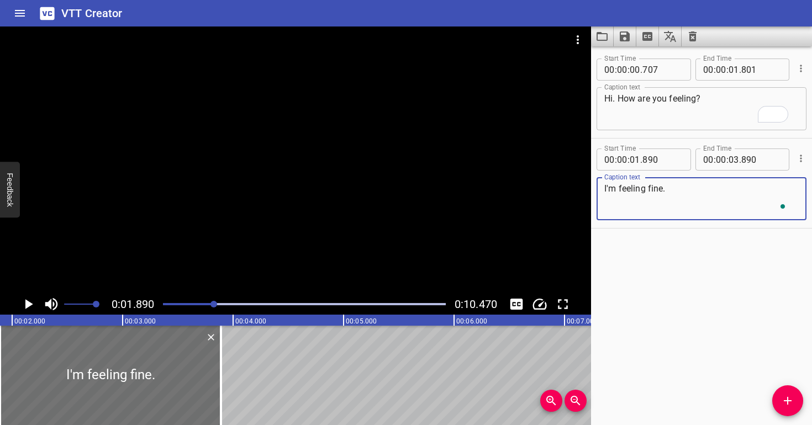
type textarea "I'm feeling fine."
click at [314, 247] on div at bounding box center [295, 160] width 591 height 267
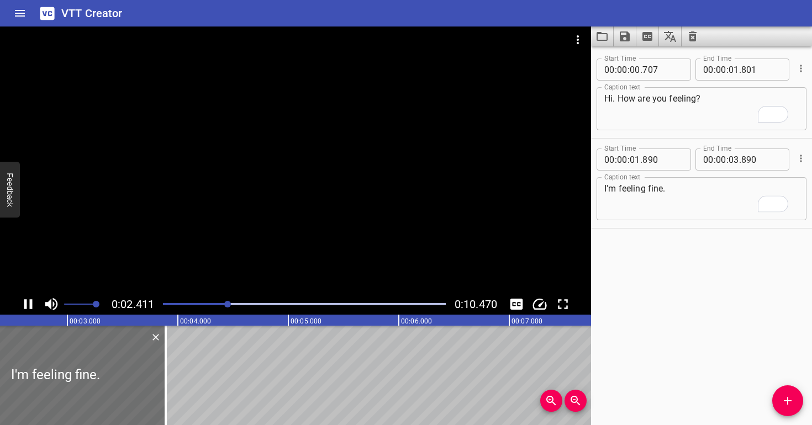
click at [296, 205] on div at bounding box center [295, 160] width 591 height 267
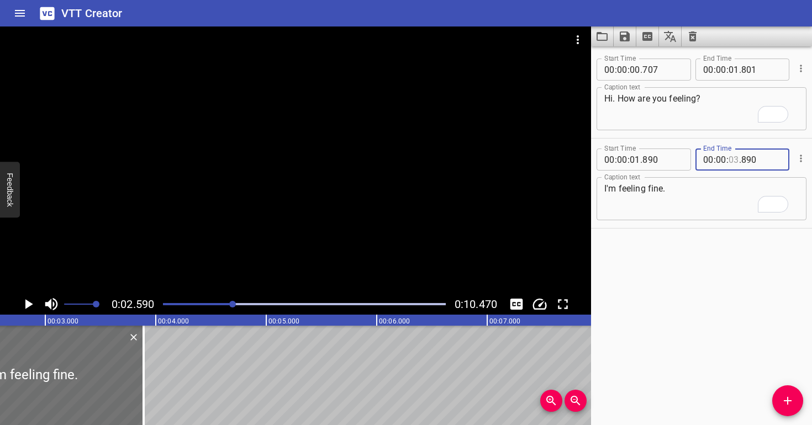
click at [728, 158] on input "number" at bounding box center [733, 160] width 10 height 22
type input "02"
type input "590"
drag, startPoint x: 712, startPoint y: 205, endPoint x: 709, endPoint y: 200, distance: 6.0
click at [712, 205] on textarea "I'm feeling fine." at bounding box center [701, 198] width 194 height 31
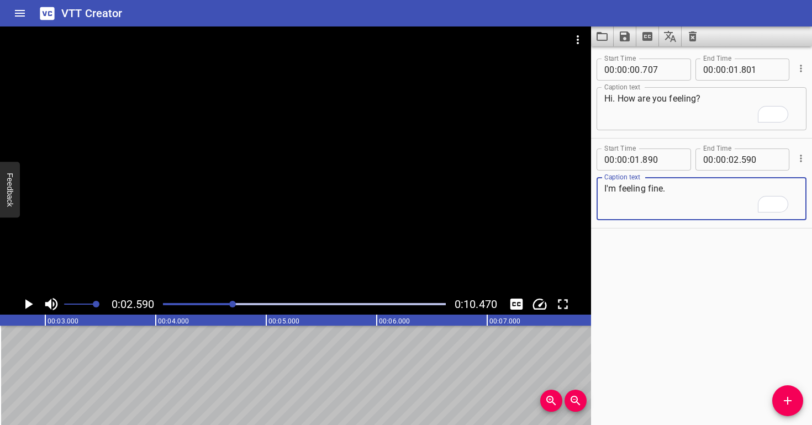
click at [379, 210] on div at bounding box center [295, 160] width 591 height 267
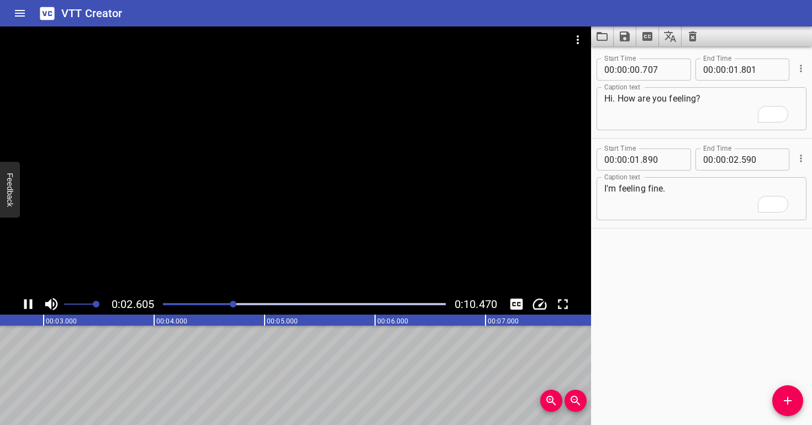
click at [384, 209] on div at bounding box center [295, 160] width 591 height 267
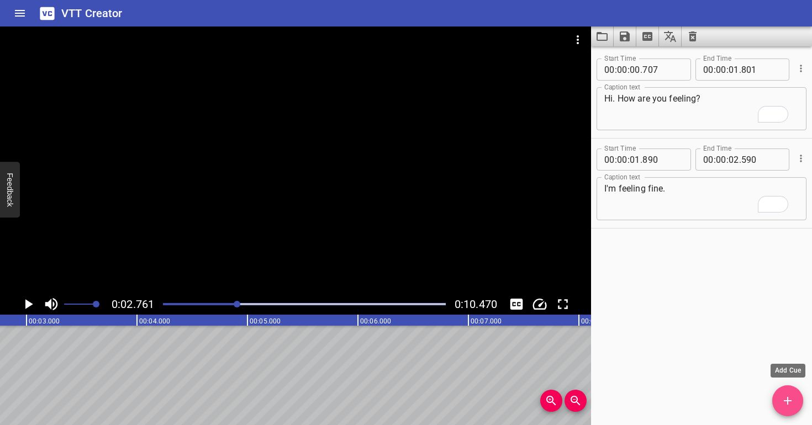
click at [793, 396] on icon "Add Cue" at bounding box center [787, 400] width 13 height 13
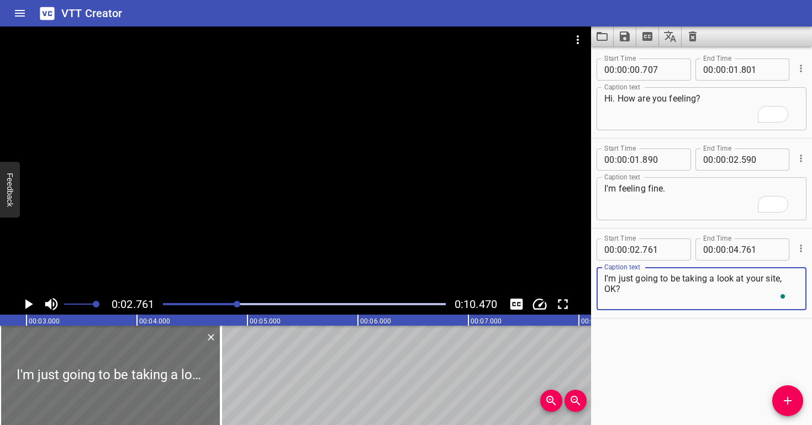
type textarea "I'm just going to be taking a look at your site, OK?"
click at [256, 228] on div at bounding box center [295, 160] width 591 height 267
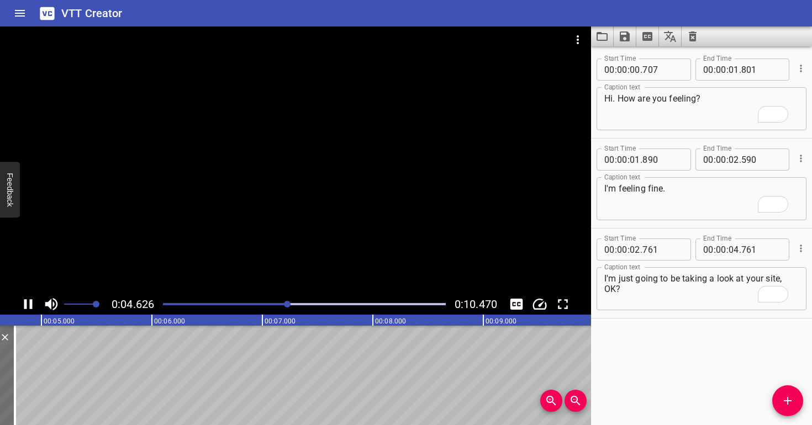
click at [257, 218] on div at bounding box center [295, 160] width 591 height 267
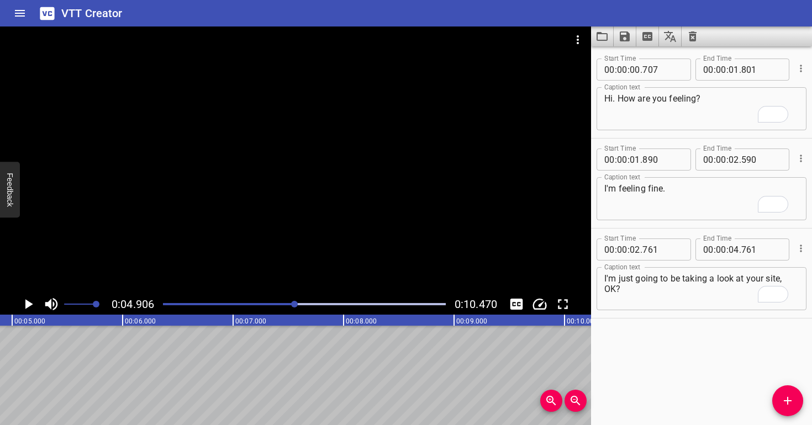
scroll to position [0, 542]
click at [756, 249] on input "number" at bounding box center [761, 250] width 40 height 22
type input "906"
click at [682, 313] on div "Start Time 00 : 00 : 02 . 761 Start Time End Time 00 : 00 : 04 . 906 End Time C…" at bounding box center [701, 273] width 221 height 89
click at [262, 306] on div at bounding box center [304, 304] width 296 height 15
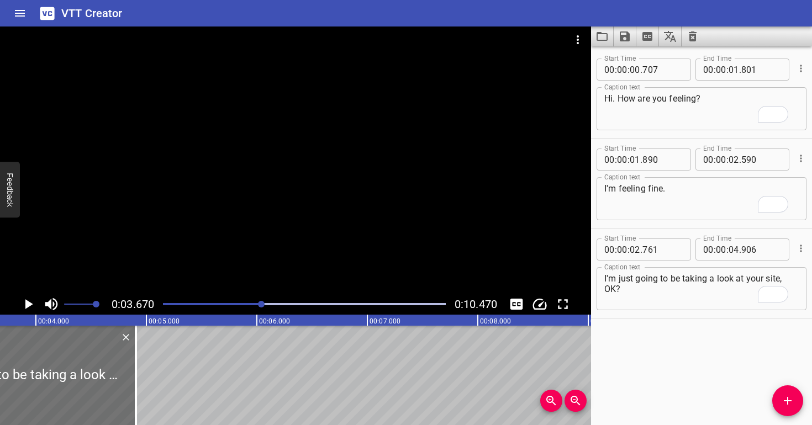
click at [258, 236] on div at bounding box center [295, 160] width 591 height 267
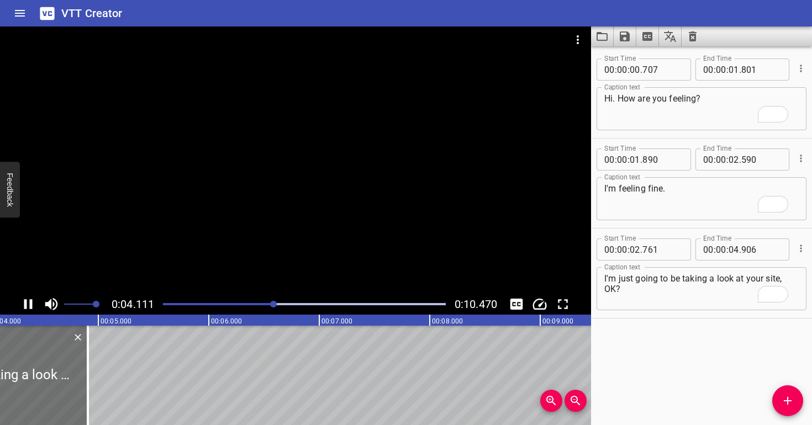
click at [246, 299] on div at bounding box center [304, 304] width 296 height 15
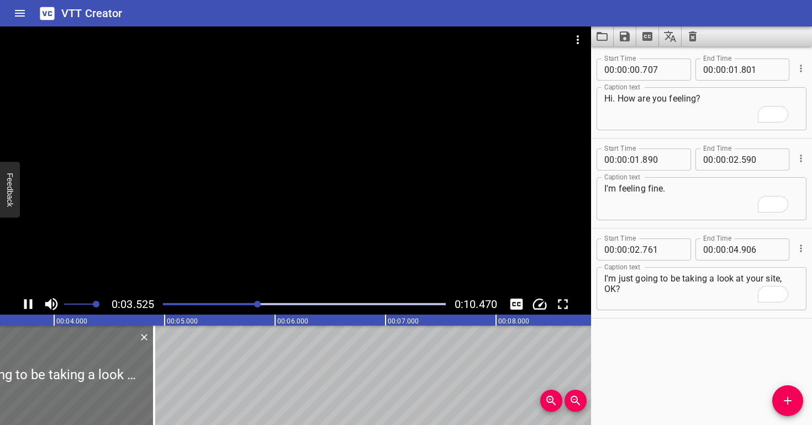
click at [229, 304] on div "Play progress" at bounding box center [117, 304] width 283 height 2
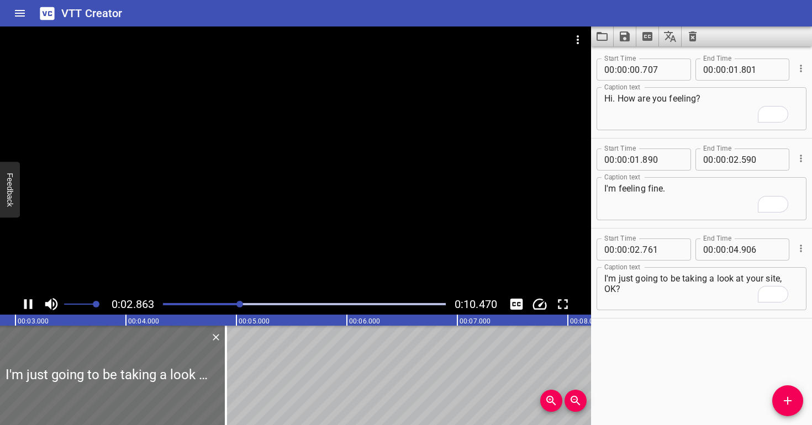
click at [241, 234] on div at bounding box center [295, 160] width 591 height 267
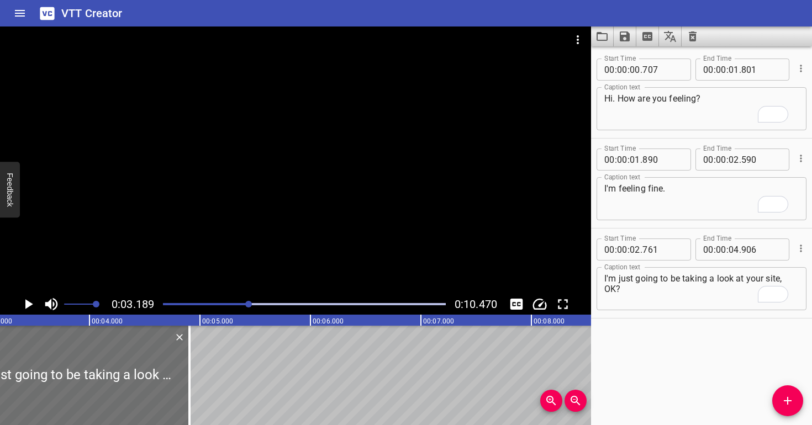
click at [219, 300] on div at bounding box center [304, 304] width 296 height 15
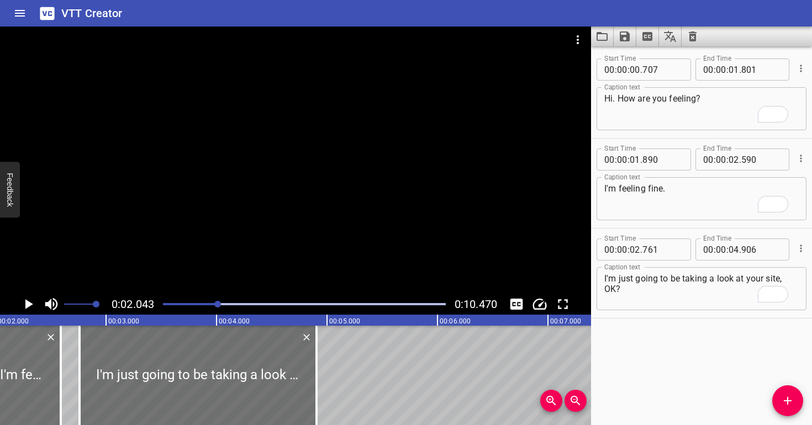
click at [317, 165] on div at bounding box center [295, 160] width 591 height 267
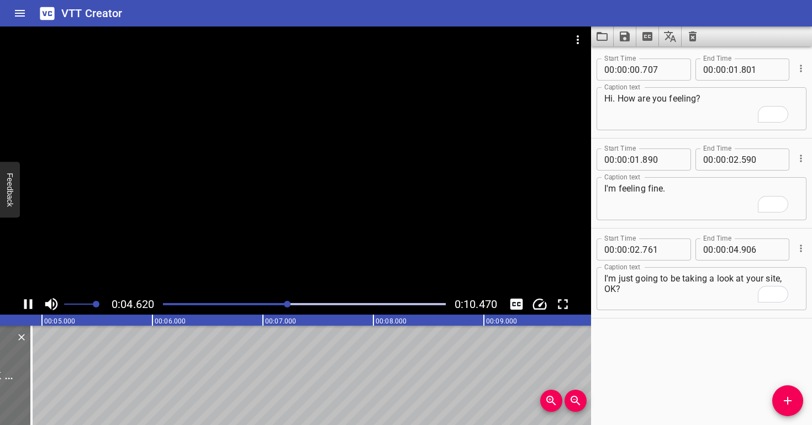
click at [315, 166] on div at bounding box center [295, 160] width 591 height 267
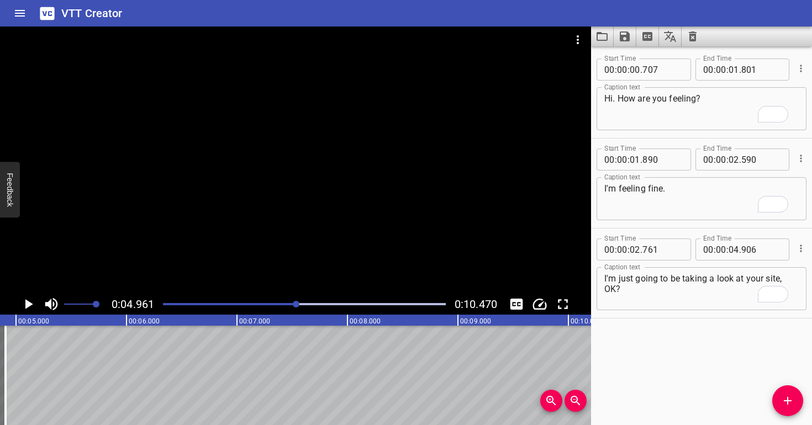
scroll to position [0, 548]
click at [278, 244] on div at bounding box center [295, 160] width 591 height 267
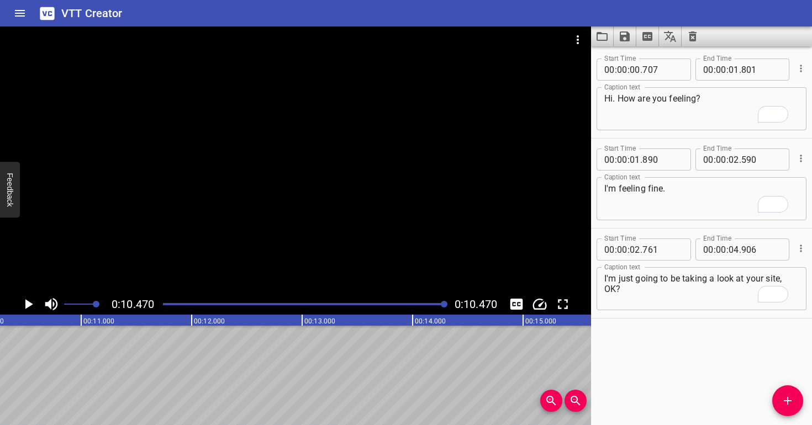
scroll to position [0, 1157]
click at [215, 213] on div at bounding box center [295, 160] width 591 height 267
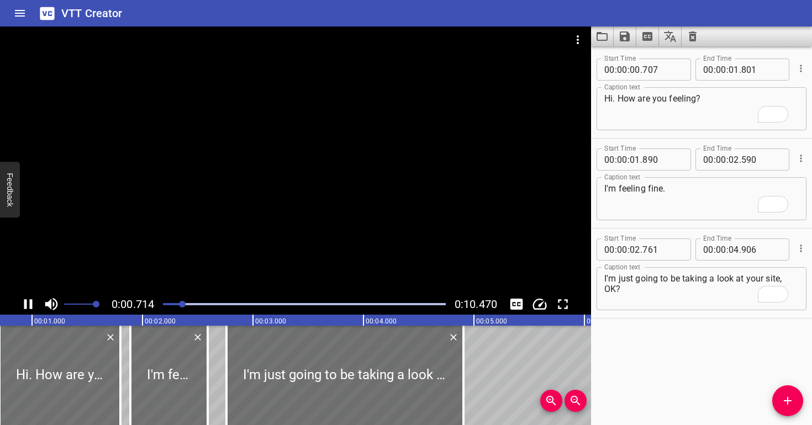
click at [222, 190] on div at bounding box center [295, 160] width 591 height 267
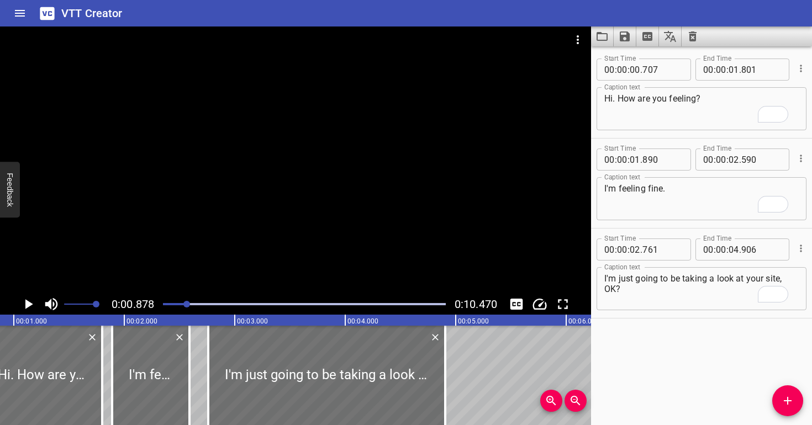
click at [179, 299] on div at bounding box center [304, 304] width 296 height 15
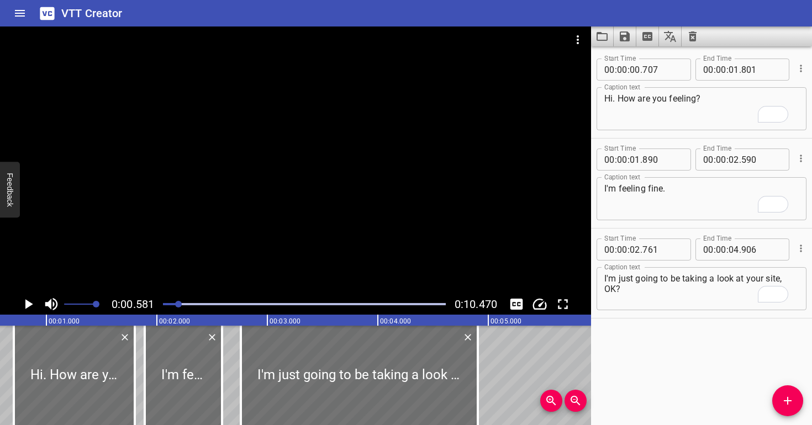
click at [182, 258] on div at bounding box center [295, 160] width 591 height 267
click at [205, 242] on div at bounding box center [295, 160] width 591 height 267
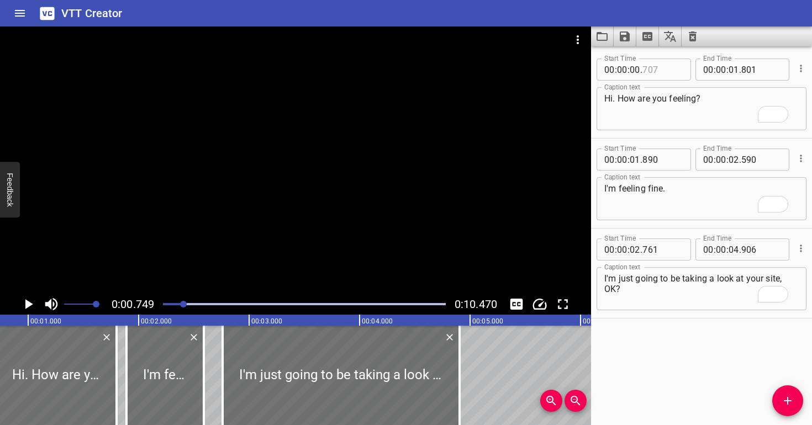
click at [668, 70] on input "number" at bounding box center [662, 70] width 40 height 22
drag, startPoint x: 649, startPoint y: 71, endPoint x: 660, endPoint y: 72, distance: 11.2
click at [660, 72] on input "72" at bounding box center [662, 70] width 40 height 22
type input "749"
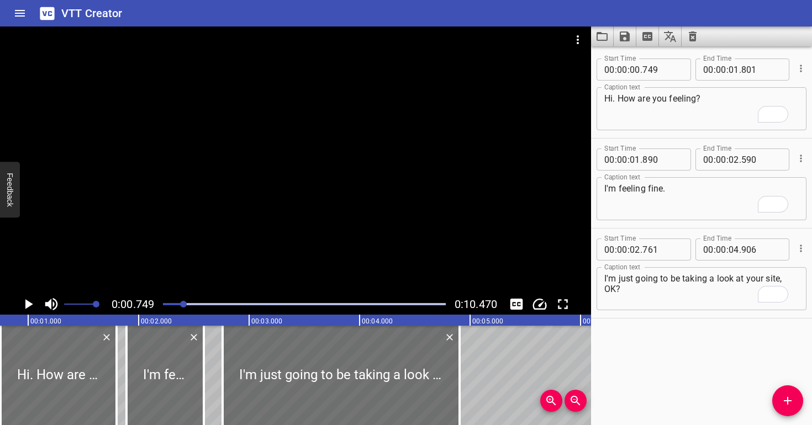
click at [179, 307] on div at bounding box center [304, 304] width 296 height 15
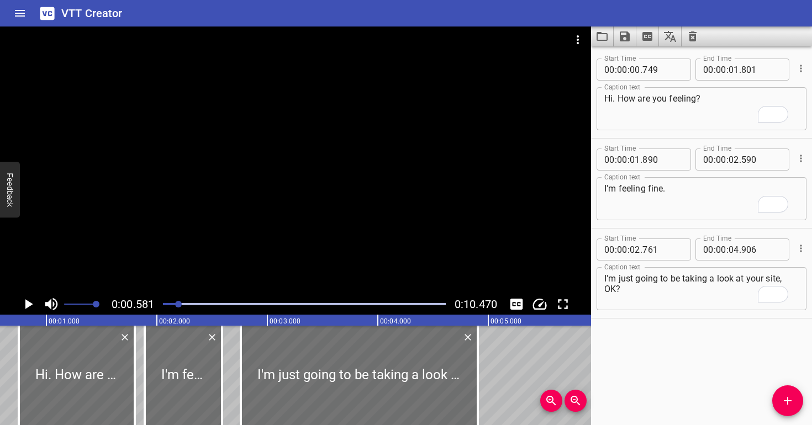
click at [261, 229] on div at bounding box center [295, 160] width 591 height 267
click at [283, 221] on div at bounding box center [295, 160] width 591 height 267
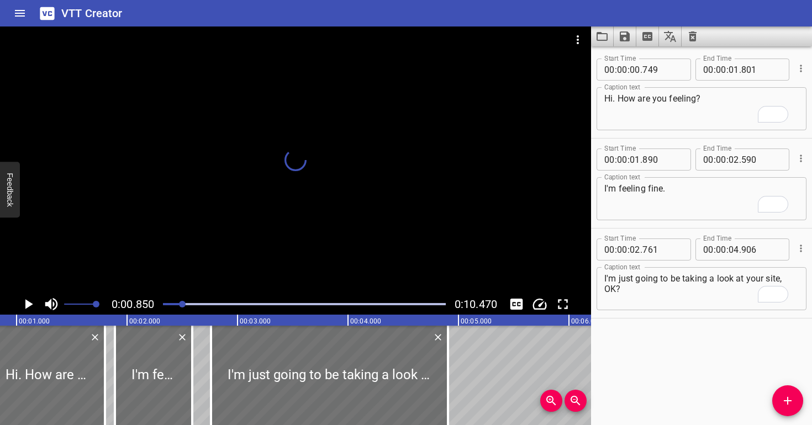
click at [183, 304] on div at bounding box center [182, 304] width 7 height 7
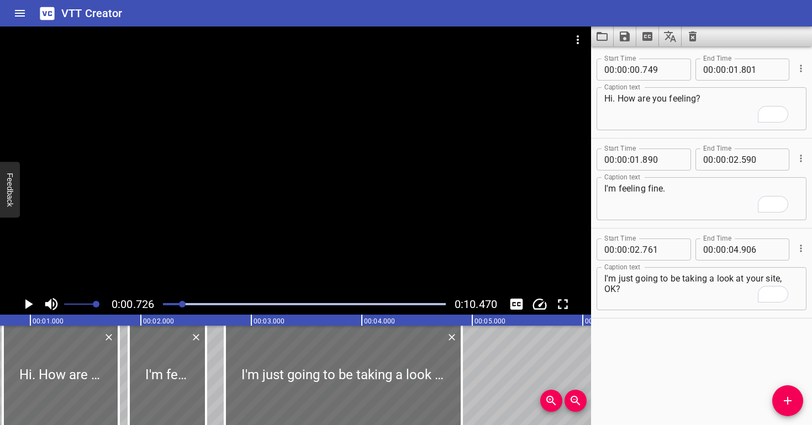
click at [192, 265] on div at bounding box center [295, 160] width 591 height 267
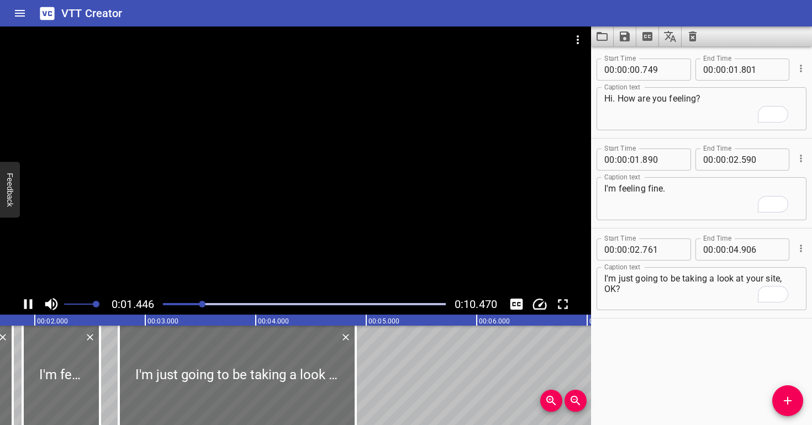
click at [259, 238] on div at bounding box center [295, 160] width 591 height 267
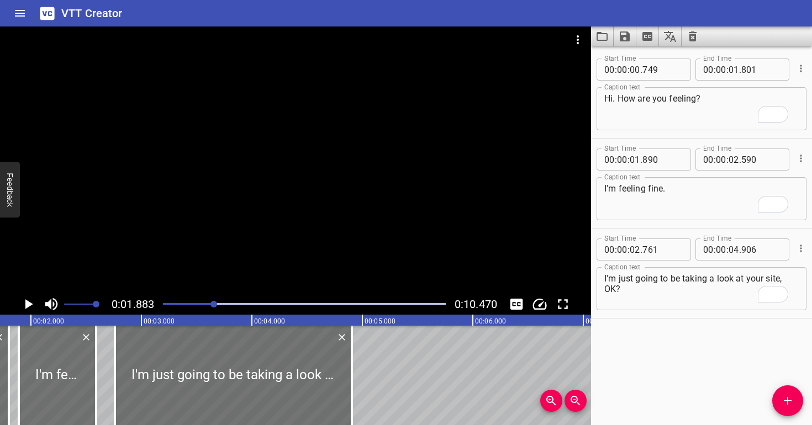
scroll to position [0, 208]
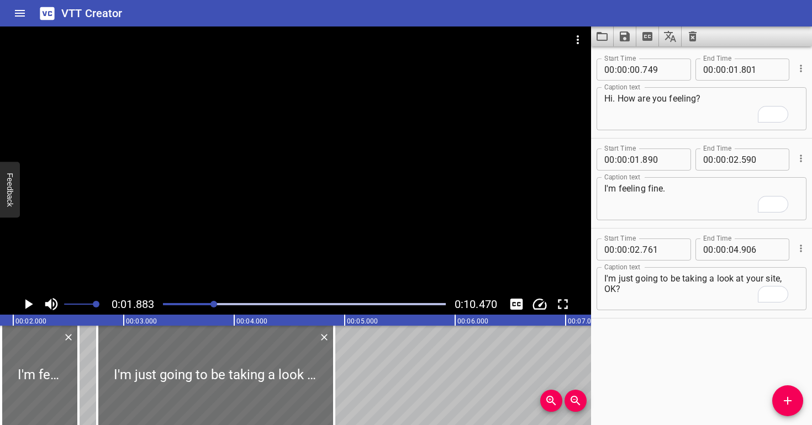
click at [259, 238] on div at bounding box center [295, 160] width 591 height 267
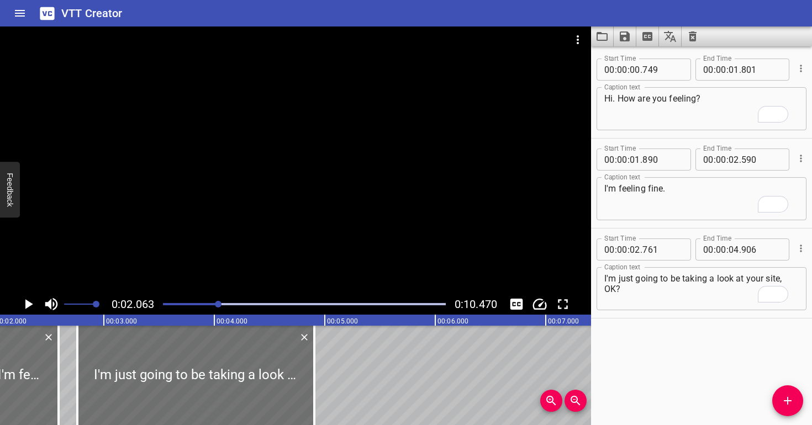
click at [259, 238] on div at bounding box center [295, 160] width 591 height 267
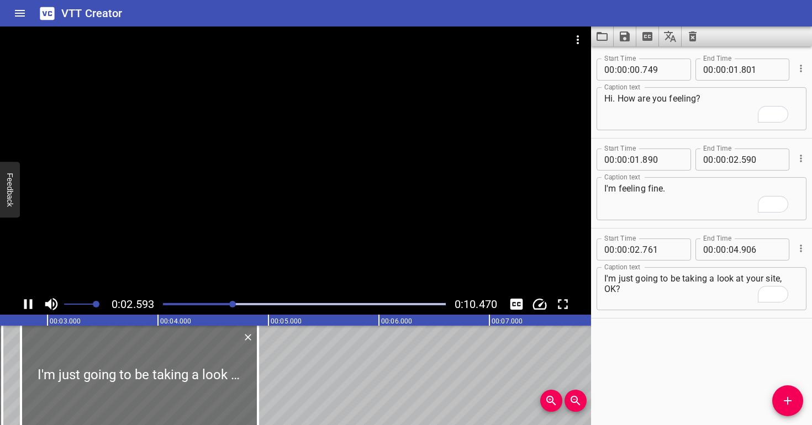
click at [262, 232] on div at bounding box center [295, 160] width 591 height 267
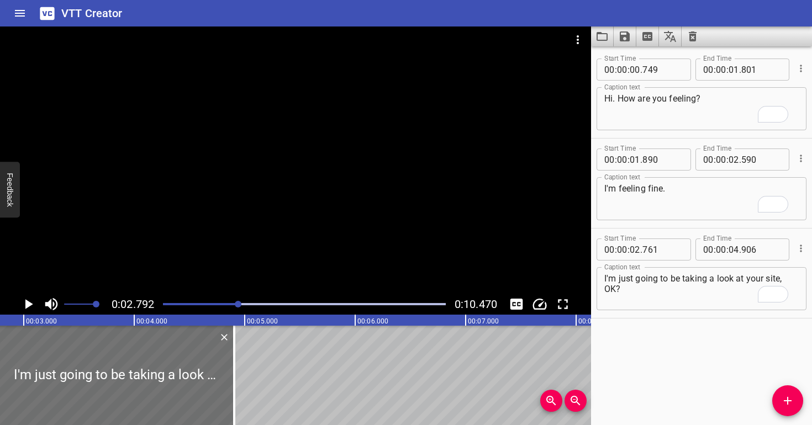
scroll to position [0, 308]
click at [664, 255] on input "number" at bounding box center [662, 250] width 40 height 22
type input "792"
click at [637, 305] on div "I'm just going to be taking a look at your site, OK? Caption text" at bounding box center [701, 288] width 210 height 43
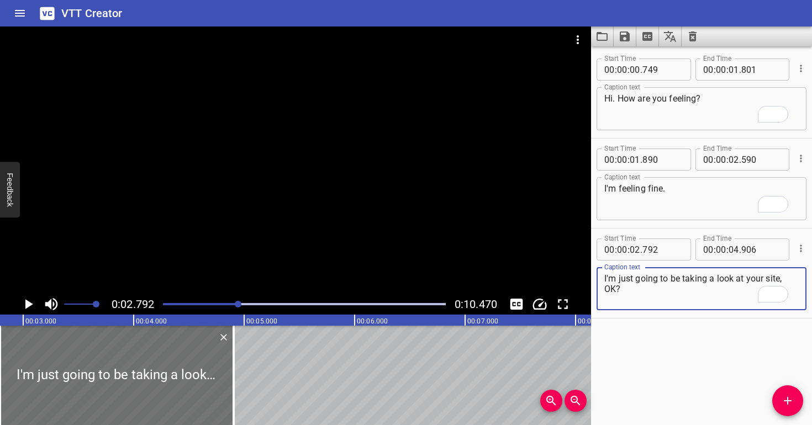
click at [232, 302] on div at bounding box center [304, 304] width 296 height 15
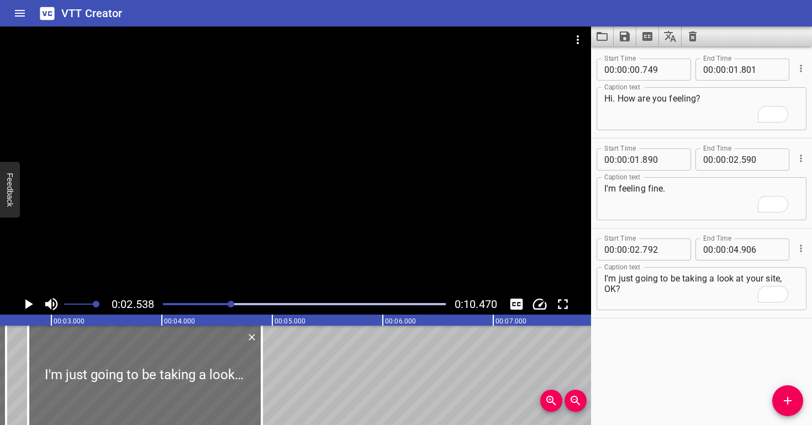
click at [224, 223] on div at bounding box center [295, 160] width 591 height 267
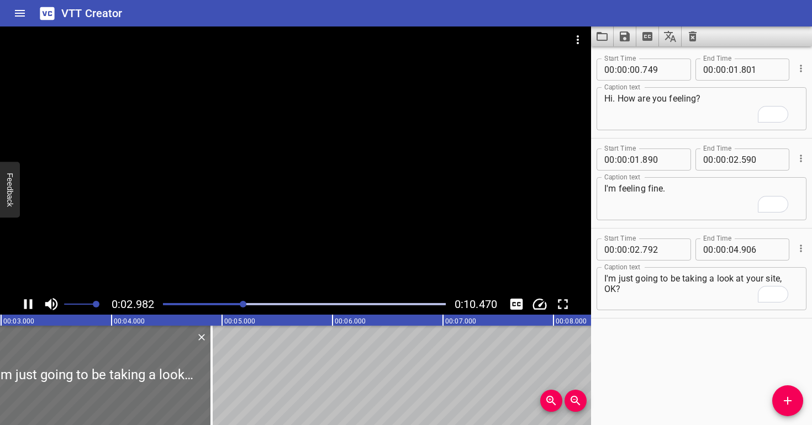
click at [233, 219] on div at bounding box center [295, 160] width 591 height 267
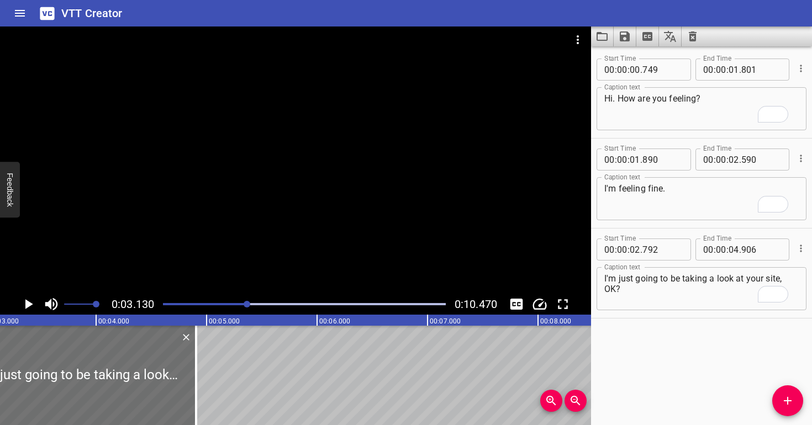
click at [236, 305] on div at bounding box center [304, 304] width 296 height 15
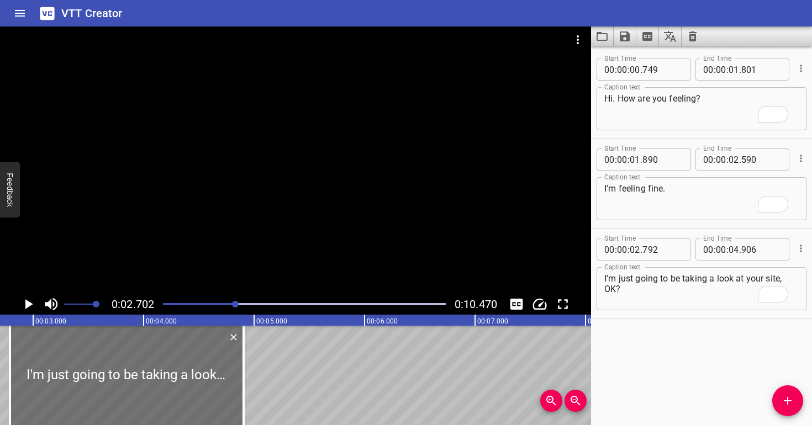
click at [221, 228] on div at bounding box center [295, 160] width 591 height 267
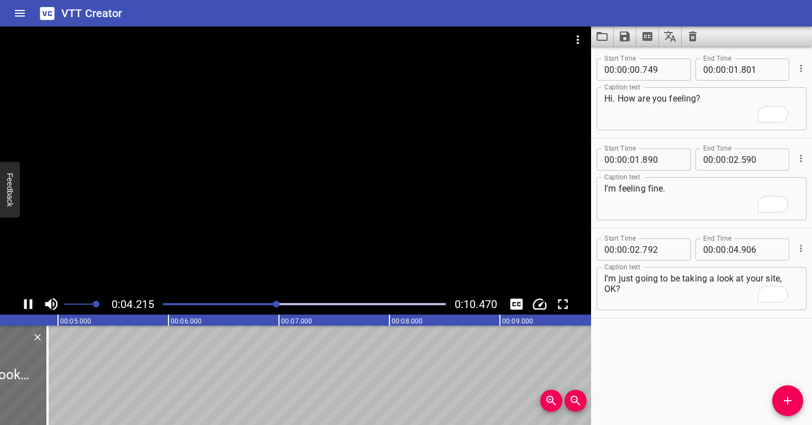
click at [283, 235] on div at bounding box center [295, 160] width 591 height 267
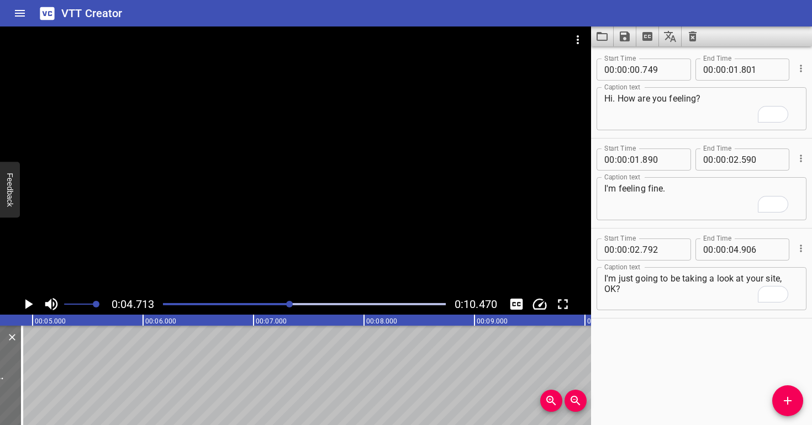
scroll to position [0, 520]
click at [162, 304] on div at bounding box center [304, 304] width 296 height 15
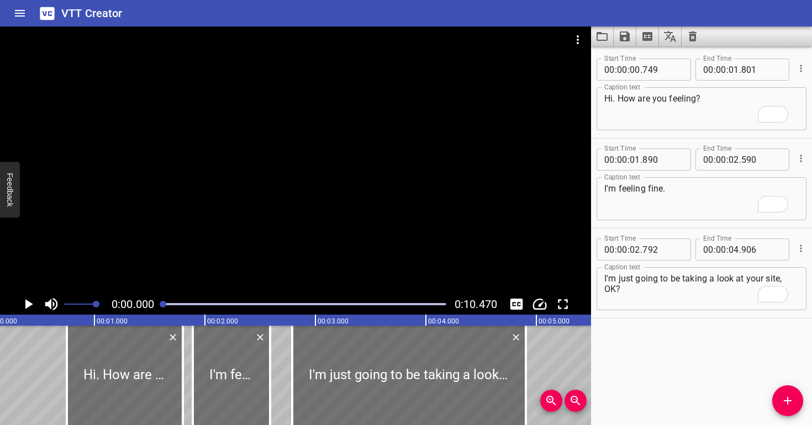
click at [180, 213] on div at bounding box center [295, 160] width 591 height 267
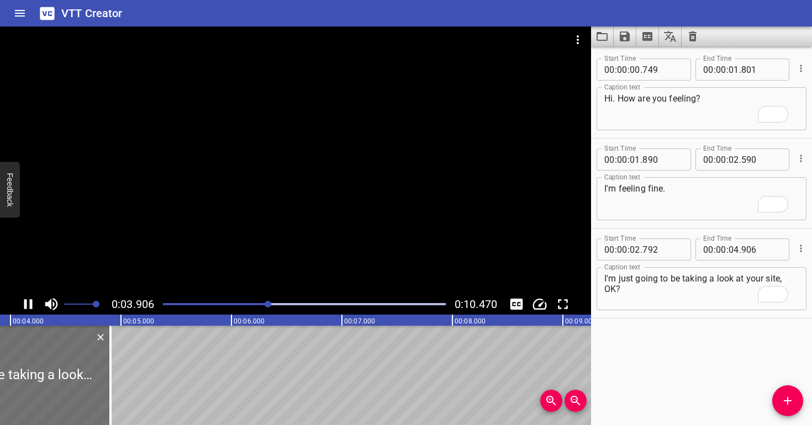
click at [242, 310] on div at bounding box center [304, 304] width 296 height 15
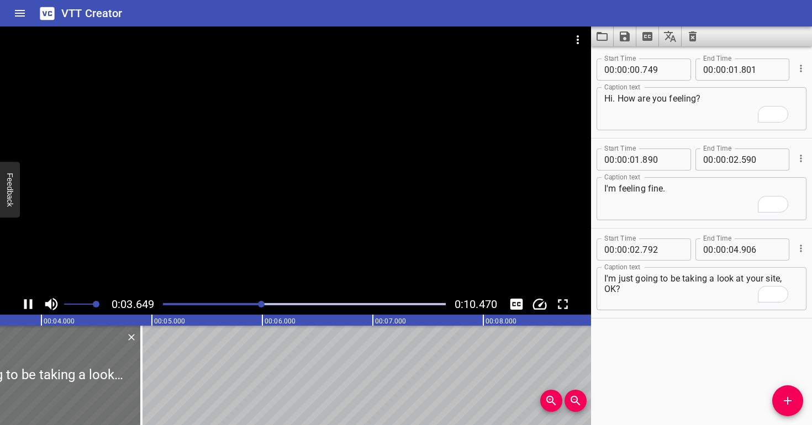
click at [239, 302] on div at bounding box center [304, 304] width 296 height 15
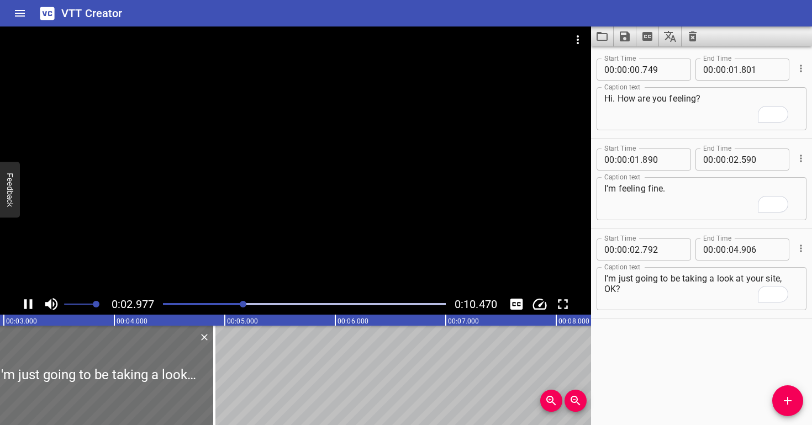
click at [225, 300] on div at bounding box center [304, 304] width 296 height 15
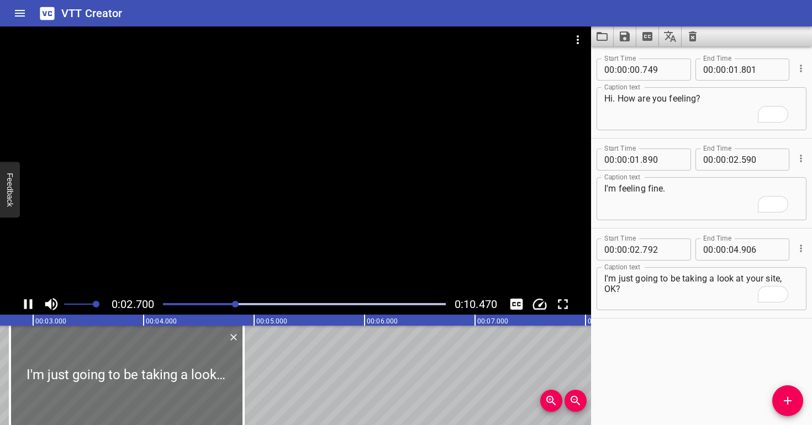
click at [328, 249] on div at bounding box center [295, 160] width 591 height 267
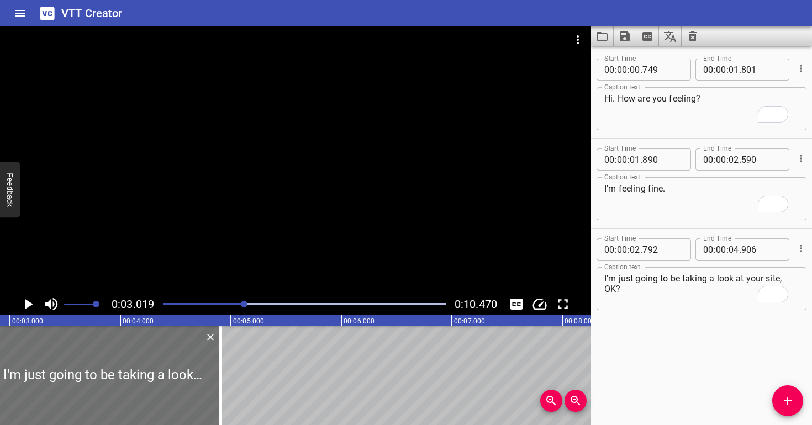
scroll to position [0, 334]
click at [224, 306] on div at bounding box center [304, 304] width 296 height 15
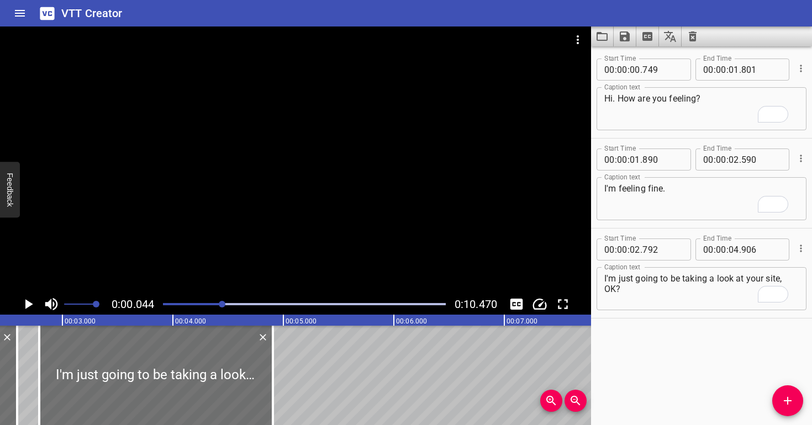
click at [223, 304] on div at bounding box center [222, 304] width 7 height 7
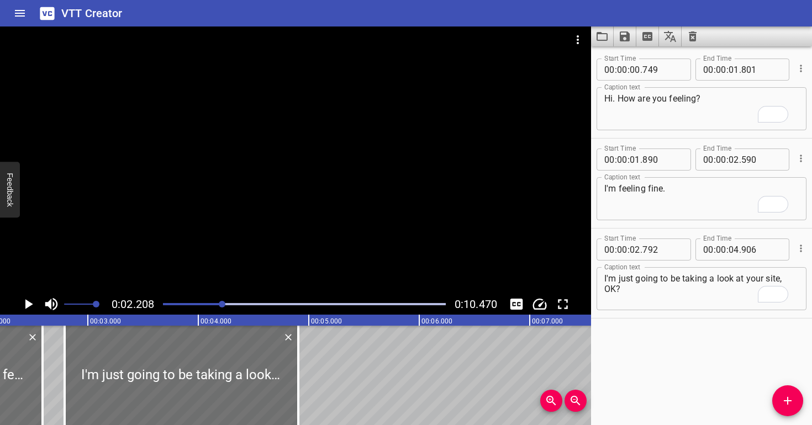
click at [205, 299] on div at bounding box center [304, 304] width 296 height 15
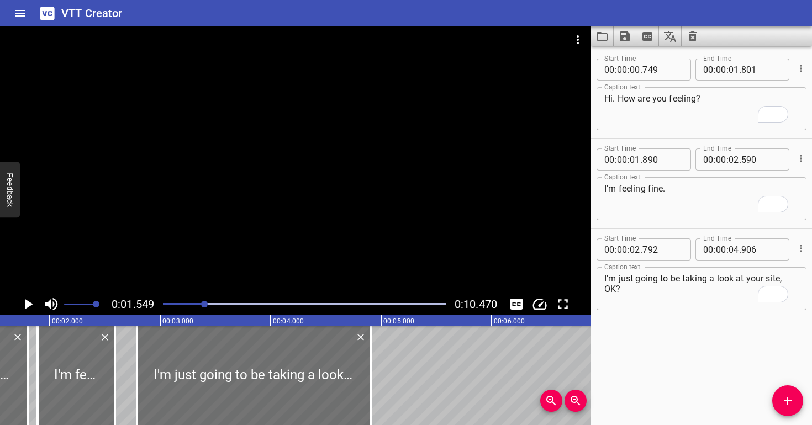
click at [243, 248] on div at bounding box center [295, 160] width 591 height 267
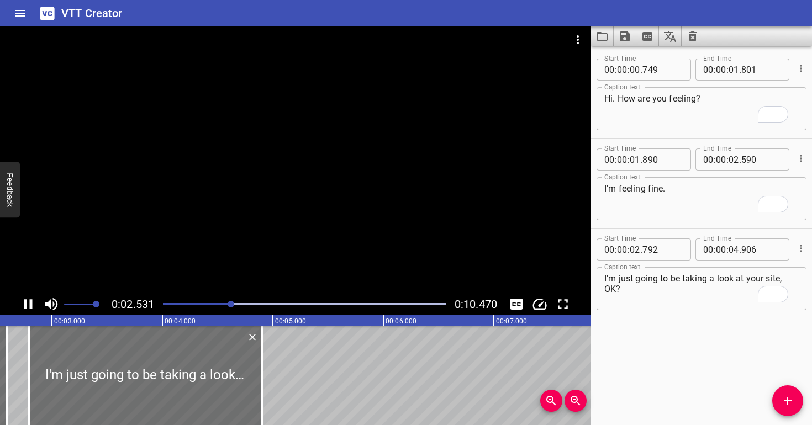
click at [248, 185] on div at bounding box center [295, 160] width 591 height 267
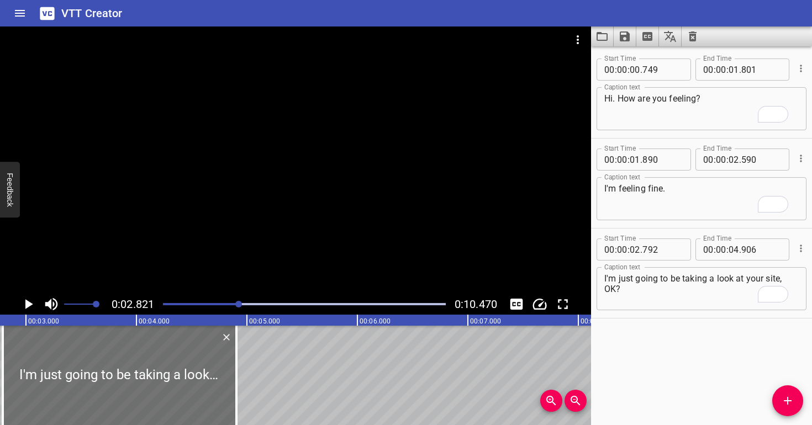
scroll to position [0, 311]
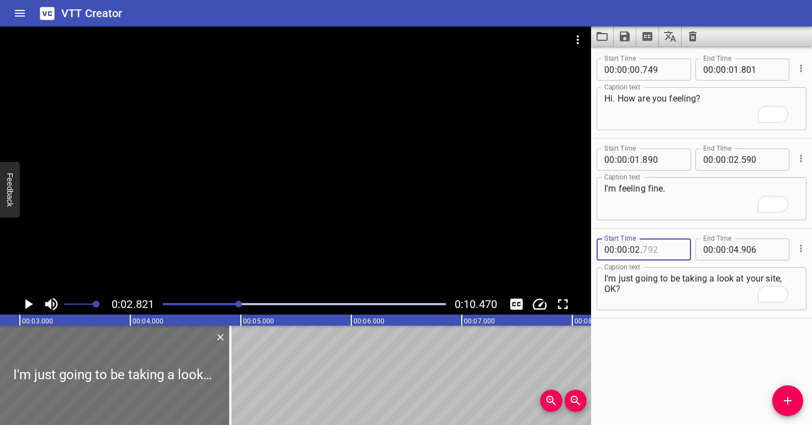
click at [662, 247] on input "number" at bounding box center [662, 250] width 40 height 22
type input "821"
click at [667, 290] on textarea "I'm just going to be taking a look at your site, OK?" at bounding box center [701, 288] width 194 height 31
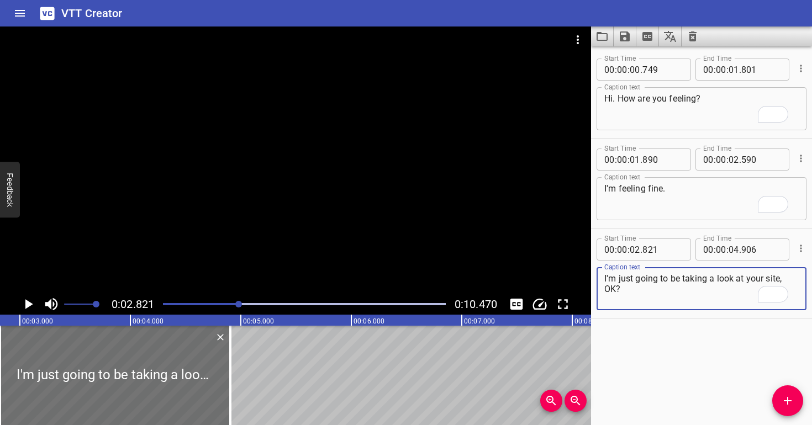
click at [221, 305] on div "Play progress" at bounding box center [97, 304] width 283 height 2
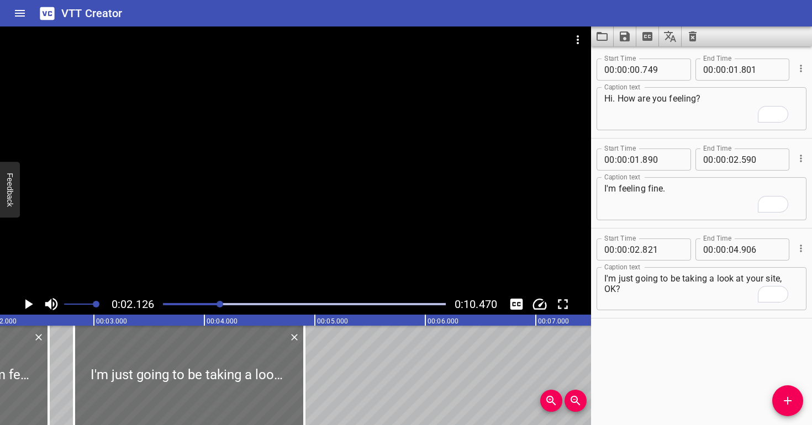
click at [321, 241] on div at bounding box center [295, 160] width 591 height 267
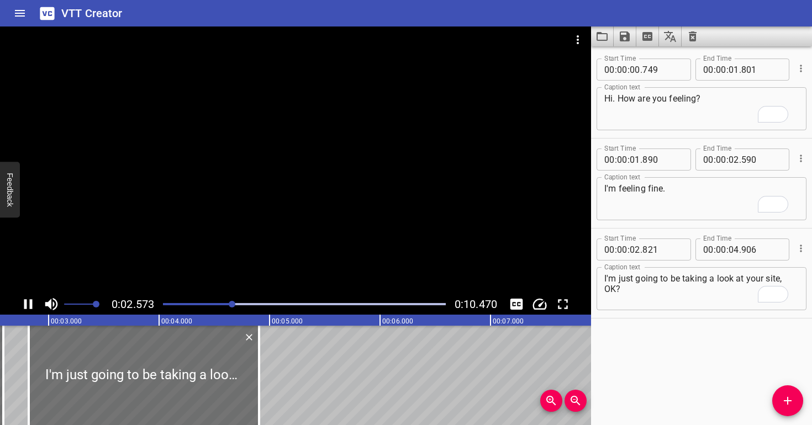
click at [324, 225] on div at bounding box center [295, 160] width 591 height 267
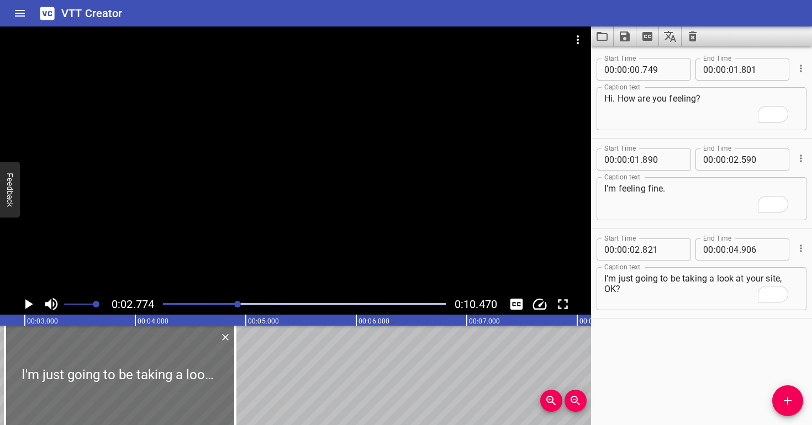
click at [324, 225] on div at bounding box center [295, 160] width 591 height 267
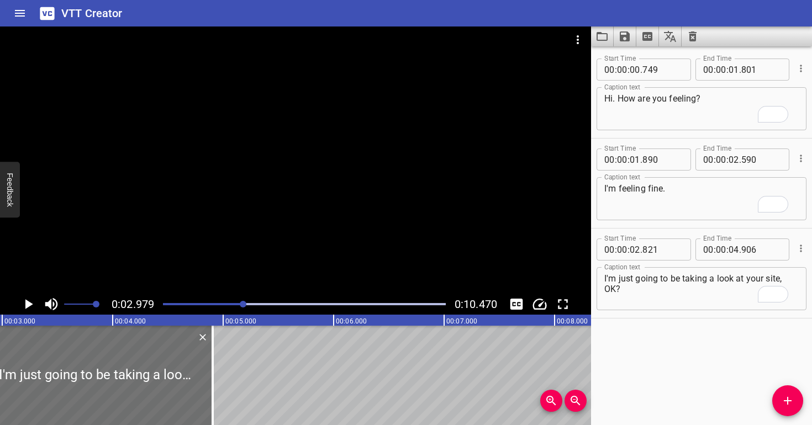
click at [223, 302] on div at bounding box center [304, 304] width 296 height 15
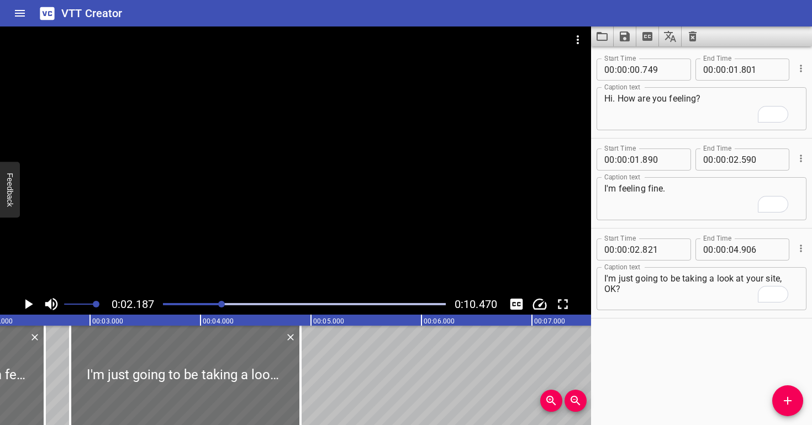
click at [243, 266] on div at bounding box center [295, 160] width 591 height 267
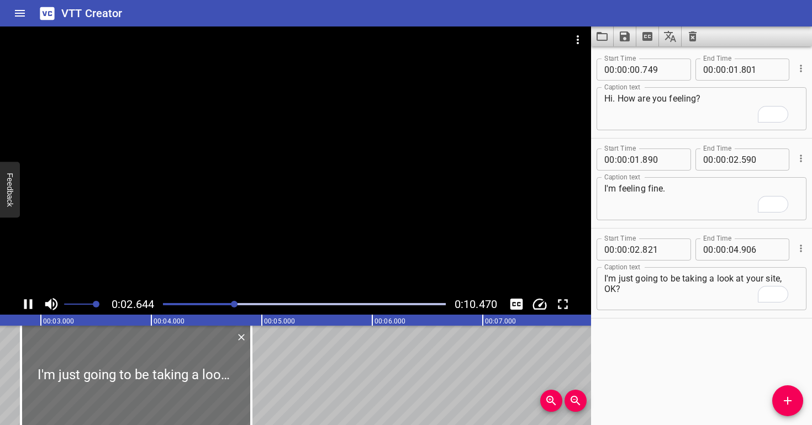
click at [348, 235] on div at bounding box center [295, 160] width 591 height 267
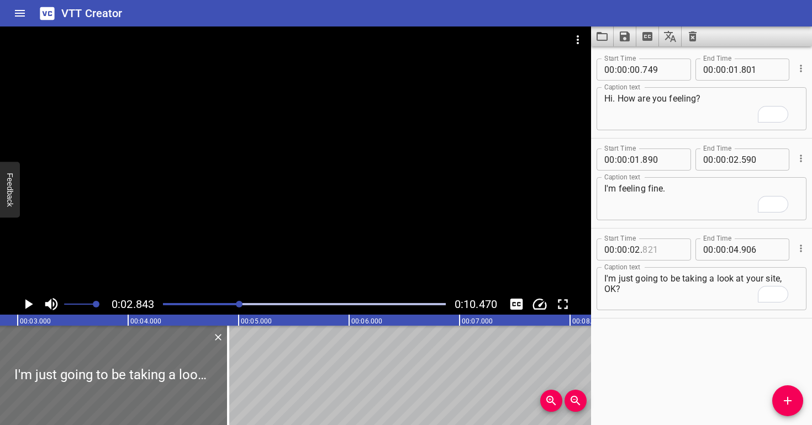
click at [662, 252] on input "number" at bounding box center [662, 250] width 40 height 22
type input "843"
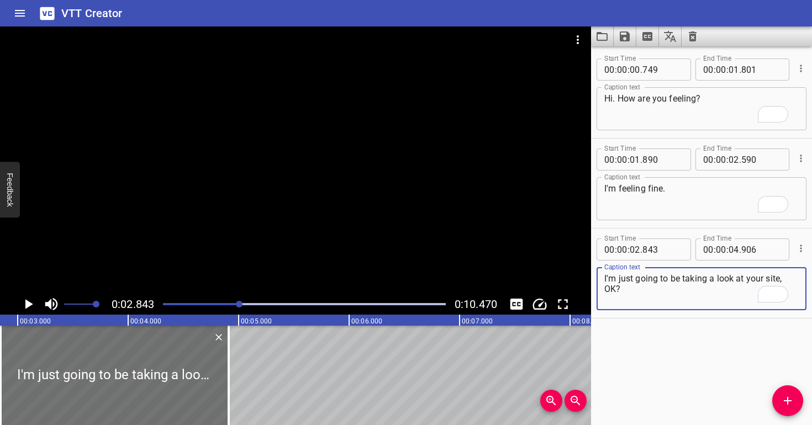
click at [648, 299] on textarea "I'm just going to be taking a look at your site, OK?" at bounding box center [701, 288] width 194 height 31
click at [223, 302] on div at bounding box center [304, 304] width 296 height 15
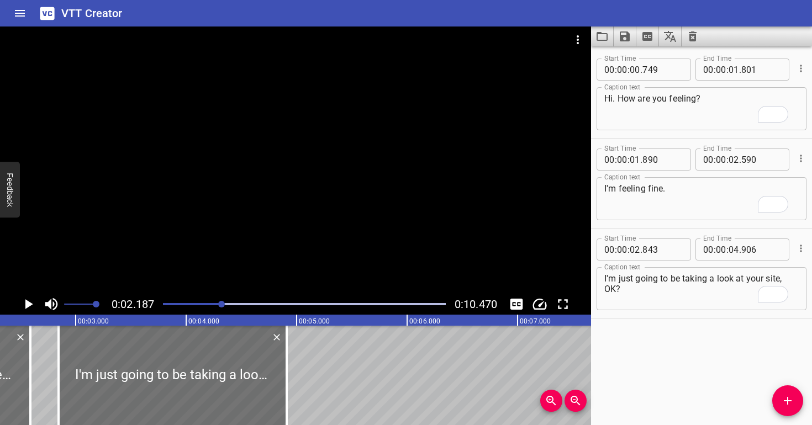
click at [233, 237] on div at bounding box center [295, 160] width 591 height 267
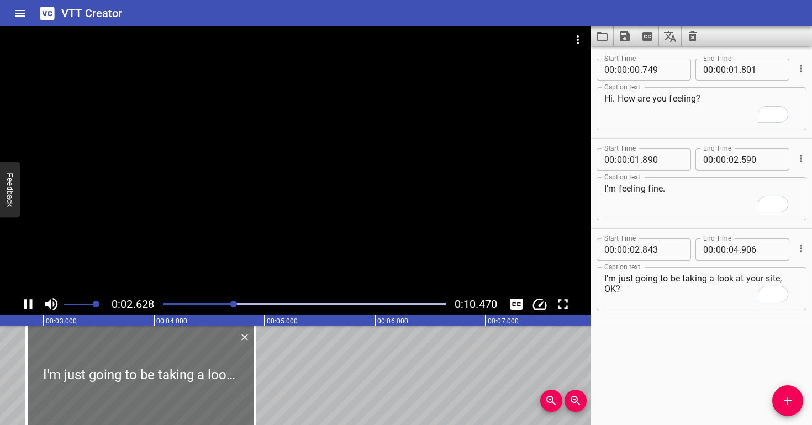
click at [255, 210] on div at bounding box center [295, 160] width 591 height 267
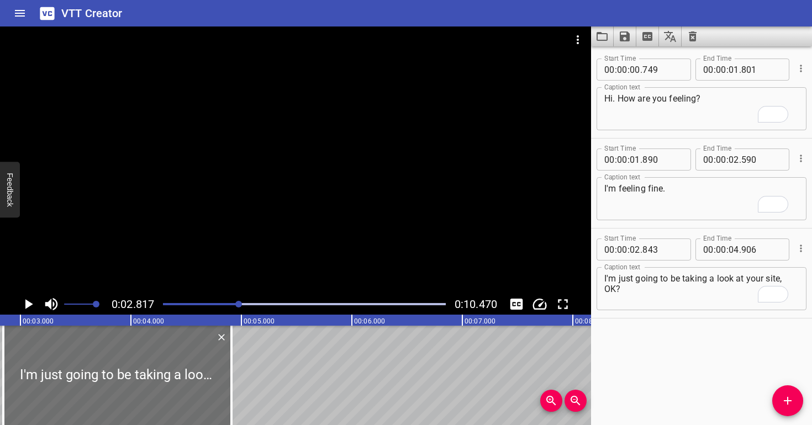
scroll to position [0, 311]
click at [255, 210] on div at bounding box center [295, 160] width 591 height 267
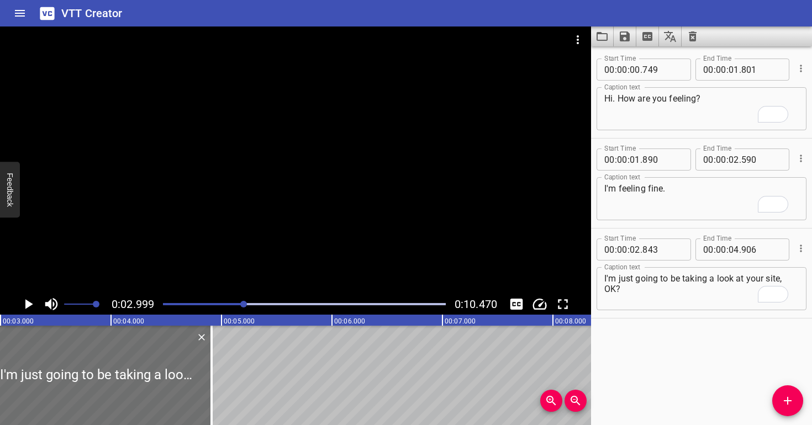
click at [255, 210] on div at bounding box center [295, 160] width 591 height 267
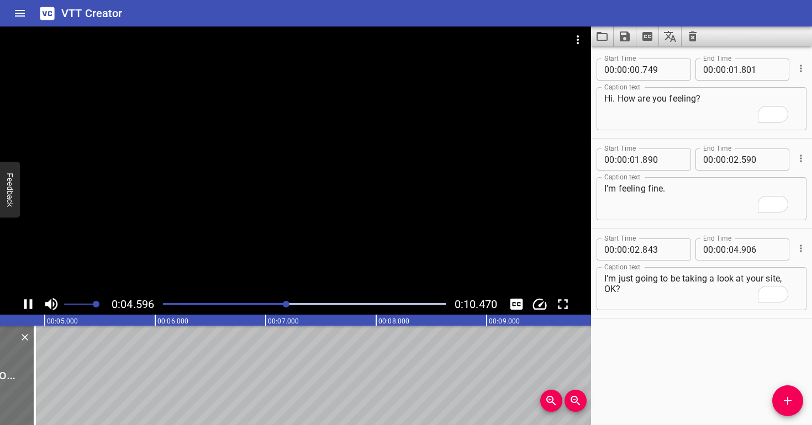
click at [251, 208] on div at bounding box center [295, 160] width 591 height 267
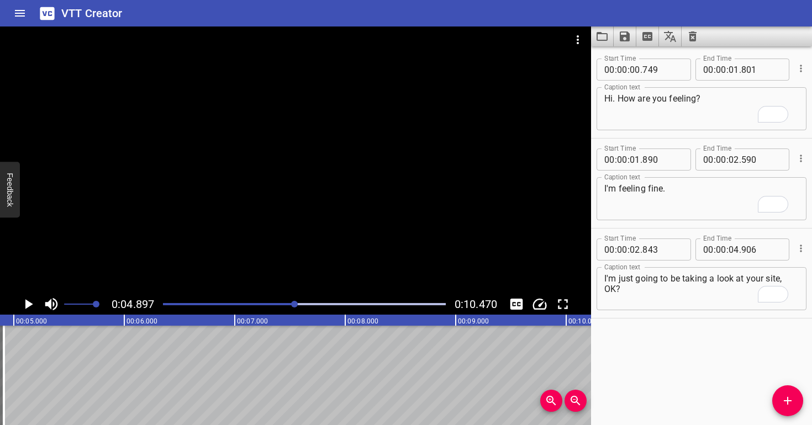
scroll to position [0, 541]
click at [755, 249] on input "number" at bounding box center [761, 250] width 40 height 22
type input "897"
click at [726, 298] on textarea "I'm just going to be taking a look at your site, OK?" at bounding box center [701, 288] width 194 height 31
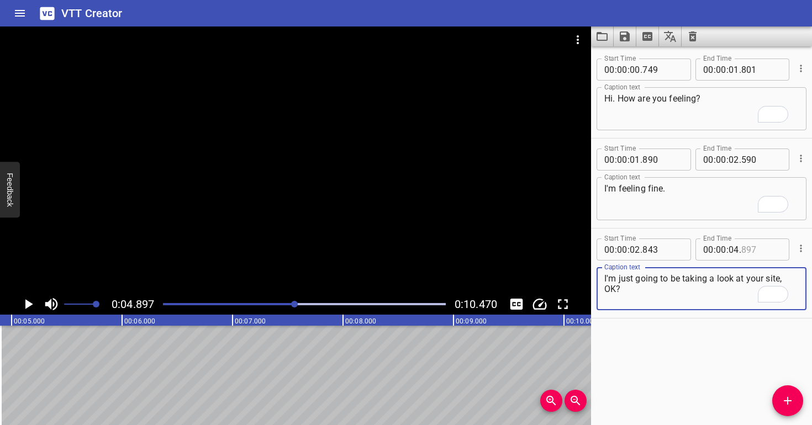
click at [764, 250] on input "number" at bounding box center [761, 250] width 40 height 22
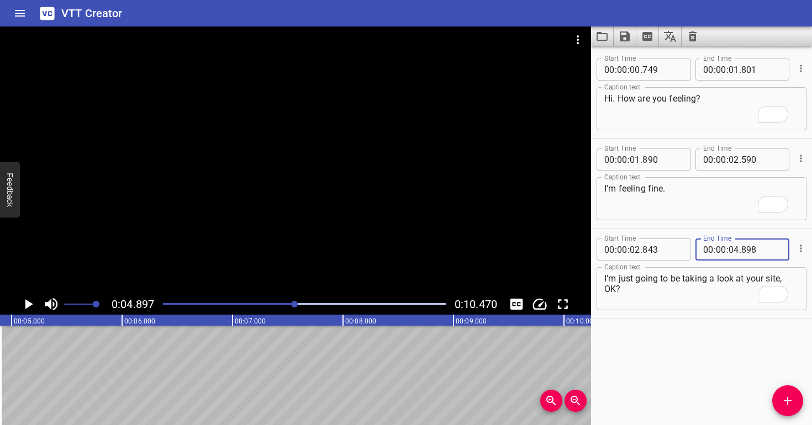
type input "898"
click at [723, 288] on textarea "I'm just going to be taking a look at your site, OK?" at bounding box center [701, 288] width 194 height 31
click at [407, 220] on div at bounding box center [295, 160] width 591 height 267
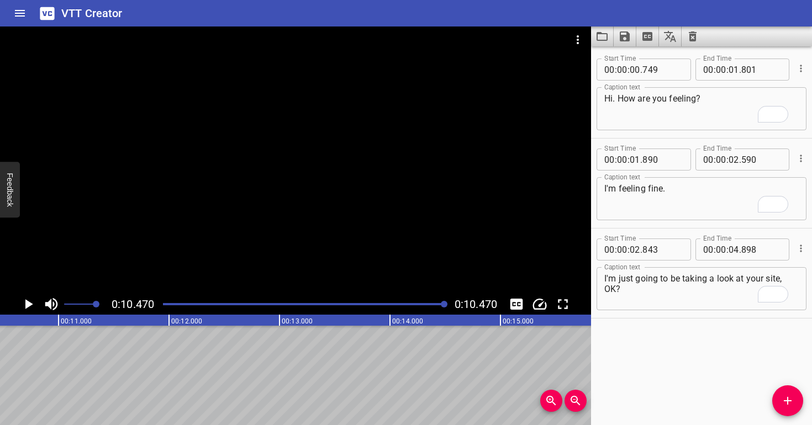
click at [365, 228] on div at bounding box center [295, 160] width 591 height 267
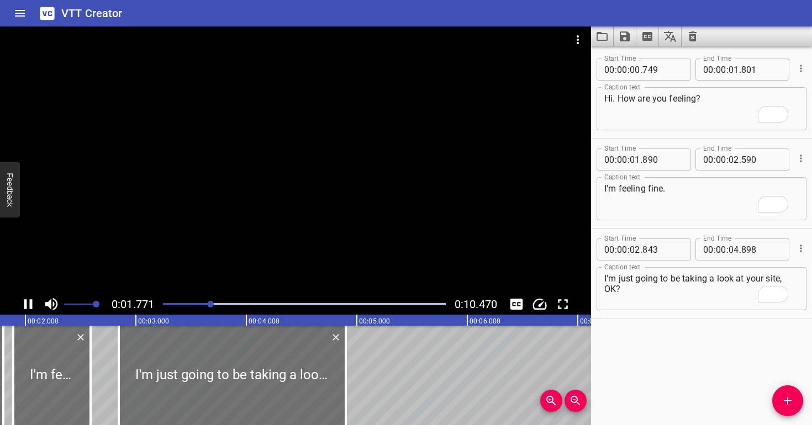
click at [365, 210] on div at bounding box center [295, 160] width 591 height 267
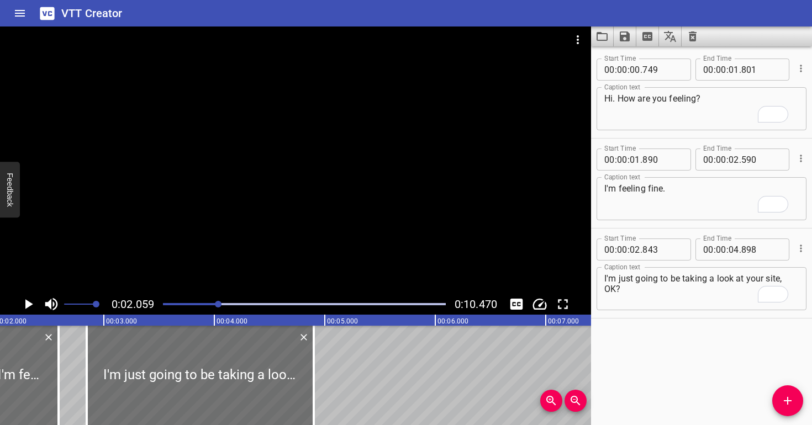
click at [365, 210] on div at bounding box center [295, 160] width 591 height 267
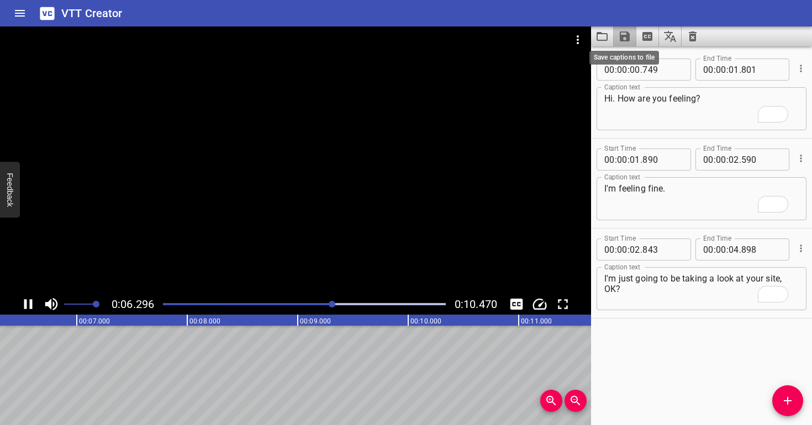
click at [619, 36] on icon "Save captions to file" at bounding box center [624, 36] width 13 height 13
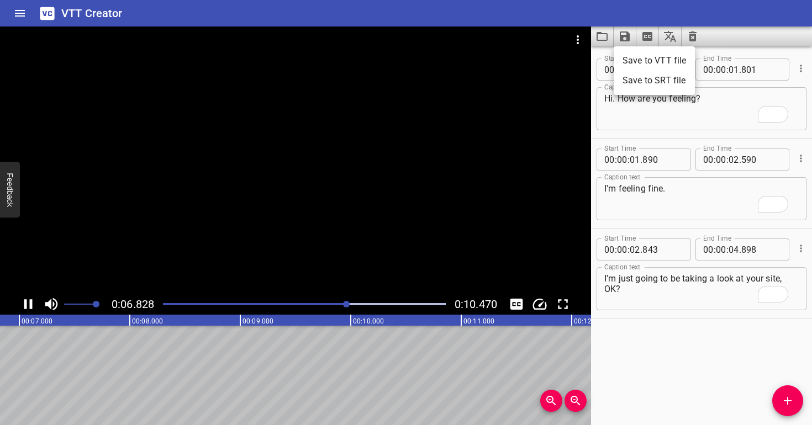
click at [630, 61] on li "Save to VTT file" at bounding box center [654, 61] width 81 height 20
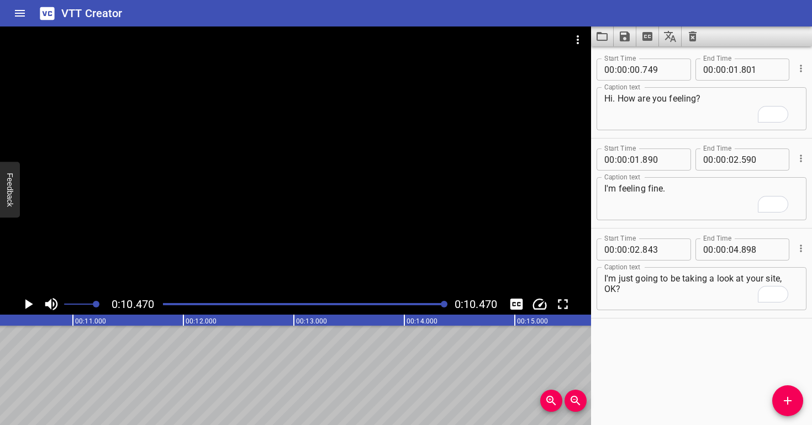
scroll to position [0, 1157]
click at [696, 35] on icon "Clear captions" at bounding box center [692, 36] width 13 height 13
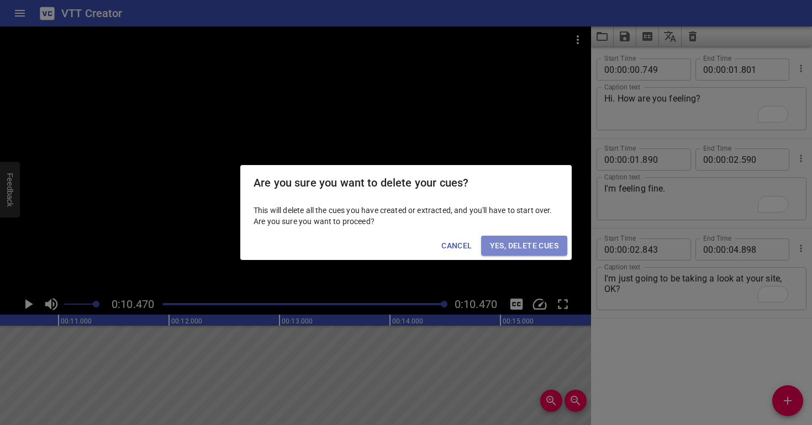
click at [511, 255] on button "Yes, Delete Cues" at bounding box center [524, 246] width 86 height 20
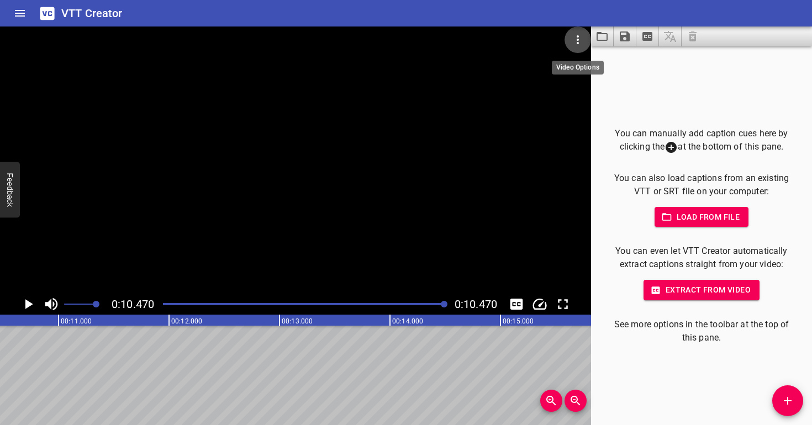
click at [574, 44] on icon "Video Options" at bounding box center [577, 39] width 13 height 13
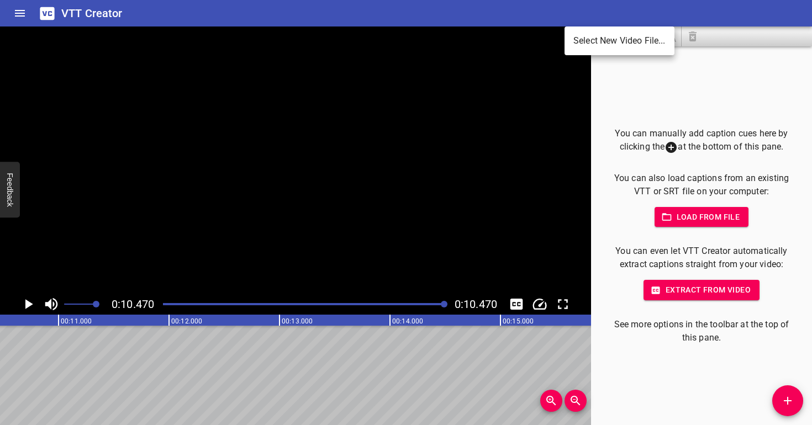
click at [591, 45] on li "Select New Video File..." at bounding box center [619, 41] width 110 height 20
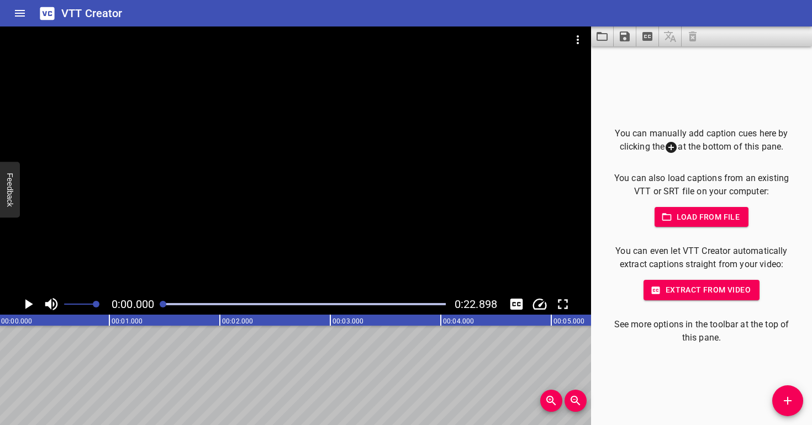
scroll to position [0, 0]
click at [161, 235] on div at bounding box center [295, 160] width 591 height 267
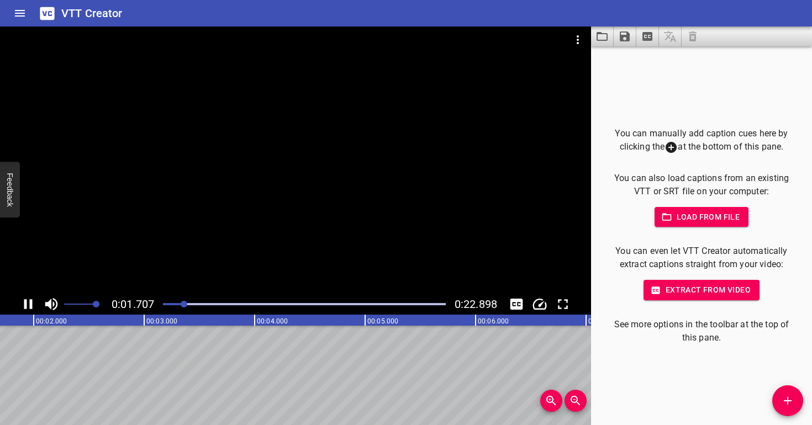
click at [171, 305] on div "Play progress" at bounding box center [43, 304] width 283 height 2
click at [162, 300] on div at bounding box center [304, 304] width 296 height 15
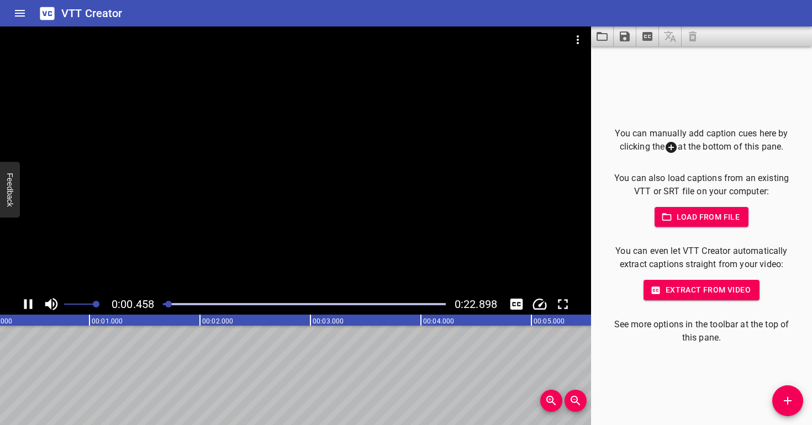
click at [224, 233] on div at bounding box center [295, 160] width 591 height 267
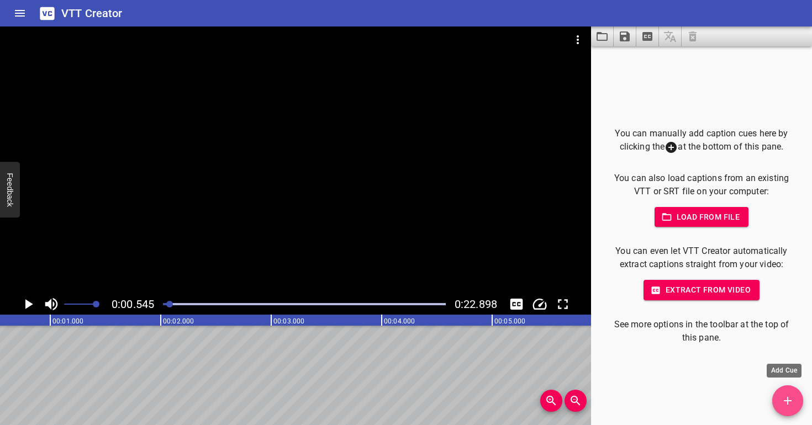
click at [790, 408] on button "Add Cue" at bounding box center [787, 401] width 31 height 31
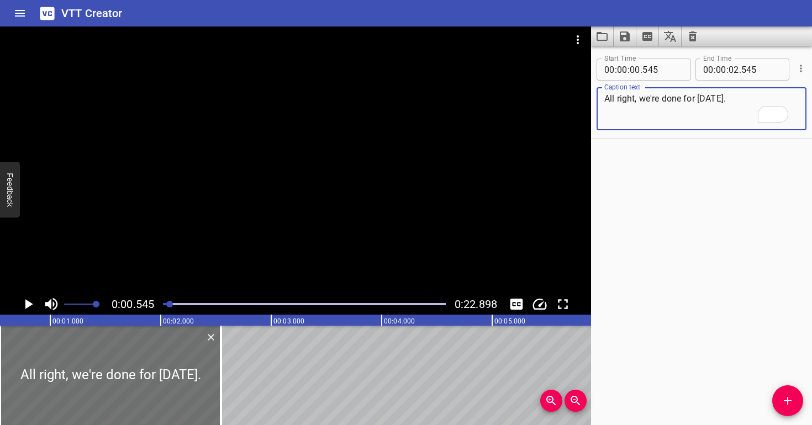
type textarea "All right, we're done for [DATE]."
click at [212, 233] on div at bounding box center [295, 160] width 591 height 267
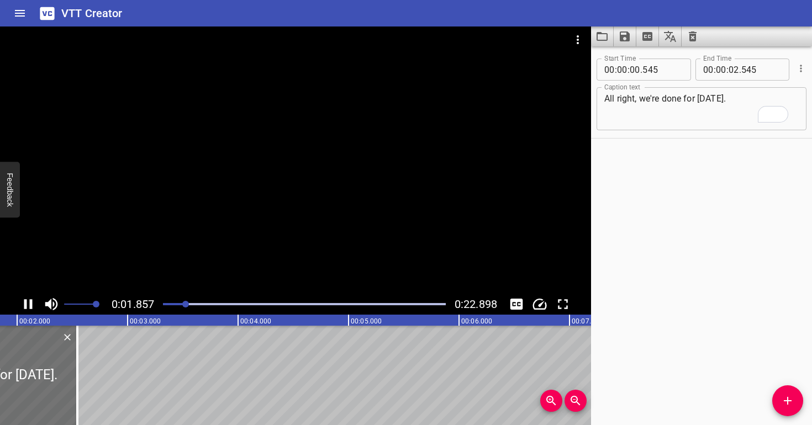
click at [225, 215] on div at bounding box center [295, 160] width 591 height 267
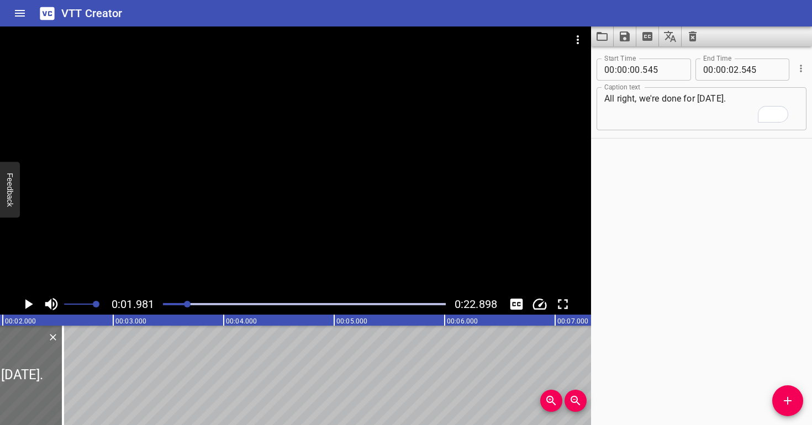
scroll to position [0, 219]
click at [728, 67] on input "number" at bounding box center [733, 70] width 10 height 22
type input "01"
type input "981"
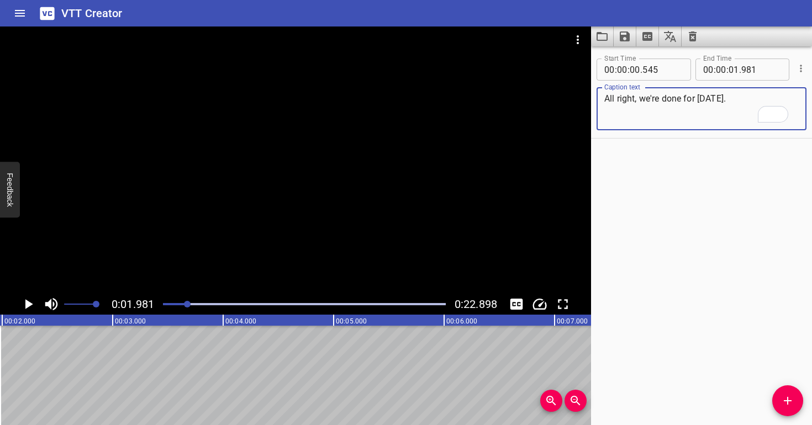
click at [740, 98] on textarea "All right, we're done for [DATE]." at bounding box center [701, 108] width 194 height 31
click at [324, 226] on div at bounding box center [295, 160] width 591 height 267
click at [330, 222] on div at bounding box center [295, 160] width 591 height 267
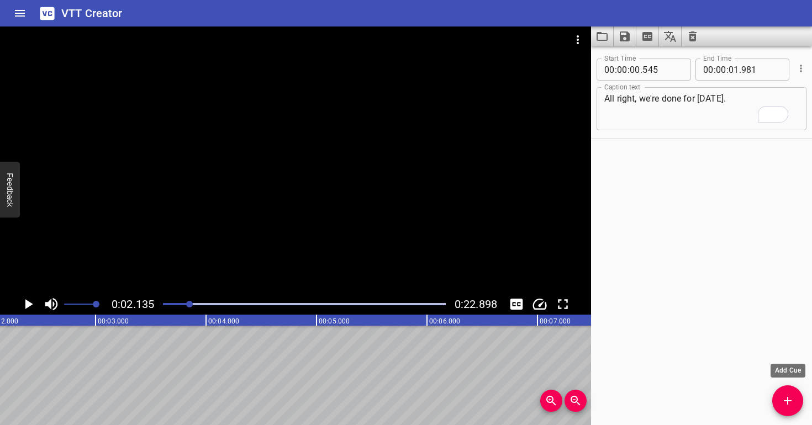
click at [784, 404] on icon "Add Cue" at bounding box center [787, 400] width 13 height 13
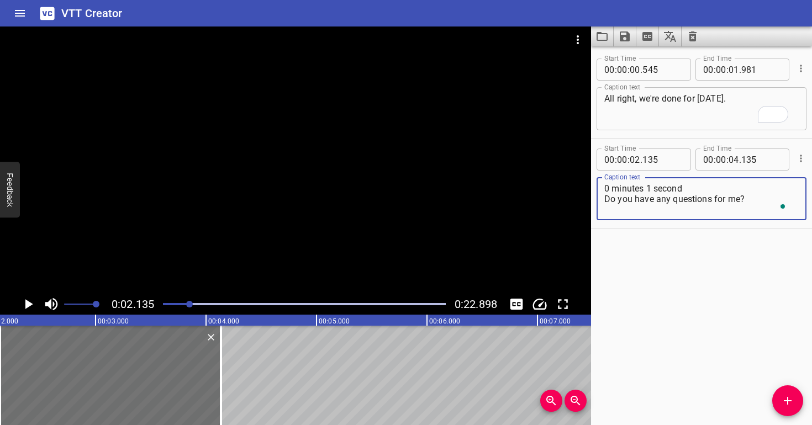
click at [262, 215] on div at bounding box center [295, 160] width 591 height 267
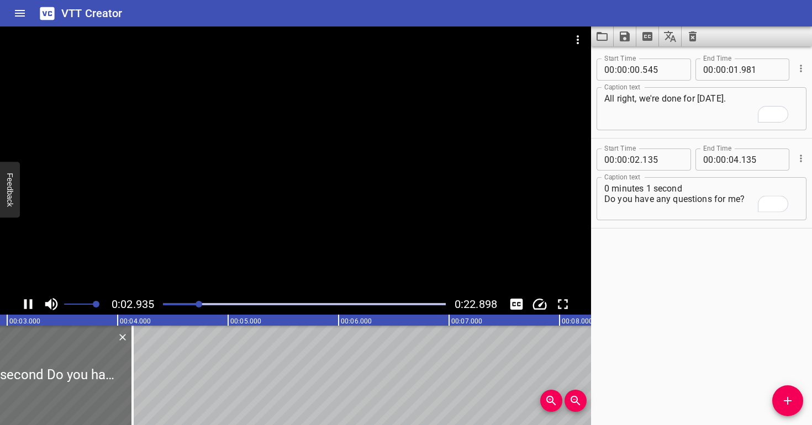
click at [262, 205] on div at bounding box center [295, 160] width 591 height 267
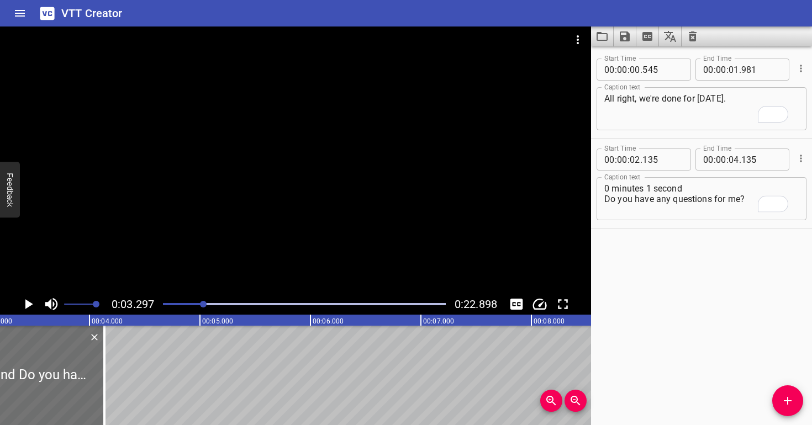
scroll to position [0, 364]
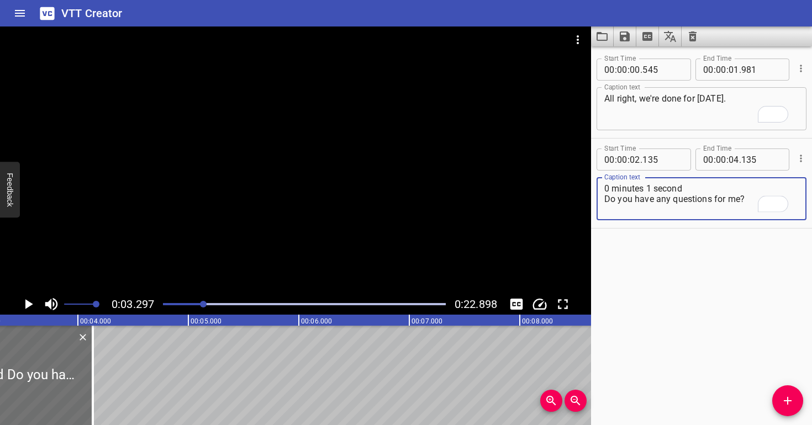
drag, startPoint x: 605, startPoint y: 207, endPoint x: 604, endPoint y: 178, distance: 28.8
click at [604, 178] on div "0 minutes 1 second Do you have any questions for me? Caption text" at bounding box center [701, 198] width 210 height 43
type textarea "Do you have any questions for me?"
click at [739, 161] on span "." at bounding box center [740, 160] width 2 height 22
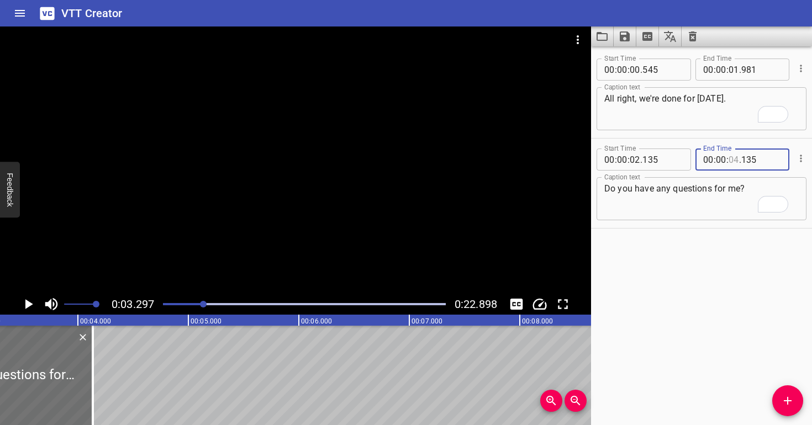
click at [732, 159] on input "number" at bounding box center [733, 160] width 10 height 22
type input "03"
type input "297"
click at [731, 202] on textarea "Do you have any questions for me?" at bounding box center [701, 198] width 194 height 31
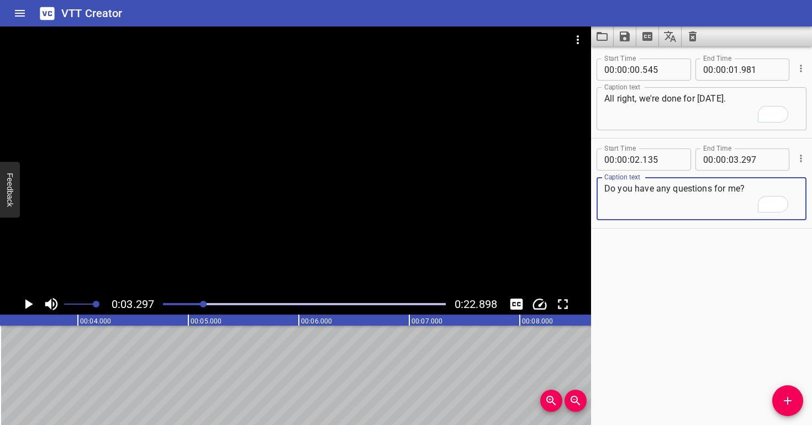
click at [657, 211] on textarea "Do you have any questions for me?" at bounding box center [701, 198] width 194 height 31
click at [203, 237] on div at bounding box center [295, 160] width 591 height 267
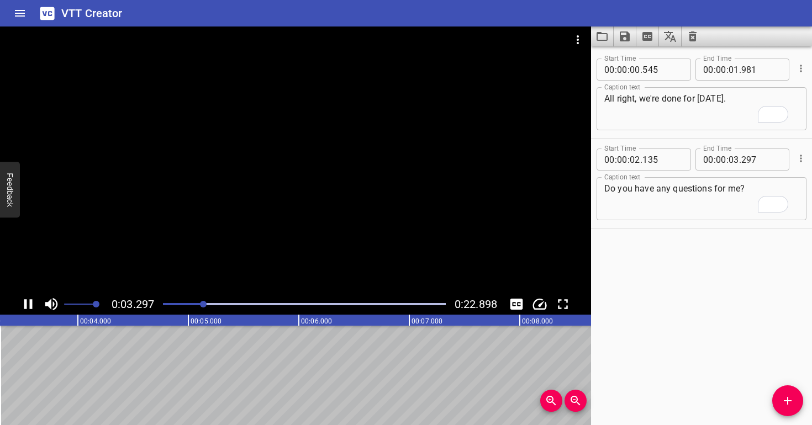
click at [288, 220] on div at bounding box center [295, 160] width 591 height 267
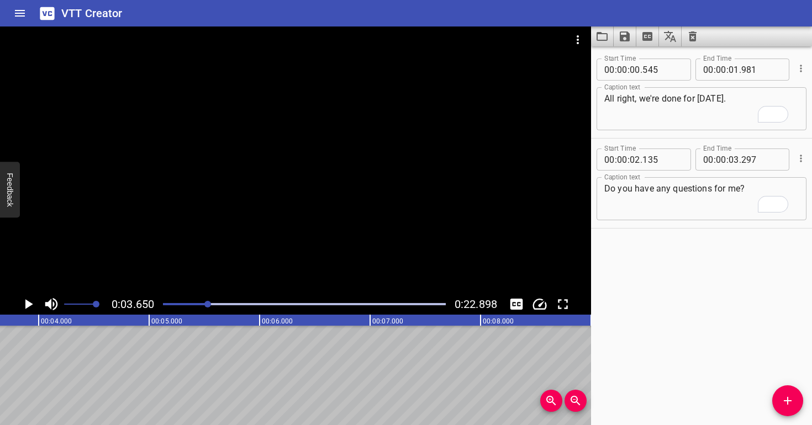
click at [288, 220] on div at bounding box center [295, 160] width 591 height 267
click at [206, 304] on div "Play progress" at bounding box center [69, 304] width 283 height 2
click at [229, 261] on div at bounding box center [295, 160] width 591 height 267
click at [230, 260] on div at bounding box center [295, 160] width 591 height 267
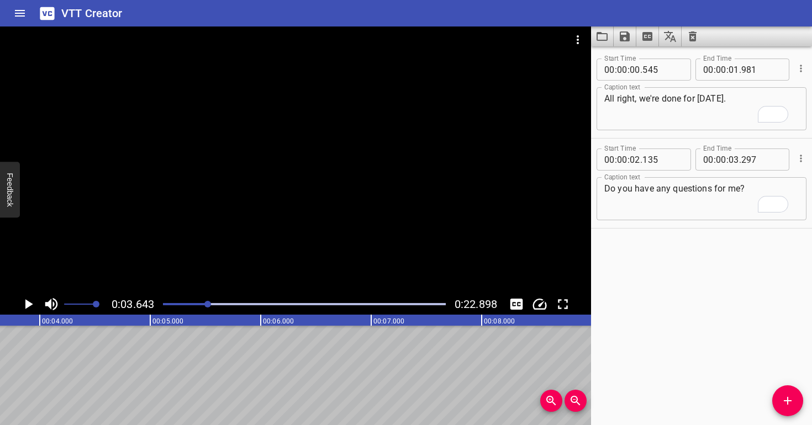
click at [230, 260] on div at bounding box center [295, 160] width 591 height 267
click at [209, 305] on div at bounding box center [210, 304] width 7 height 7
click at [218, 263] on div at bounding box center [295, 160] width 591 height 267
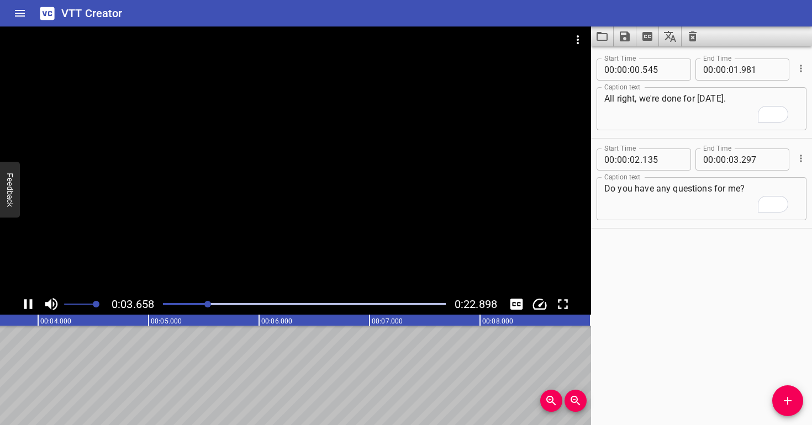
scroll to position [0, 418]
click at [795, 397] on span "Add Cue" at bounding box center [787, 400] width 31 height 13
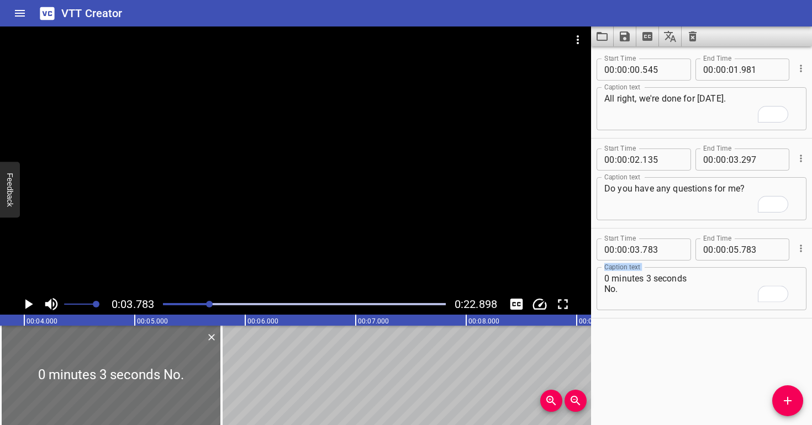
drag, startPoint x: 603, startPoint y: 301, endPoint x: 600, endPoint y: 253, distance: 48.1
click at [600, 253] on div "Start Time 00 : 00 : 03 . 783 Start Time End Time 00 : 00 : 05 . 783 End Time C…" at bounding box center [701, 273] width 210 height 78
click at [608, 284] on textarea "0 minutes 3 seconds No." at bounding box center [701, 288] width 194 height 31
drag, startPoint x: 605, startPoint y: 297, endPoint x: 605, endPoint y: 270, distance: 27.1
click at [605, 270] on div "0 minutes 3 seconds No. Caption text" at bounding box center [701, 288] width 210 height 43
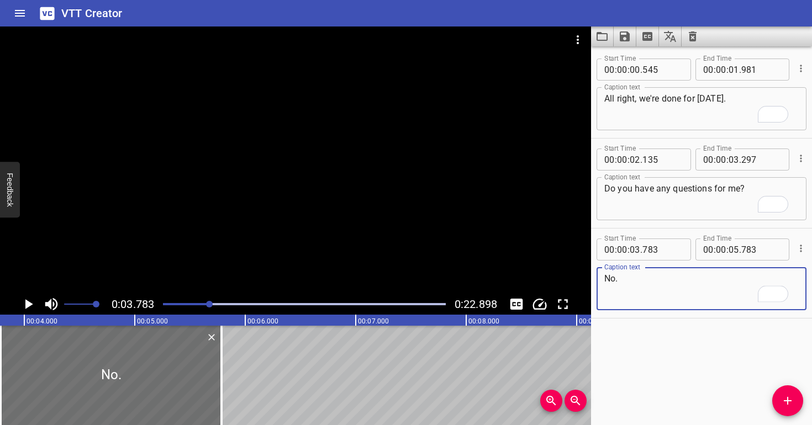
type textarea "No."
click at [307, 174] on div at bounding box center [295, 160] width 591 height 267
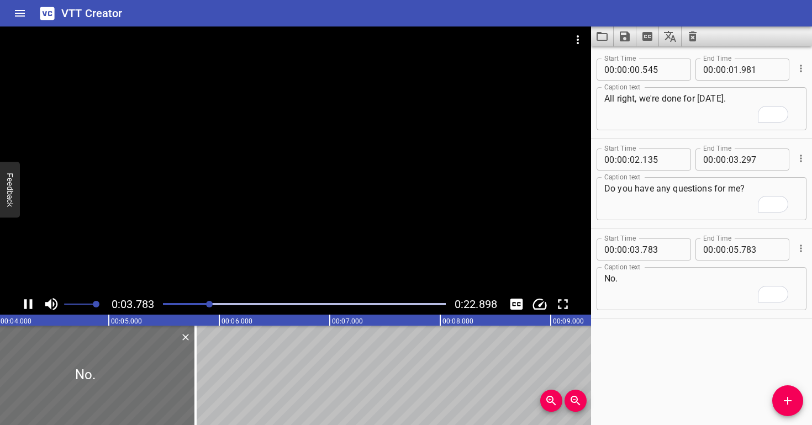
click at [307, 175] on div at bounding box center [295, 160] width 591 height 267
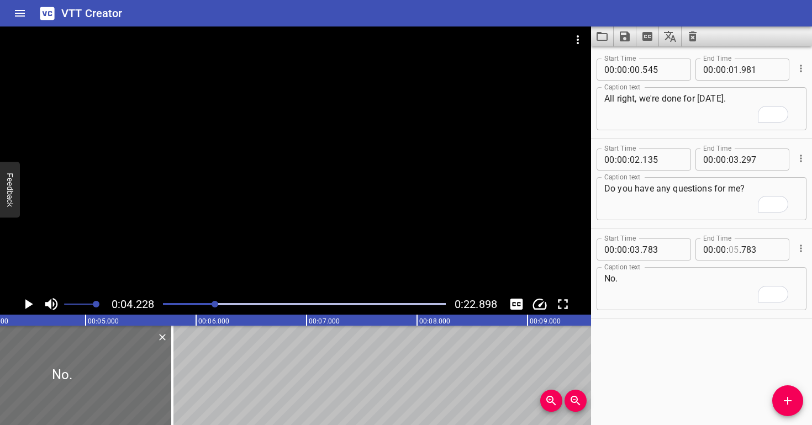
click at [729, 252] on input "number" at bounding box center [733, 250] width 10 height 22
type input "04"
type input "228"
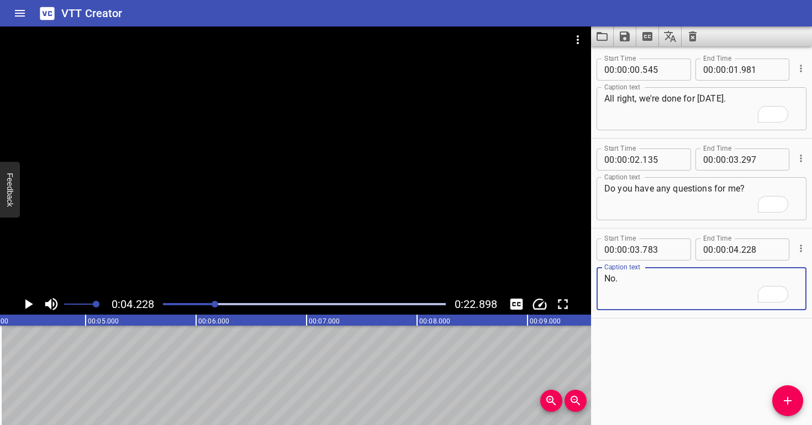
click at [725, 282] on textarea "No." at bounding box center [701, 288] width 194 height 31
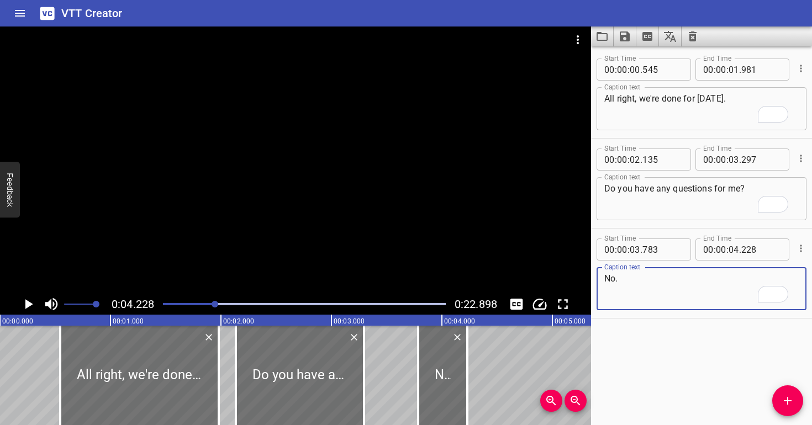
scroll to position [0, 467]
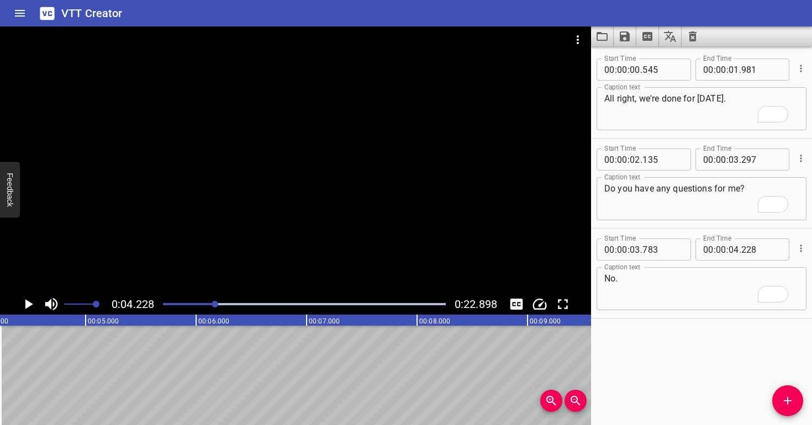
click at [318, 224] on div at bounding box center [295, 160] width 591 height 267
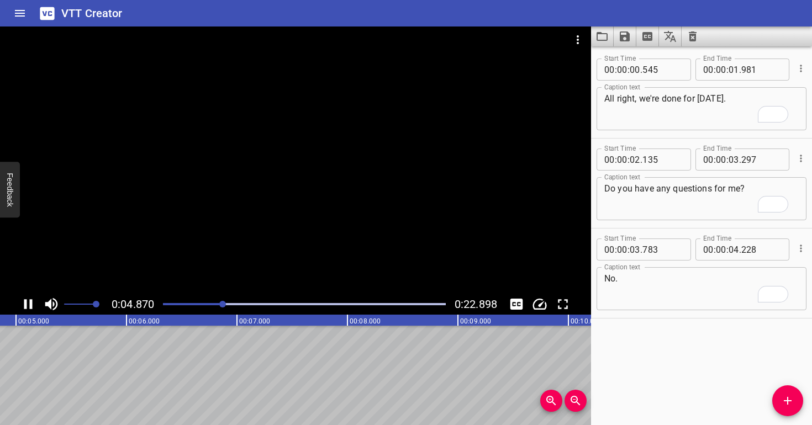
click at [328, 219] on div at bounding box center [295, 160] width 591 height 267
click at [788, 403] on icon "Add Cue" at bounding box center [788, 401] width 8 height 8
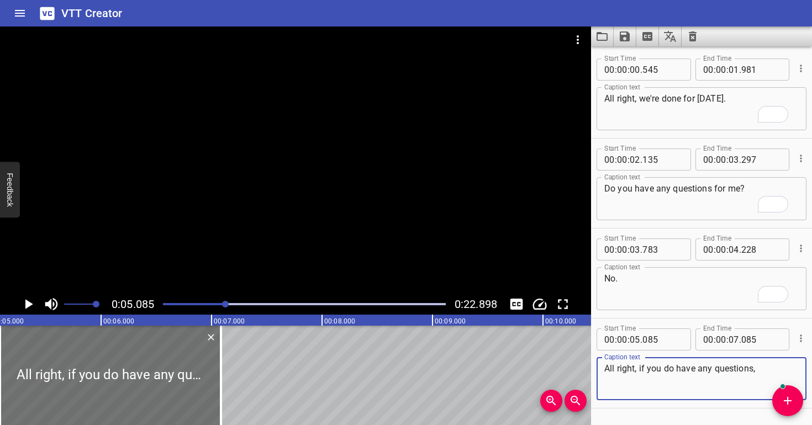
type textarea "All right, if you do have any questions,"
click at [138, 116] on div at bounding box center [295, 160] width 591 height 267
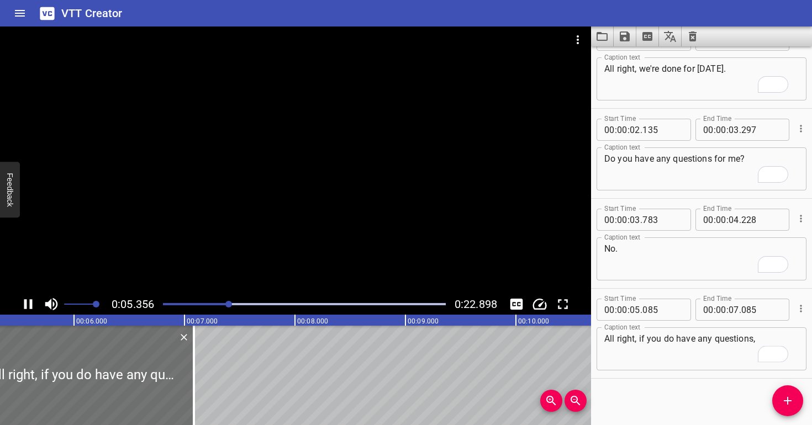
scroll to position [0, 0]
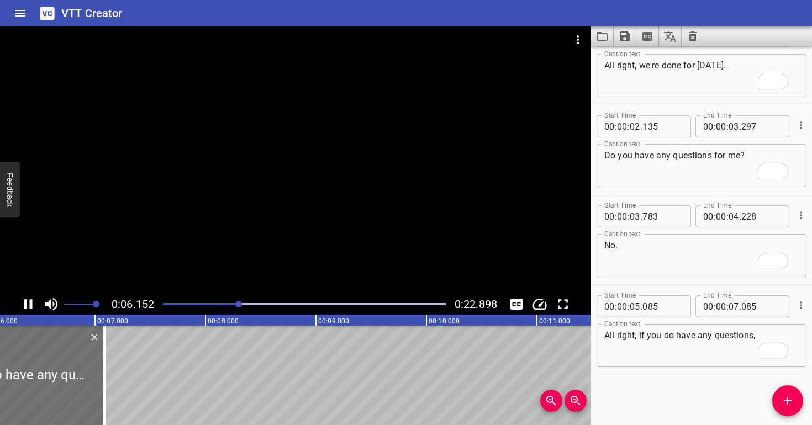
click at [291, 208] on div at bounding box center [295, 160] width 591 height 267
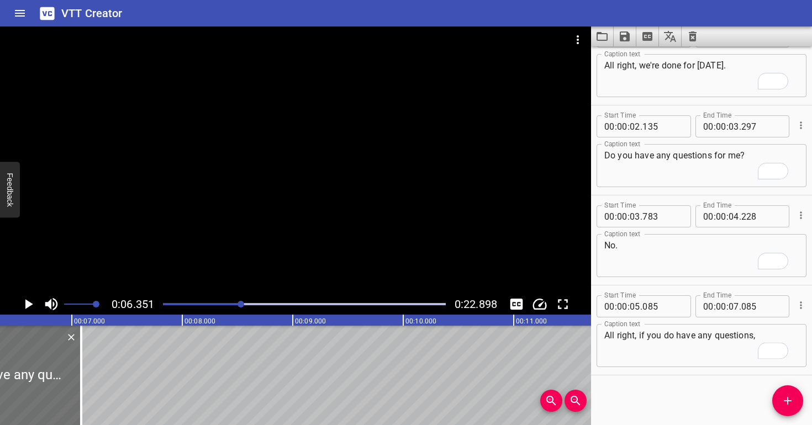
scroll to position [0, 701]
click at [348, 249] on div at bounding box center [295, 160] width 591 height 267
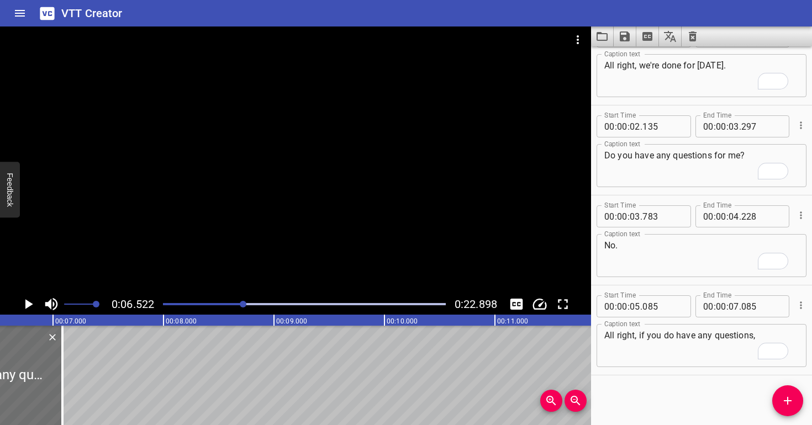
click at [232, 304] on div "Play progress" at bounding box center [102, 304] width 283 height 2
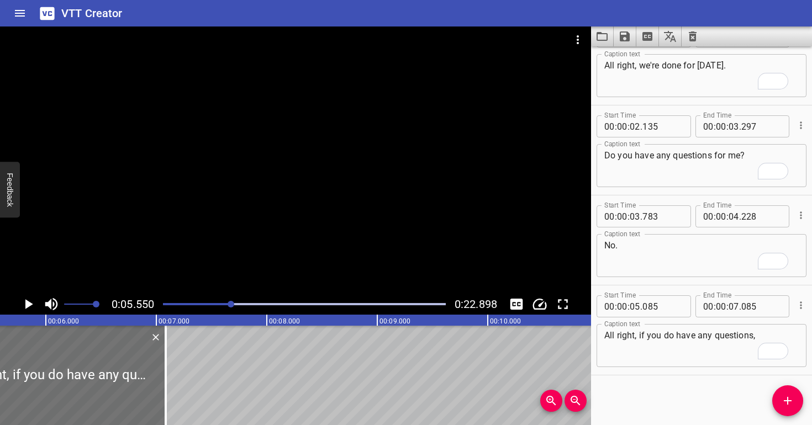
click at [294, 264] on div at bounding box center [295, 160] width 591 height 267
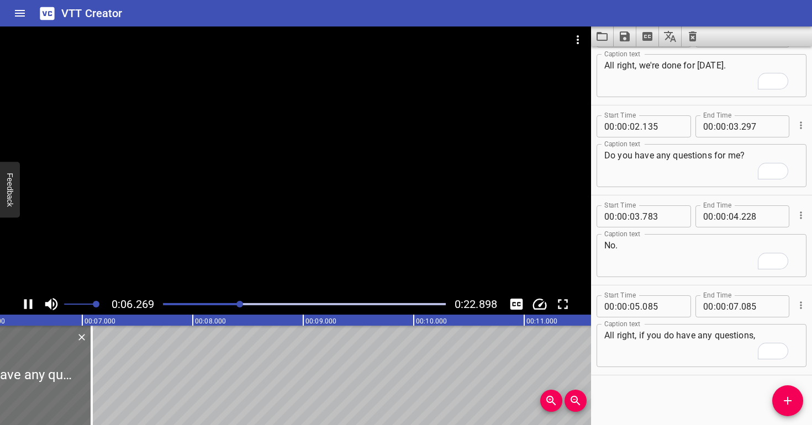
click at [314, 202] on div at bounding box center [295, 160] width 591 height 267
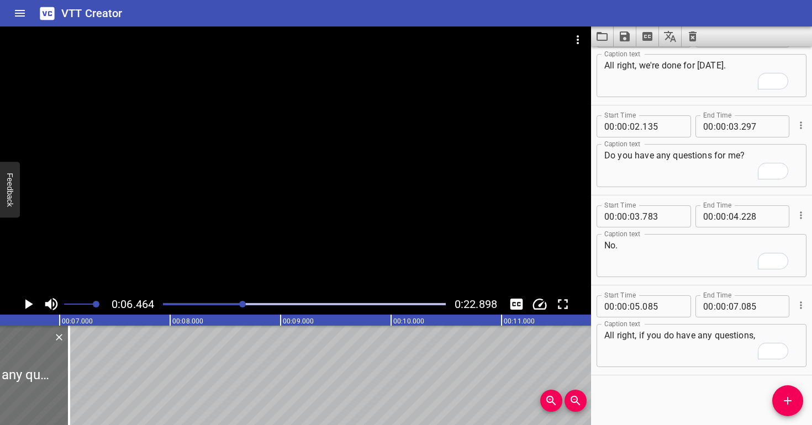
click at [234, 299] on div at bounding box center [304, 304] width 296 height 15
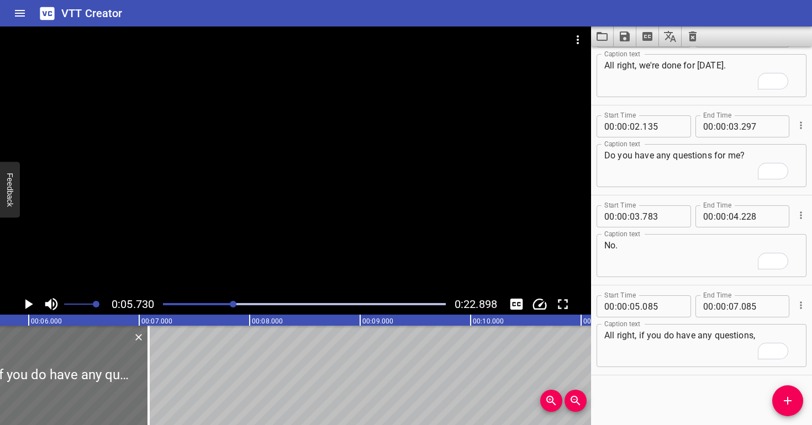
click at [256, 236] on div at bounding box center [295, 160] width 591 height 267
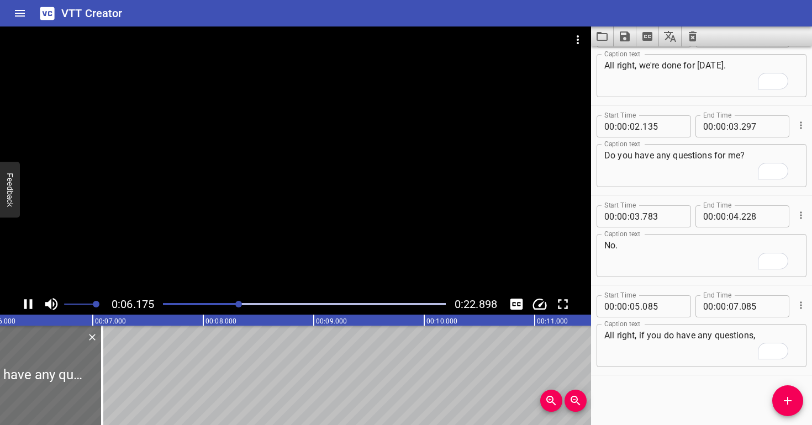
click at [258, 219] on div at bounding box center [295, 160] width 591 height 267
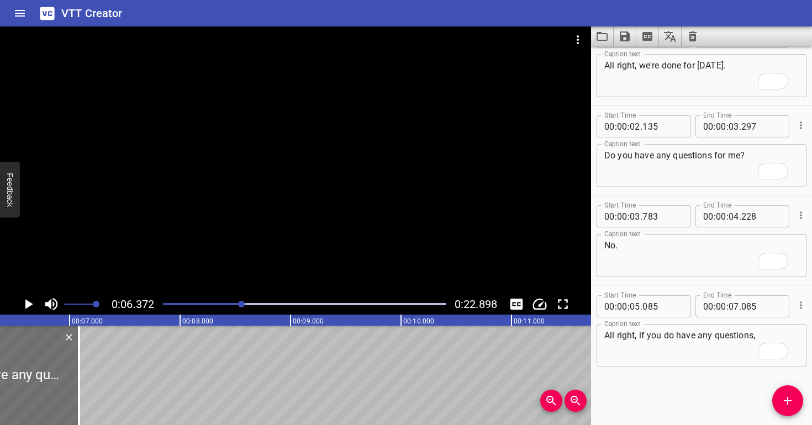
scroll to position [0, 704]
click at [739, 304] on span "." at bounding box center [740, 306] width 2 height 22
click at [732, 302] on input "number" at bounding box center [733, 306] width 10 height 22
type input "06"
type input "372"
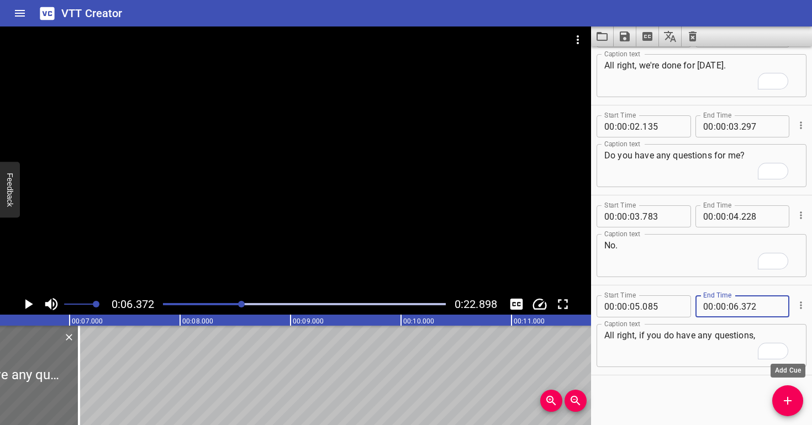
click at [790, 406] on icon "Add Cue" at bounding box center [787, 400] width 13 height 13
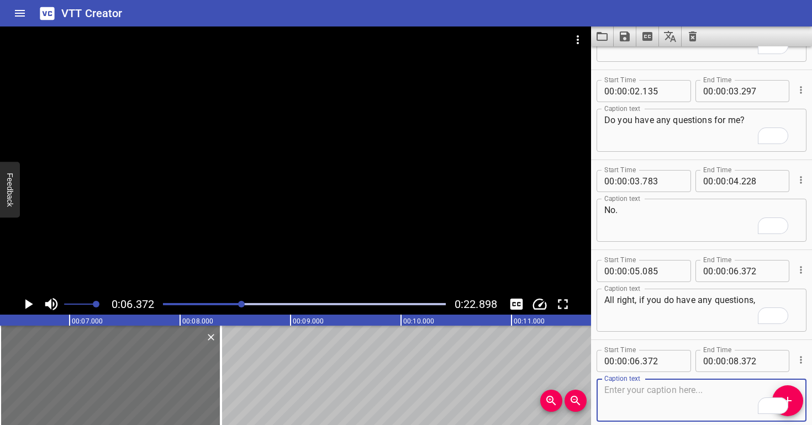
scroll to position [118, 0]
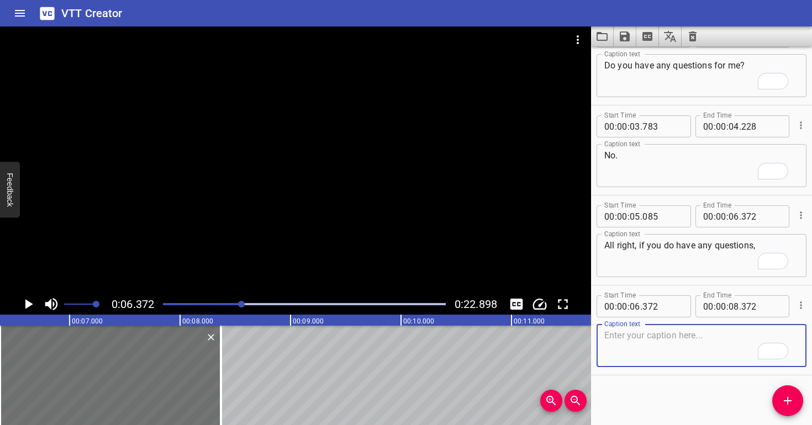
paste textarea "you can refer to the informational packet"
type textarea "you can refer to the informational packet"
click at [262, 191] on div at bounding box center [295, 160] width 591 height 267
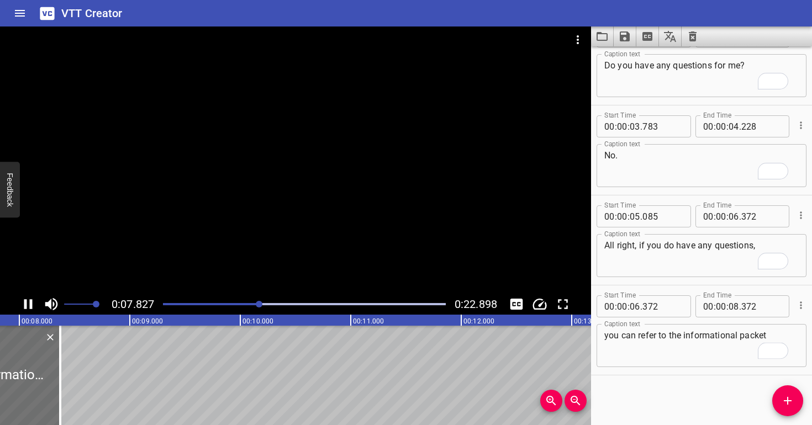
click at [265, 192] on div at bounding box center [295, 160] width 591 height 267
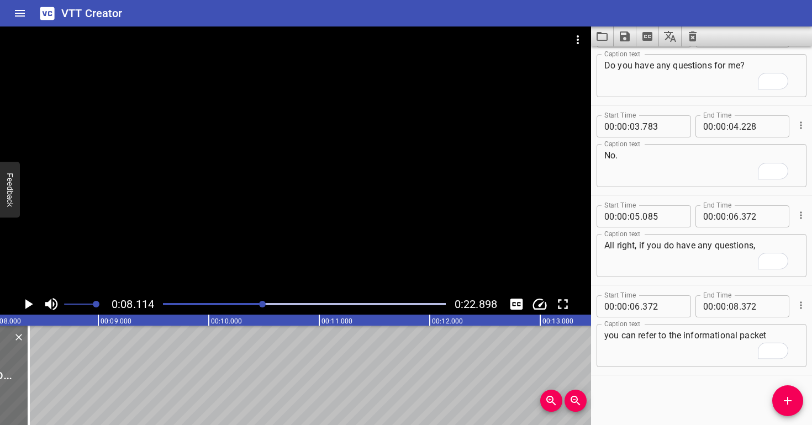
click at [258, 309] on div at bounding box center [304, 304] width 296 height 15
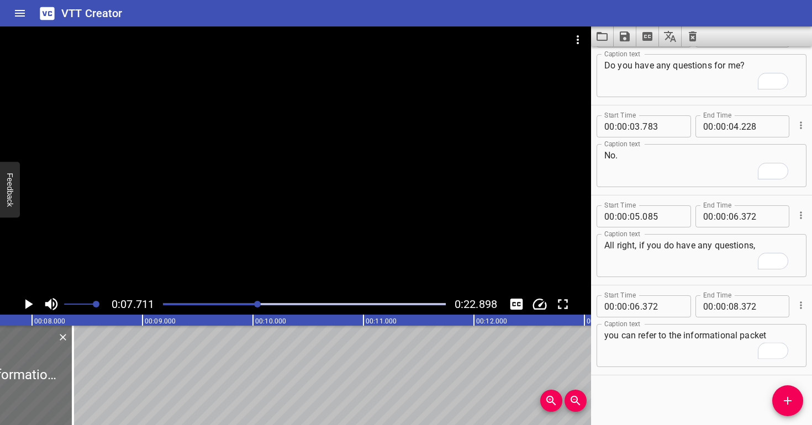
click at [271, 228] on div at bounding box center [295, 160] width 591 height 267
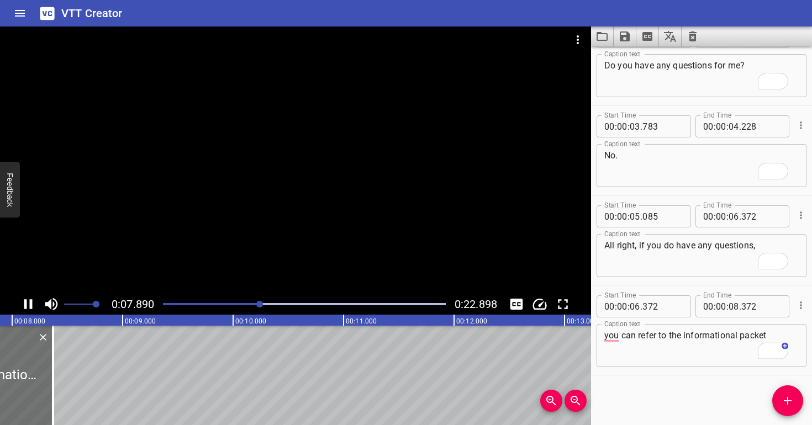
click at [274, 210] on div at bounding box center [295, 160] width 591 height 267
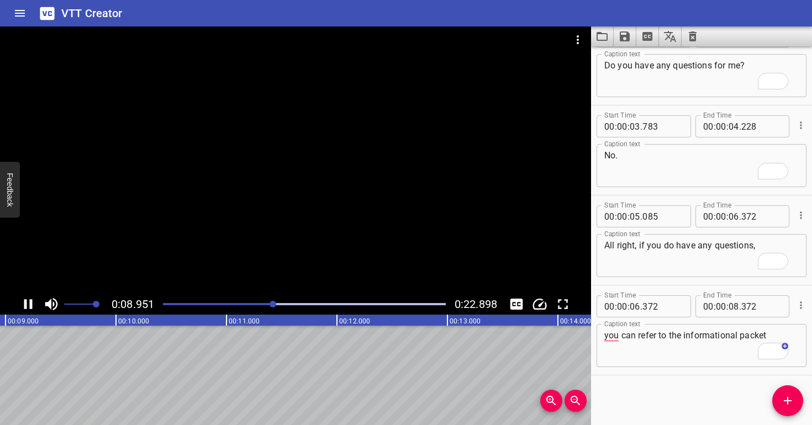
click at [255, 299] on div at bounding box center [304, 304] width 296 height 15
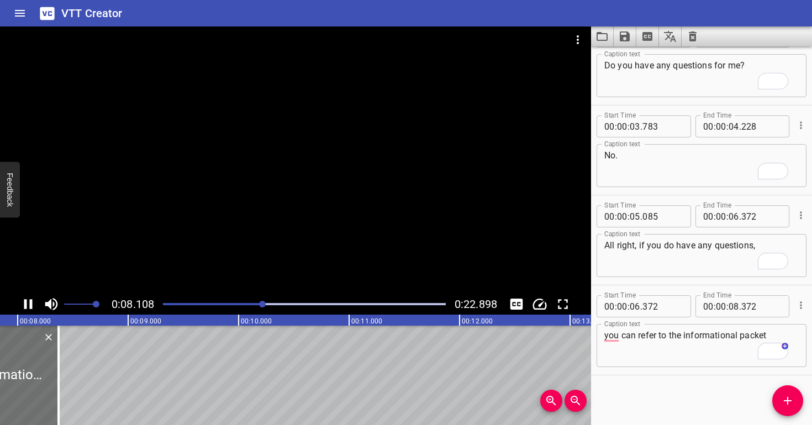
click at [283, 211] on div at bounding box center [295, 160] width 591 height 267
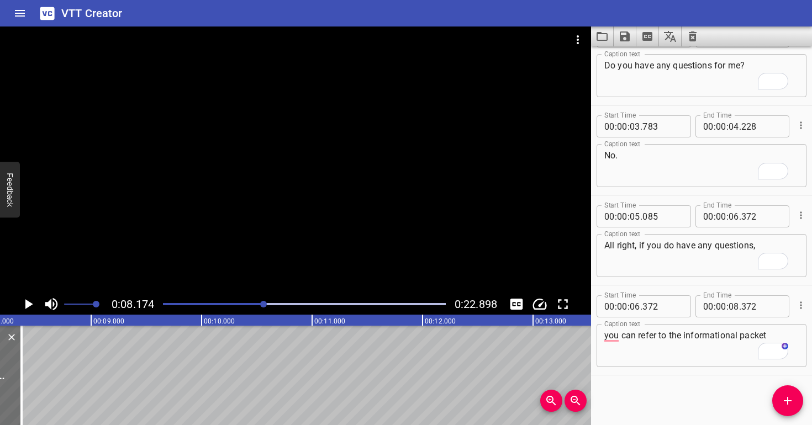
click at [253, 305] on div at bounding box center [304, 304] width 296 height 15
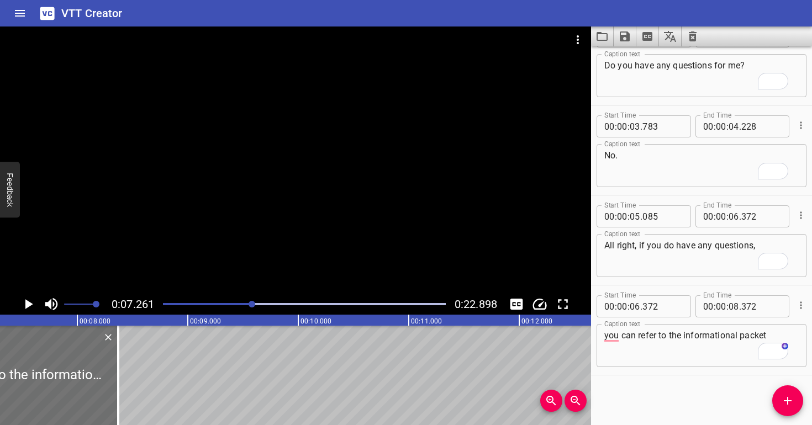
click at [249, 238] on div at bounding box center [295, 160] width 591 height 267
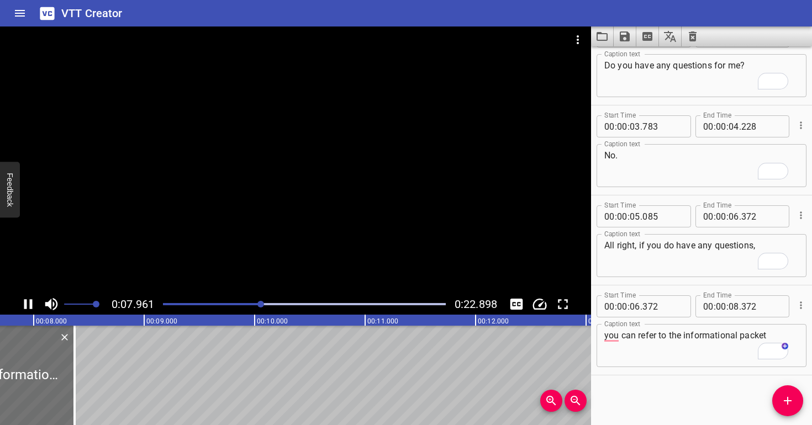
click at [250, 225] on div at bounding box center [295, 160] width 591 height 267
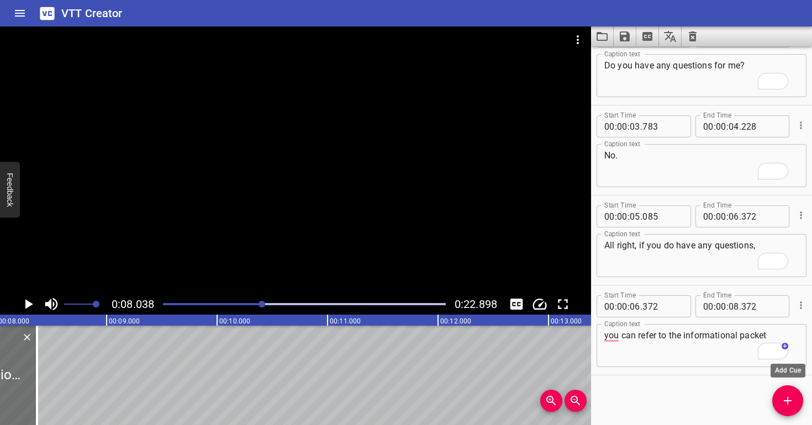
click at [789, 403] on icon "Add Cue" at bounding box center [787, 400] width 13 height 13
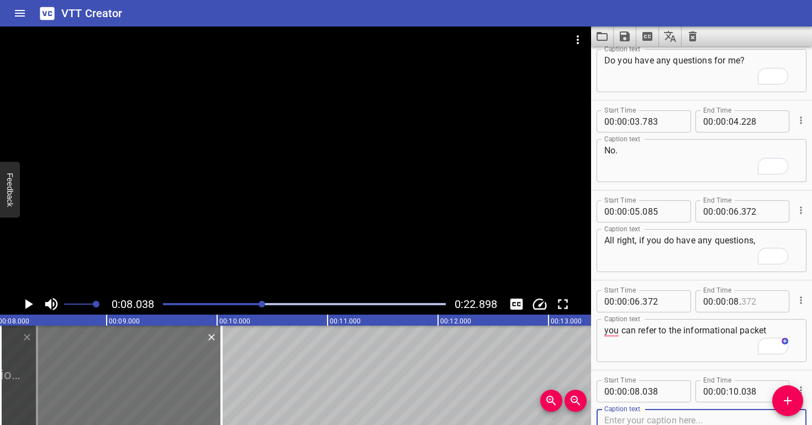
click at [745, 302] on input "number" at bounding box center [761, 302] width 40 height 22
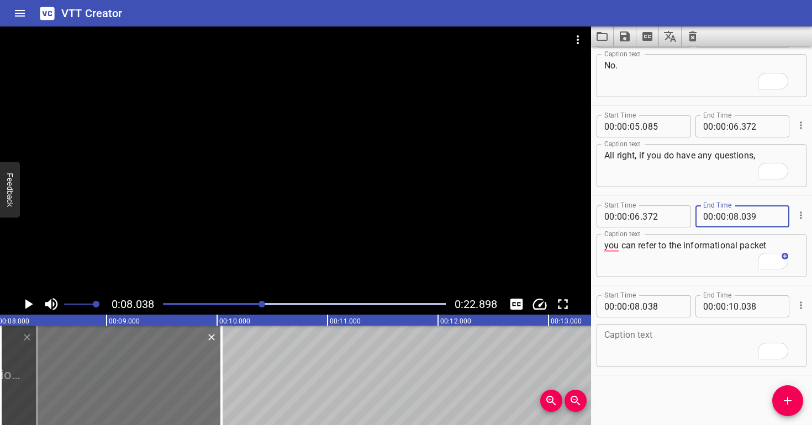
type input "039"
click at [663, 308] on input "number" at bounding box center [662, 306] width 40 height 22
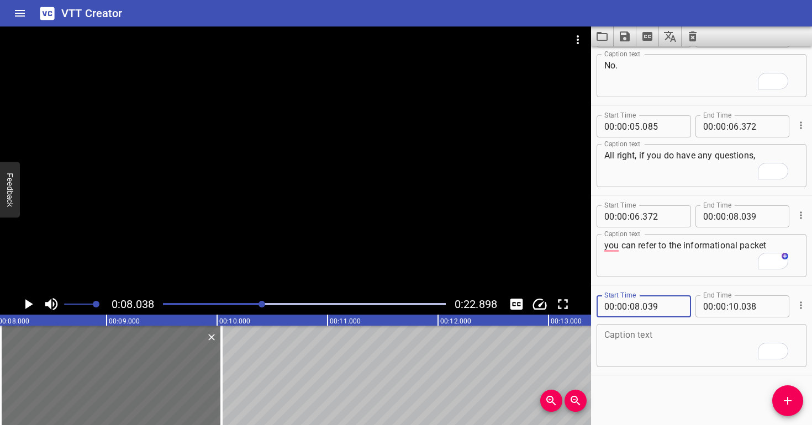
type input "039"
click at [633, 347] on textarea "To enrich screen reader interactions, please activate Accessibility in Grammarl…" at bounding box center [701, 345] width 194 height 31
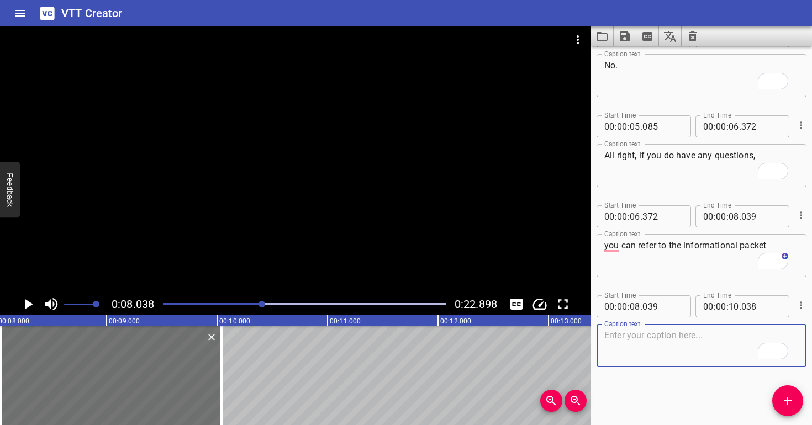
paste textarea "we gave you when you signed your consent form."
type textarea "we gave you when you signed your consent form."
click at [268, 181] on div at bounding box center [295, 160] width 591 height 267
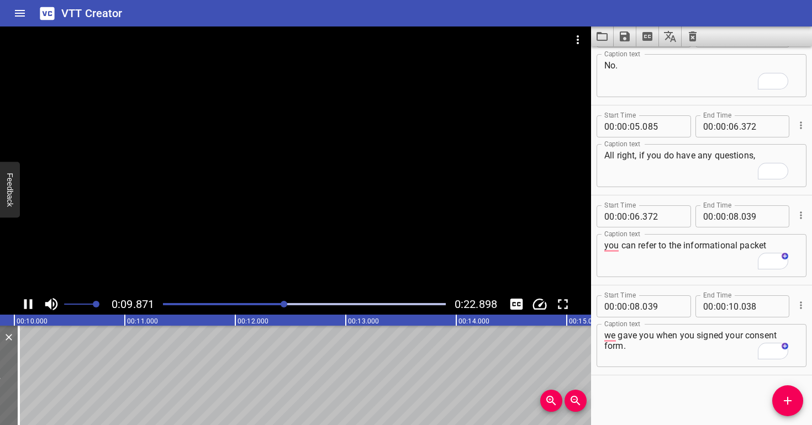
click at [266, 179] on div at bounding box center [295, 160] width 591 height 267
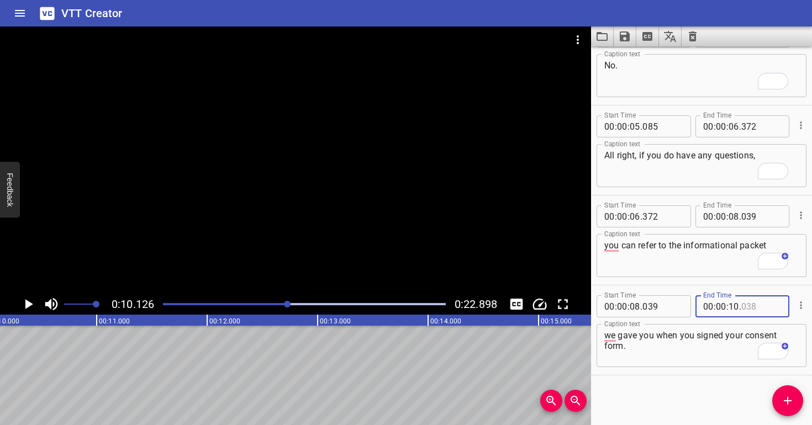
click at [754, 304] on input "number" at bounding box center [761, 306] width 40 height 22
type input "126"
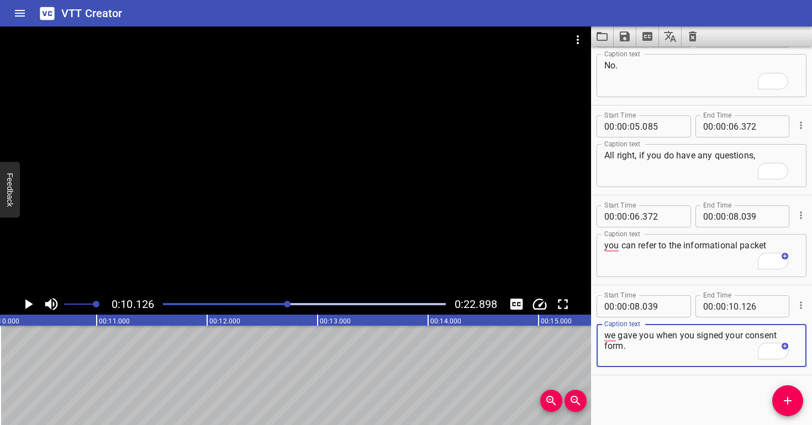
click at [717, 345] on textarea "we gave you when you signed your consent form." at bounding box center [701, 345] width 194 height 31
click at [325, 131] on div at bounding box center [295, 160] width 591 height 267
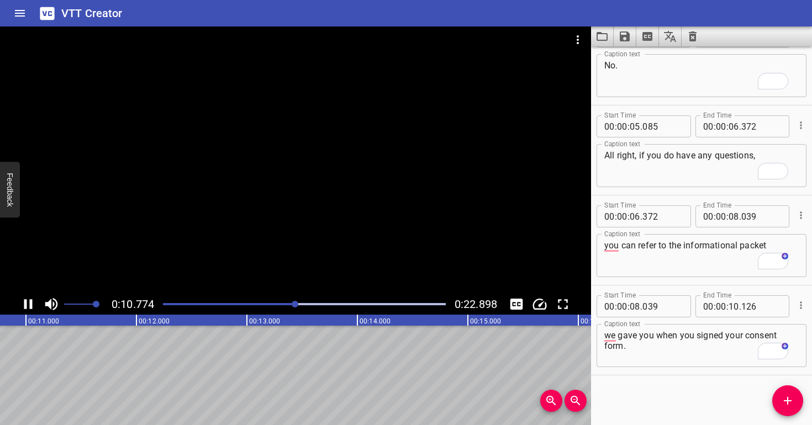
click at [326, 147] on div at bounding box center [295, 160] width 591 height 267
click at [242, 303] on div "Play progress" at bounding box center [156, 304] width 283 height 2
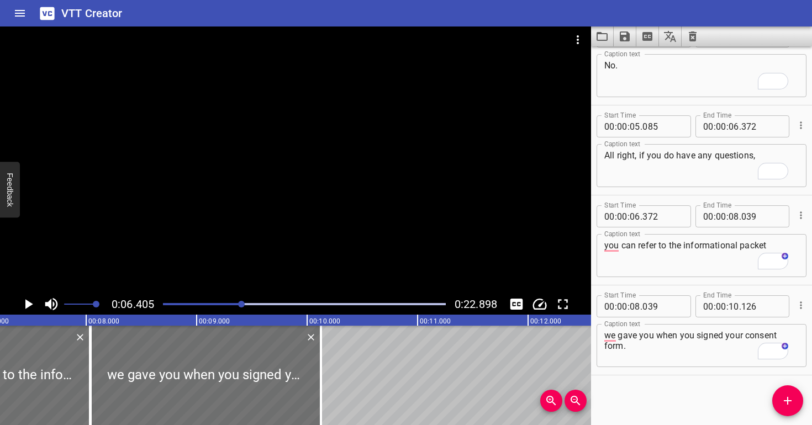
click at [270, 252] on div at bounding box center [295, 160] width 591 height 267
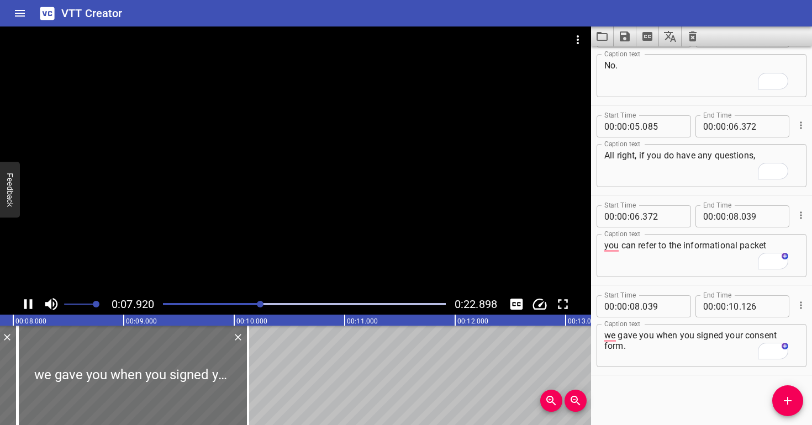
click at [302, 234] on div at bounding box center [295, 160] width 591 height 267
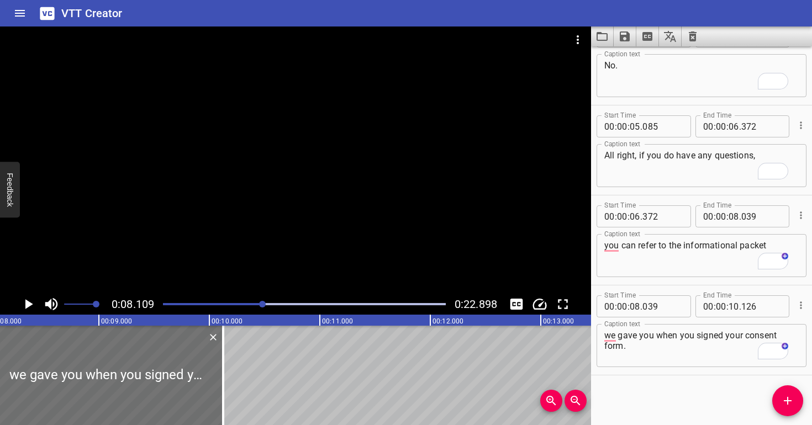
click at [302, 234] on div at bounding box center [295, 160] width 591 height 267
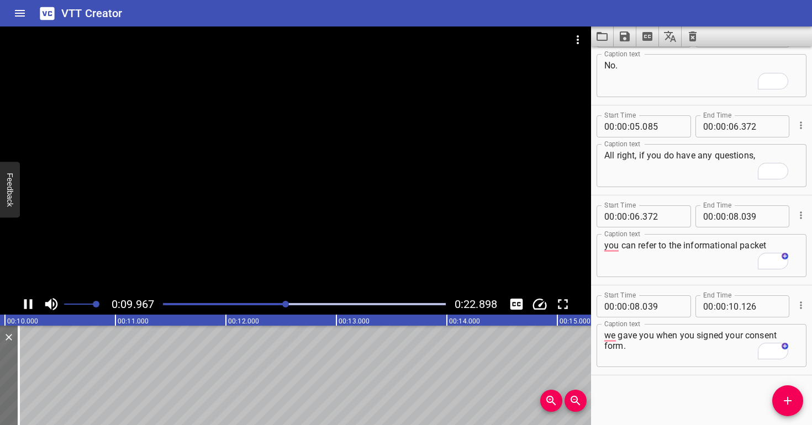
click at [301, 223] on div at bounding box center [295, 160] width 591 height 267
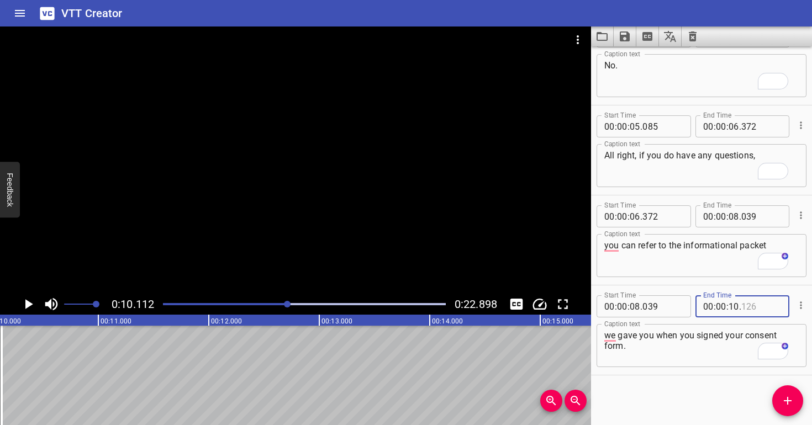
click at [760, 305] on input "number" at bounding box center [761, 306] width 40 height 22
type input "112"
click at [718, 345] on textarea "we gave you when you signed your consent form." at bounding box center [701, 345] width 194 height 31
click at [344, 264] on div at bounding box center [295, 160] width 591 height 267
click at [355, 241] on div at bounding box center [295, 160] width 591 height 267
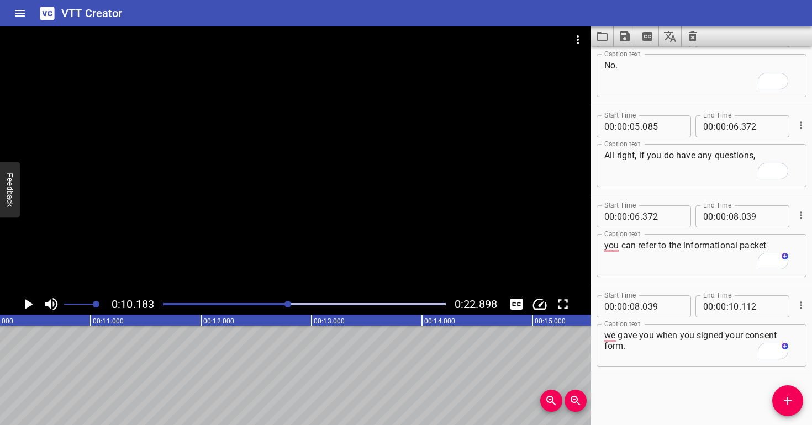
click at [353, 240] on div at bounding box center [295, 160] width 591 height 267
click at [352, 237] on div at bounding box center [295, 160] width 591 height 267
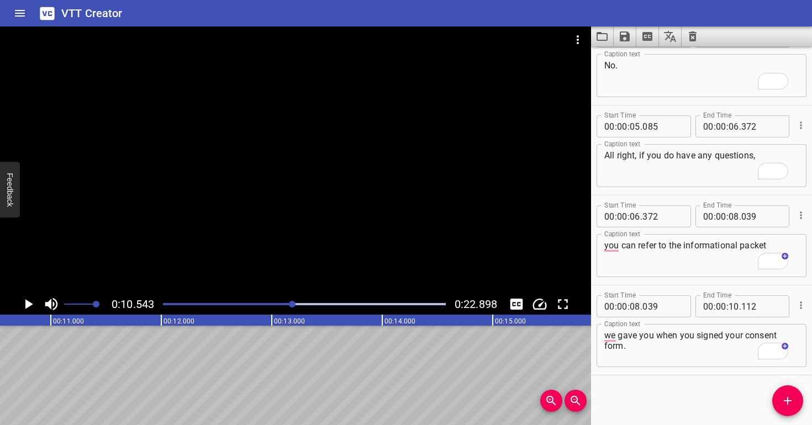
click at [351, 239] on div at bounding box center [295, 160] width 591 height 267
click at [351, 238] on div at bounding box center [295, 160] width 591 height 267
click at [791, 402] on icon "Add Cue" at bounding box center [787, 400] width 13 height 13
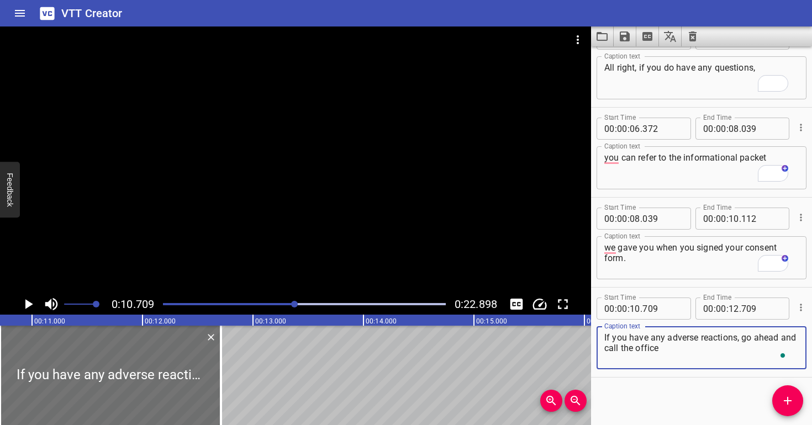
scroll to position [0, 0]
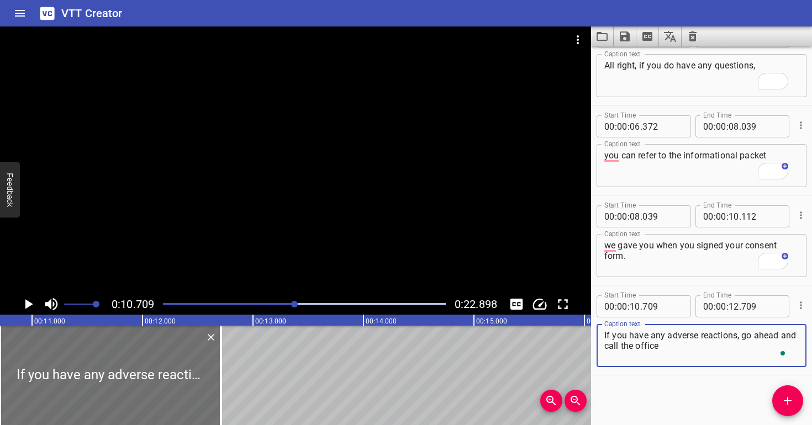
type textarea "If you have any adverse reactions, go ahead and call the office"
click at [388, 182] on div at bounding box center [295, 160] width 591 height 267
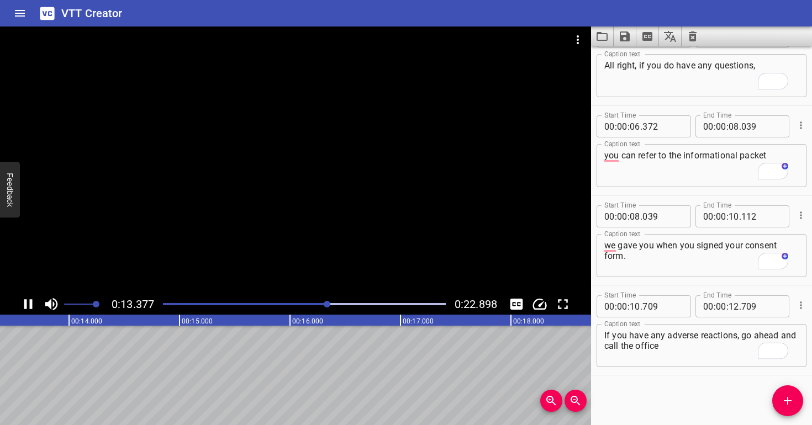
click at [325, 185] on div at bounding box center [295, 160] width 591 height 267
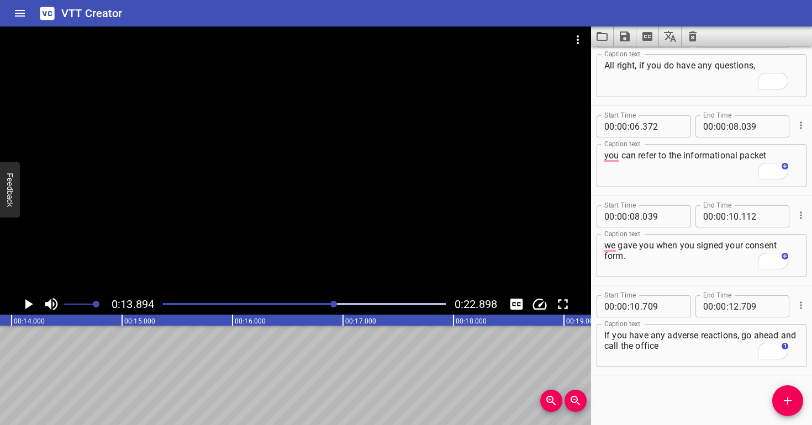
click at [328, 307] on div at bounding box center [304, 304] width 296 height 15
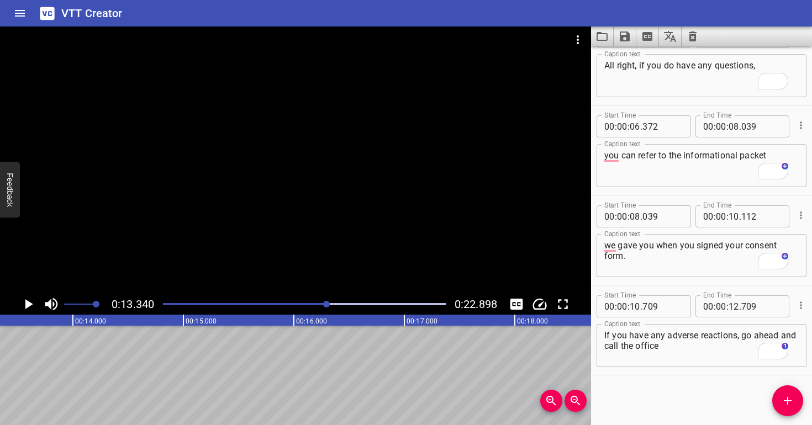
click at [313, 247] on div at bounding box center [295, 160] width 591 height 267
click at [322, 286] on div at bounding box center [295, 160] width 591 height 267
click at [320, 304] on div "Play progress" at bounding box center [202, 304] width 283 height 2
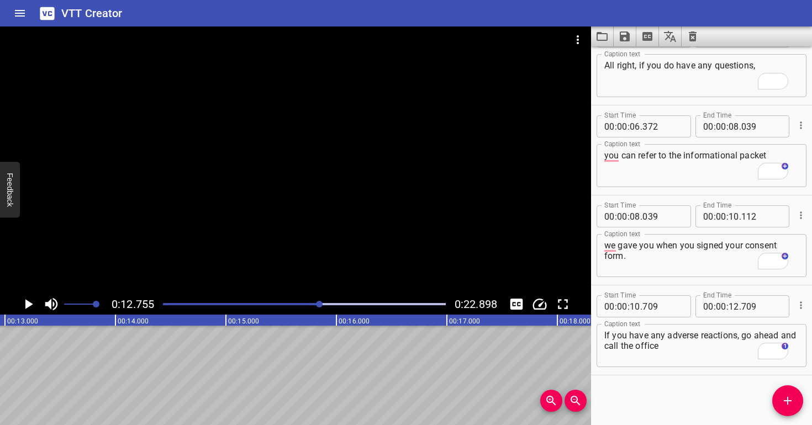
click at [333, 218] on div at bounding box center [295, 160] width 591 height 267
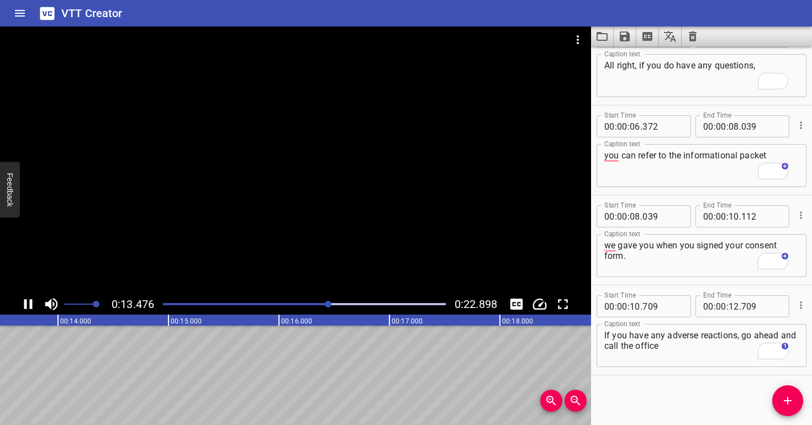
click at [332, 216] on div at bounding box center [295, 160] width 591 height 267
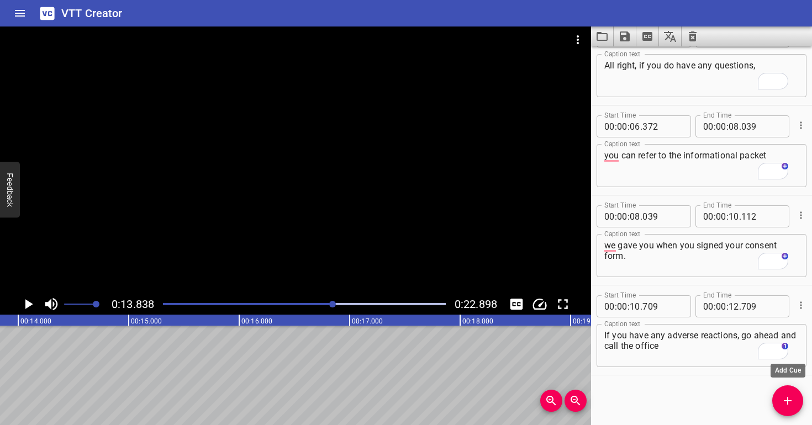
click at [788, 409] on button "Add Cue" at bounding box center [787, 401] width 31 height 31
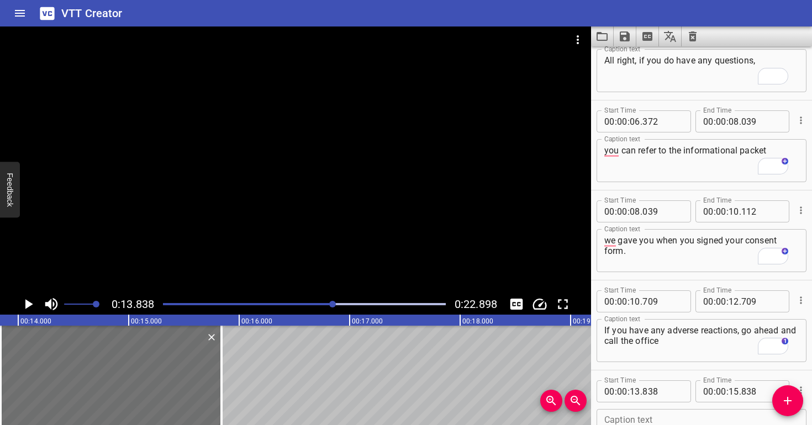
scroll to position [308, 0]
paste textarea "and ask to speak with a nurse."
type textarea "and ask to speak with a nurse."
click at [339, 197] on div at bounding box center [295, 160] width 591 height 267
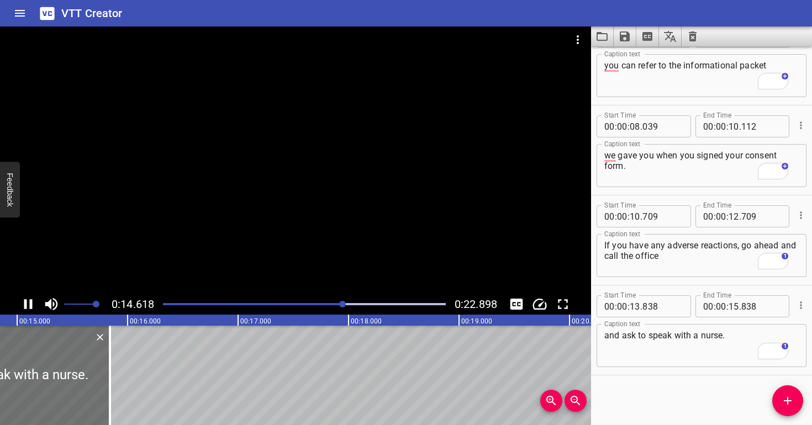
click at [338, 191] on div at bounding box center [295, 160] width 591 height 267
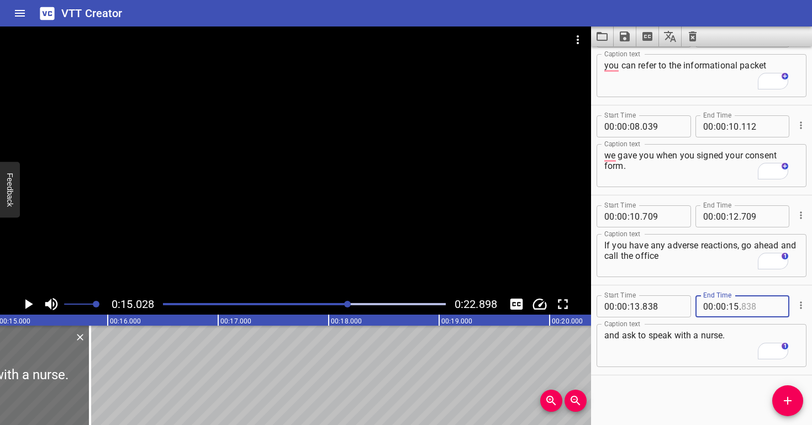
click at [754, 307] on input "number" at bounding box center [761, 306] width 40 height 22
type input "028"
click at [741, 337] on textarea "and ask to speak with a nurse." at bounding box center [701, 345] width 194 height 31
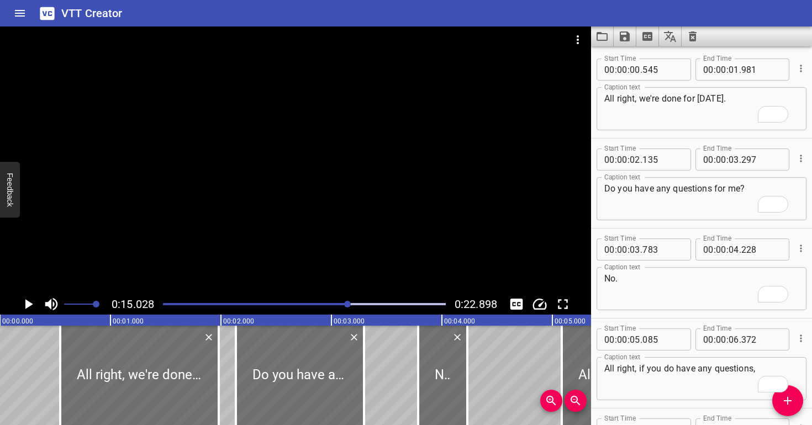
scroll to position [393, 0]
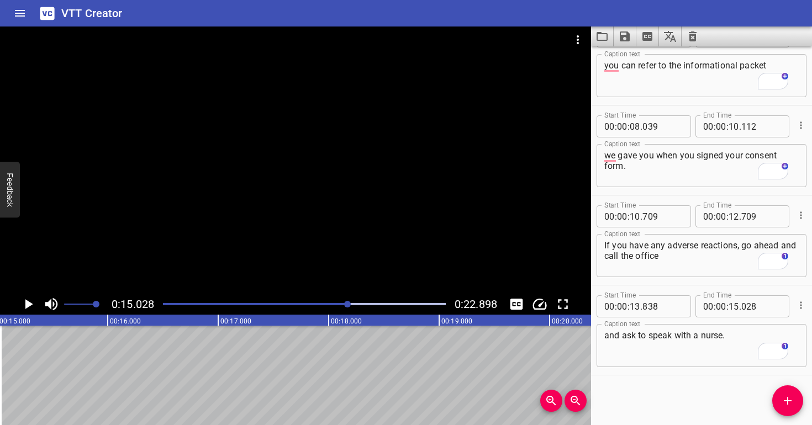
click at [345, 188] on div at bounding box center [295, 160] width 591 height 267
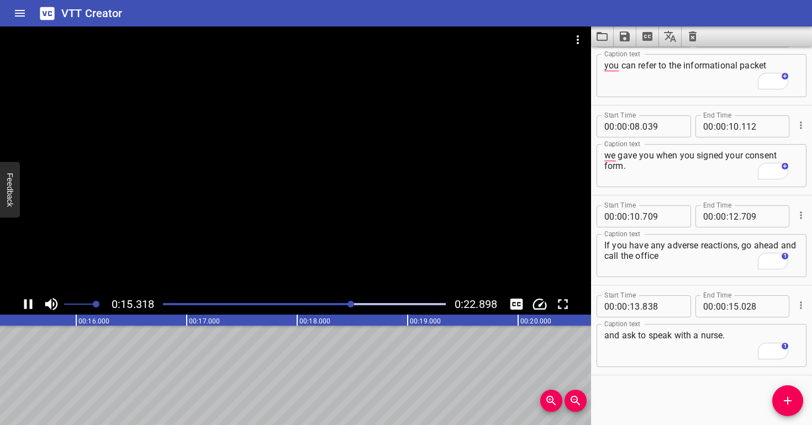
click at [352, 187] on div at bounding box center [295, 160] width 591 height 267
click at [346, 303] on div "Play progress" at bounding box center [213, 304] width 283 height 2
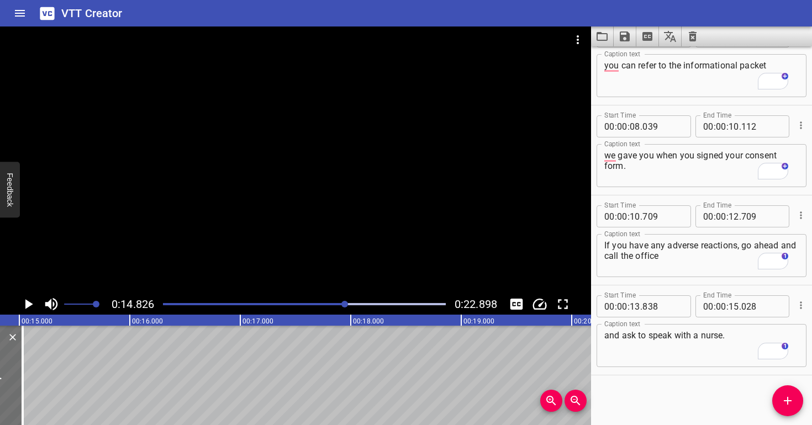
click at [326, 250] on div at bounding box center [295, 160] width 591 height 267
click at [338, 302] on div at bounding box center [304, 304] width 296 height 15
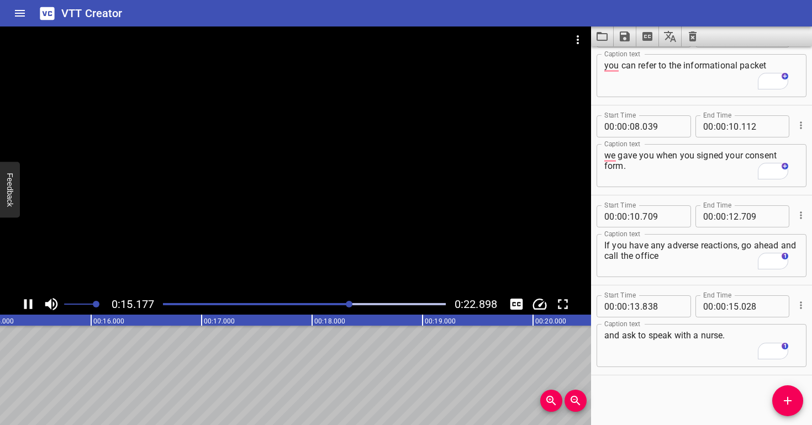
click at [335, 249] on div at bounding box center [295, 160] width 591 height 267
click at [339, 307] on div at bounding box center [304, 304] width 296 height 15
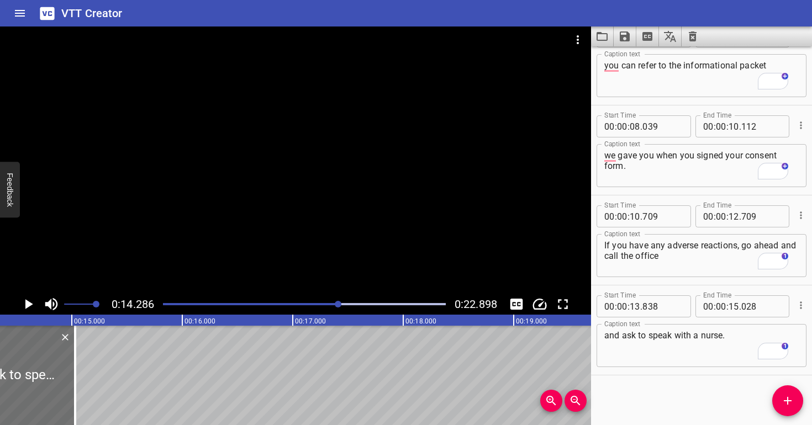
click at [332, 257] on div at bounding box center [295, 160] width 591 height 267
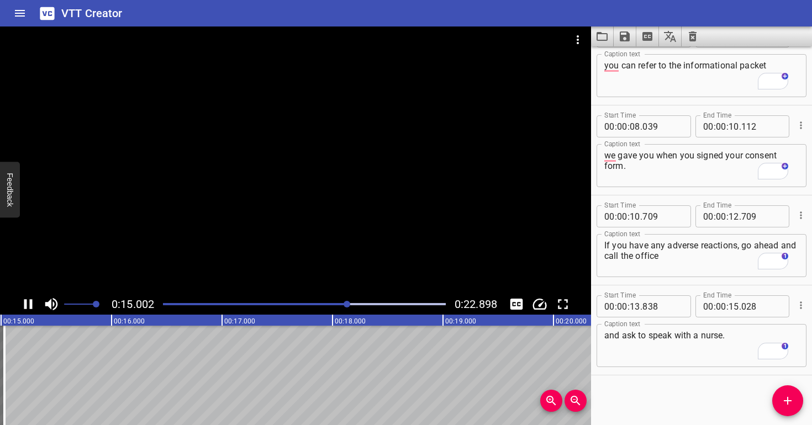
click at [335, 244] on div at bounding box center [295, 160] width 591 height 267
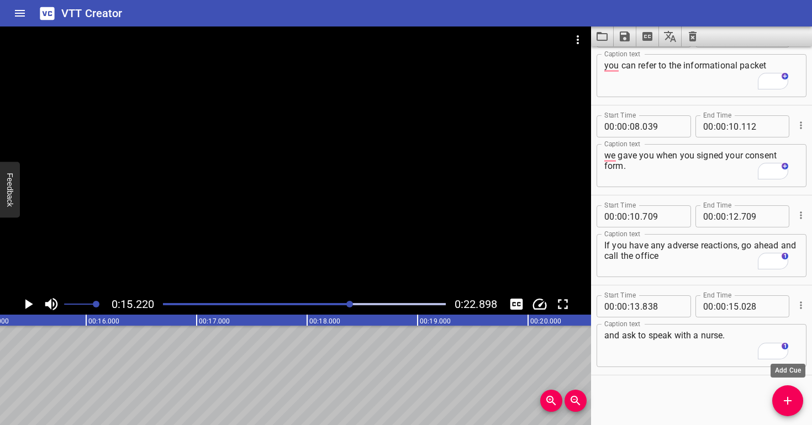
click at [778, 400] on span "Add Cue" at bounding box center [787, 400] width 31 height 13
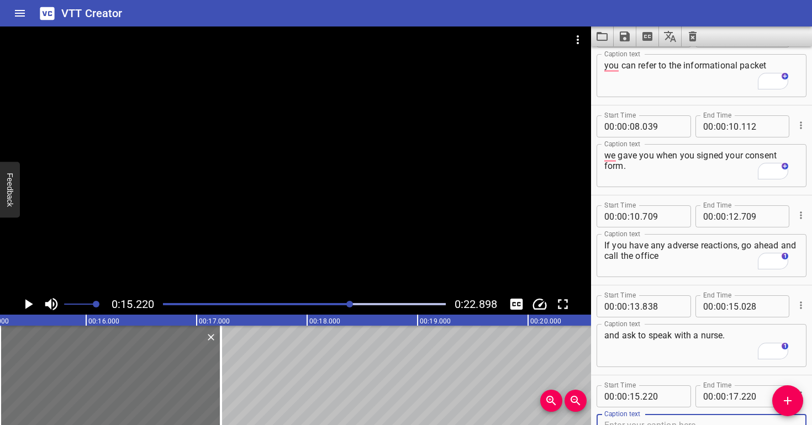
scroll to position [398, 0]
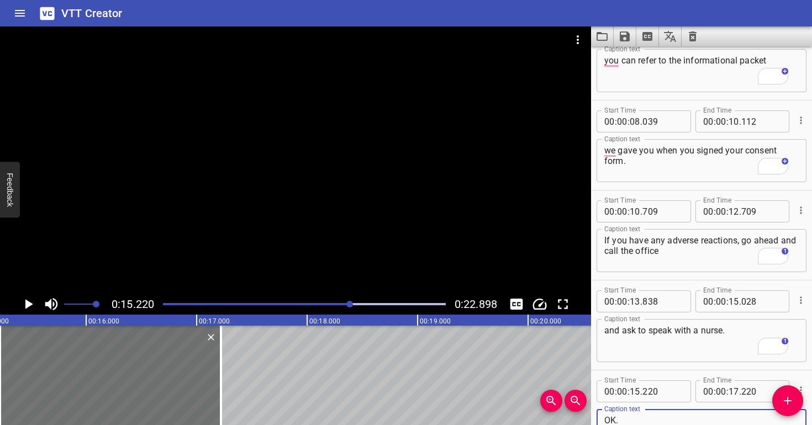
type textarea "OK."
click at [229, 152] on div at bounding box center [295, 160] width 591 height 267
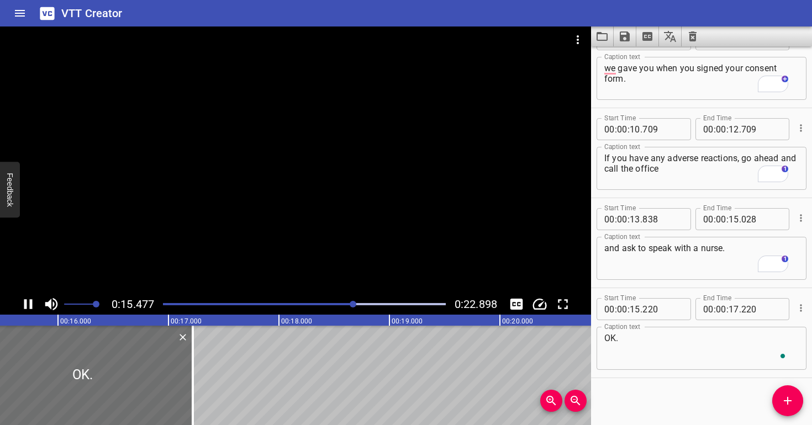
scroll to position [0, 0]
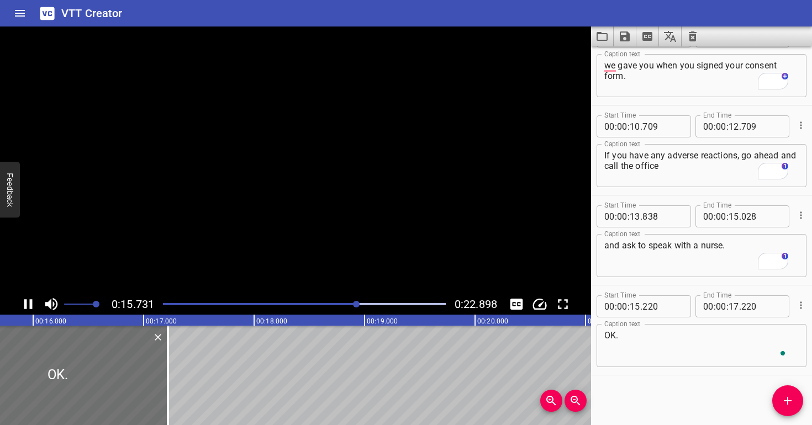
click at [229, 152] on video at bounding box center [295, 160] width 591 height 267
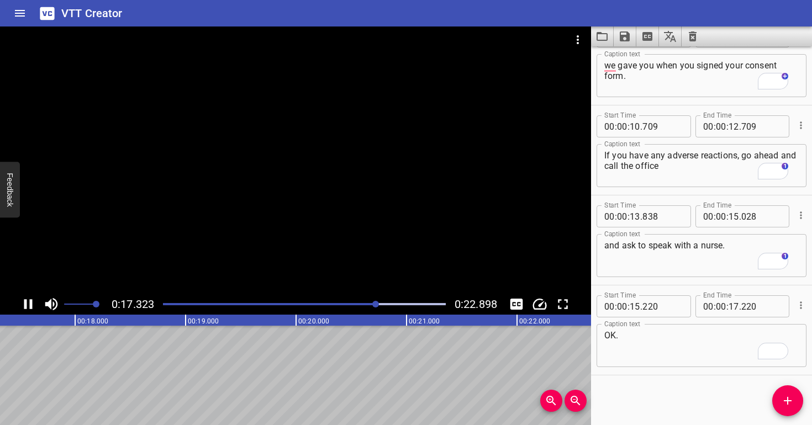
click at [356, 302] on div at bounding box center [304, 304] width 296 height 15
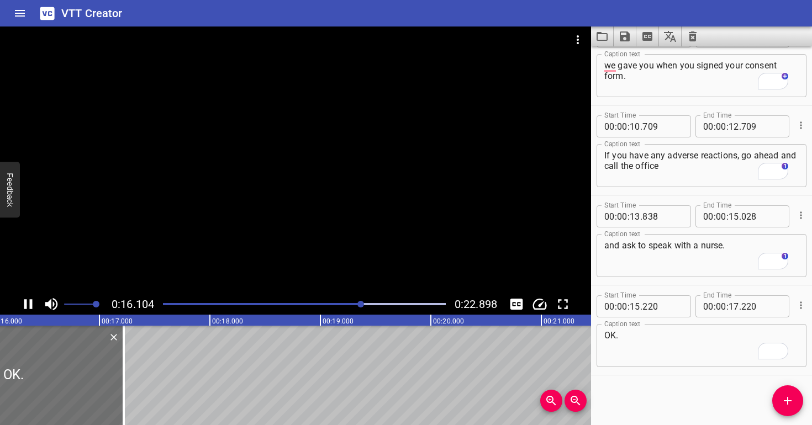
click at [331, 246] on div at bounding box center [295, 160] width 591 height 267
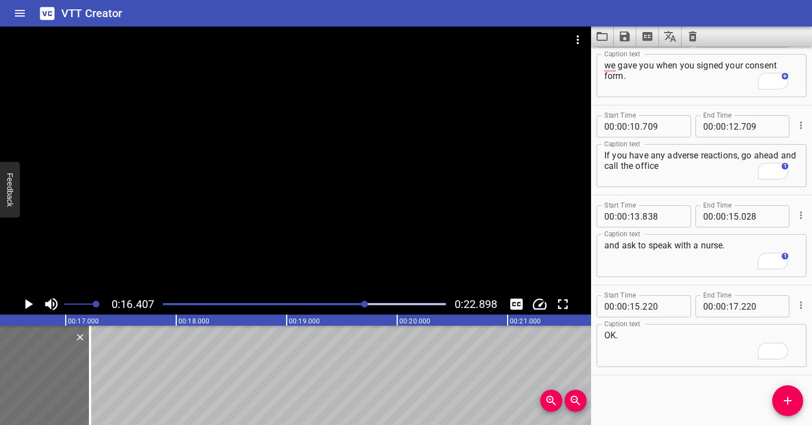
click at [324, 303] on div "Play progress" at bounding box center [224, 304] width 283 height 2
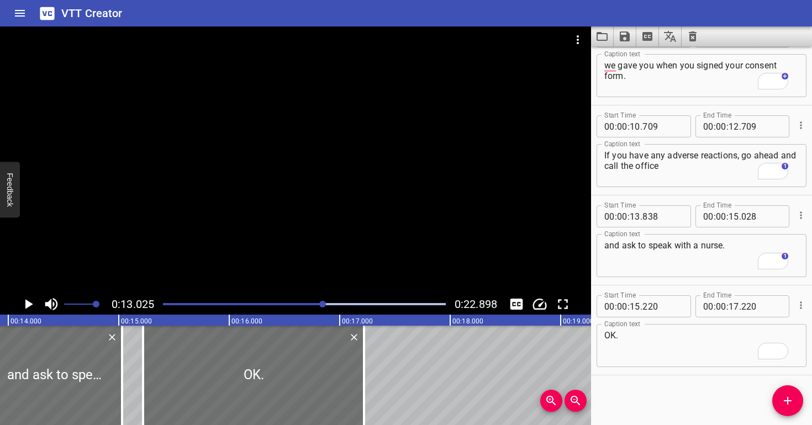
click at [350, 220] on div at bounding box center [295, 160] width 591 height 267
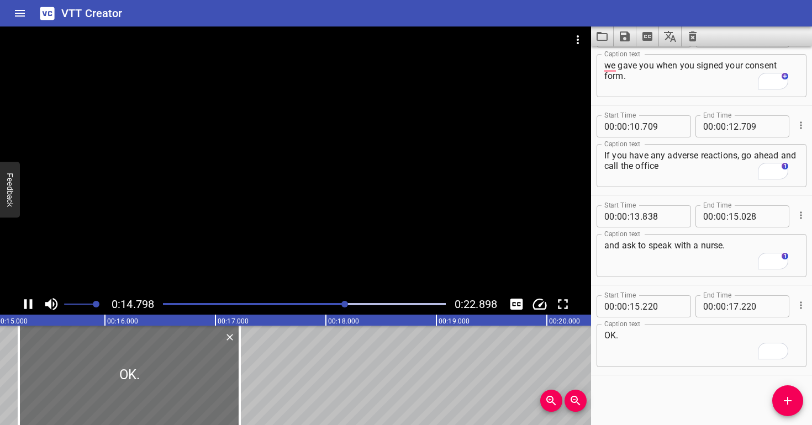
click at [348, 222] on div at bounding box center [295, 160] width 591 height 267
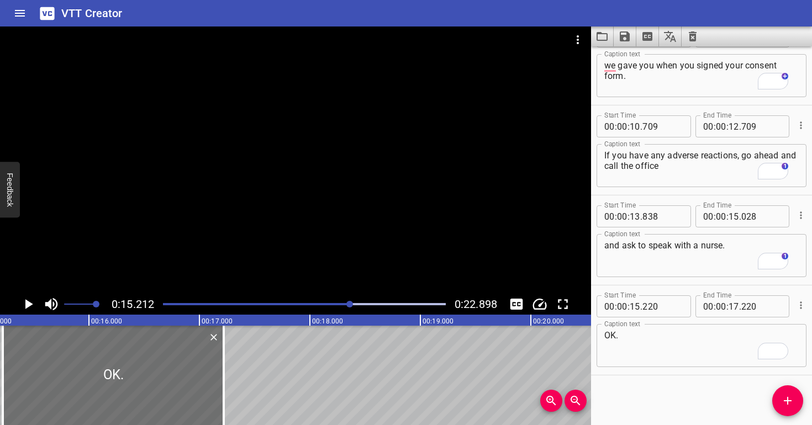
scroll to position [0, 1680]
click at [348, 222] on div at bounding box center [295, 160] width 591 height 267
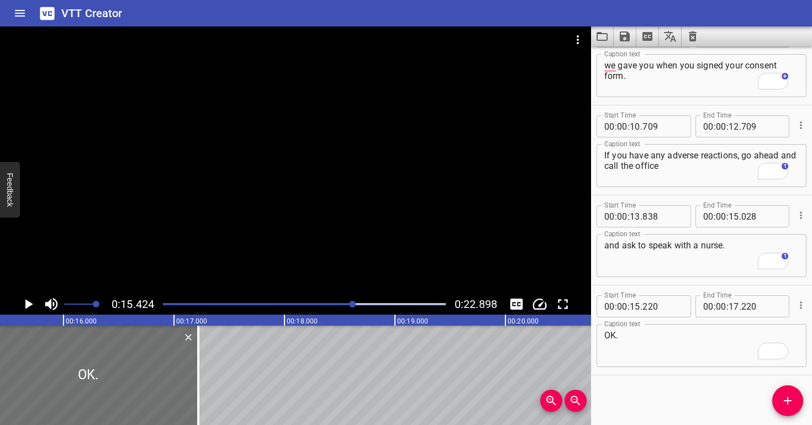
click at [348, 222] on div at bounding box center [295, 160] width 591 height 267
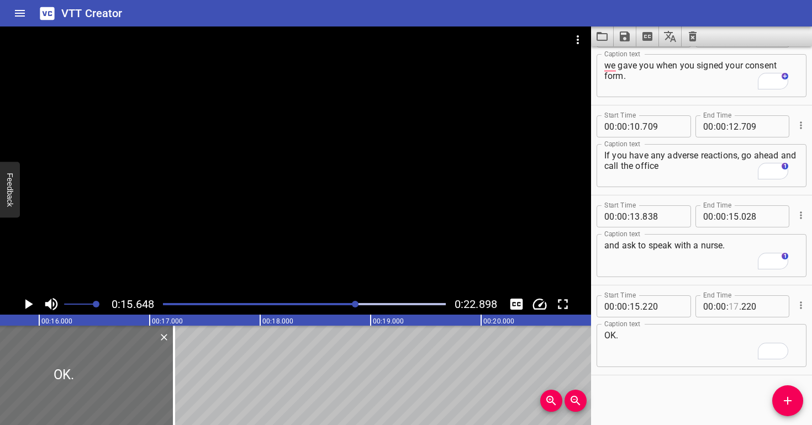
click at [730, 307] on input "number" at bounding box center [733, 306] width 10 height 22
type input "15"
type input "648"
click at [726, 353] on textarea "OK." at bounding box center [701, 345] width 194 height 31
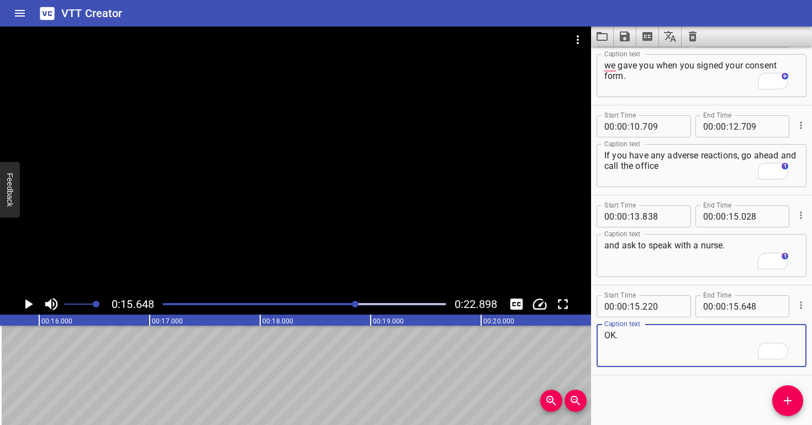
click at [381, 218] on div at bounding box center [295, 160] width 591 height 267
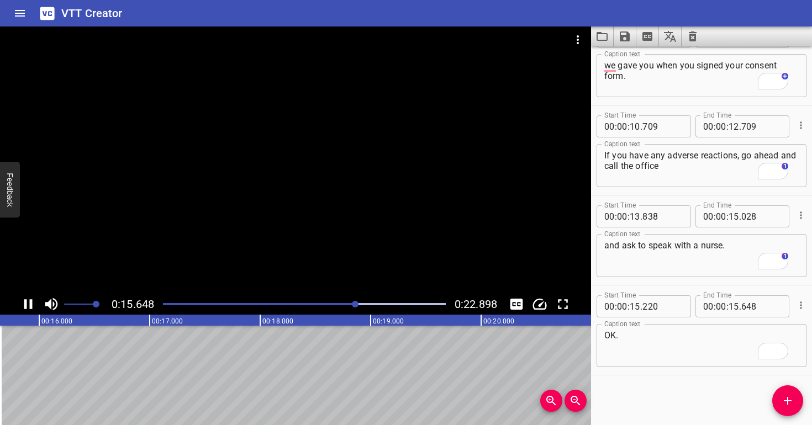
click at [384, 209] on div at bounding box center [295, 160] width 591 height 267
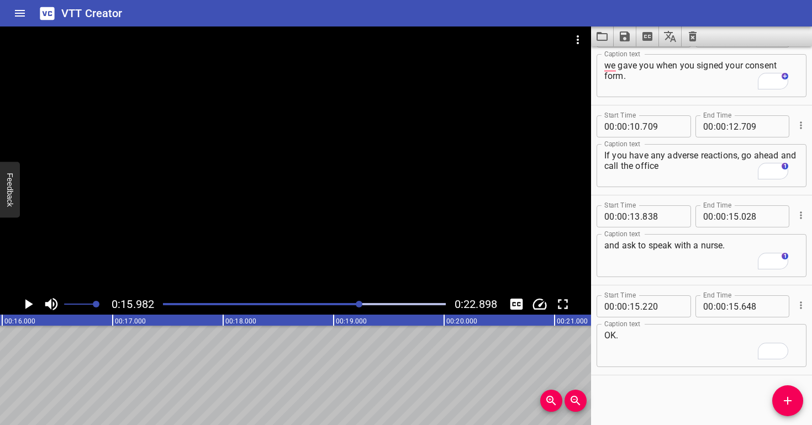
click at [383, 208] on div at bounding box center [295, 160] width 591 height 267
click at [785, 405] on icon "Add Cue" at bounding box center [787, 400] width 13 height 13
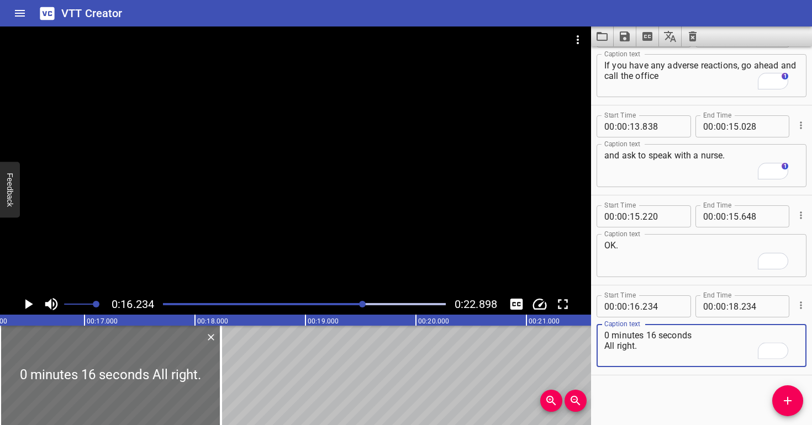
drag, startPoint x: 604, startPoint y: 354, endPoint x: 600, endPoint y: 322, distance: 32.3
click at [600, 322] on div "Caption text 0 minutes 16 seconds All right. Caption text" at bounding box center [701, 345] width 210 height 50
click at [373, 238] on div at bounding box center [295, 160] width 591 height 267
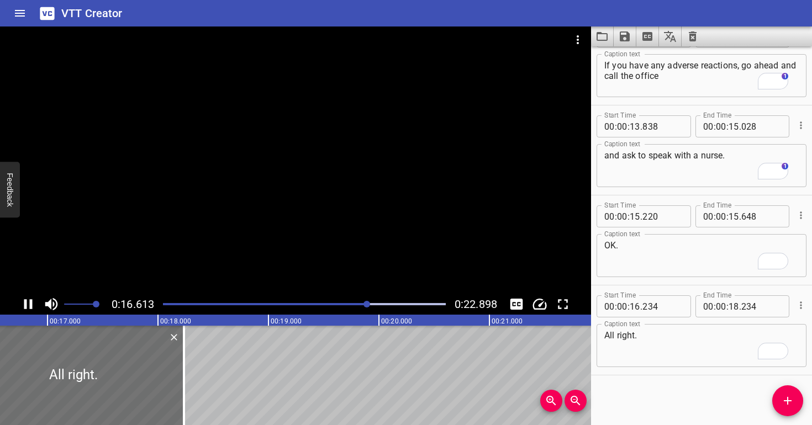
click at [366, 228] on div at bounding box center [295, 160] width 591 height 267
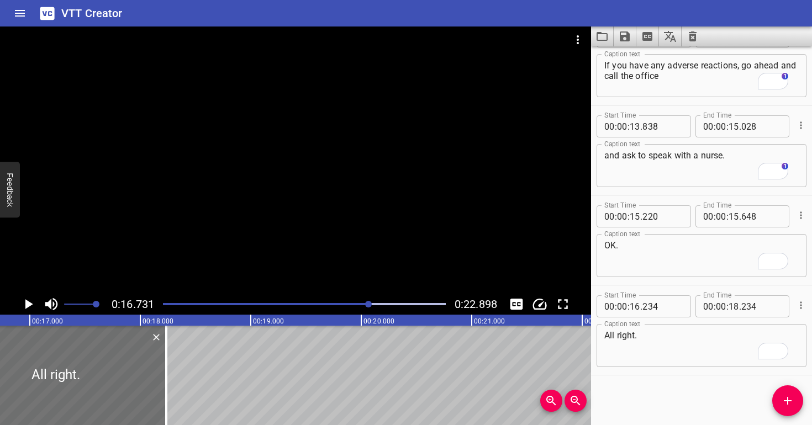
click at [366, 305] on div at bounding box center [304, 304] width 296 height 15
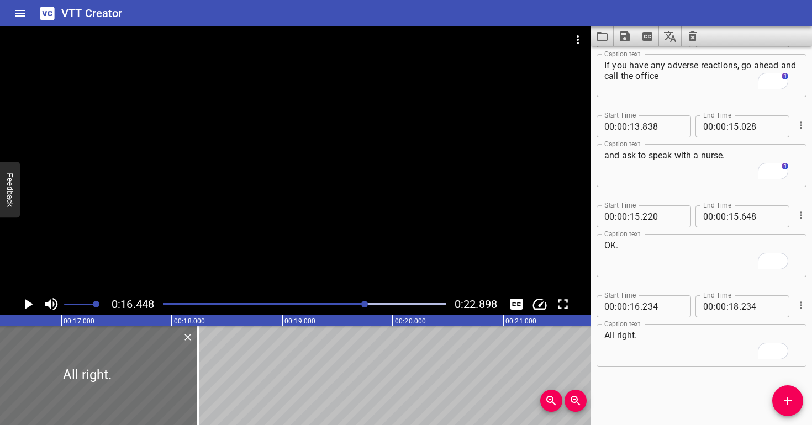
click at [336, 237] on div at bounding box center [295, 160] width 591 height 267
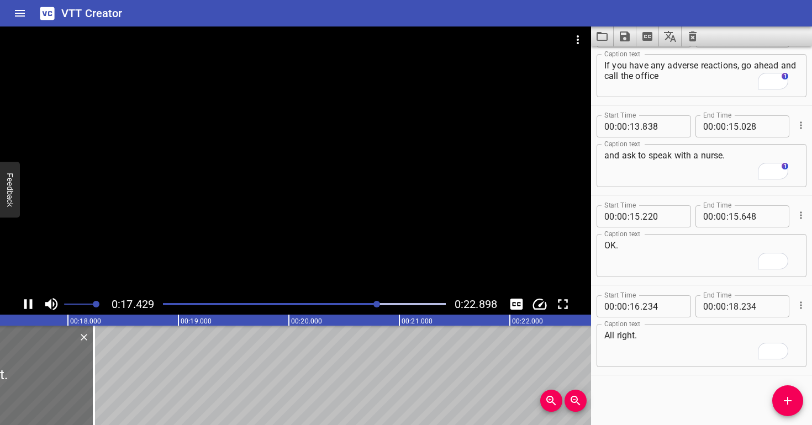
click at [357, 305] on div "Play progress" at bounding box center [237, 304] width 283 height 2
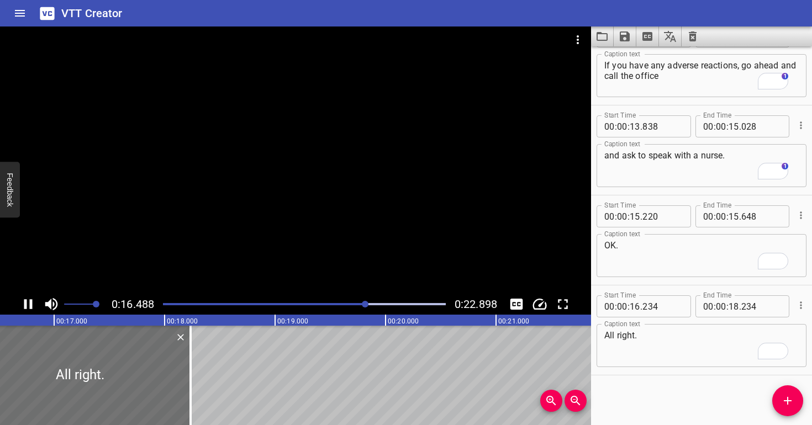
click at [352, 249] on div at bounding box center [295, 160] width 591 height 267
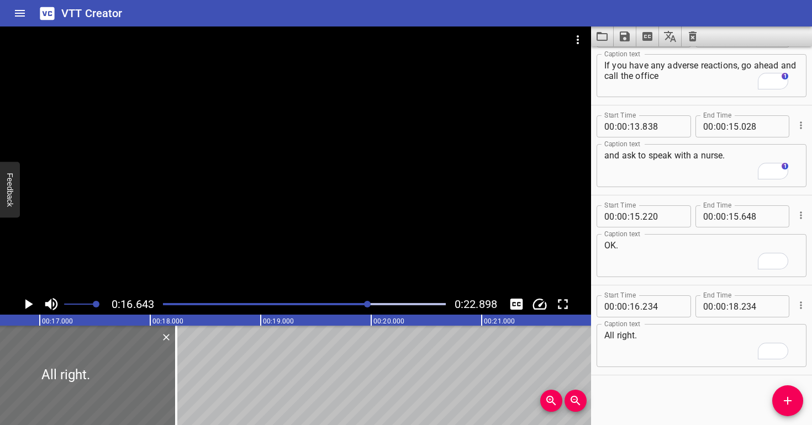
click at [358, 309] on div at bounding box center [304, 304] width 296 height 15
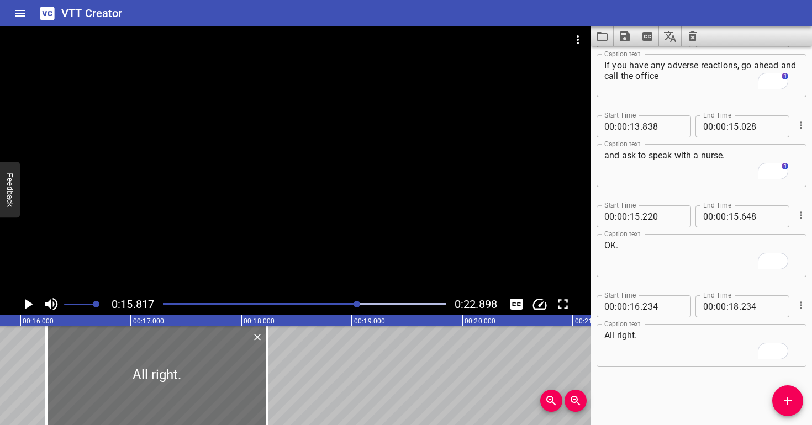
click at [334, 249] on div at bounding box center [295, 160] width 591 height 267
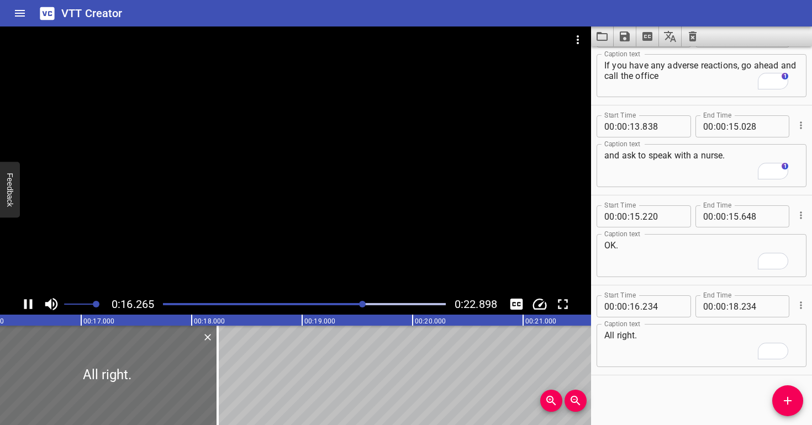
click at [336, 225] on div at bounding box center [295, 160] width 591 height 267
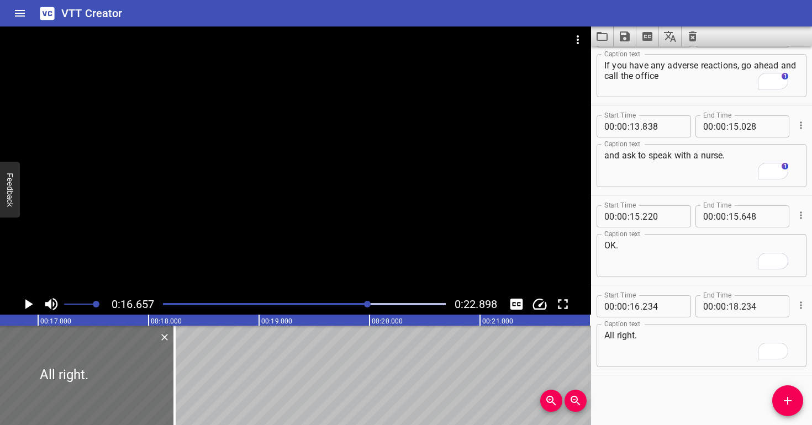
click at [355, 305] on div at bounding box center [304, 304] width 296 height 15
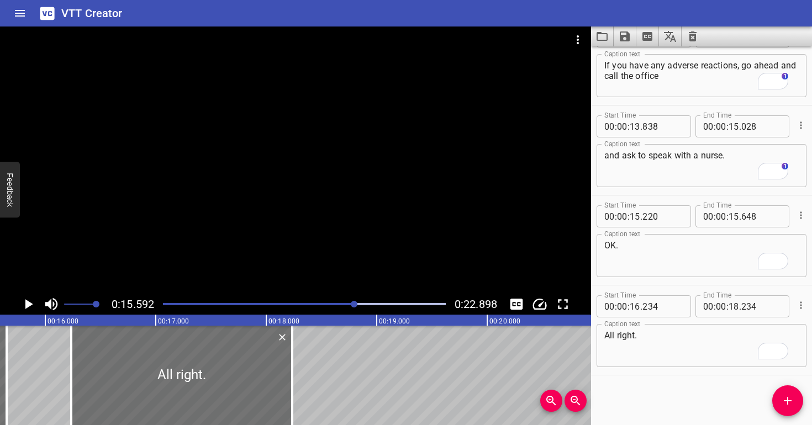
click at [320, 247] on div at bounding box center [295, 160] width 591 height 267
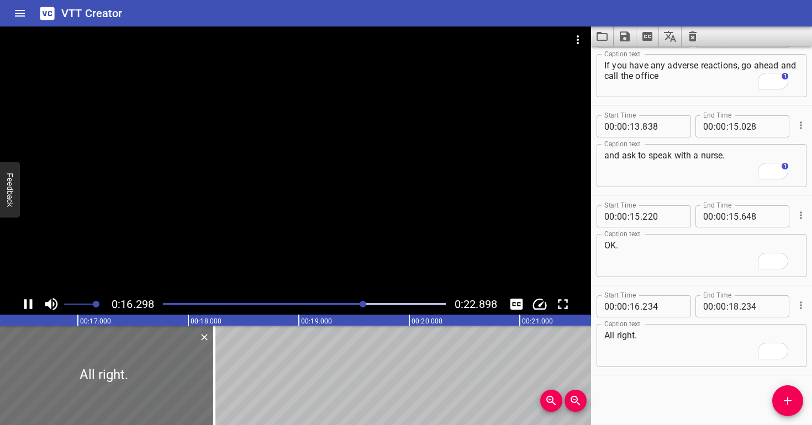
click at [325, 237] on div at bounding box center [295, 160] width 591 height 267
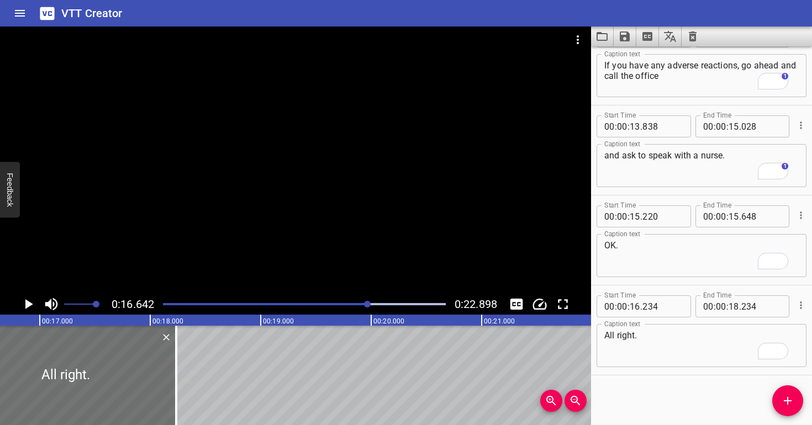
click at [353, 271] on div at bounding box center [295, 160] width 591 height 267
click at [358, 235] on div at bounding box center [295, 160] width 591 height 267
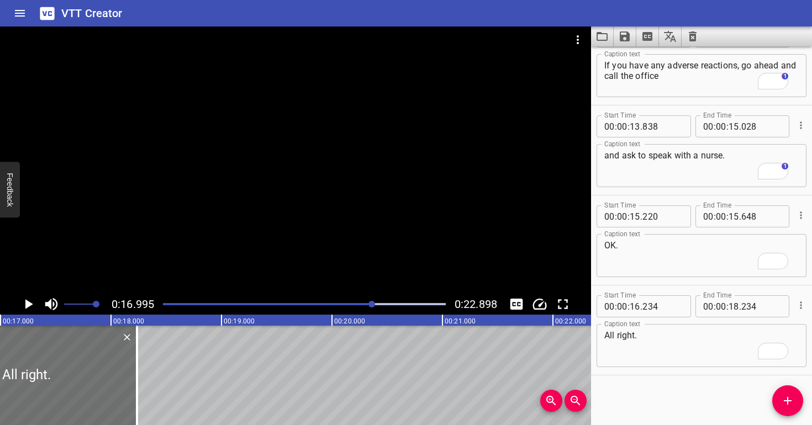
click at [358, 235] on div at bounding box center [295, 160] width 591 height 267
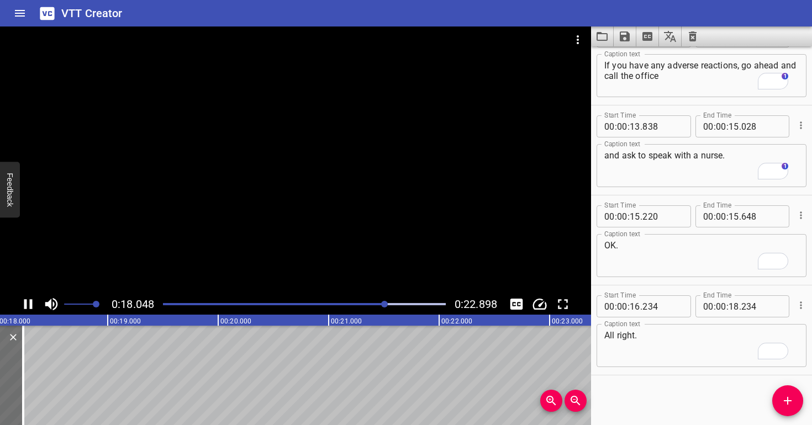
click at [358, 221] on div at bounding box center [295, 160] width 591 height 267
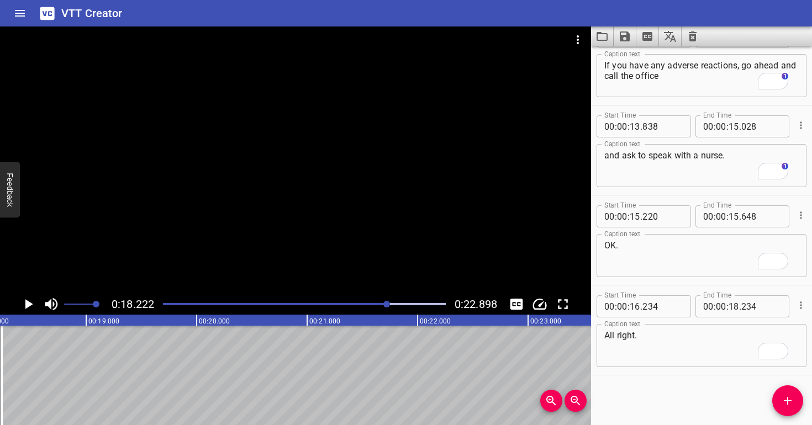
click at [358, 223] on div at bounding box center [295, 160] width 591 height 267
click at [355, 213] on div at bounding box center [295, 160] width 591 height 267
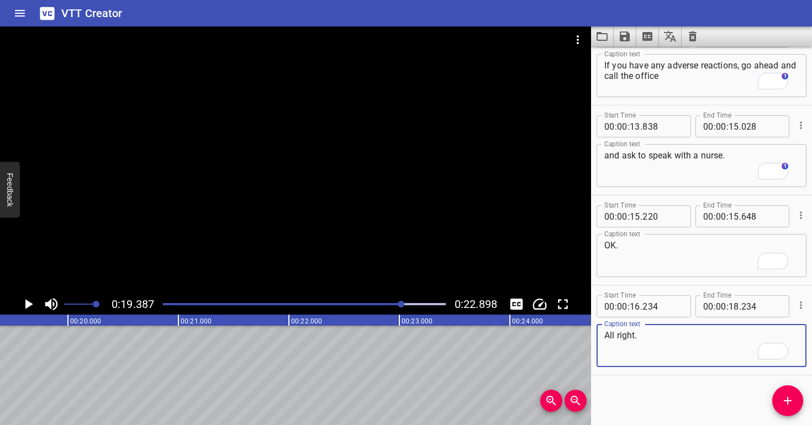
click at [654, 339] on textarea "All right." at bounding box center [701, 345] width 194 height 31
paste textarea "And then you'll come back in 48 to 72 hours to have that TB test read."
drag, startPoint x: 719, startPoint y: 347, endPoint x: 769, endPoint y: 353, distance: 50.1
click at [620, 349] on textarea "All right. And then you'll come back in 48 to 72 hours to have that TB test rea…" at bounding box center [701, 345] width 194 height 31
drag, startPoint x: 744, startPoint y: 347, endPoint x: 630, endPoint y: 346, distance: 114.3
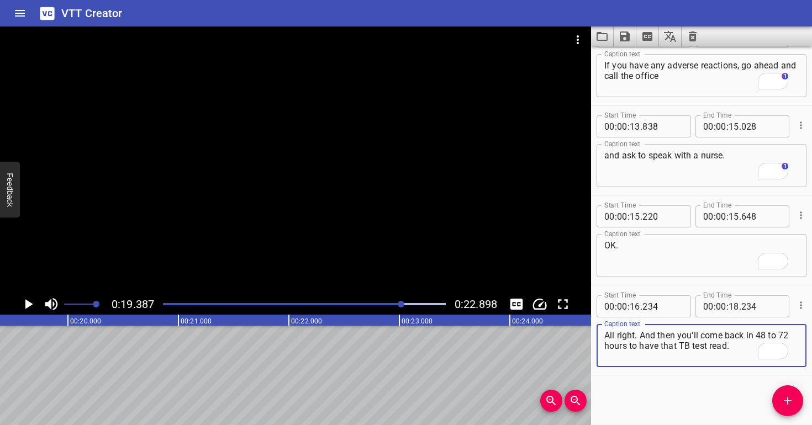
click at [630, 346] on textarea "All right. And then you'll come back in 48 to 72 hours to have that TB test rea…" at bounding box center [701, 345] width 194 height 31
type textarea "All right. And then you'll come back in 48 to 72 hours"
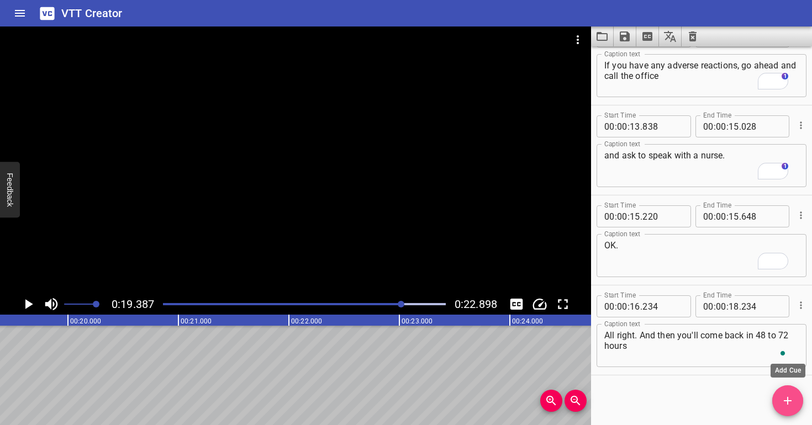
click at [777, 403] on span "Add Cue" at bounding box center [787, 400] width 31 height 13
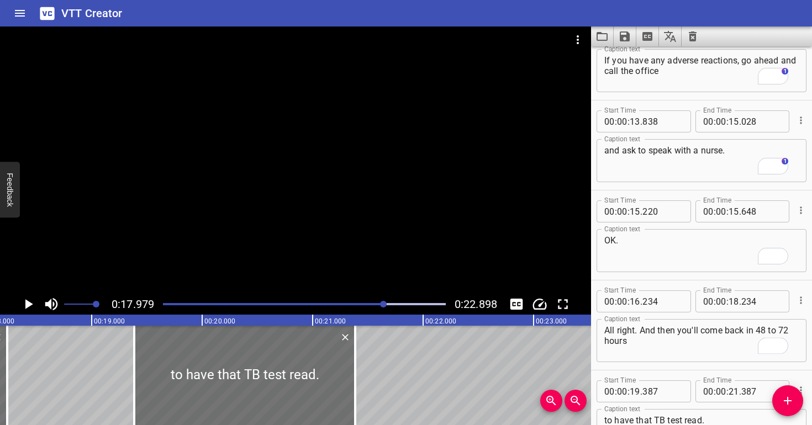
scroll to position [578, 0]
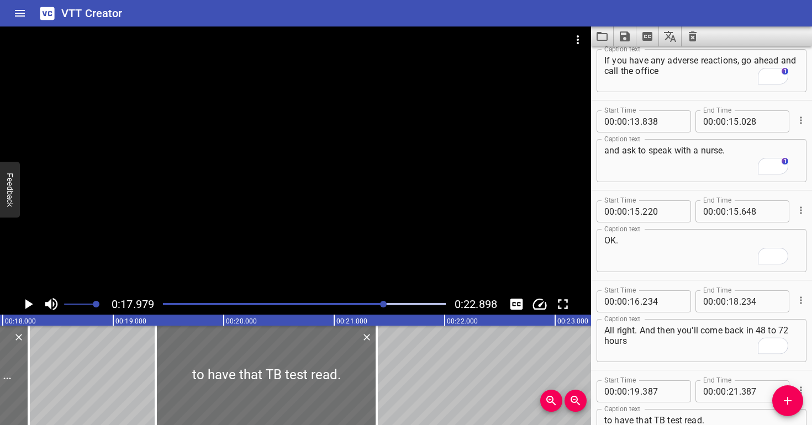
click at [356, 244] on div at bounding box center [295, 160] width 591 height 267
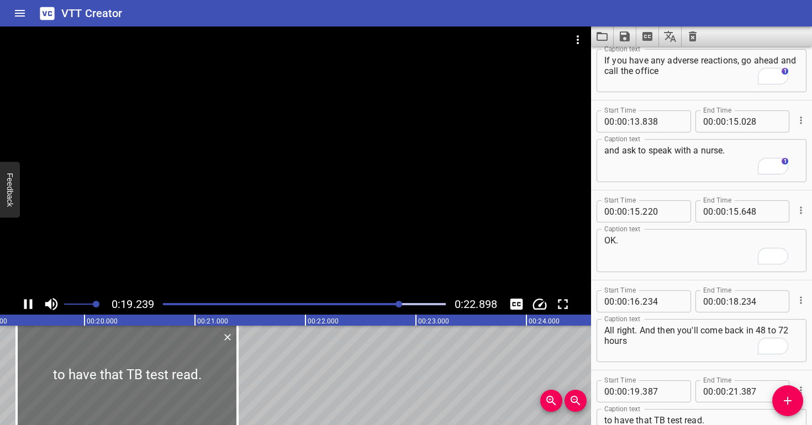
click at [355, 241] on div at bounding box center [295, 160] width 591 height 267
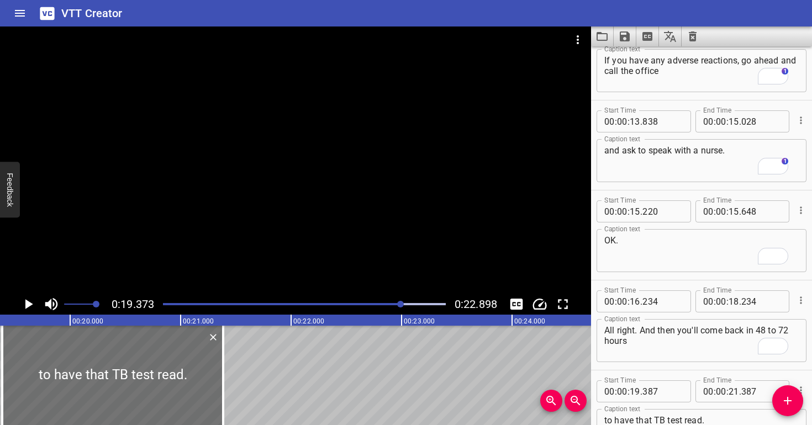
scroll to position [0, 2140]
click at [730, 302] on input "number" at bounding box center [733, 302] width 10 height 22
type input "19"
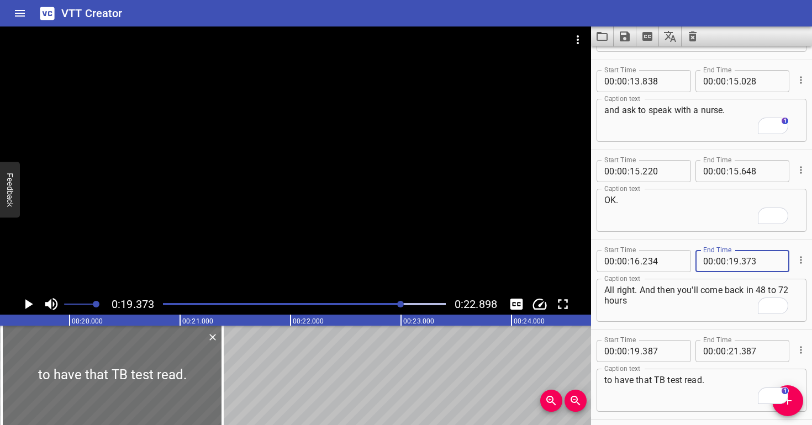
scroll to position [0, 0]
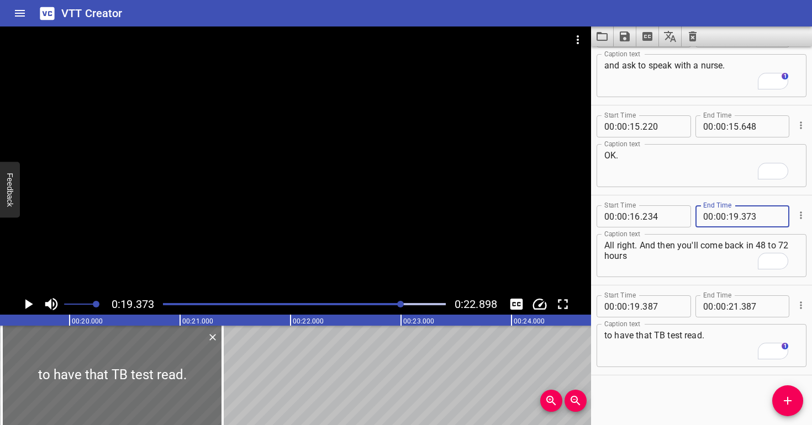
type input "373"
click at [664, 308] on input "number" at bounding box center [662, 306] width 40 height 22
type input "373"
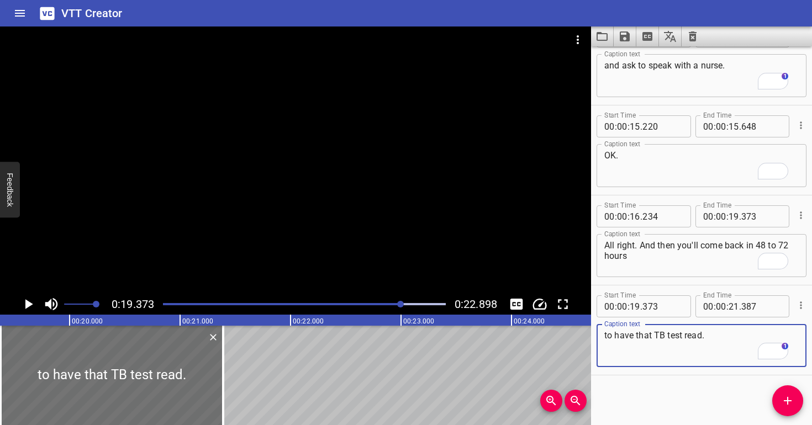
click at [661, 352] on textarea "to have that TB test read." at bounding box center [701, 345] width 194 height 31
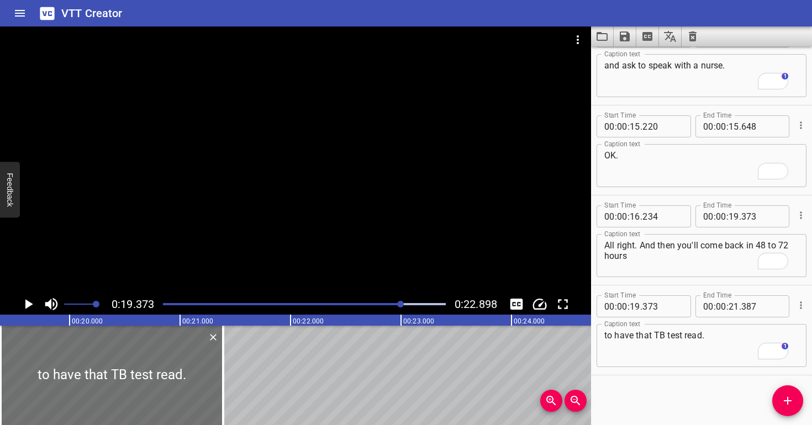
click at [248, 173] on div at bounding box center [295, 160] width 591 height 267
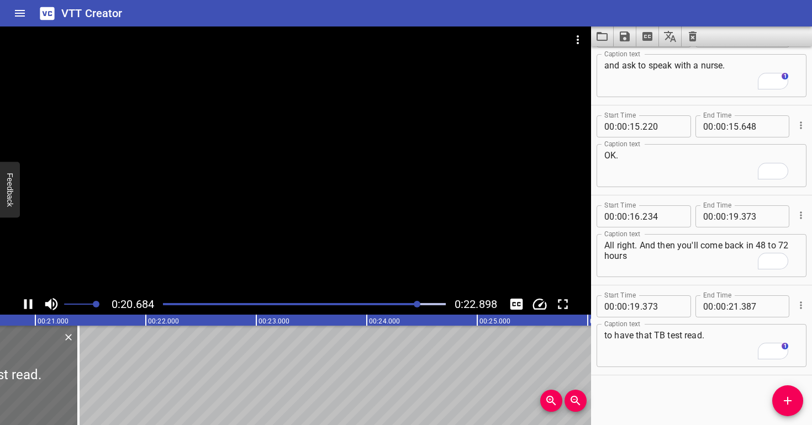
click at [240, 206] on div at bounding box center [295, 160] width 591 height 267
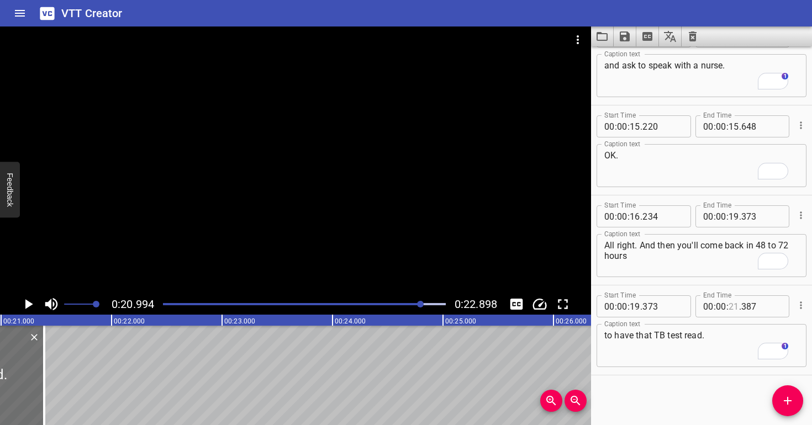
click at [730, 304] on input "number" at bounding box center [733, 306] width 10 height 22
type input "20"
type input "994"
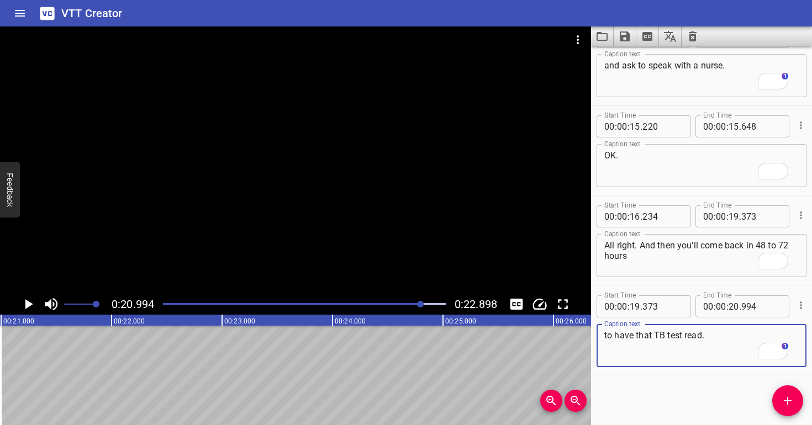
click at [719, 340] on textarea "to have that TB test read." at bounding box center [701, 345] width 194 height 31
click at [366, 233] on div at bounding box center [295, 160] width 591 height 267
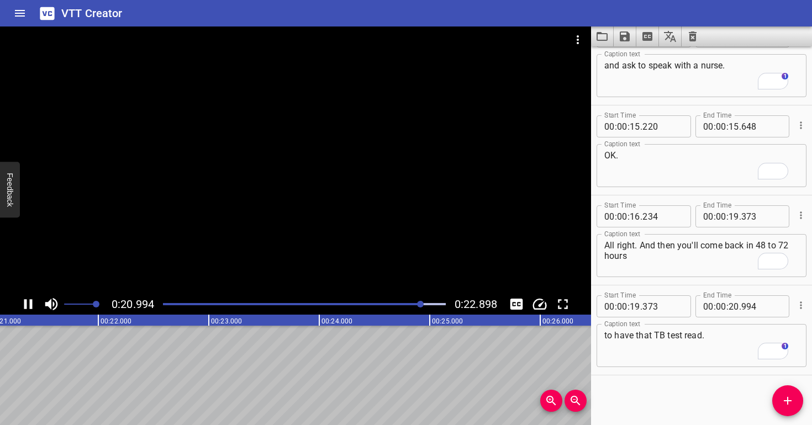
click at [376, 225] on div at bounding box center [295, 160] width 591 height 267
click at [402, 308] on div at bounding box center [304, 304] width 296 height 15
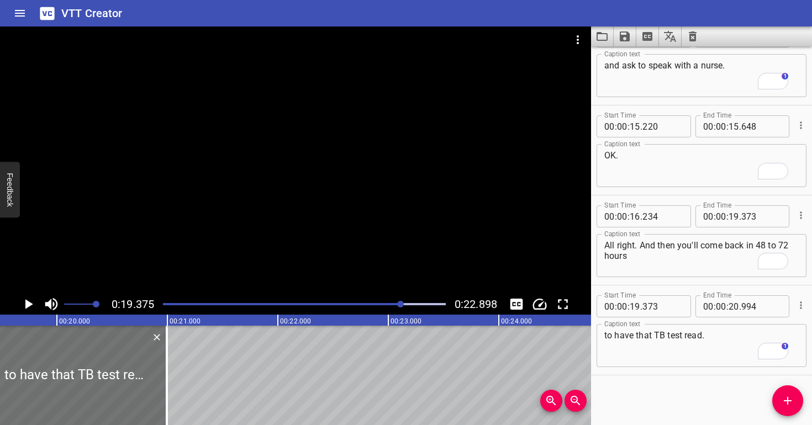
click at [379, 252] on div at bounding box center [295, 160] width 591 height 267
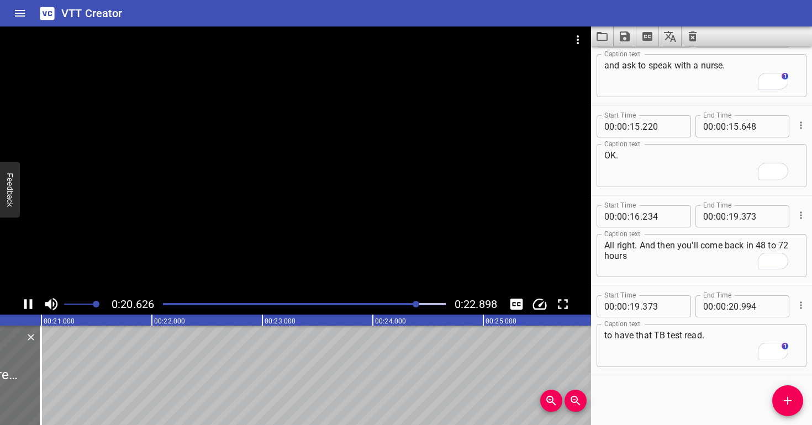
click at [381, 236] on div at bounding box center [295, 160] width 591 height 267
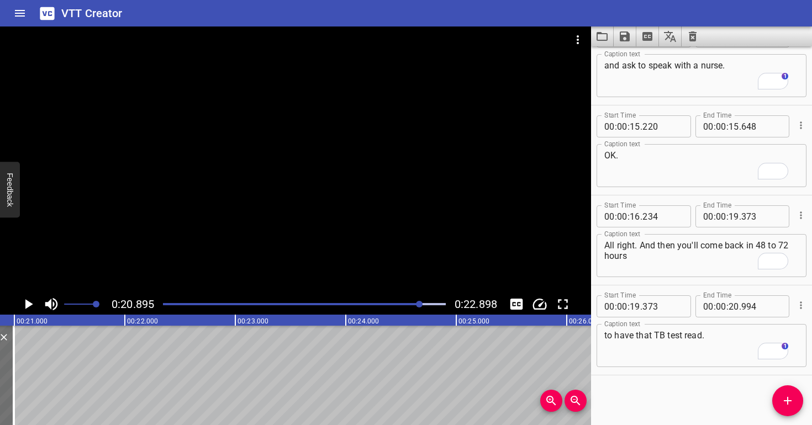
scroll to position [0, 2308]
click at [381, 236] on div at bounding box center [295, 160] width 591 height 267
click at [381, 235] on div at bounding box center [295, 160] width 591 height 267
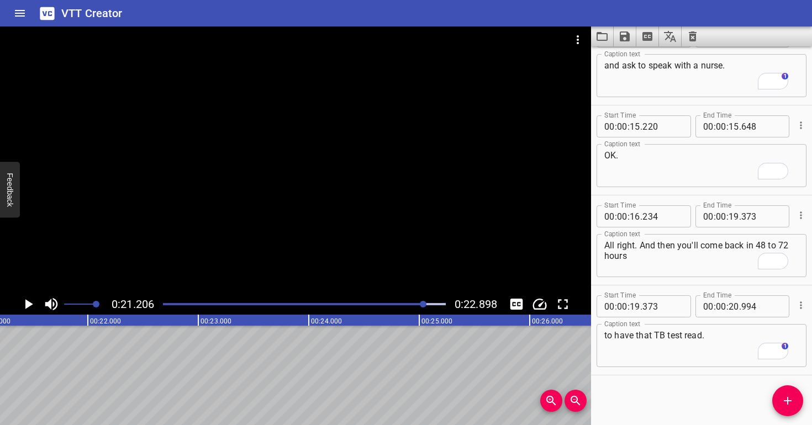
click at [413, 303] on div "Play progress" at bounding box center [283, 304] width 283 height 2
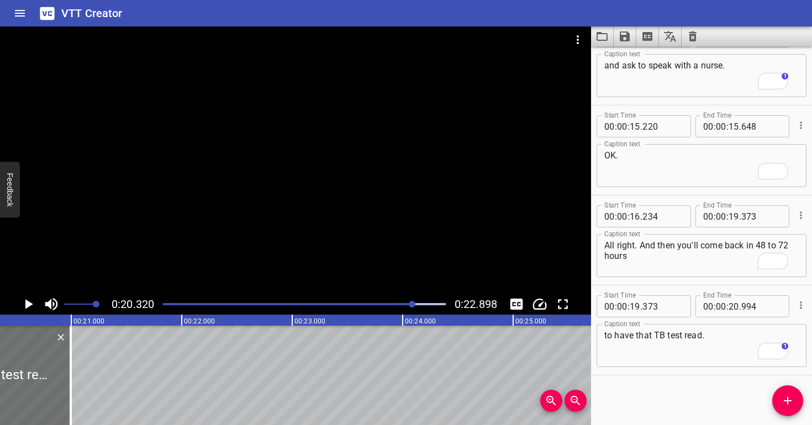
click at [397, 265] on div at bounding box center [295, 160] width 591 height 267
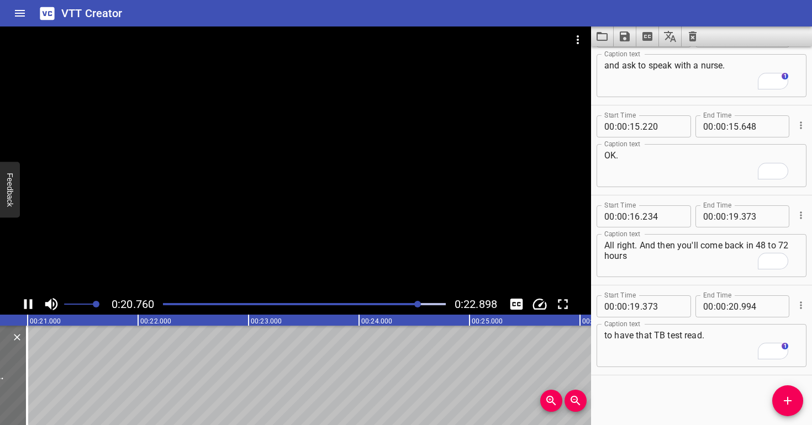
click at [396, 254] on div at bounding box center [295, 160] width 591 height 267
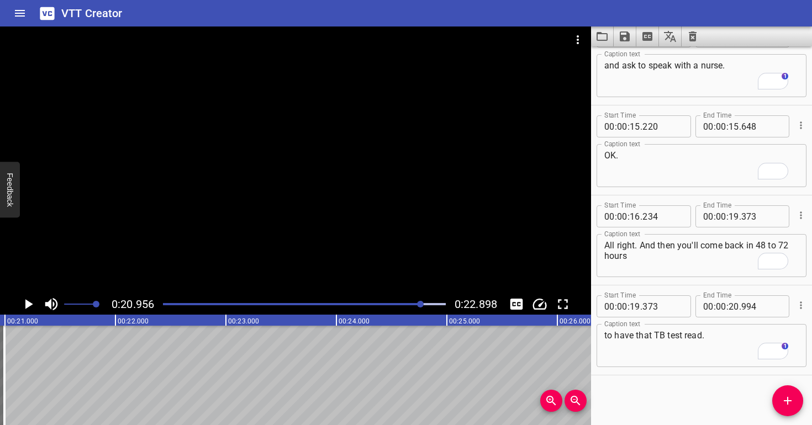
click at [396, 254] on div at bounding box center [295, 160] width 591 height 267
click at [784, 396] on icon "Add Cue" at bounding box center [787, 400] width 13 height 13
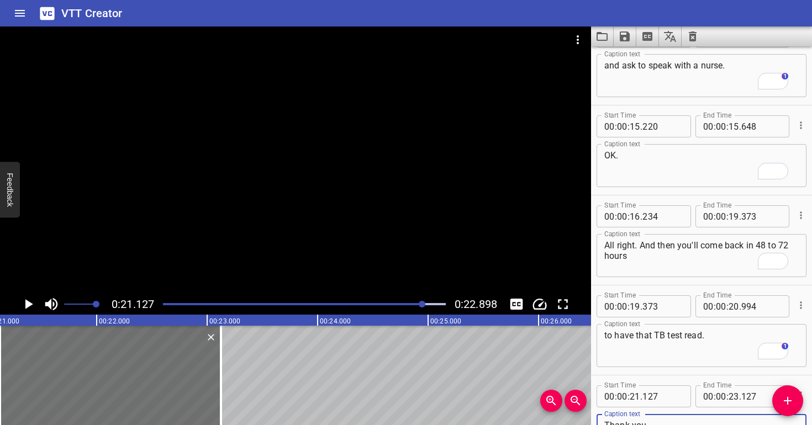
scroll to position [668, 0]
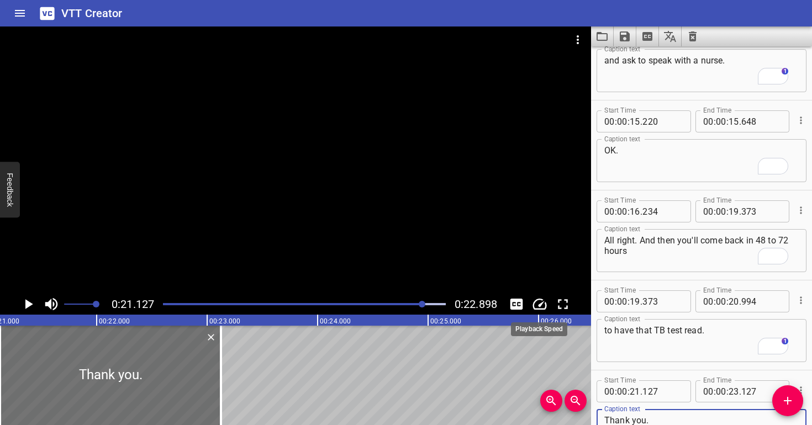
type textarea "Thank you."
click at [251, 140] on div at bounding box center [295, 160] width 591 height 267
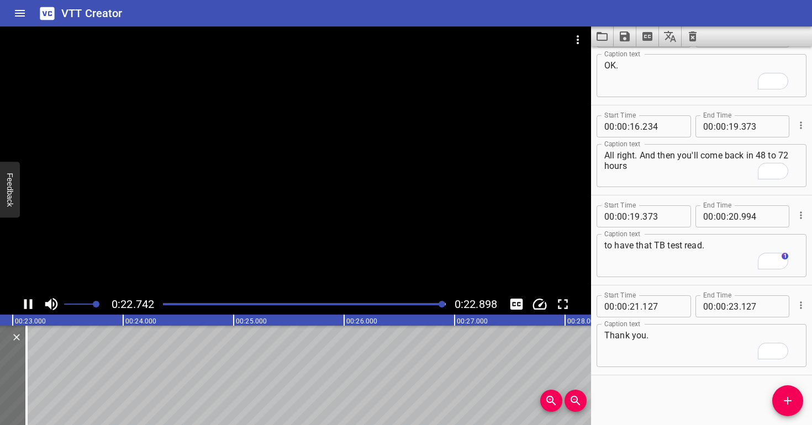
click at [411, 297] on div at bounding box center [304, 304] width 296 height 15
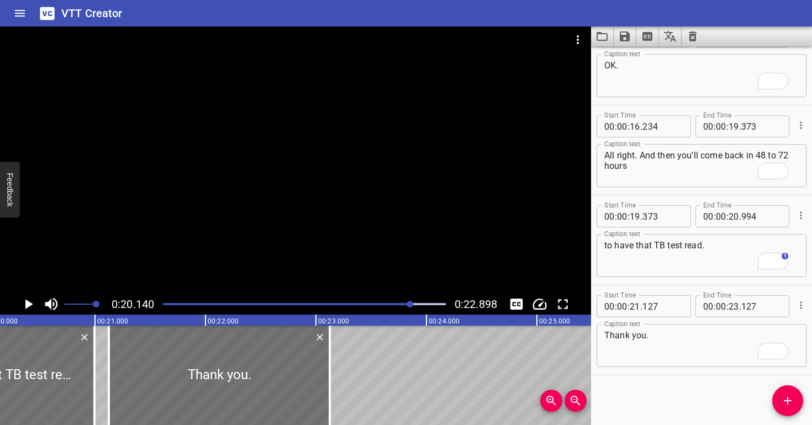
click at [363, 199] on div at bounding box center [295, 160] width 591 height 267
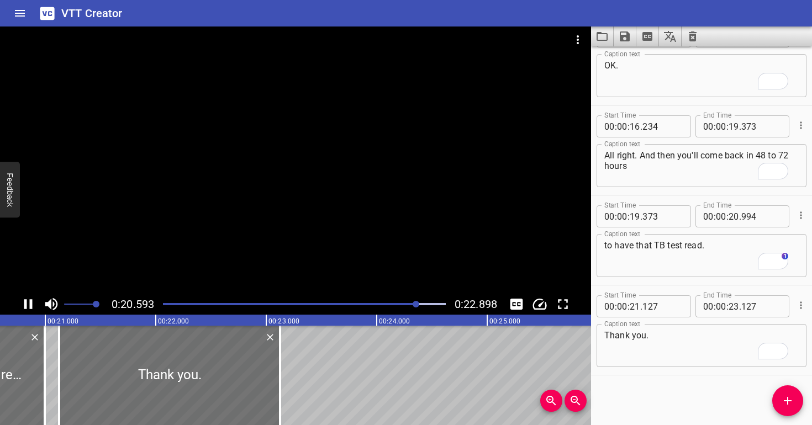
click at [365, 198] on div at bounding box center [295, 160] width 591 height 267
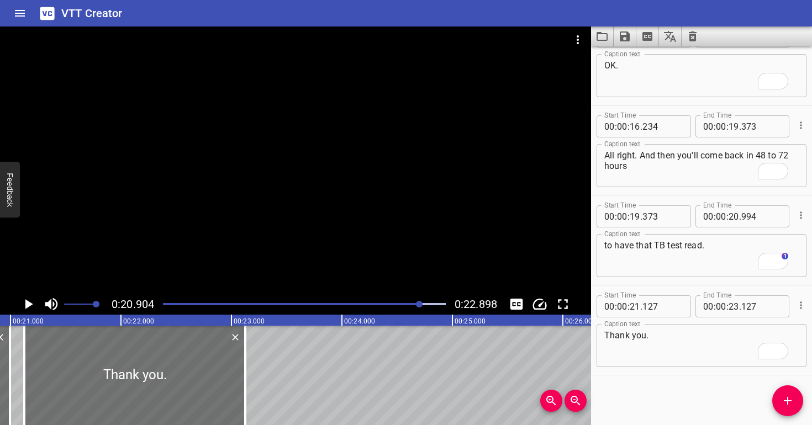
click at [365, 198] on div at bounding box center [295, 160] width 591 height 267
click at [365, 195] on div at bounding box center [295, 160] width 591 height 267
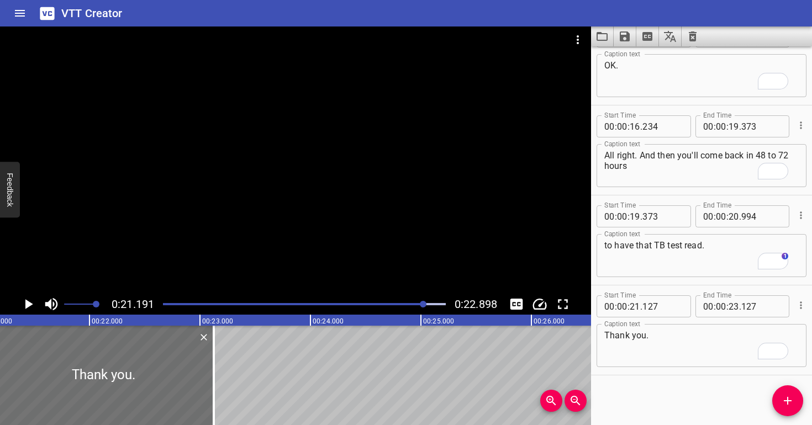
click at [365, 195] on div at bounding box center [295, 160] width 591 height 267
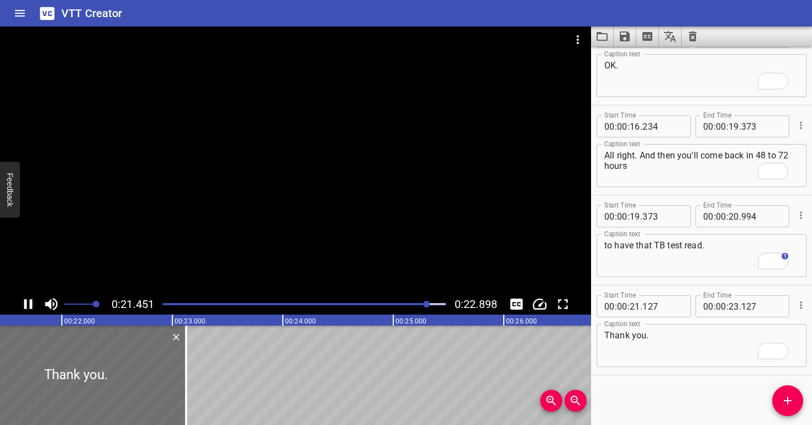
click at [364, 191] on div at bounding box center [295, 160] width 591 height 267
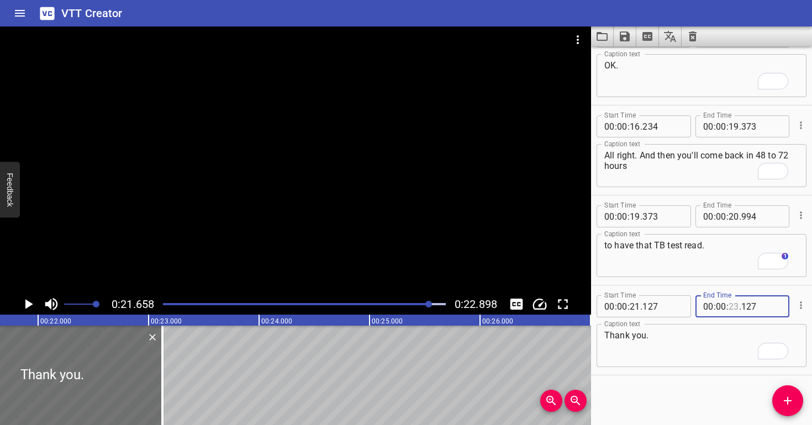
click at [728, 309] on input "number" at bounding box center [733, 306] width 10 height 22
type input "21"
type input "658"
click at [720, 340] on textarea "Thank you." at bounding box center [701, 345] width 194 height 31
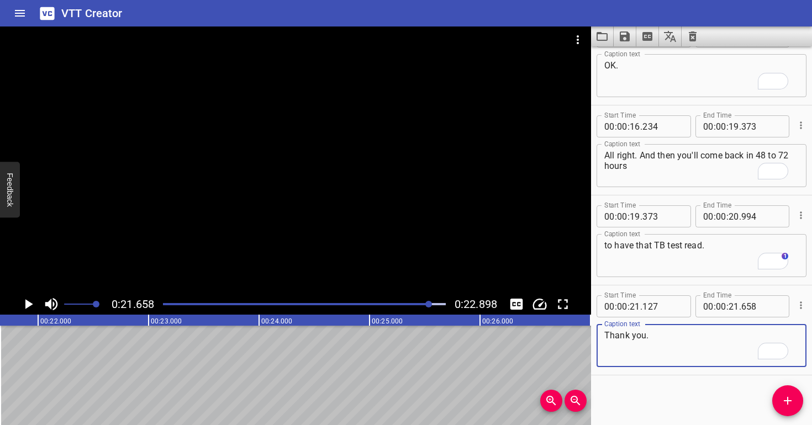
scroll to position [753, 0]
click at [162, 303] on div at bounding box center [304, 304] width 296 height 15
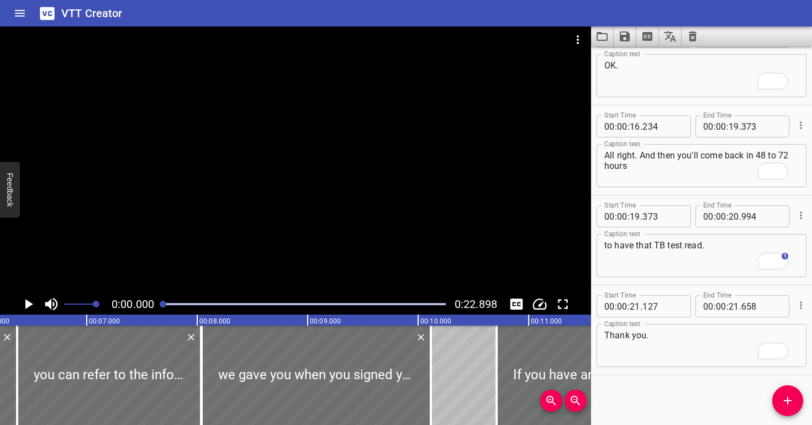
click at [196, 210] on div at bounding box center [295, 160] width 591 height 267
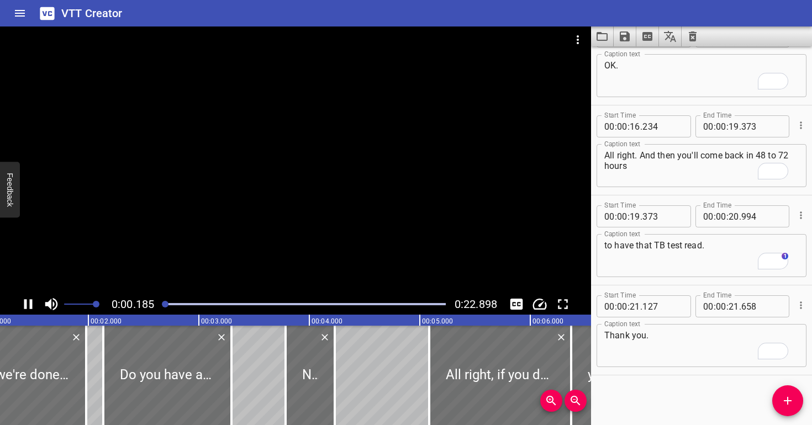
click at [236, 214] on div at bounding box center [295, 160] width 591 height 267
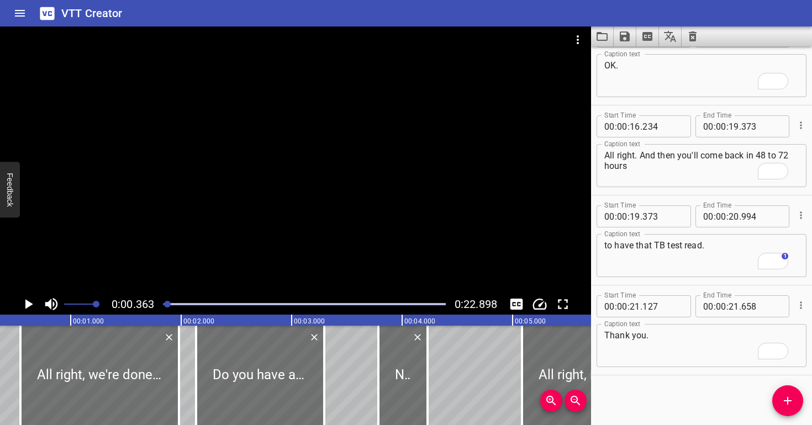
click at [236, 214] on div at bounding box center [295, 160] width 591 height 267
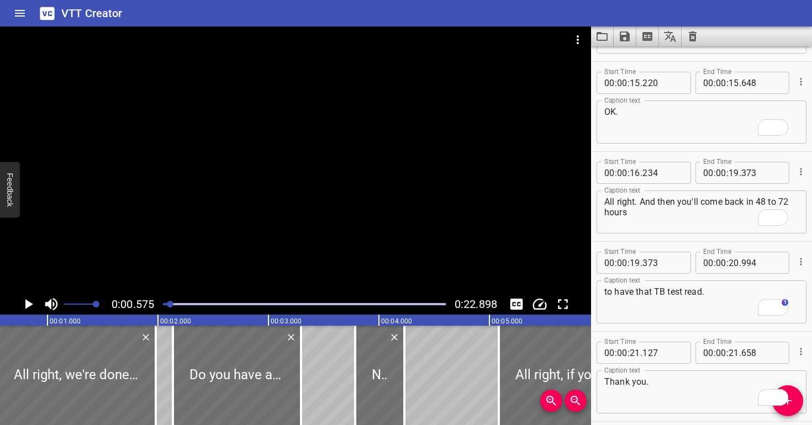
scroll to position [0, 0]
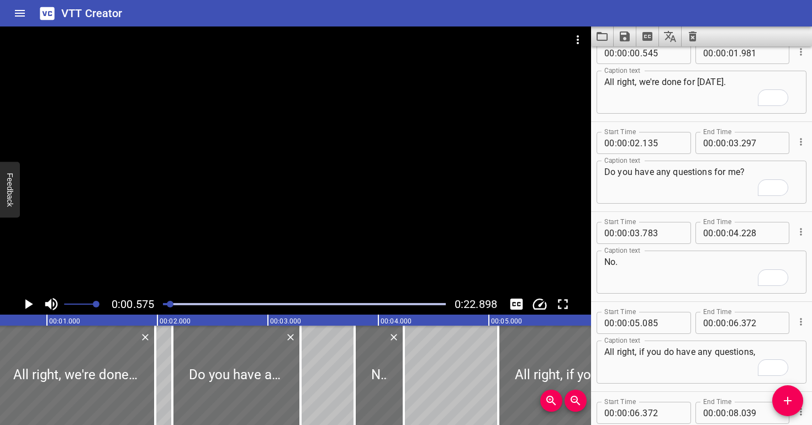
click at [236, 214] on div at bounding box center [295, 160] width 591 height 267
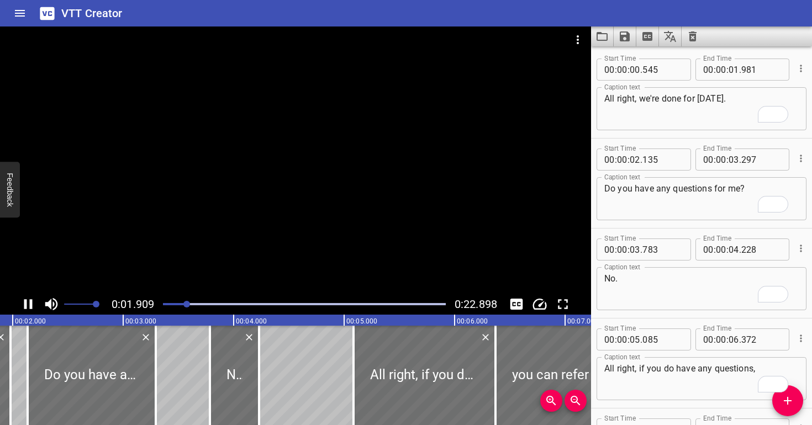
click at [235, 207] on div at bounding box center [295, 160] width 591 height 267
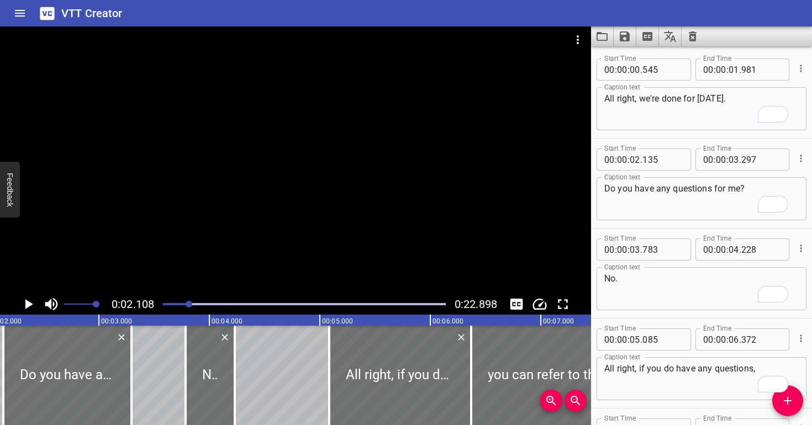
click at [235, 207] on div at bounding box center [295, 160] width 591 height 267
click at [234, 207] on div at bounding box center [295, 160] width 591 height 267
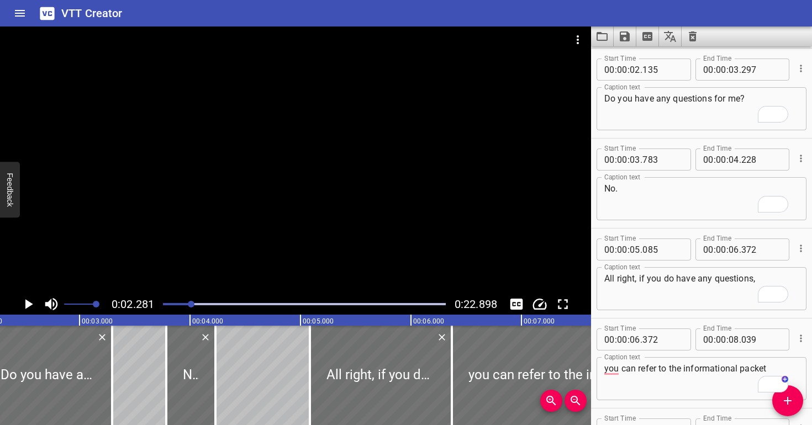
click at [234, 207] on div at bounding box center [295, 160] width 591 height 267
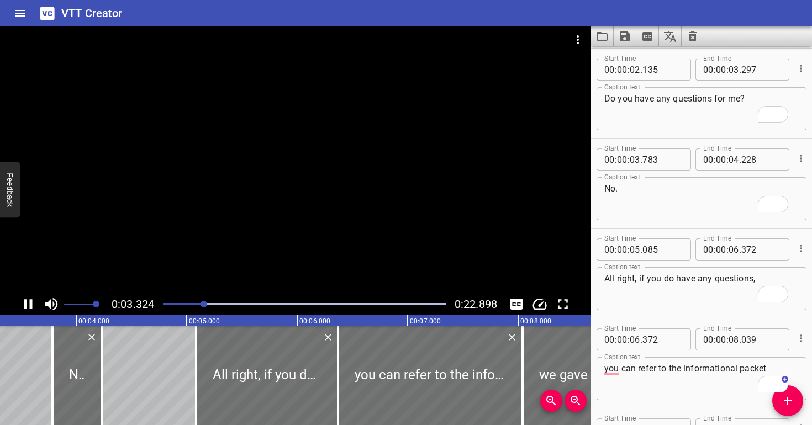
click at [232, 202] on div at bounding box center [295, 160] width 591 height 267
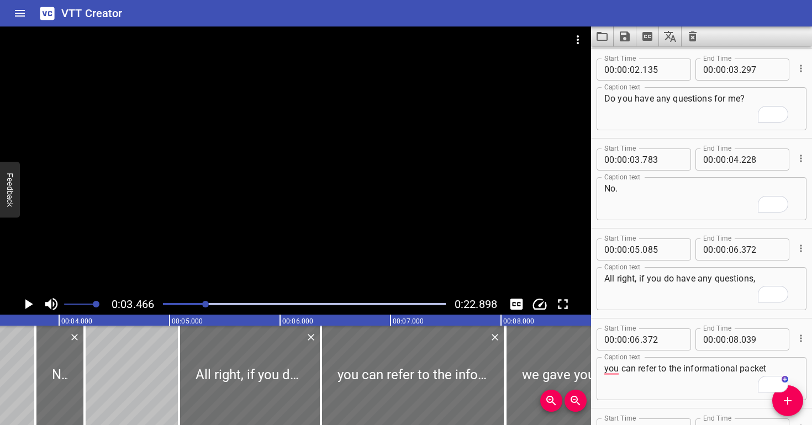
click at [232, 202] on div at bounding box center [295, 160] width 591 height 267
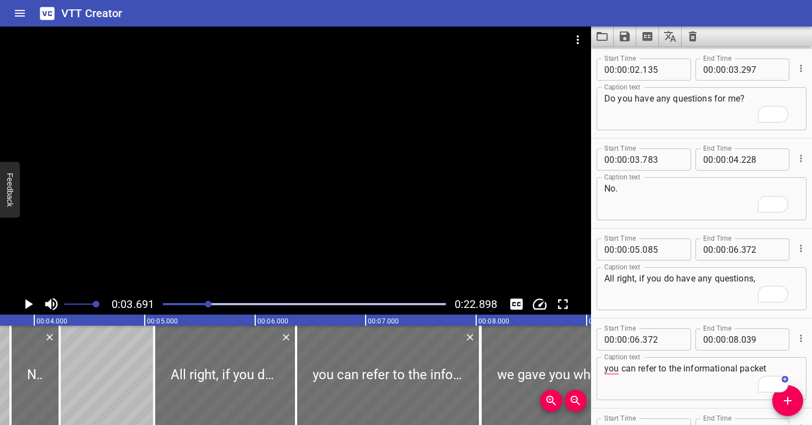
click at [232, 202] on div at bounding box center [295, 160] width 591 height 267
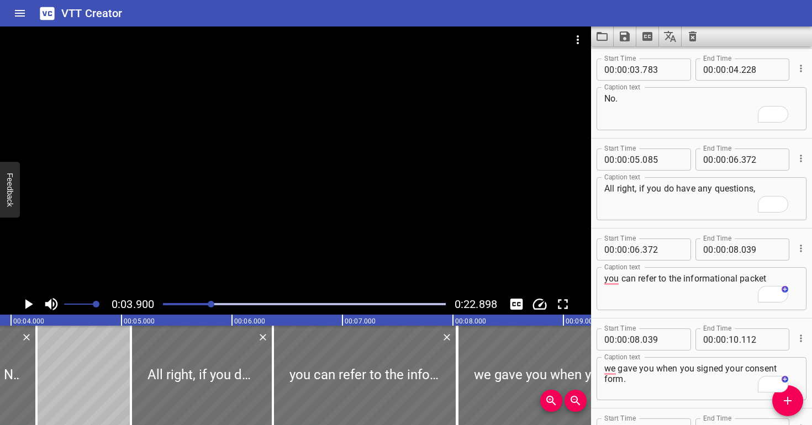
click at [232, 202] on div at bounding box center [295, 160] width 591 height 267
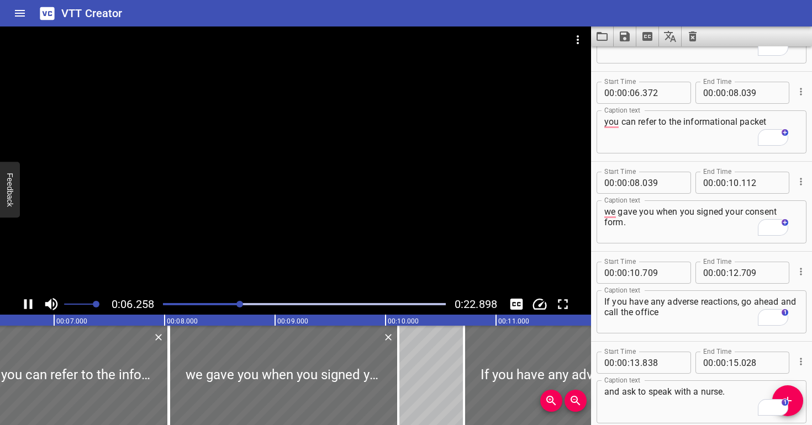
click at [233, 198] on div at bounding box center [295, 160] width 591 height 267
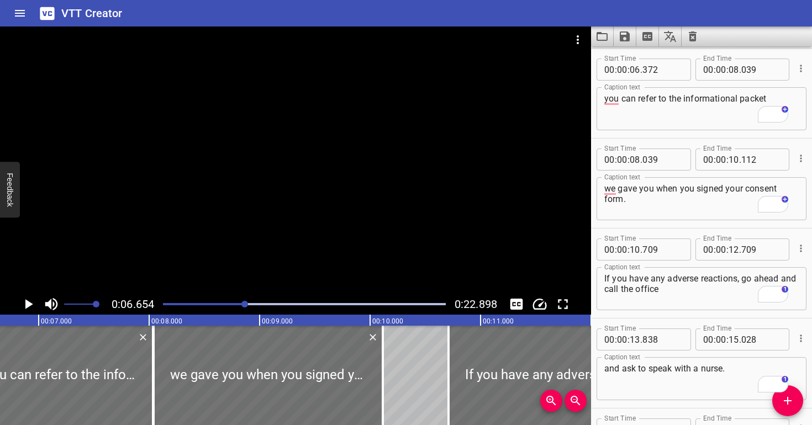
click at [233, 198] on div at bounding box center [295, 160] width 591 height 267
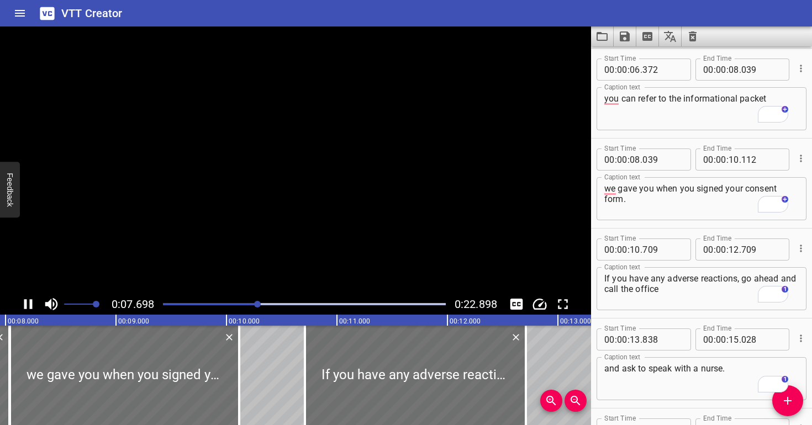
click at [232, 201] on video at bounding box center [295, 160] width 591 height 267
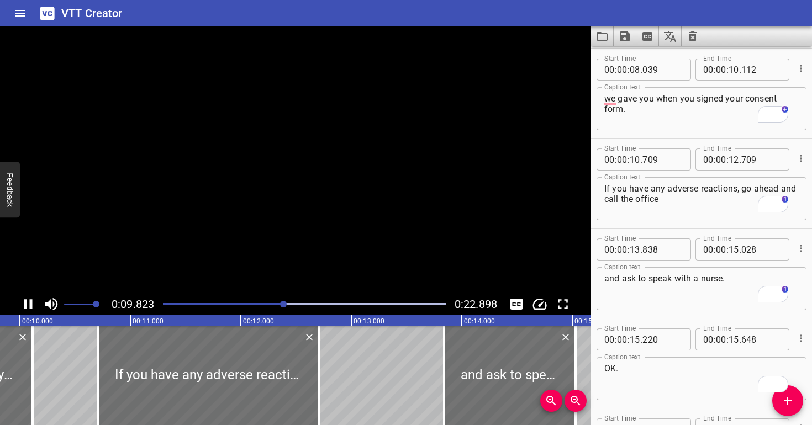
click at [232, 201] on video at bounding box center [295, 160] width 591 height 267
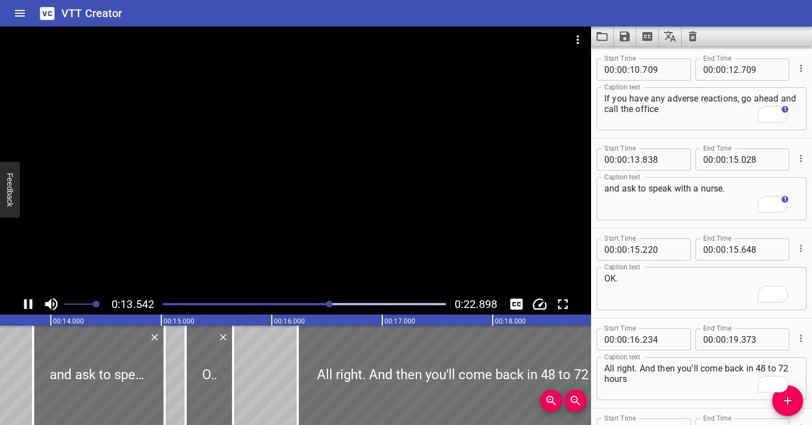
click at [255, 201] on div at bounding box center [295, 160] width 591 height 267
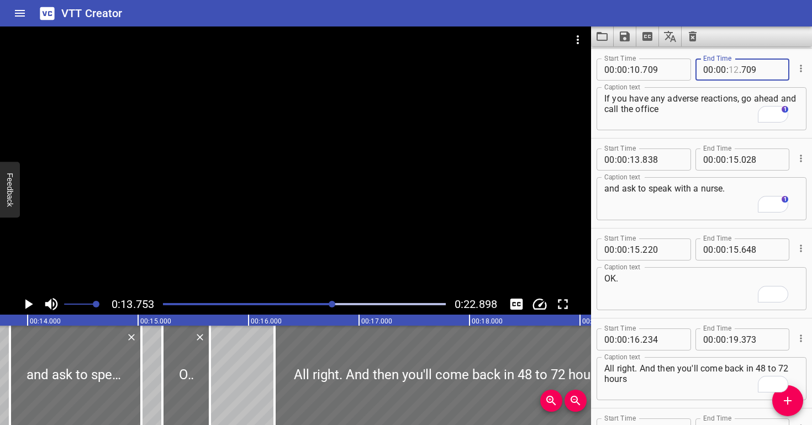
click at [730, 68] on input "number" at bounding box center [733, 70] width 10 height 22
type input "13"
type input "754"
click at [722, 125] on div "If you have any adverse reactions, go ahead and call the office Caption text" at bounding box center [701, 108] width 210 height 43
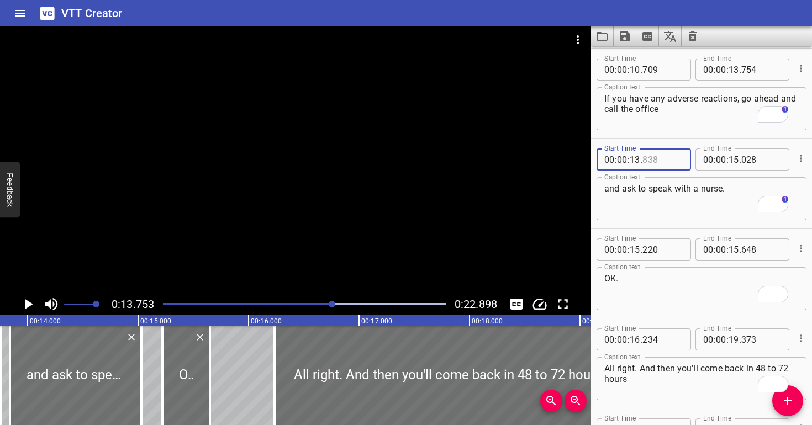
click at [663, 154] on input "number" at bounding box center [662, 160] width 40 height 22
type input "754"
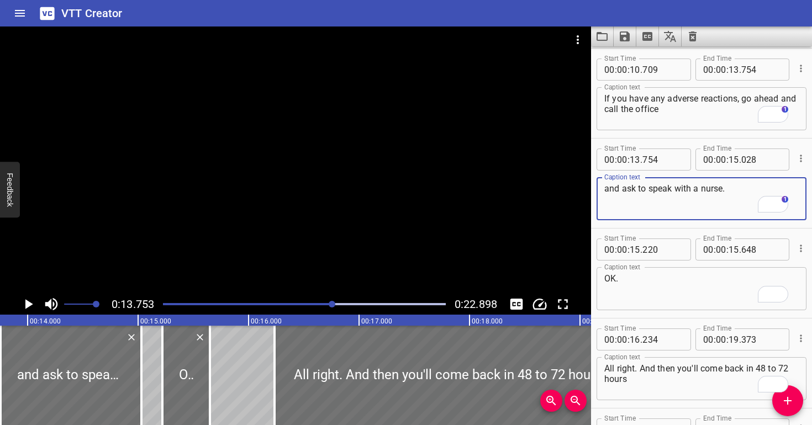
click at [652, 200] on textarea "and ask to speak with a nurse." at bounding box center [701, 198] width 194 height 31
click at [334, 210] on div at bounding box center [295, 160] width 591 height 267
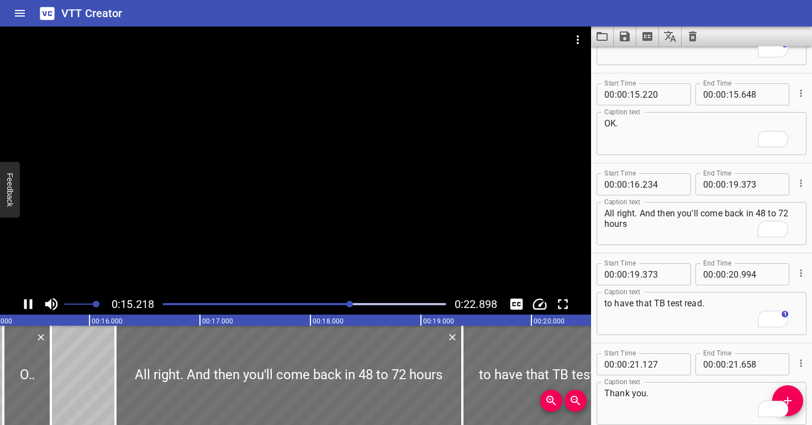
click at [318, 297] on div at bounding box center [304, 304] width 296 height 15
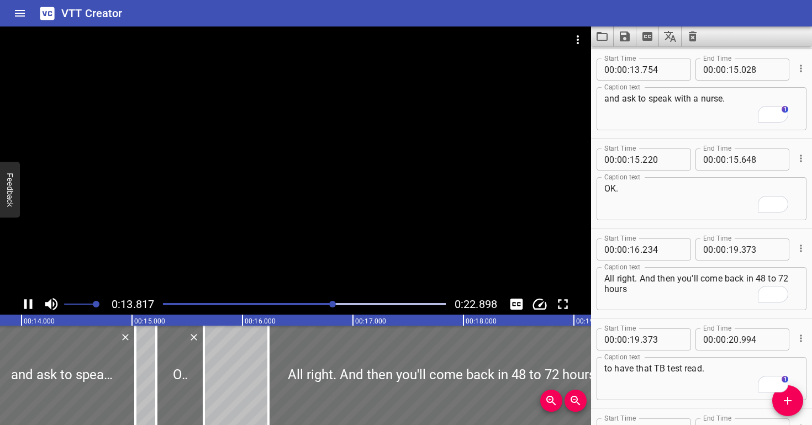
click at [444, 192] on div at bounding box center [295, 160] width 591 height 267
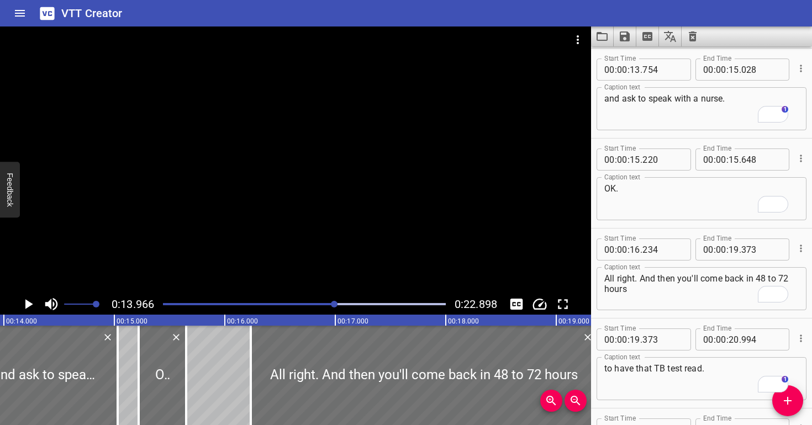
click at [316, 305] on div at bounding box center [304, 304] width 296 height 15
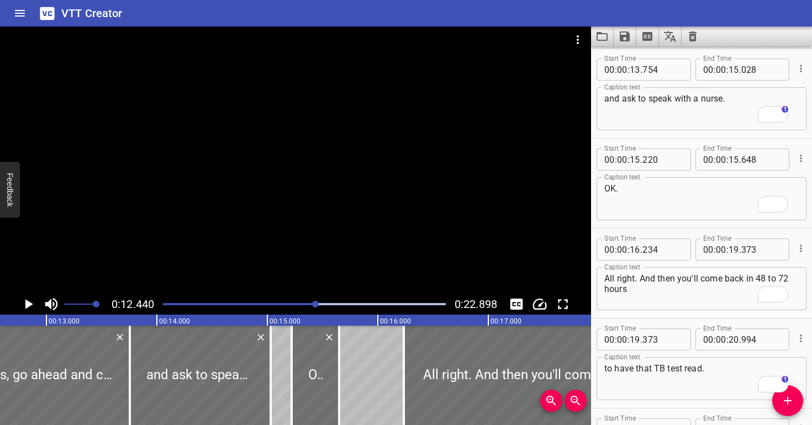
click at [392, 248] on div at bounding box center [295, 160] width 591 height 267
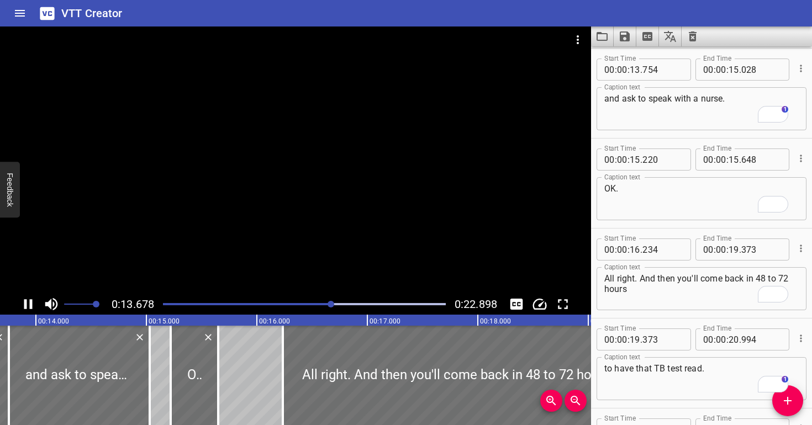
click at [450, 212] on div at bounding box center [295, 160] width 591 height 267
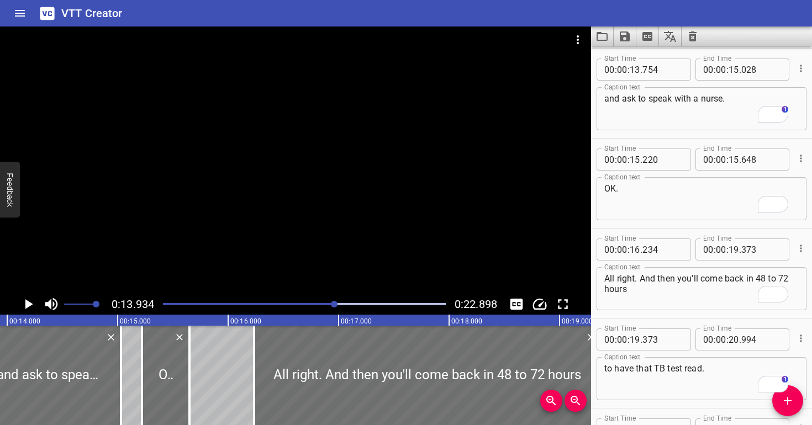
click at [450, 212] on div at bounding box center [295, 160] width 591 height 267
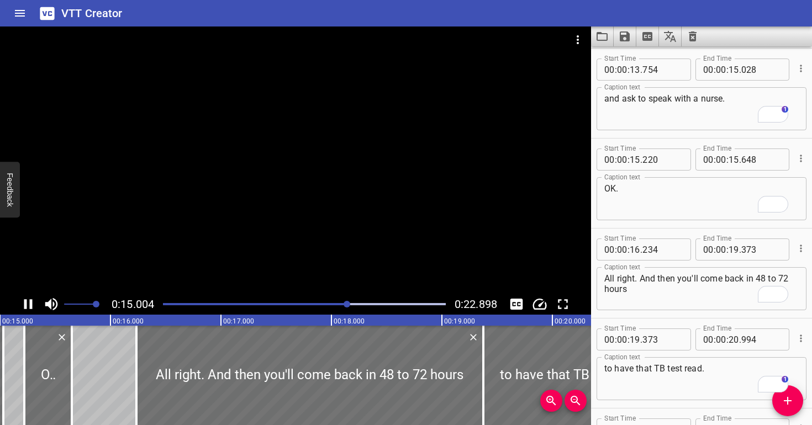
click at [433, 199] on div at bounding box center [295, 160] width 591 height 267
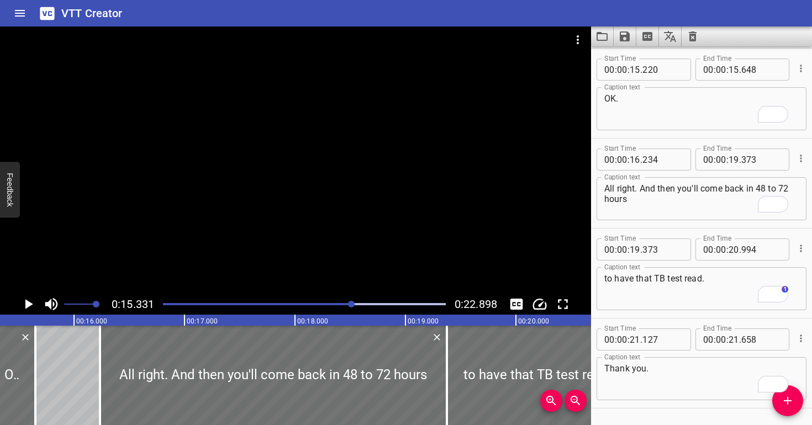
click at [433, 199] on div at bounding box center [295, 160] width 591 height 267
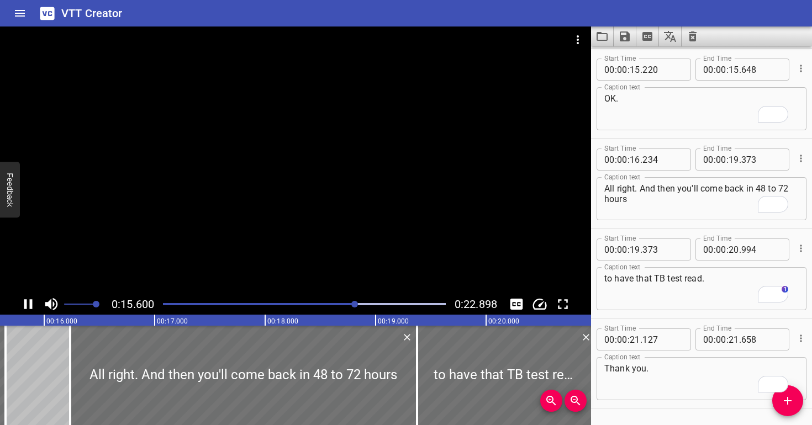
click at [430, 196] on div at bounding box center [295, 160] width 591 height 267
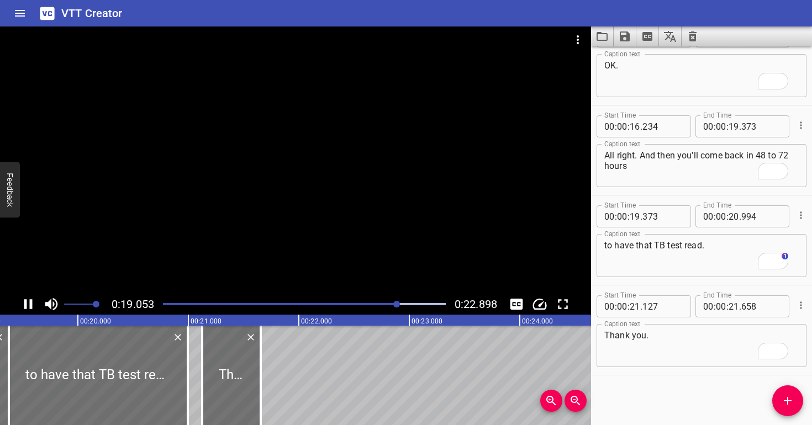
click at [427, 192] on div at bounding box center [295, 160] width 591 height 267
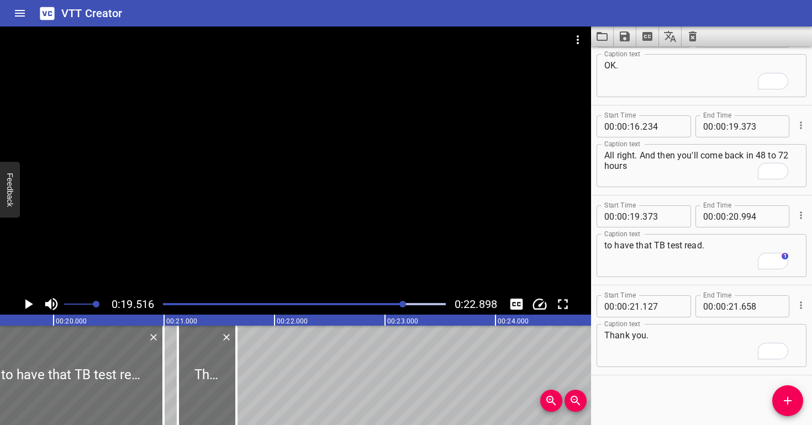
click at [427, 192] on div at bounding box center [295, 160] width 591 height 267
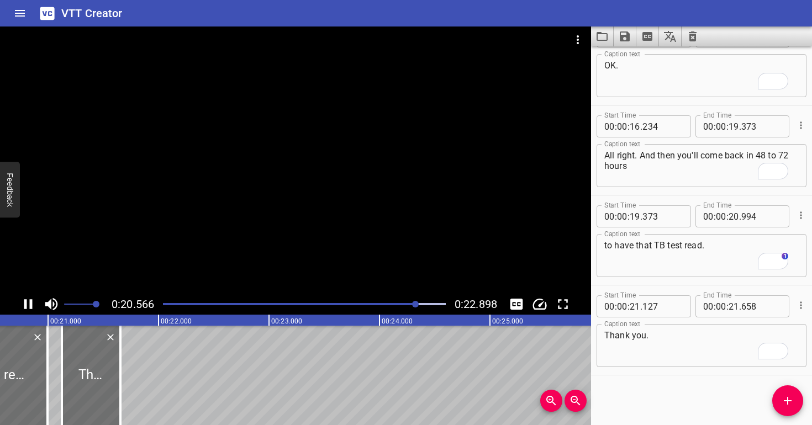
click at [426, 190] on div at bounding box center [295, 160] width 591 height 267
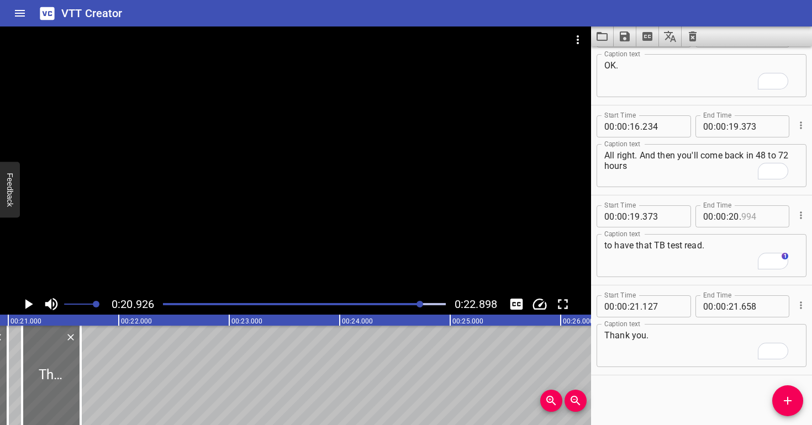
click at [750, 218] on input "number" at bounding box center [761, 216] width 40 height 22
type input "926"
click at [735, 251] on textarea "to have that TB test read." at bounding box center [701, 255] width 194 height 31
click at [396, 242] on div at bounding box center [295, 160] width 591 height 267
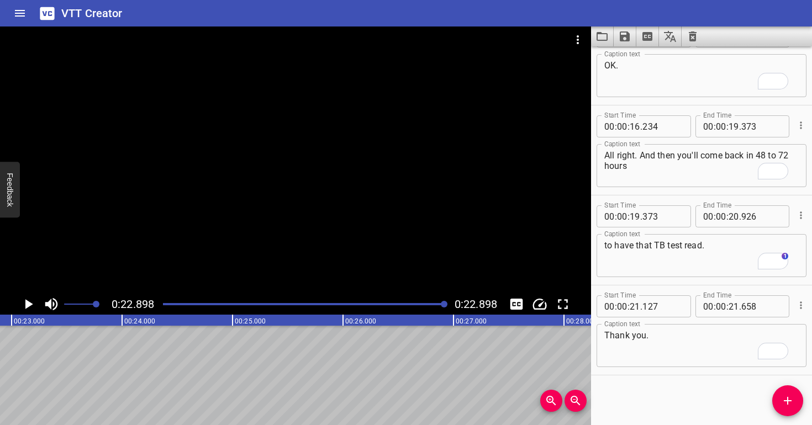
click at [276, 225] on div at bounding box center [295, 160] width 591 height 267
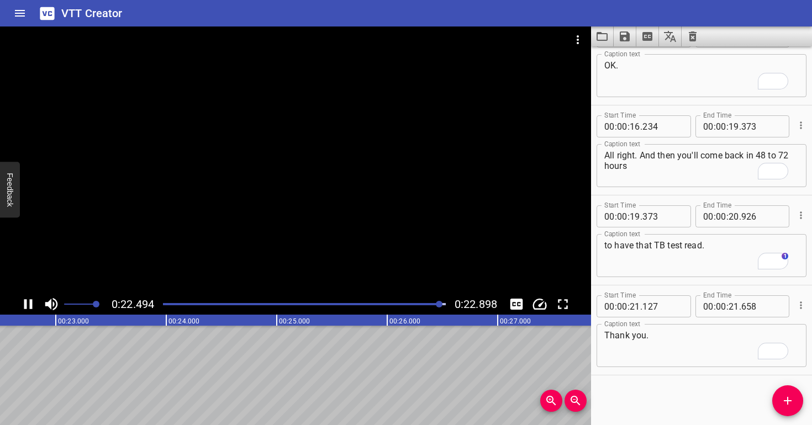
click at [624, 34] on icon "Save captions to file" at bounding box center [624, 36] width 13 height 13
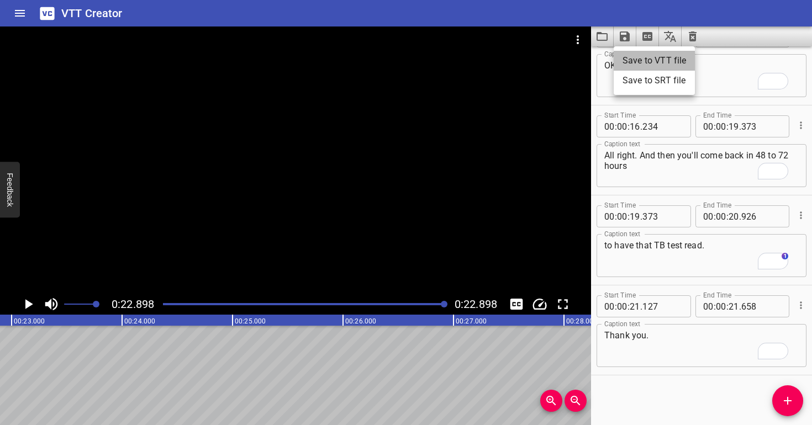
click at [636, 52] on li "Save to VTT file" at bounding box center [654, 61] width 81 height 20
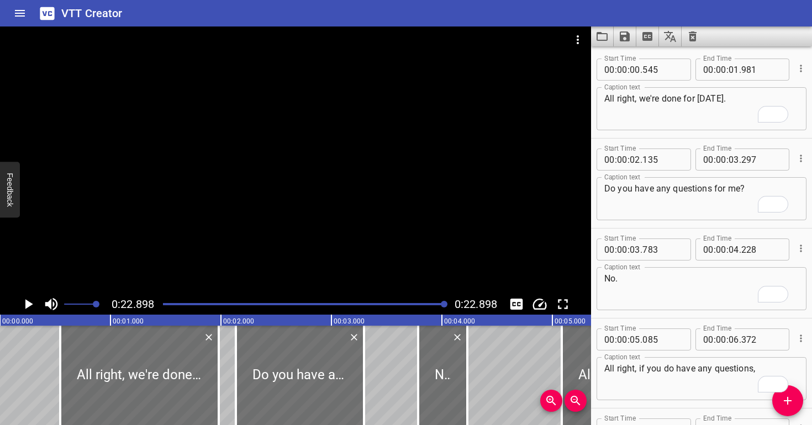
scroll to position [753, 0]
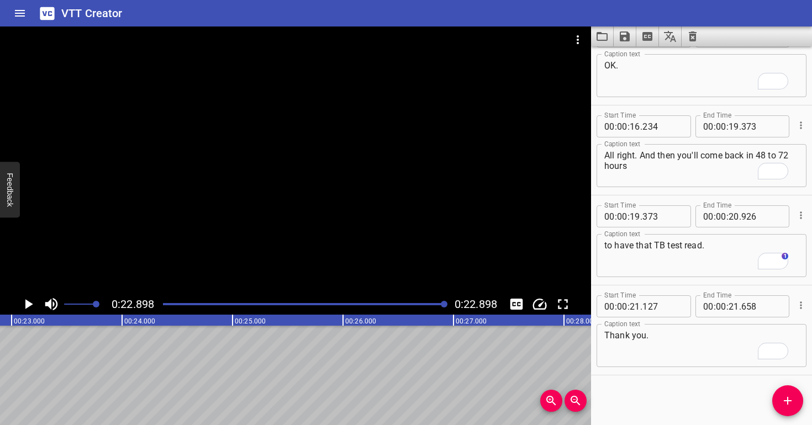
click at [694, 34] on icon "Clear captions" at bounding box center [693, 36] width 8 height 10
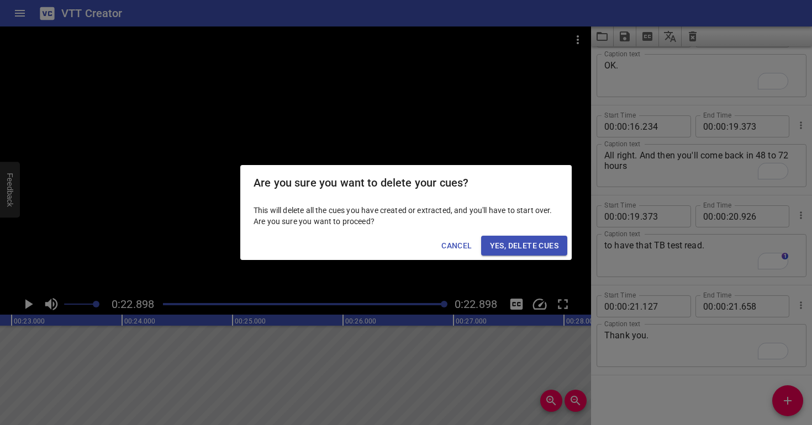
click at [541, 247] on span "Yes, Delete Cues" at bounding box center [524, 246] width 68 height 14
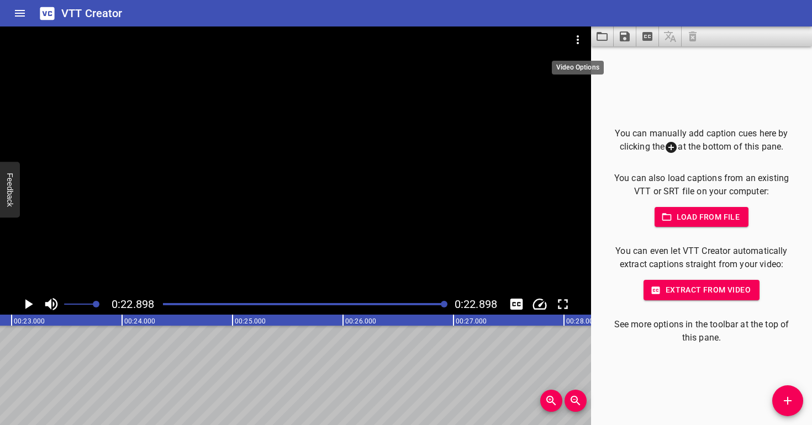
click at [575, 35] on icon "Video Options" at bounding box center [577, 39] width 13 height 13
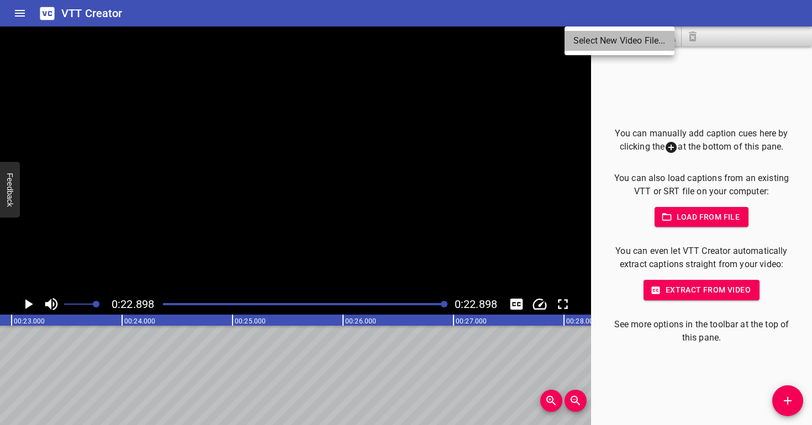
click at [583, 46] on li "Select New Video File..." at bounding box center [619, 41] width 110 height 20
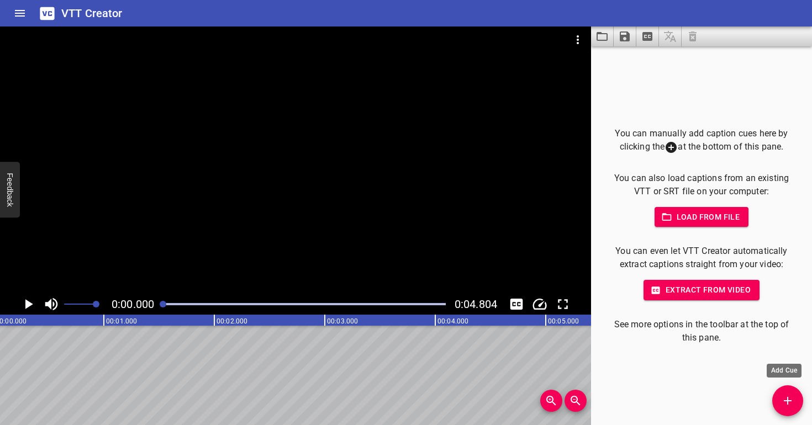
scroll to position [0, 0]
click at [295, 214] on div at bounding box center [295, 160] width 591 height 267
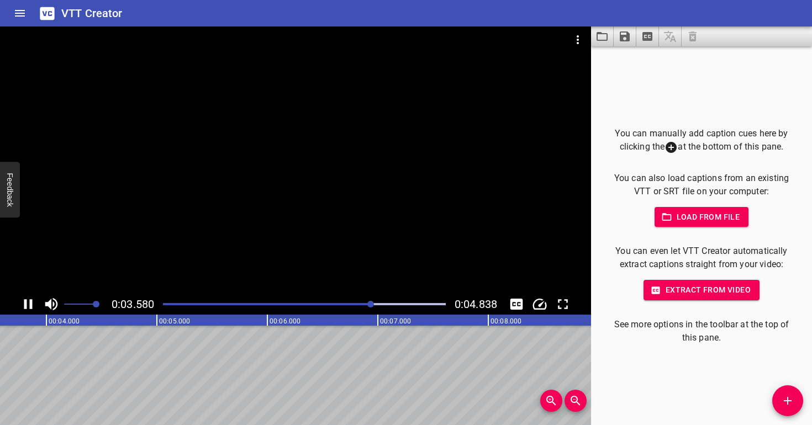
drag, startPoint x: 323, startPoint y: 151, endPoint x: 329, endPoint y: 133, distance: 19.7
click at [323, 151] on div at bounding box center [295, 160] width 591 height 267
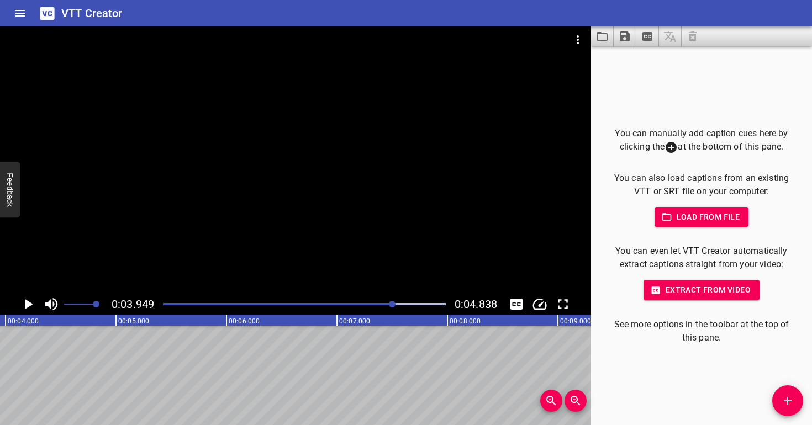
click at [165, 302] on div at bounding box center [304, 304] width 296 height 15
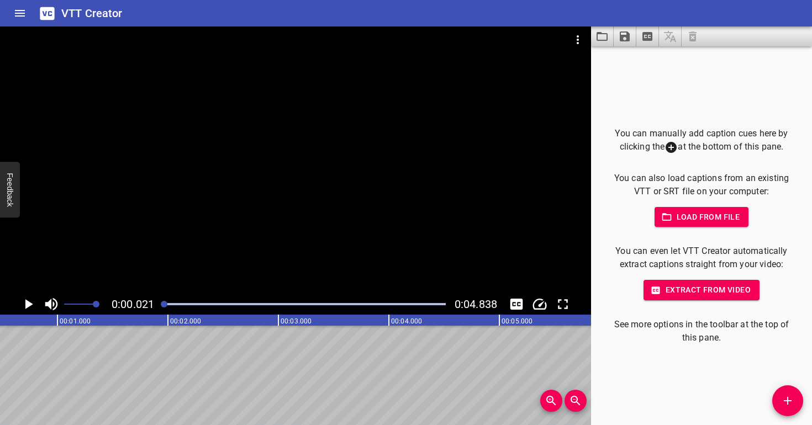
click at [204, 256] on div at bounding box center [295, 160] width 591 height 267
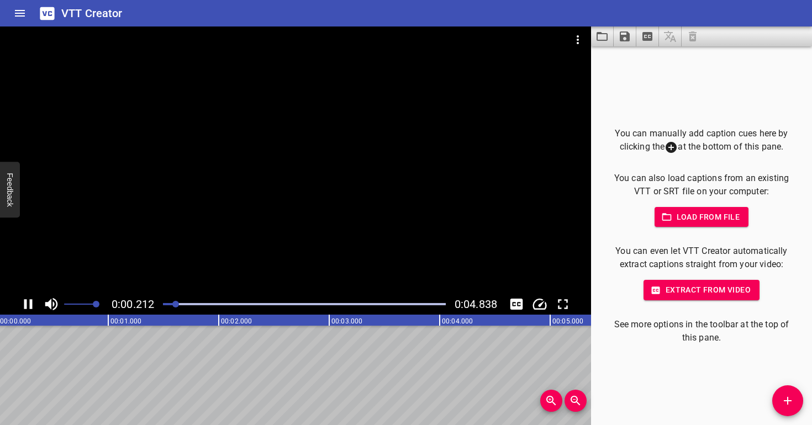
click at [269, 252] on div at bounding box center [295, 160] width 591 height 267
click at [171, 305] on div at bounding box center [304, 304] width 296 height 15
click at [185, 260] on div at bounding box center [295, 160] width 591 height 267
click at [186, 259] on div at bounding box center [295, 160] width 591 height 267
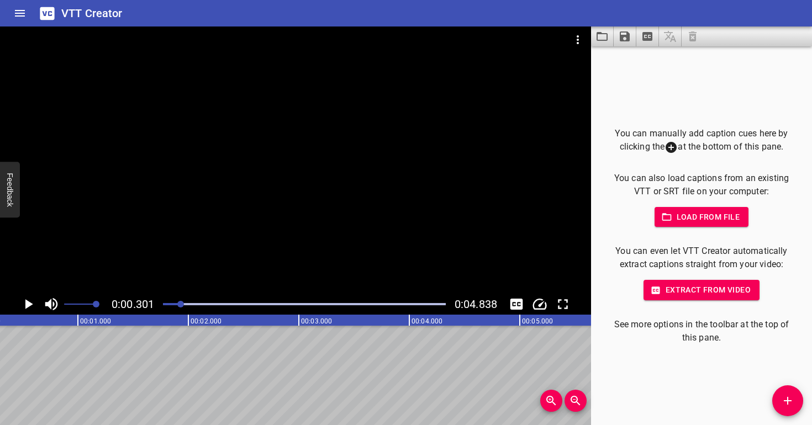
scroll to position [0, 33]
click at [791, 399] on icon "Add Cue" at bounding box center [787, 400] width 13 height 13
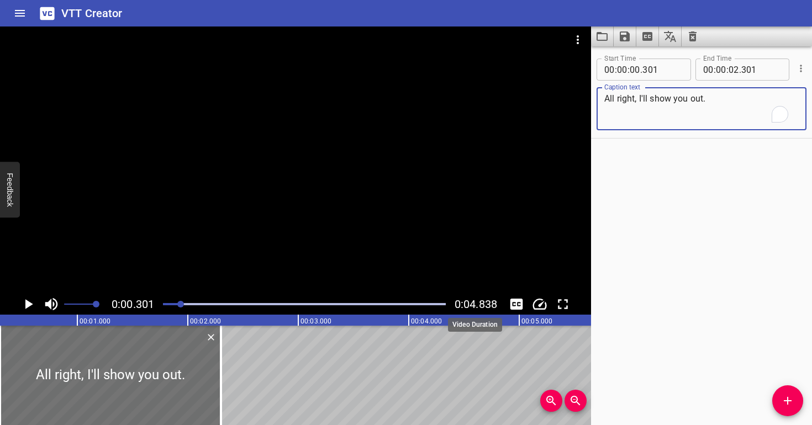
type textarea "All right, I'll show you out."
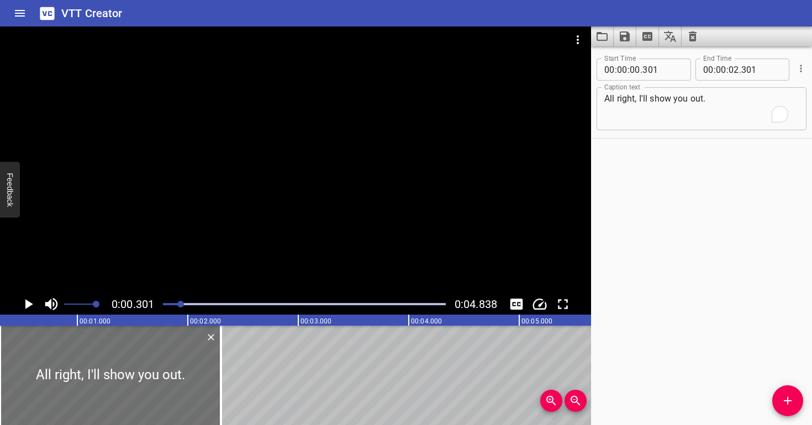
click at [175, 210] on div at bounding box center [295, 160] width 591 height 267
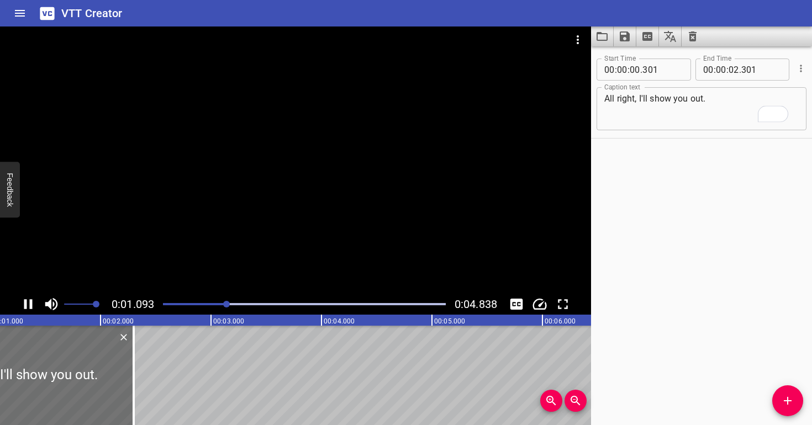
click at [183, 206] on div at bounding box center [295, 160] width 591 height 267
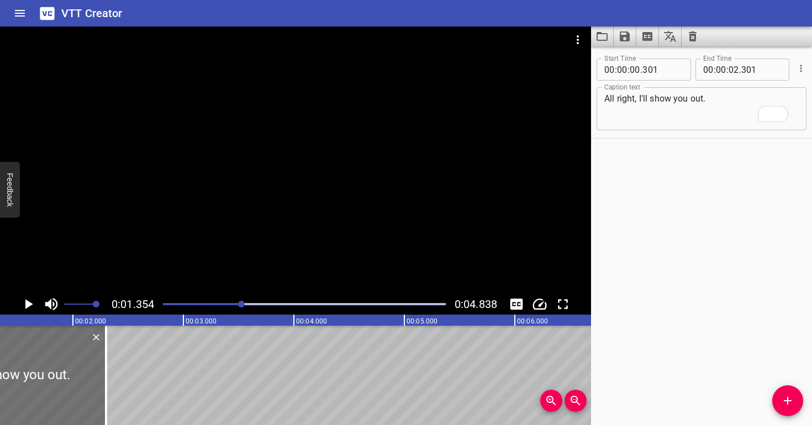
scroll to position [0, 149]
click at [728, 71] on input "number" at bounding box center [733, 70] width 10 height 22
type input "01"
type input "354"
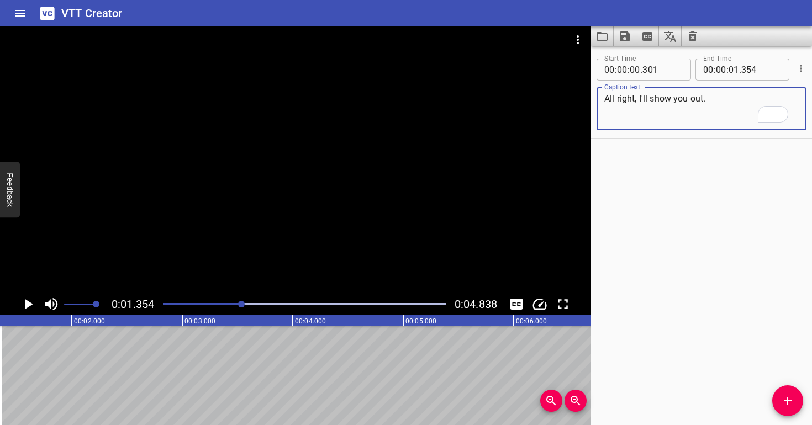
click at [730, 101] on textarea "All right, I'll show you out." at bounding box center [701, 108] width 194 height 31
click at [408, 176] on div at bounding box center [295, 160] width 591 height 267
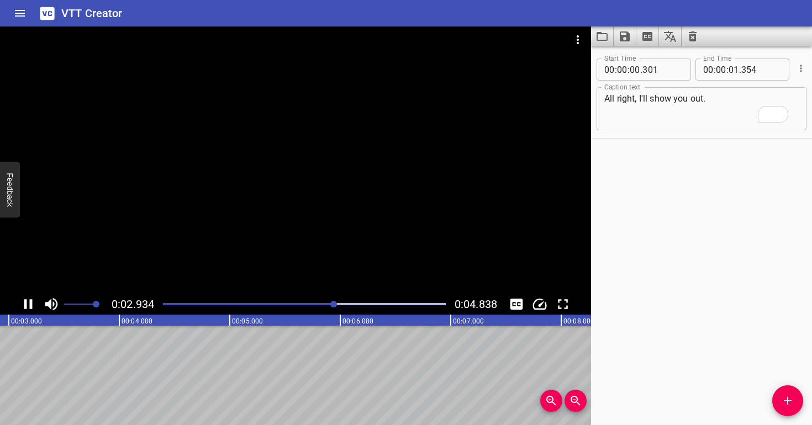
click at [166, 300] on div at bounding box center [304, 304] width 296 height 15
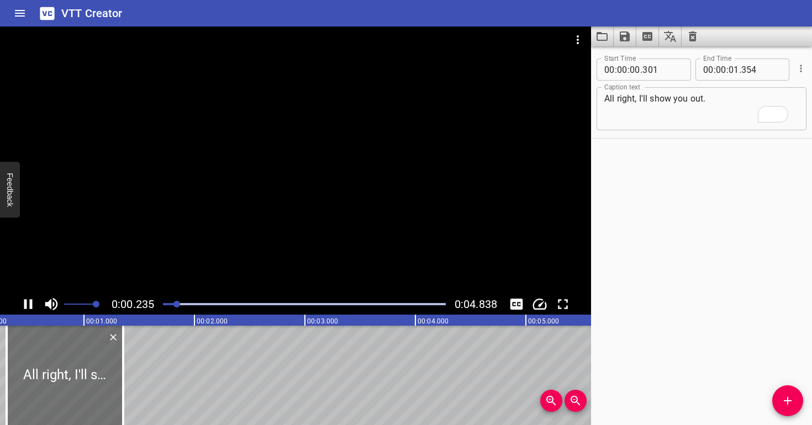
click at [170, 241] on div at bounding box center [295, 160] width 591 height 267
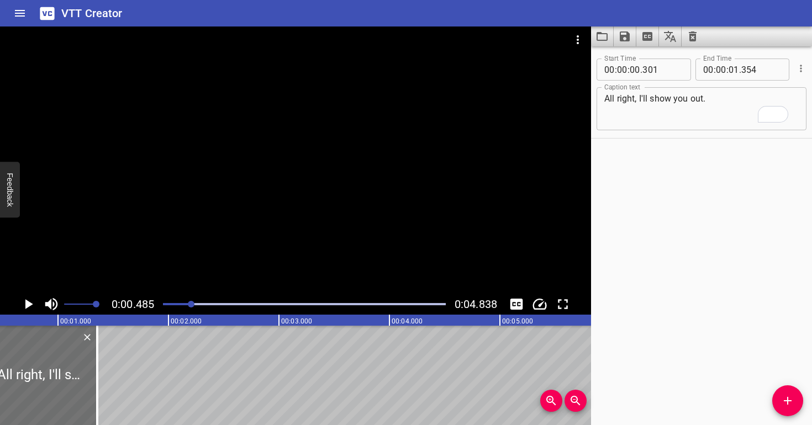
scroll to position [0, 54]
click at [166, 305] on div "Play progress" at bounding box center [50, 304] width 283 height 2
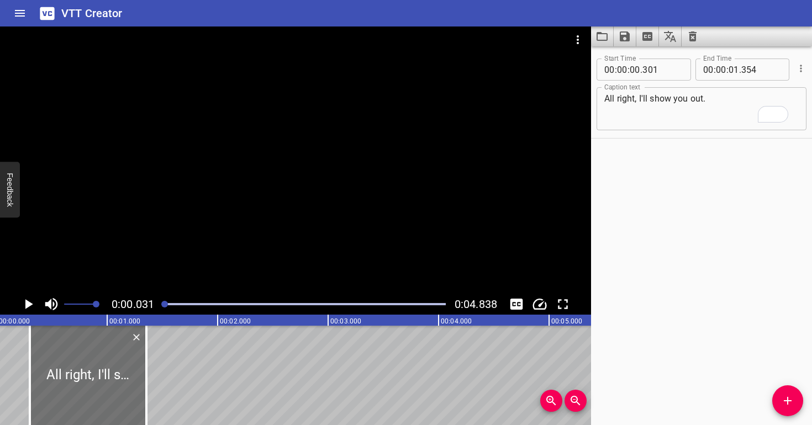
click at [159, 272] on div at bounding box center [295, 160] width 591 height 267
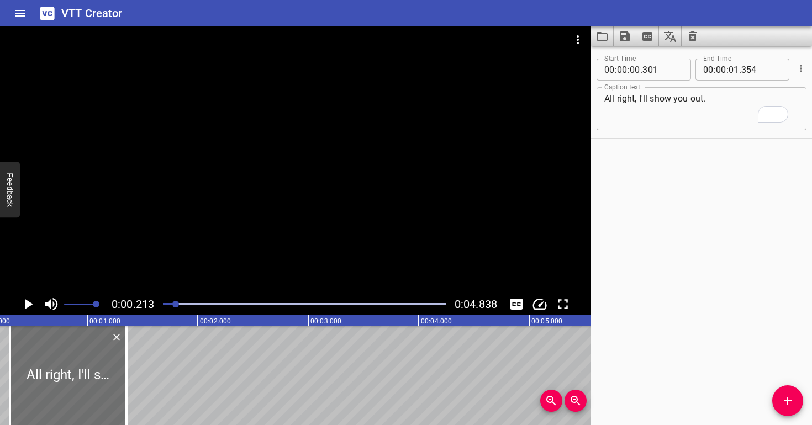
scroll to position [0, 23]
click at [657, 70] on input "number" at bounding box center [662, 70] width 40 height 22
type input "214"
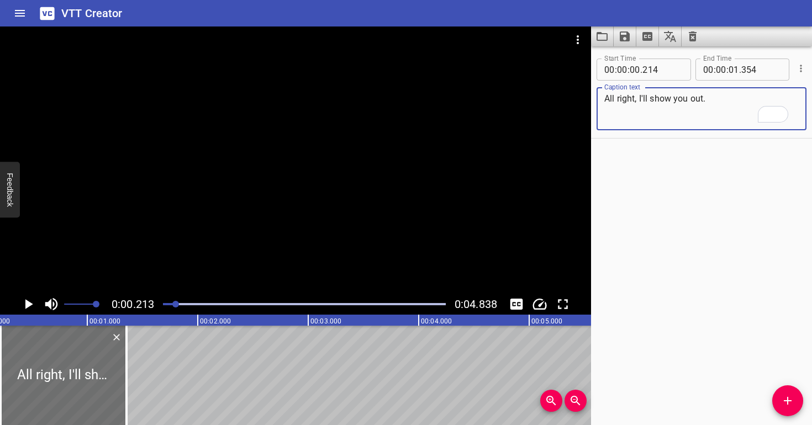
click at [654, 100] on textarea "All right, I'll show you out." at bounding box center [701, 108] width 194 height 31
click at [255, 188] on div at bounding box center [295, 160] width 591 height 267
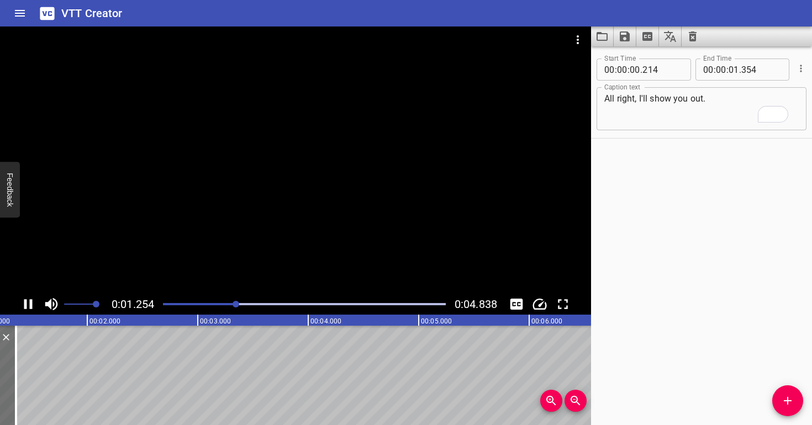
click at [251, 179] on div at bounding box center [295, 160] width 591 height 267
click at [165, 308] on div at bounding box center [304, 304] width 296 height 15
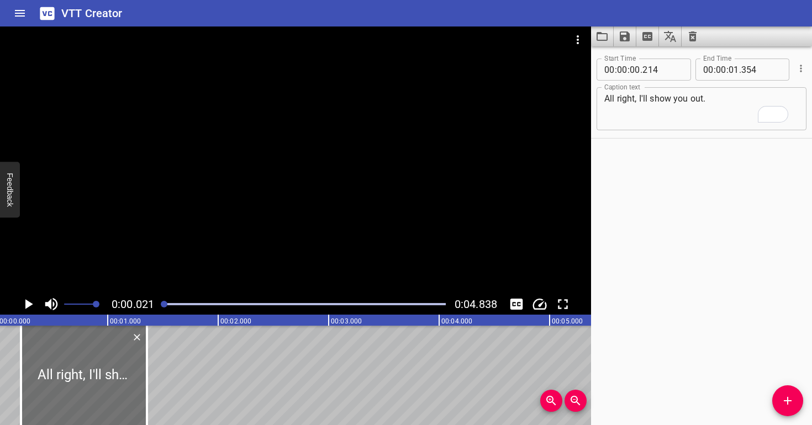
scroll to position [0, 2]
click at [323, 149] on div at bounding box center [295, 160] width 591 height 267
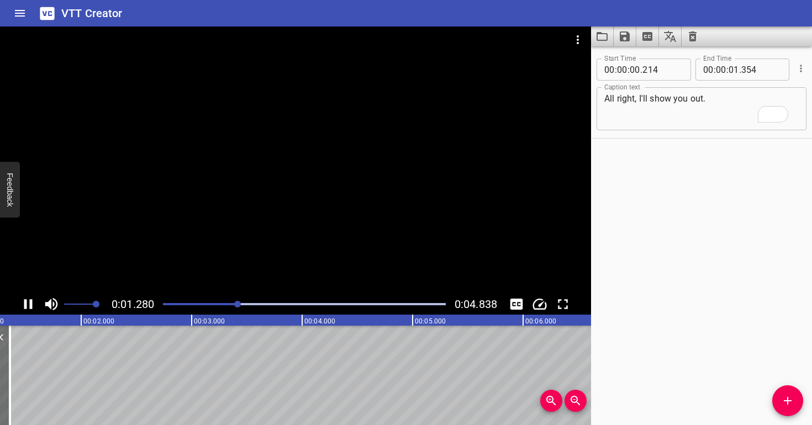
click at [319, 138] on div at bounding box center [295, 160] width 591 height 267
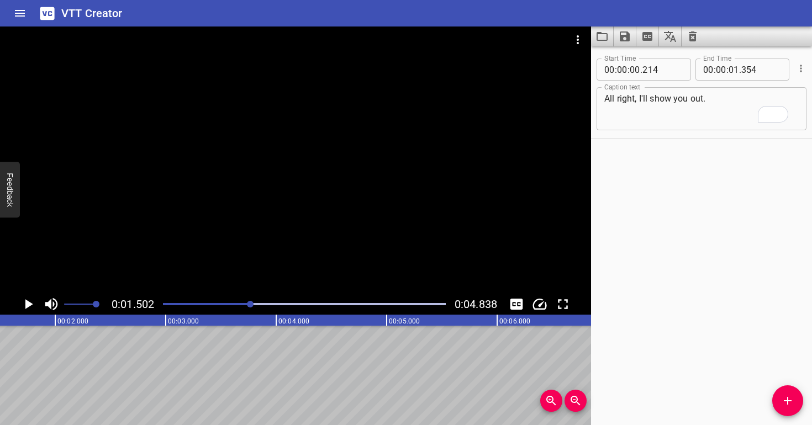
click at [208, 305] on div at bounding box center [304, 304] width 296 height 15
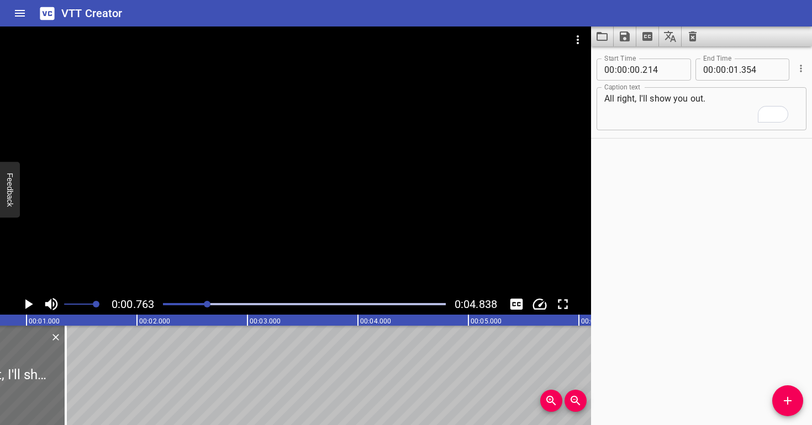
click at [237, 261] on div at bounding box center [295, 160] width 591 height 267
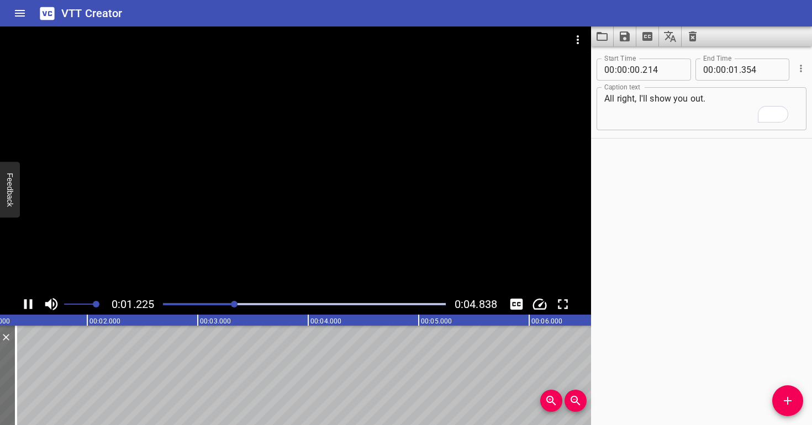
click at [241, 247] on div at bounding box center [295, 160] width 591 height 267
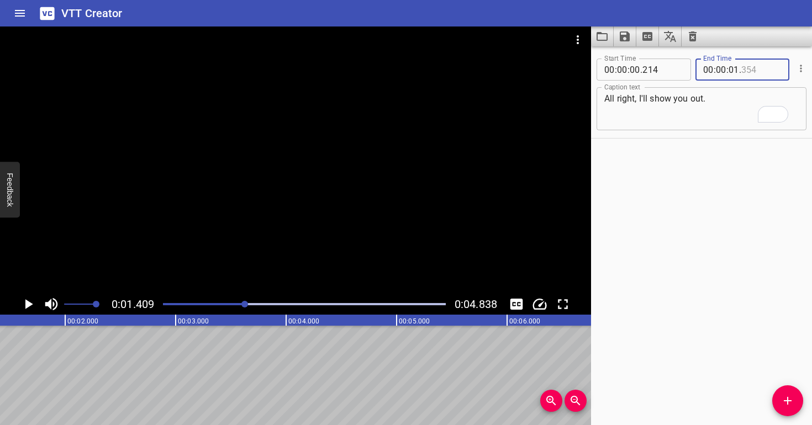
click at [747, 67] on input "number" at bounding box center [761, 70] width 40 height 22
type input "409"
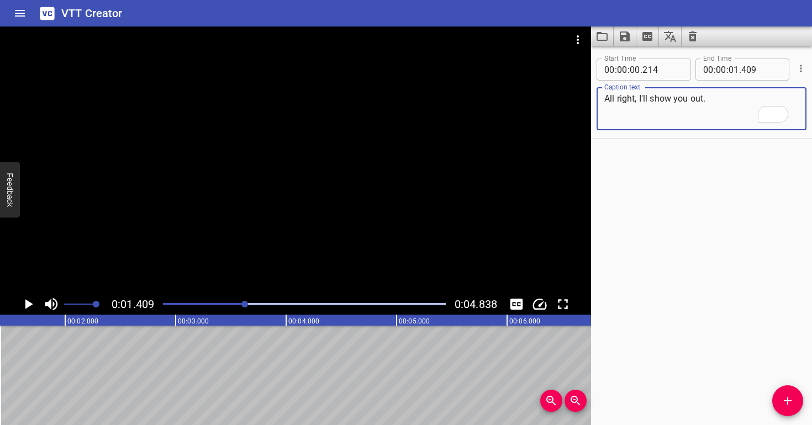
click at [730, 109] on textarea "All right, I'll show you out." at bounding box center [701, 108] width 194 height 31
click at [165, 305] on div "Play progress" at bounding box center [104, 304] width 283 height 2
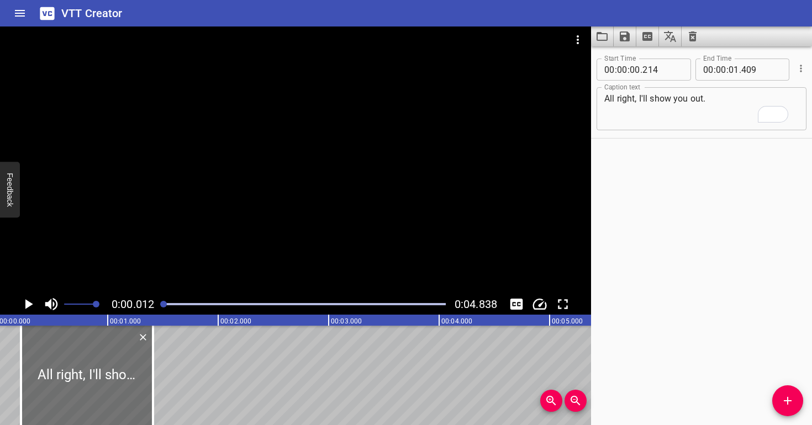
click at [155, 245] on div at bounding box center [295, 160] width 591 height 267
click at [161, 241] on div at bounding box center [295, 160] width 591 height 267
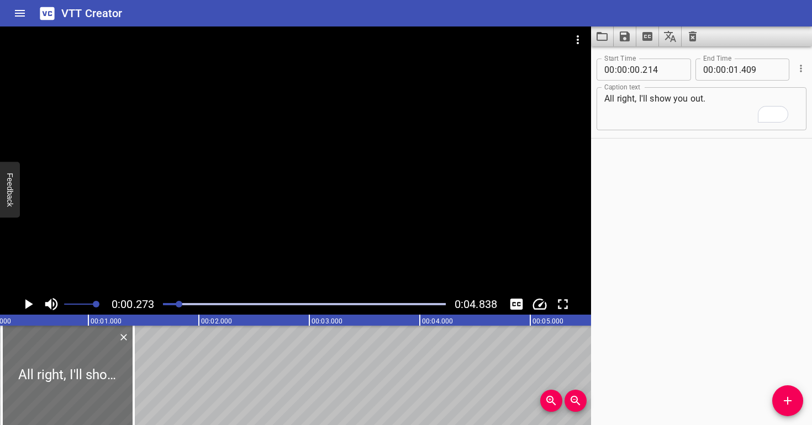
scroll to position [0, 30]
click at [161, 241] on div at bounding box center [295, 160] width 591 height 267
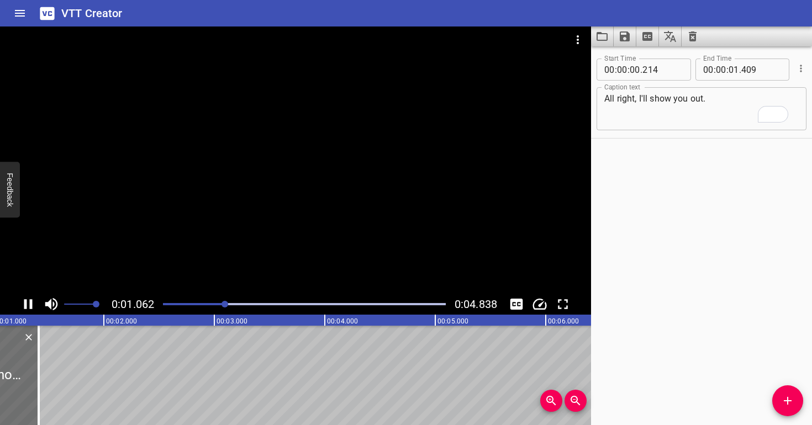
click at [160, 242] on div at bounding box center [295, 160] width 591 height 267
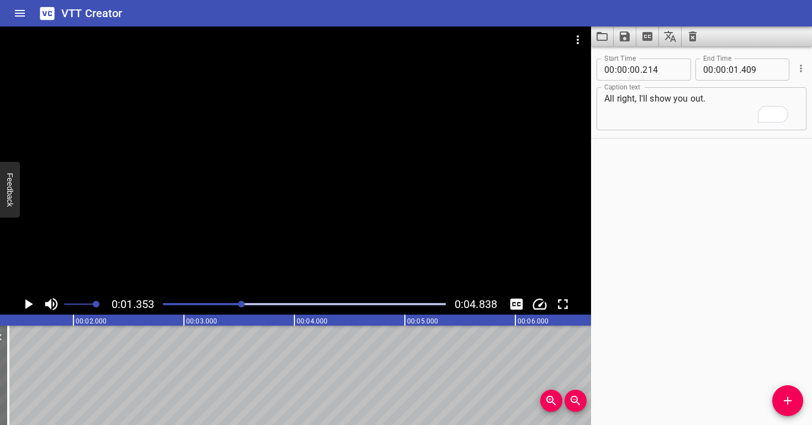
scroll to position [0, 149]
click at [327, 184] on div at bounding box center [295, 160] width 591 height 267
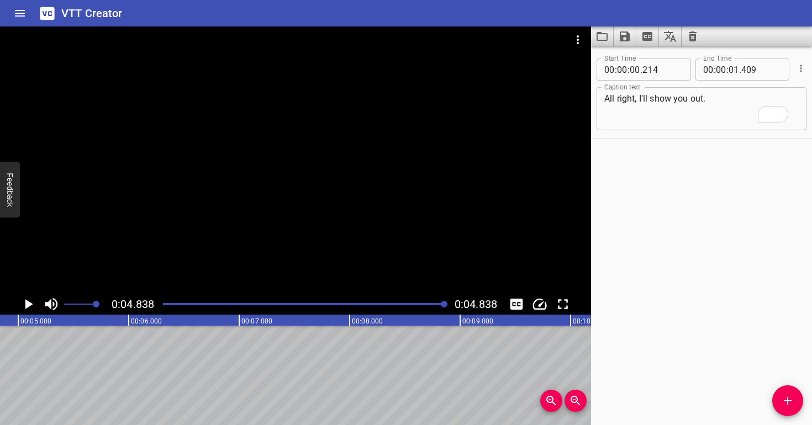
click at [318, 168] on div at bounding box center [295, 160] width 591 height 267
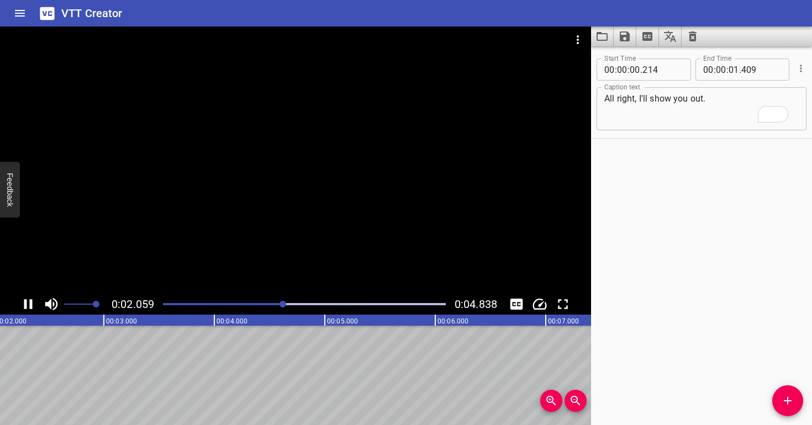
click at [166, 302] on div at bounding box center [304, 304] width 296 height 15
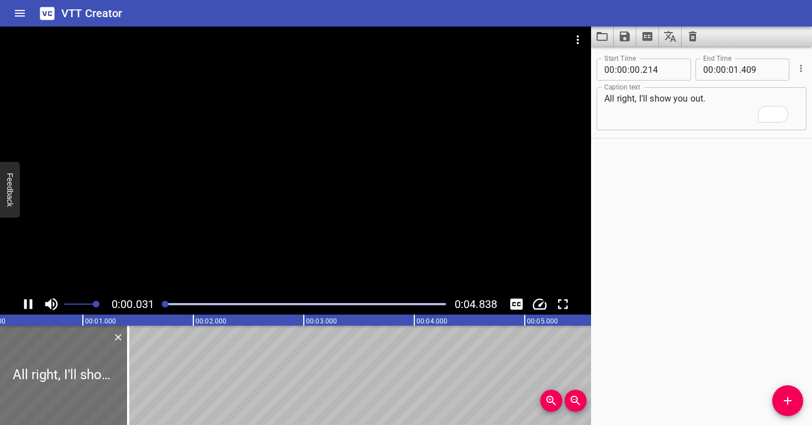
click at [227, 218] on div at bounding box center [295, 160] width 591 height 267
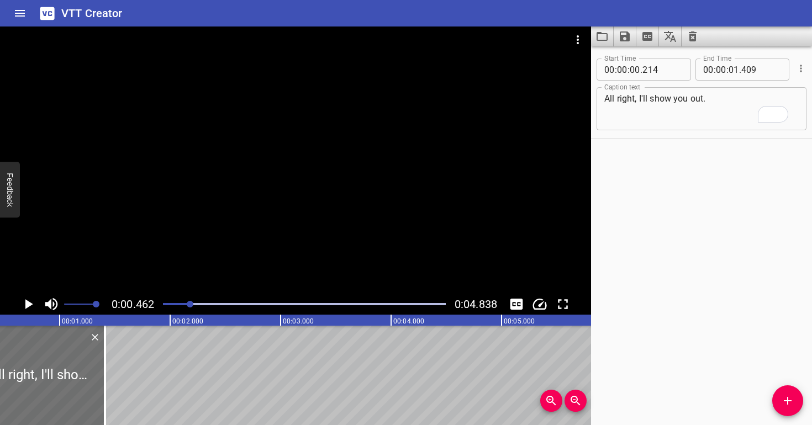
click at [227, 218] on div at bounding box center [295, 160] width 591 height 267
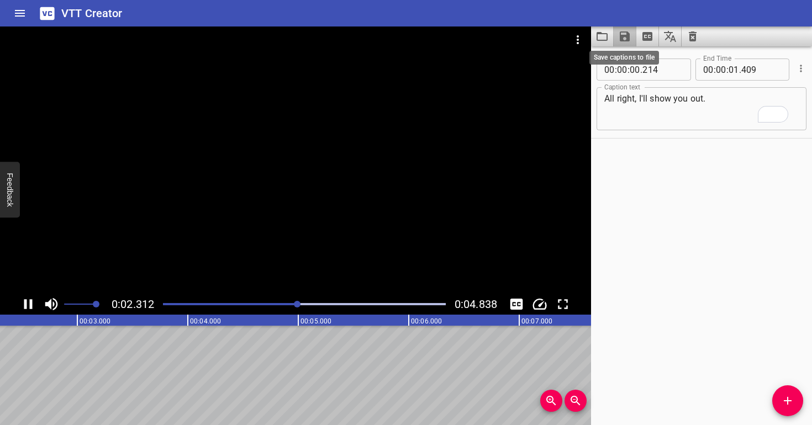
click at [625, 31] on icon "Save captions to file" at bounding box center [624, 36] width 13 height 13
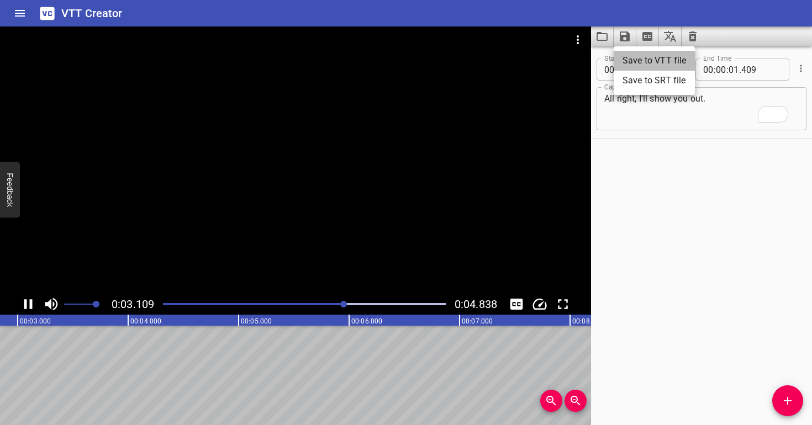
click at [649, 60] on li "Save to VTT file" at bounding box center [654, 61] width 81 height 20
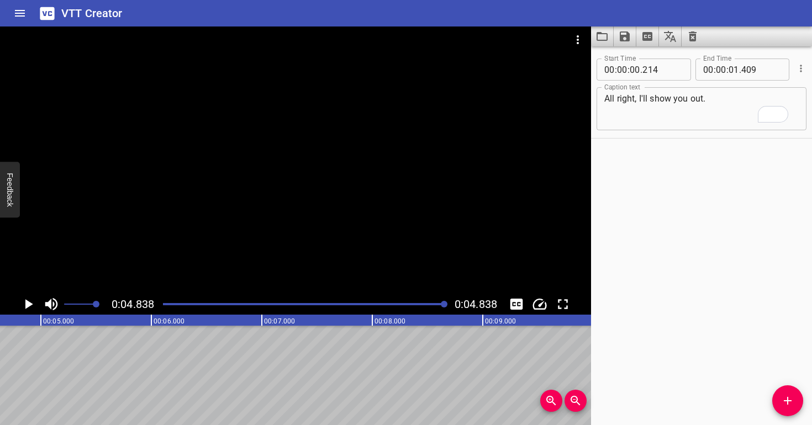
scroll to position [0, 534]
click at [692, 36] on icon "Clear captions" at bounding box center [692, 36] width 13 height 13
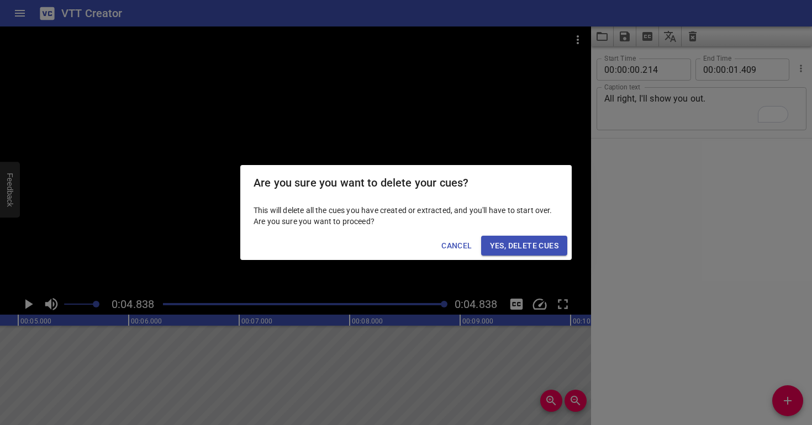
click at [536, 251] on span "Yes, Delete Cues" at bounding box center [524, 246] width 68 height 14
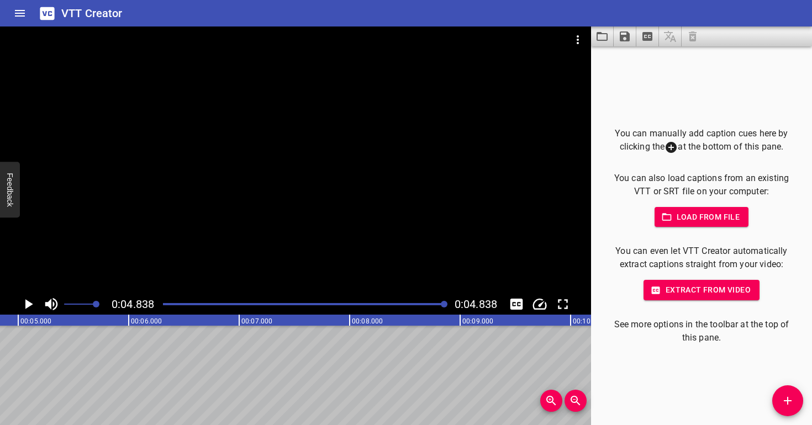
click at [695, 212] on span "Load from file" at bounding box center [701, 217] width 77 height 14
click at [369, 188] on div at bounding box center [295, 160] width 591 height 267
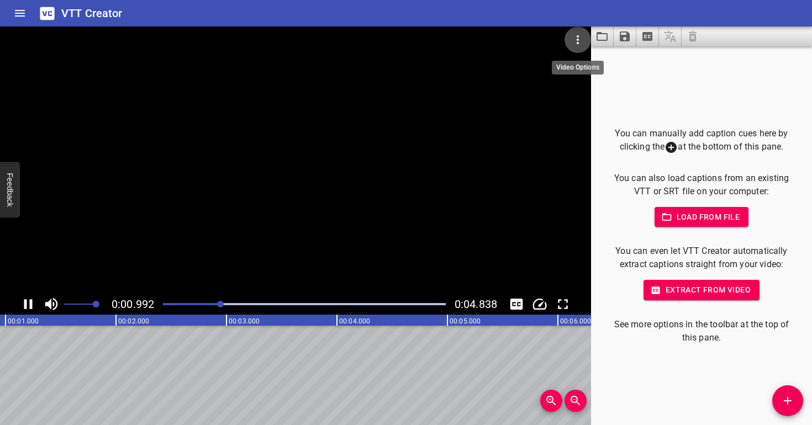
click at [579, 38] on icon "Video Options" at bounding box center [577, 39] width 13 height 13
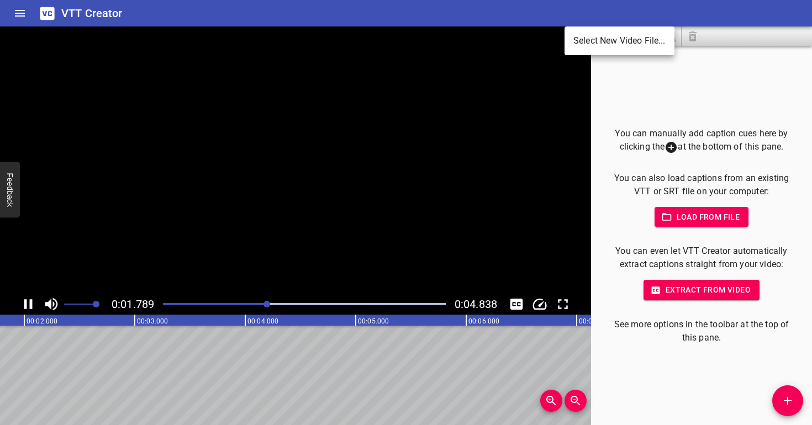
click at [593, 35] on li "Select New Video File..." at bounding box center [619, 41] width 110 height 20
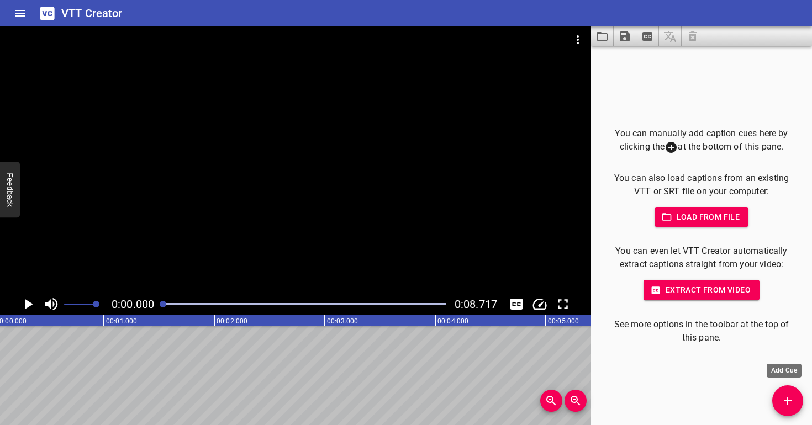
scroll to position [0, 0]
